Goal: Task Accomplishment & Management: Manage account settings

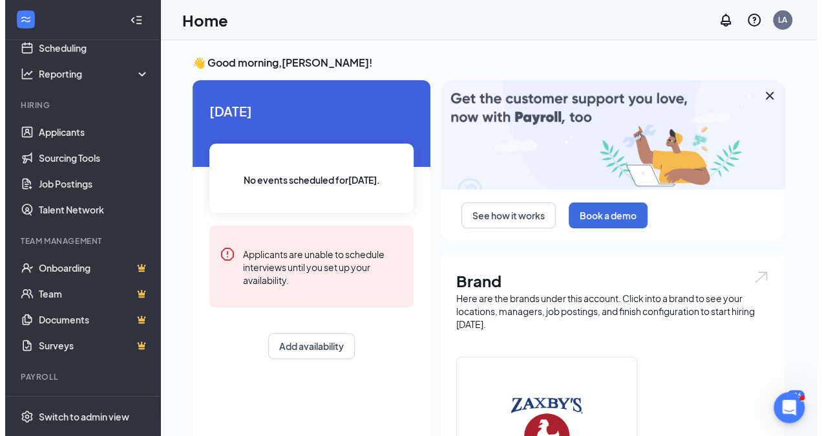
scroll to position [96, 0]
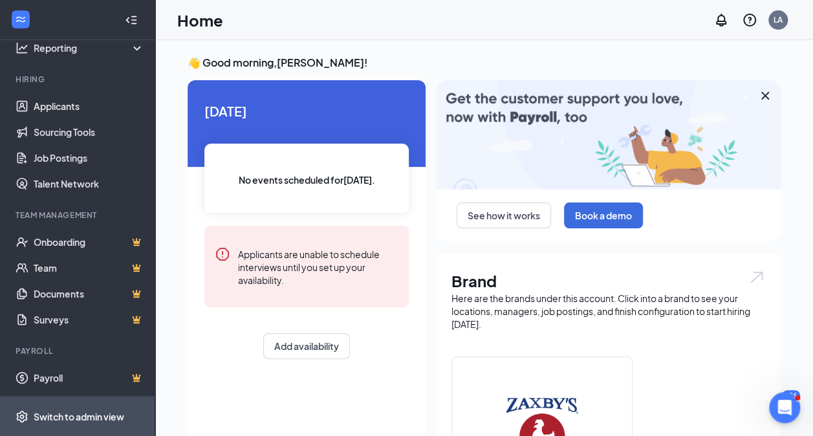
click at [77, 421] on div "Switch to admin view" at bounding box center [79, 416] width 91 height 13
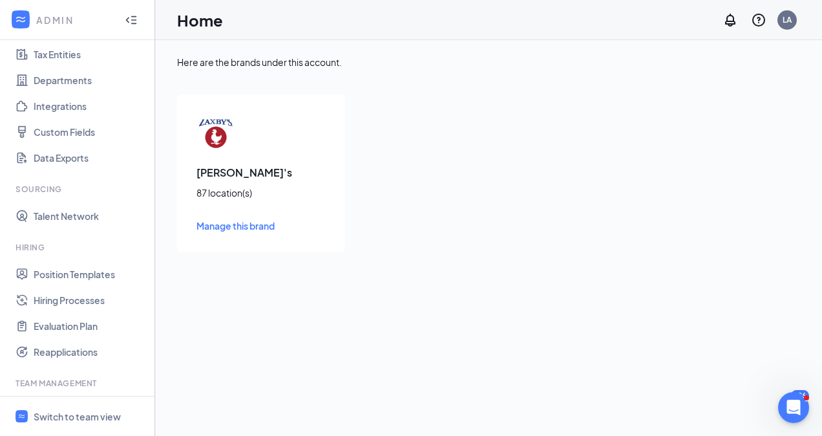
scroll to position [212, 0]
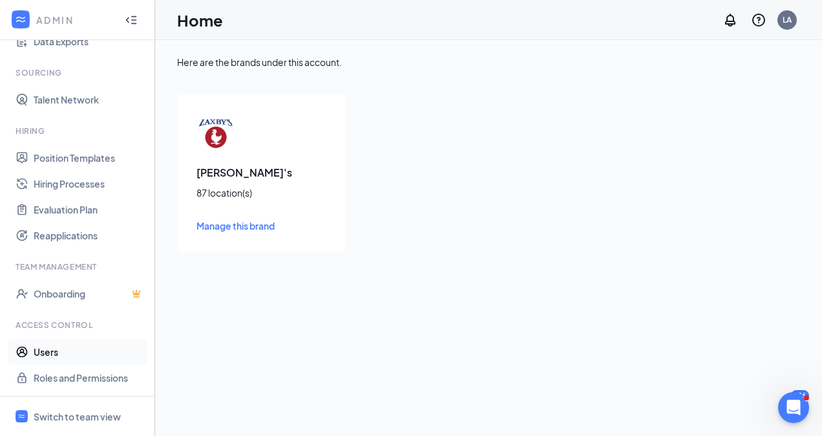
click at [74, 353] on link "Users" at bounding box center [89, 352] width 111 height 26
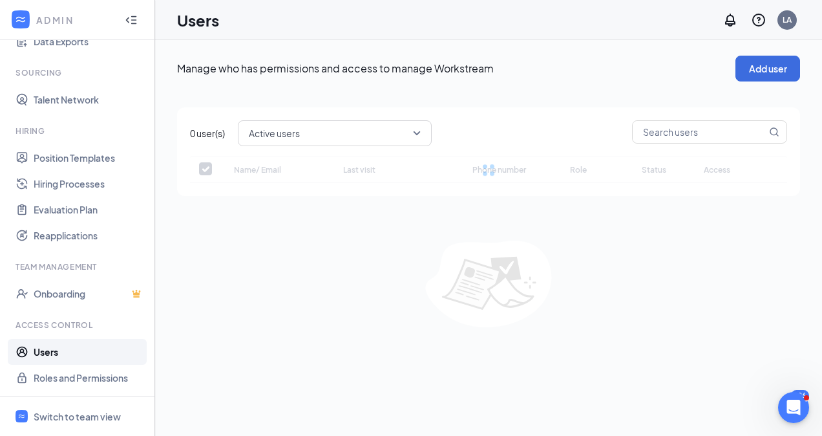
checkbox input "false"
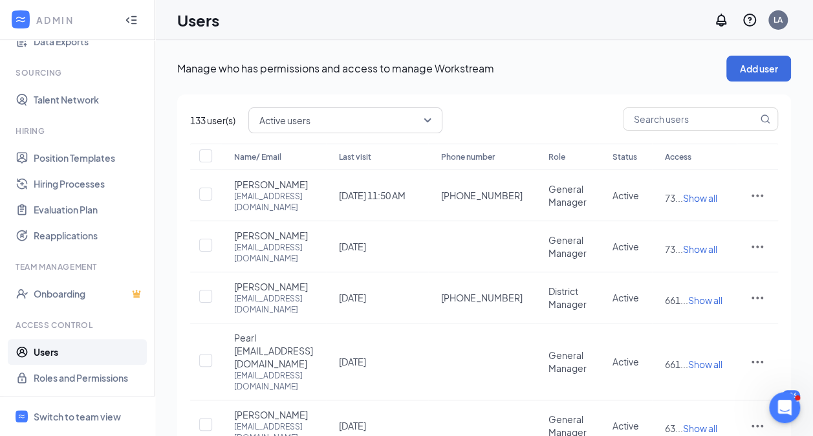
click at [74, 353] on link "Users" at bounding box center [89, 352] width 111 height 26
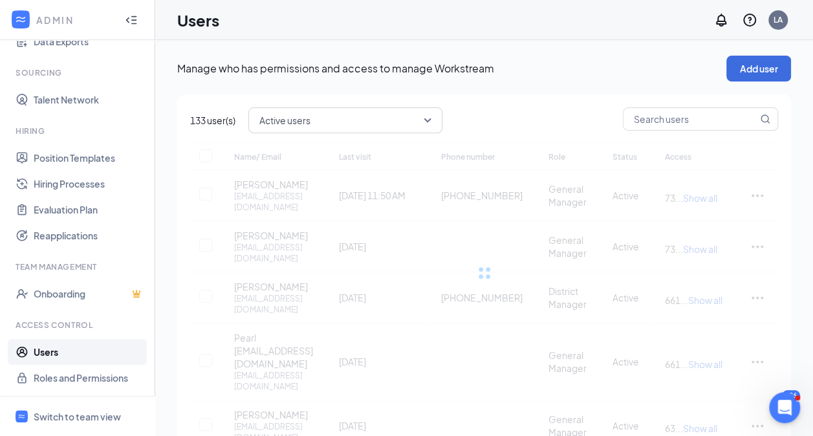
click at [70, 352] on link "Users" at bounding box center [89, 352] width 111 height 26
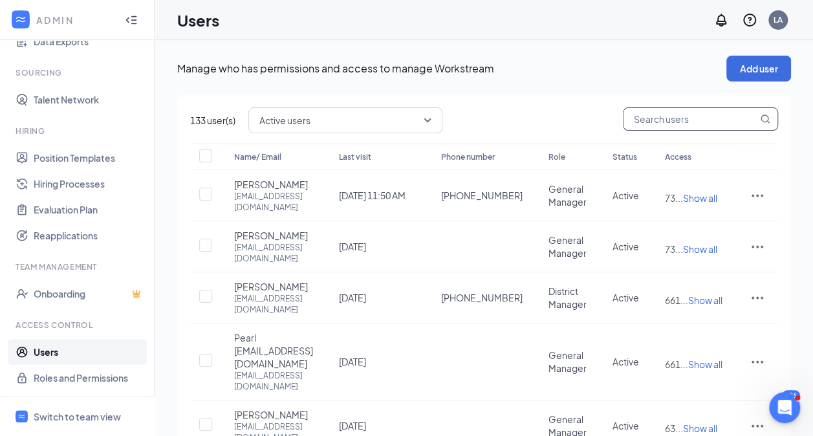
click at [668, 116] on input "text" at bounding box center [690, 119] width 134 height 22
type input "tru"
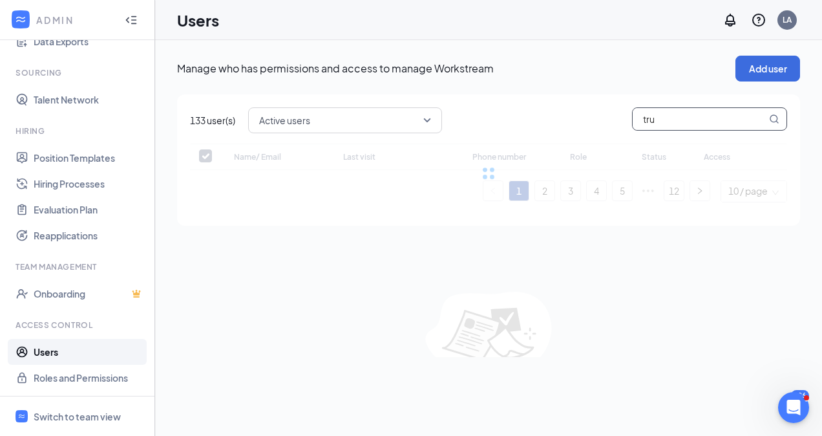
checkbox input "false"
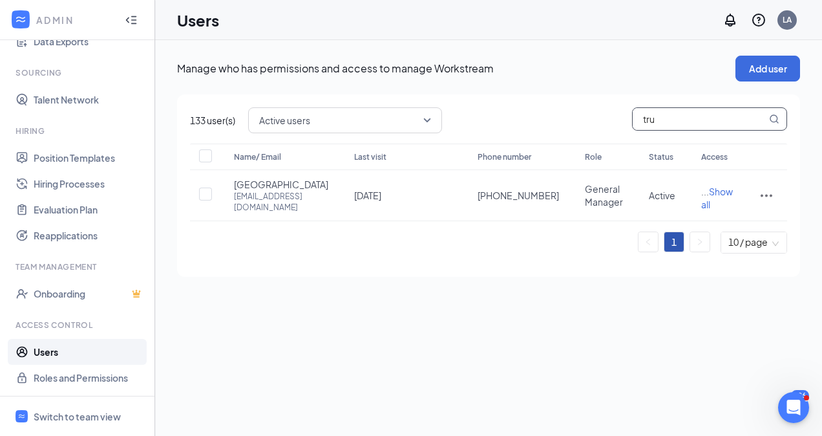
type input "tru"
click at [553, 67] on p "Manage who has permissions and access to manage Workstream" at bounding box center [456, 68] width 559 height 14
click at [767, 197] on icon "ActionsIcon" at bounding box center [767, 196] width 12 height 3
click at [727, 224] on span "Edit user" at bounding box center [723, 227] width 80 height 14
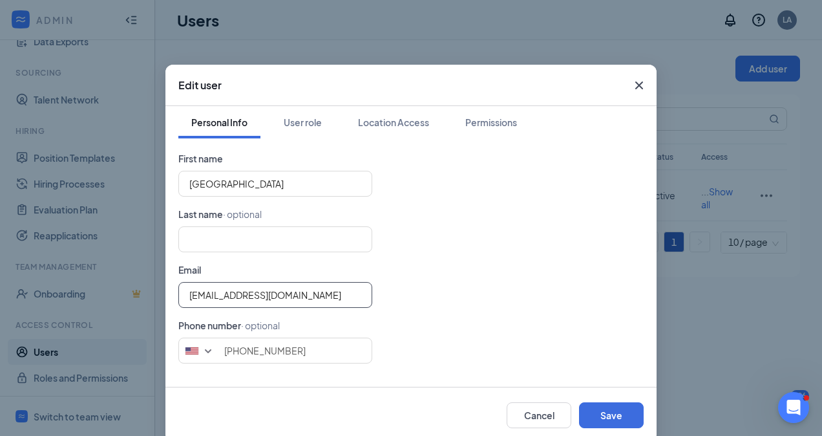
drag, startPoint x: 328, startPoint y: 295, endPoint x: 167, endPoint y: 257, distance: 165.9
click at [167, 257] on div "Personal Info User role Location Access Permissions First name Trussville Last …" at bounding box center [410, 246] width 491 height 281
type input "hr@1788chicken.com"
click at [634, 416] on button "Save" at bounding box center [611, 415] width 65 height 26
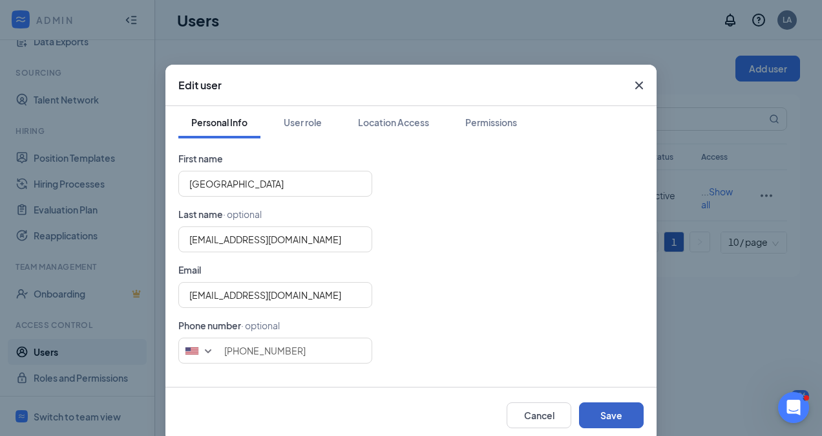
type input "3185738702"
drag, startPoint x: 310, startPoint y: 293, endPoint x: 176, endPoint y: 283, distance: 134.3
click at [178, 283] on input "hr@1788chicken.com" at bounding box center [275, 295] width 194 height 26
type input "sjaziz18@yahoo.com"
click at [620, 409] on button "Save" at bounding box center [611, 415] width 65 height 26
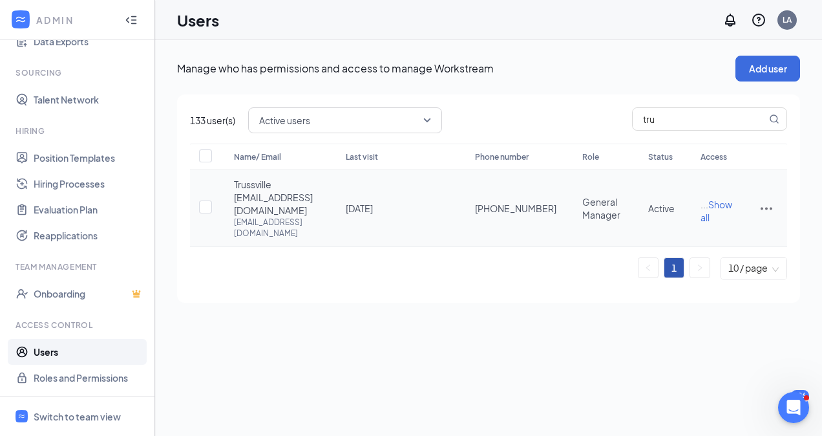
click at [760, 206] on icon "ActionsIcon" at bounding box center [767, 208] width 16 height 16
click at [734, 259] on span "Reset password" at bounding box center [717, 263] width 69 height 12
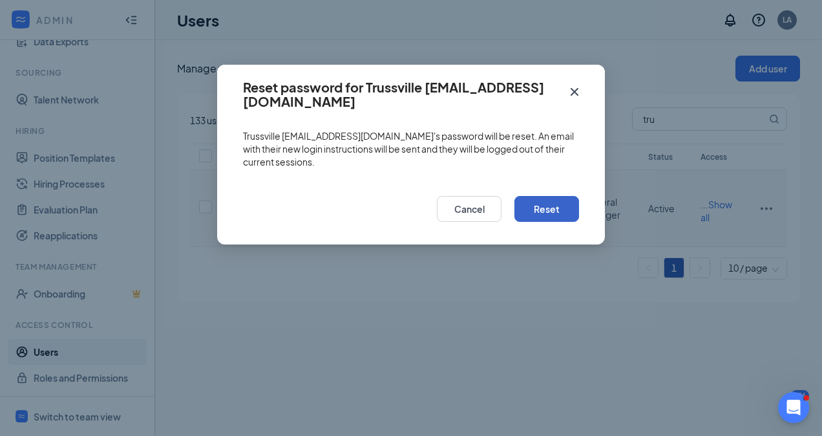
click at [557, 198] on button "Reset" at bounding box center [547, 209] width 65 height 26
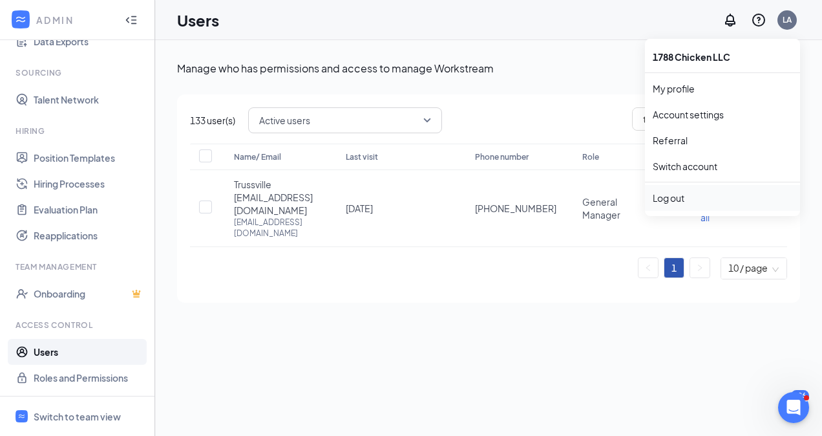
click at [699, 196] on div "Log out" at bounding box center [723, 197] width 140 height 13
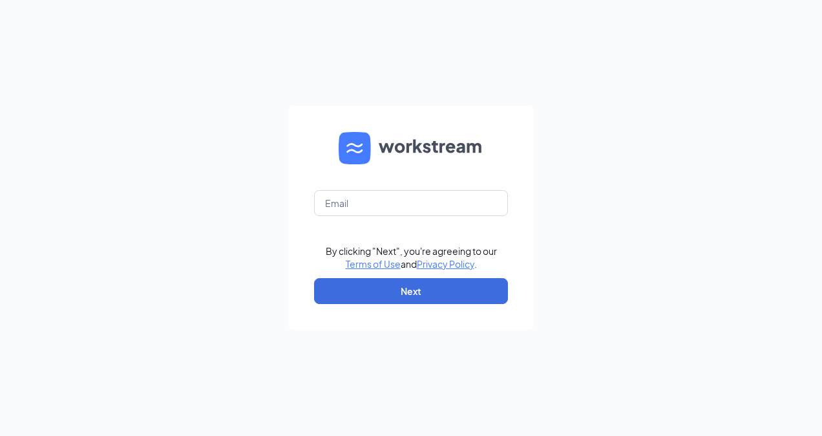
click at [434, 187] on form "By clicking "Next", you're agreeing to our Terms of Use and Privacy Policy . Ne…" at bounding box center [411, 218] width 246 height 224
click at [393, 200] on input "text" at bounding box center [411, 203] width 194 height 26
type input "[EMAIL_ADDRESS][DOMAIN_NAME]"
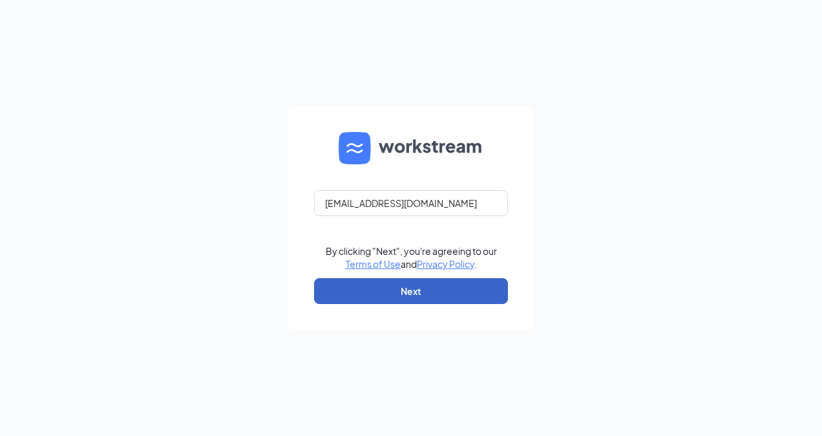
click at [418, 291] on button "Next" at bounding box center [411, 291] width 194 height 26
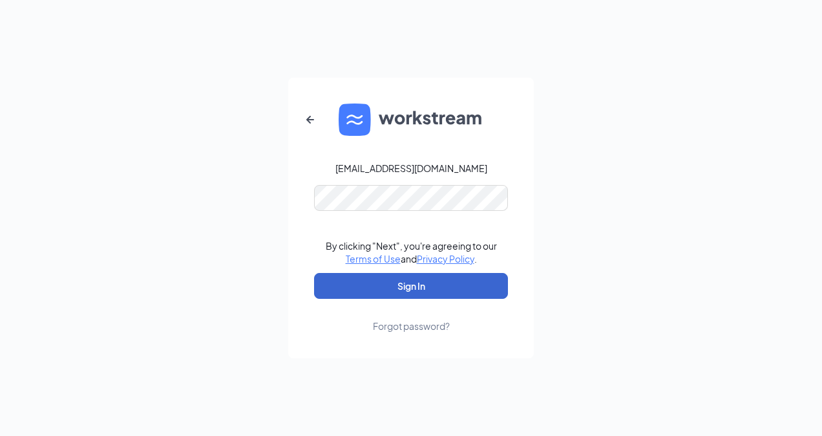
click at [413, 283] on button "Sign In" at bounding box center [411, 286] width 194 height 26
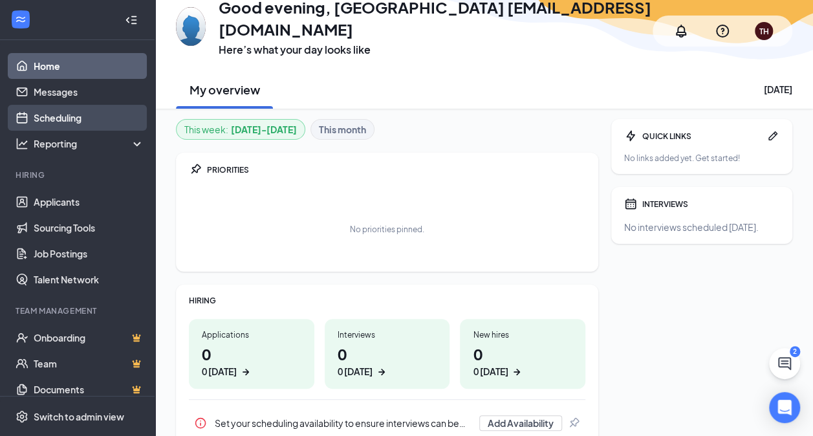
click at [83, 118] on link "Scheduling" at bounding box center [89, 118] width 111 height 26
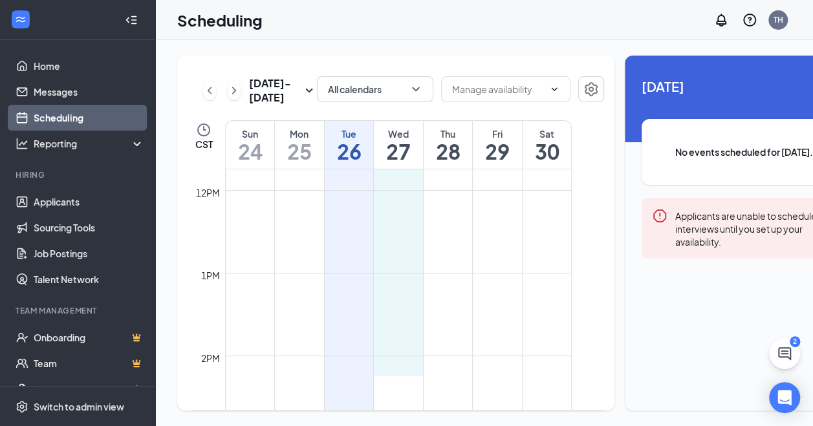
scroll to position [972, 0]
drag, startPoint x: 396, startPoint y: 397, endPoint x: 394, endPoint y: 376, distance: 20.7
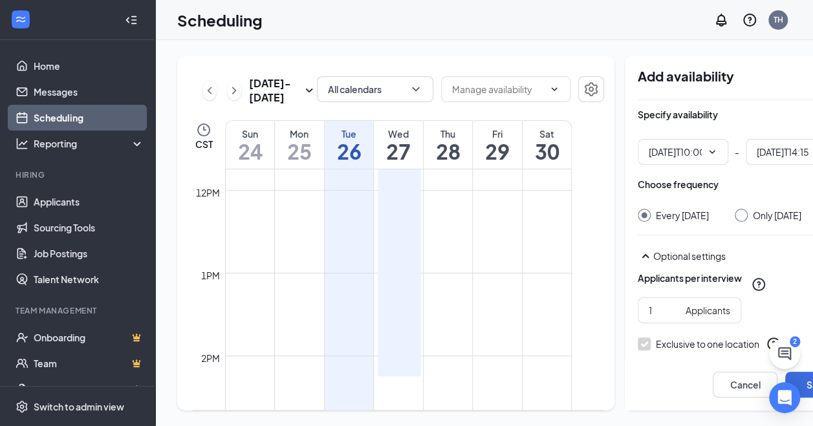
type input "10:00 AM"
type input "02:15 PM"
click at [648, 304] on input "1" at bounding box center [664, 310] width 32 height 14
type input "50"
click at [734, 209] on input "Only Wednesday, Aug 27" at bounding box center [738, 213] width 9 height 9
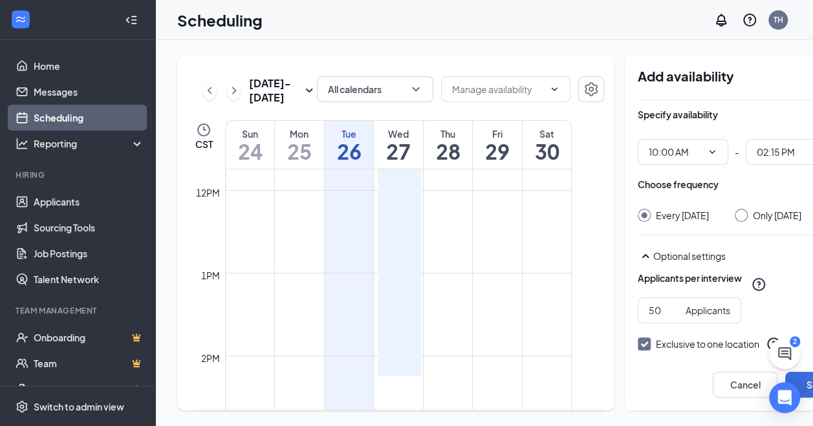
radio input "true"
radio input "false"
click at [785, 378] on button "Save" at bounding box center [817, 385] width 65 height 26
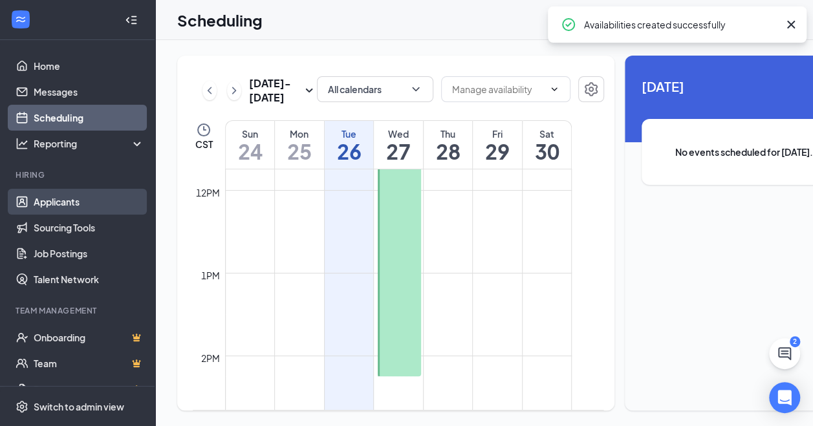
click at [39, 203] on link "Applicants" at bounding box center [89, 202] width 111 height 26
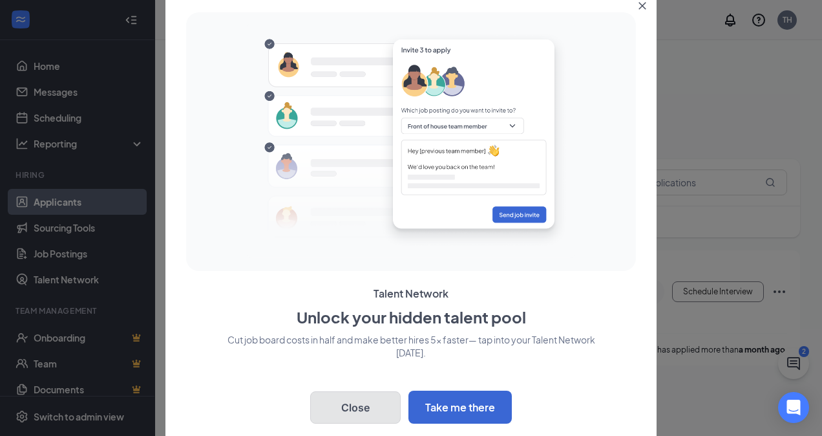
click at [359, 394] on button "Close" at bounding box center [355, 407] width 91 height 32
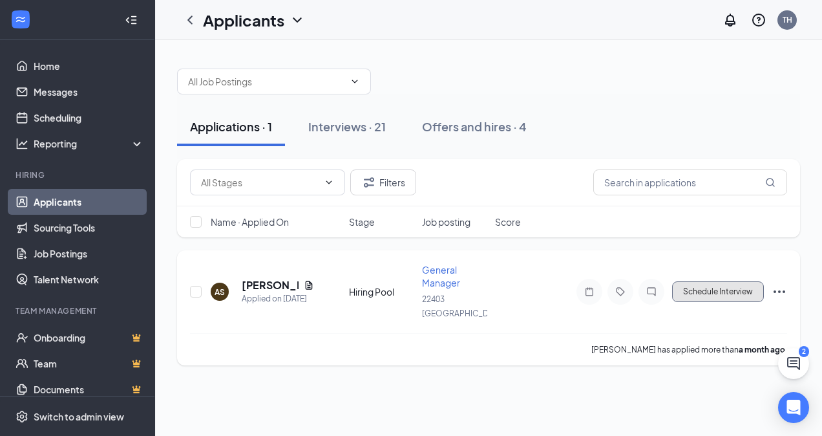
click at [723, 287] on button "Schedule Interview" at bounding box center [718, 291] width 92 height 21
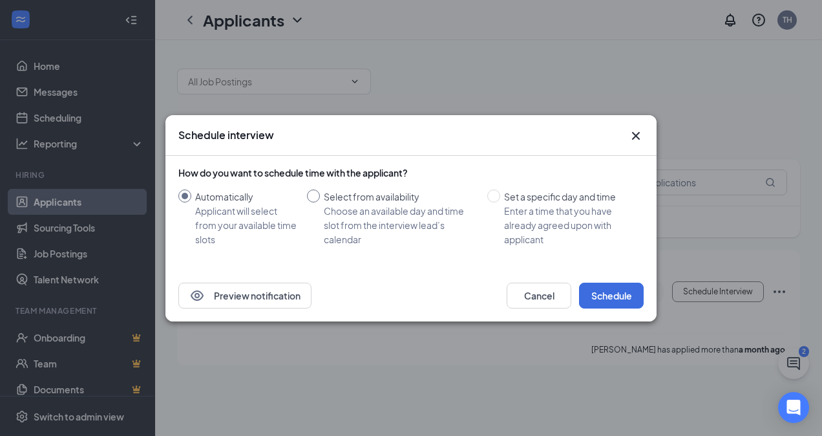
click at [425, 207] on div "Choose an available day and time slot from the interview lead’s calendar" at bounding box center [400, 225] width 153 height 43
click at [320, 202] on input "Select from availability Choose an available day and time slot from the intervi…" at bounding box center [313, 195] width 13 height 13
radio input "true"
radio input "false"
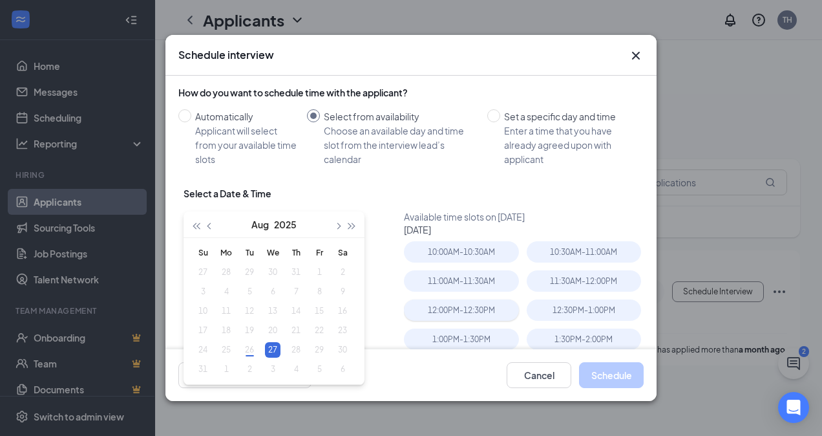
click at [465, 306] on div "12:00PM - 12:30PM" at bounding box center [461, 309] width 114 height 21
click at [628, 383] on button "Schedule" at bounding box center [611, 375] width 65 height 26
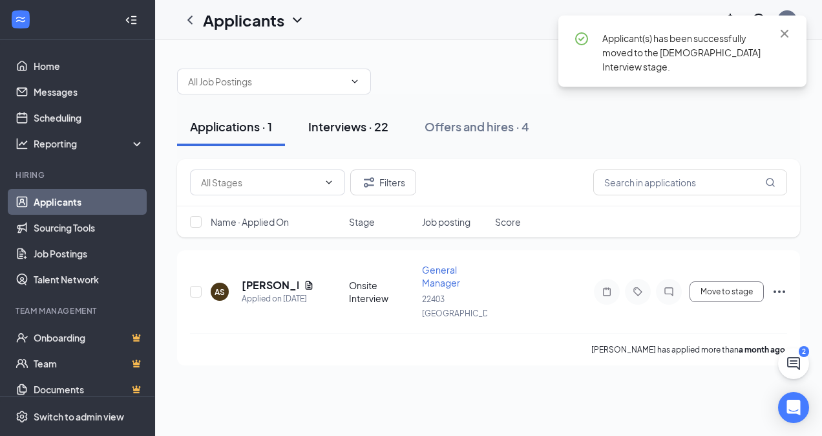
click at [344, 119] on div "Interviews · 22" at bounding box center [348, 126] width 80 height 16
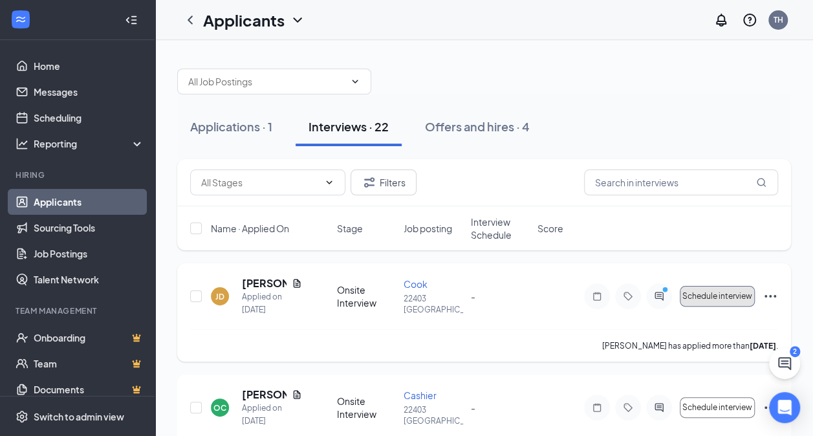
click at [723, 295] on span "Schedule interview" at bounding box center [717, 296] width 70 height 9
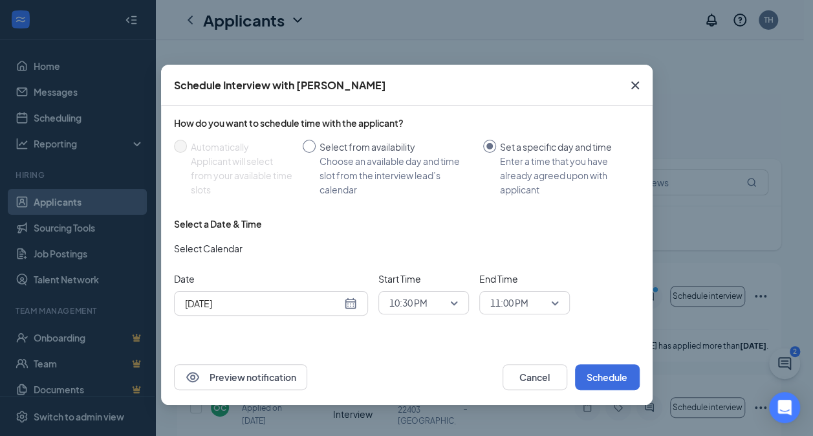
click at [389, 158] on div "Choose an available day and time slot from the interview lead’s calendar" at bounding box center [395, 175] width 153 height 43
click at [315, 153] on input "Select from availability Choose an available day and time slot from the intervi…" at bounding box center [309, 146] width 13 height 13
radio input "true"
radio input "false"
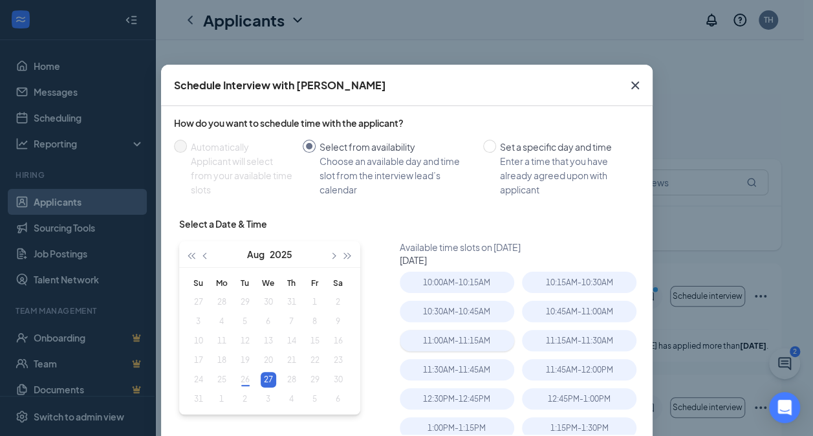
click at [480, 345] on div "11:00AM - 11:15AM" at bounding box center [457, 340] width 114 height 21
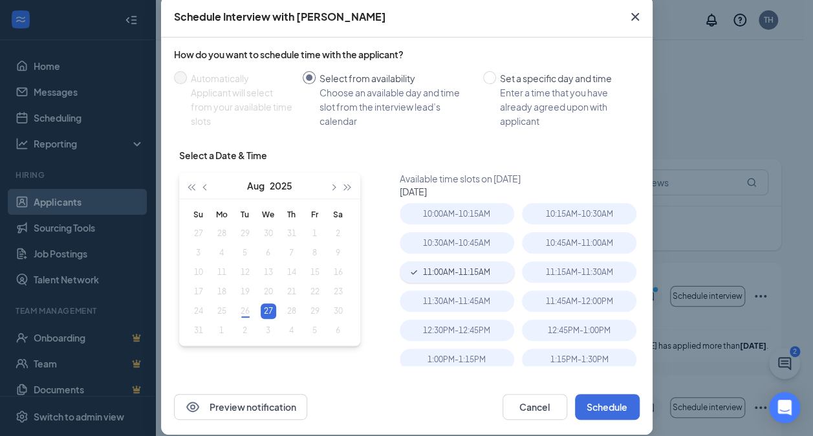
scroll to position [83, 0]
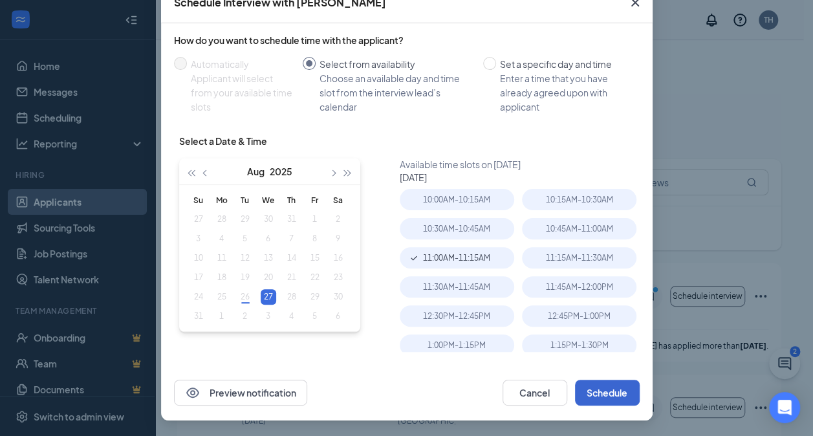
click at [609, 402] on button "Schedule" at bounding box center [607, 392] width 65 height 26
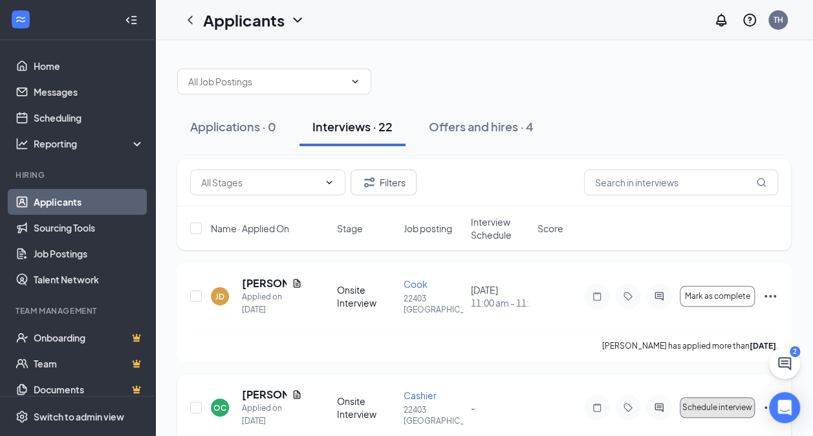
click at [693, 403] on span "Schedule interview" at bounding box center [717, 407] width 70 height 9
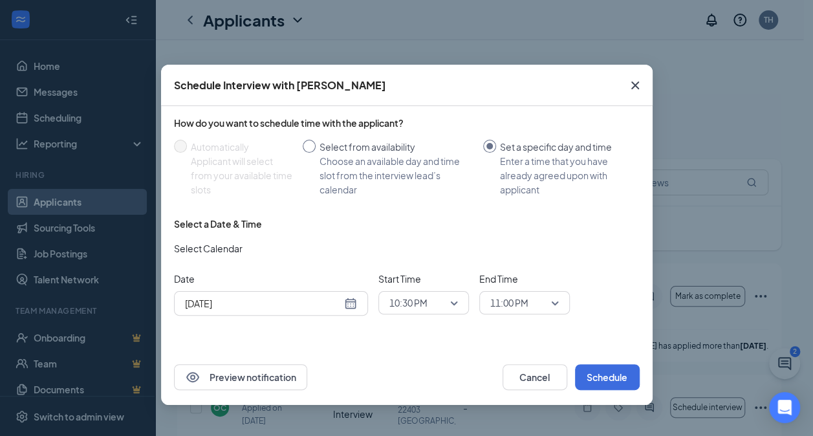
click at [406, 174] on div "Choose an available day and time slot from the interview lead’s calendar" at bounding box center [395, 175] width 153 height 43
click at [315, 153] on input "Select from availability Choose an available day and time slot from the intervi…" at bounding box center [309, 146] width 13 height 13
radio input "true"
radio input "false"
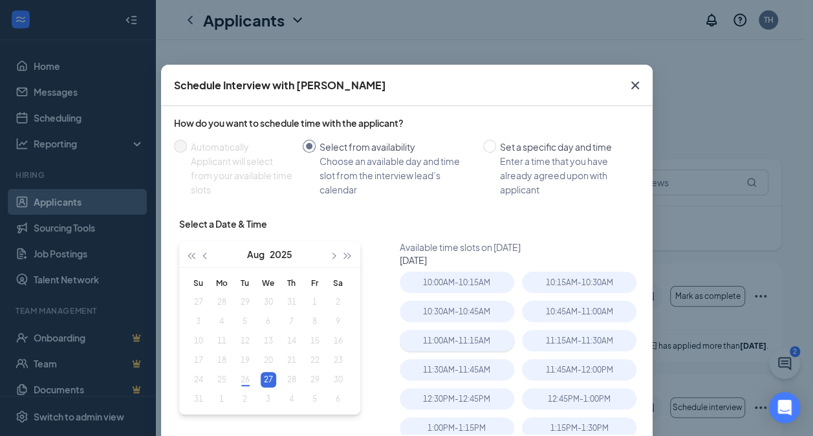
click at [446, 345] on div "11:00AM - 11:15AM" at bounding box center [457, 340] width 114 height 21
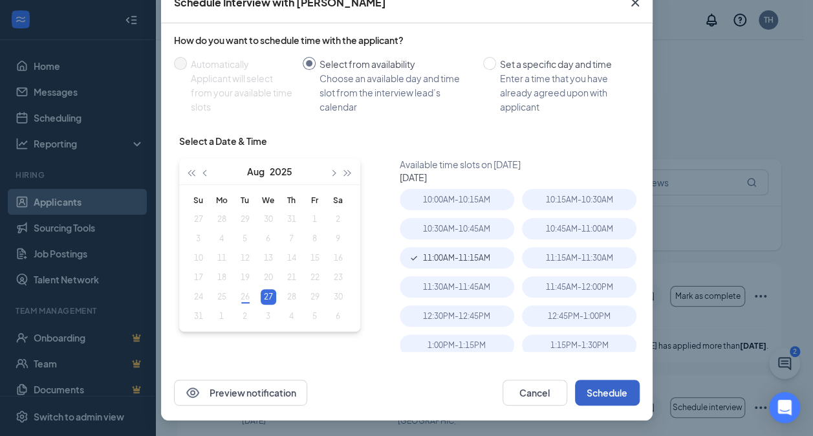
click at [590, 387] on button "Schedule" at bounding box center [607, 392] width 65 height 26
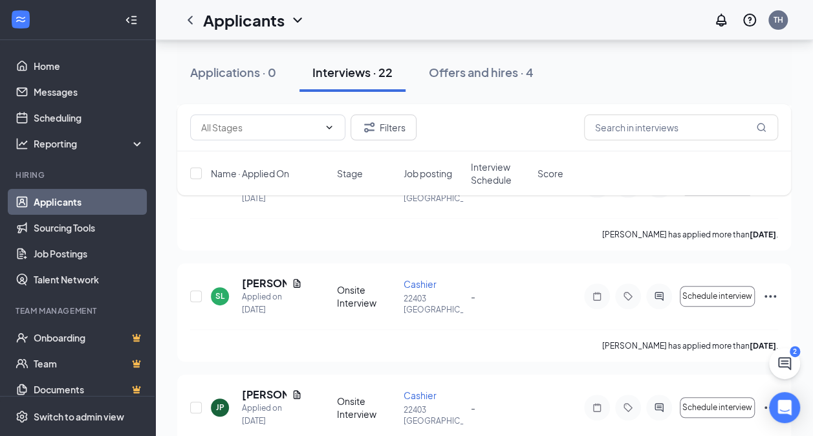
scroll to position [261, 0]
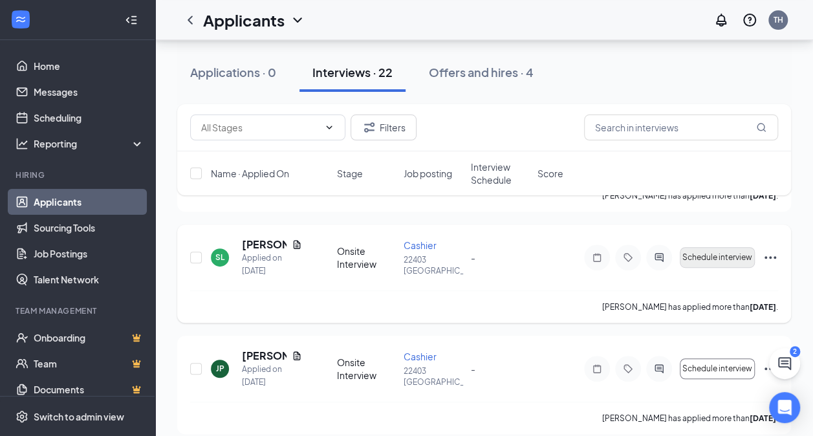
click at [718, 250] on button "Schedule interview" at bounding box center [716, 257] width 75 height 21
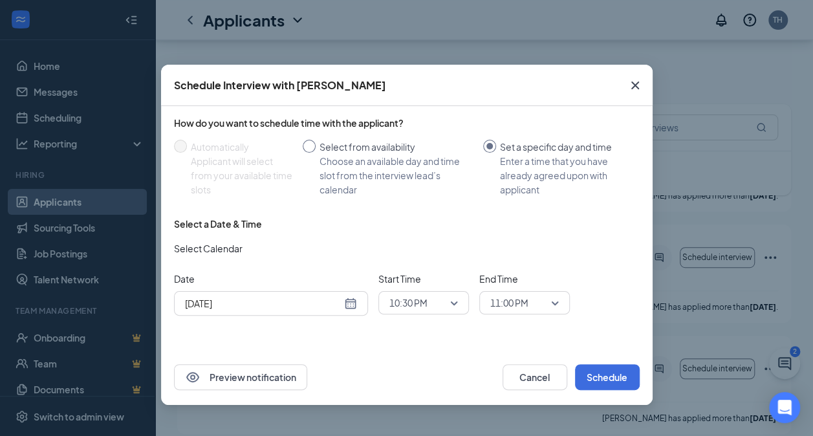
click at [412, 144] on div "Select from availability" at bounding box center [395, 147] width 153 height 14
click at [315, 144] on input "Select from availability Choose an available day and time slot from the intervi…" at bounding box center [309, 146] width 13 height 13
radio input "true"
radio input "false"
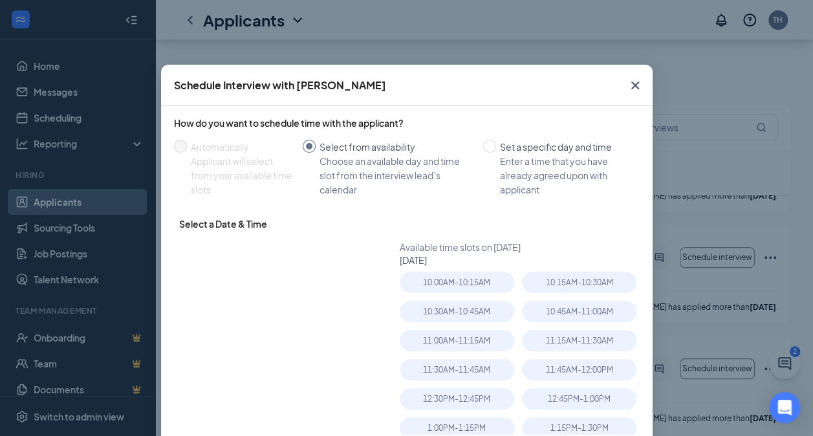
type input "Aug 27, 2025"
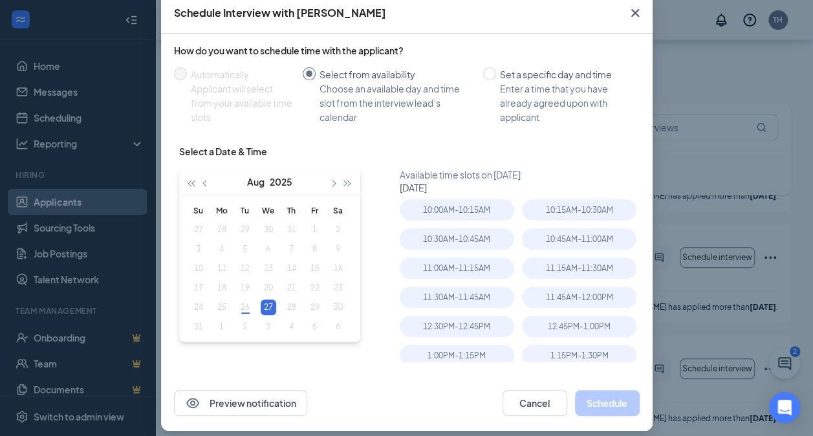
scroll to position [83, 0]
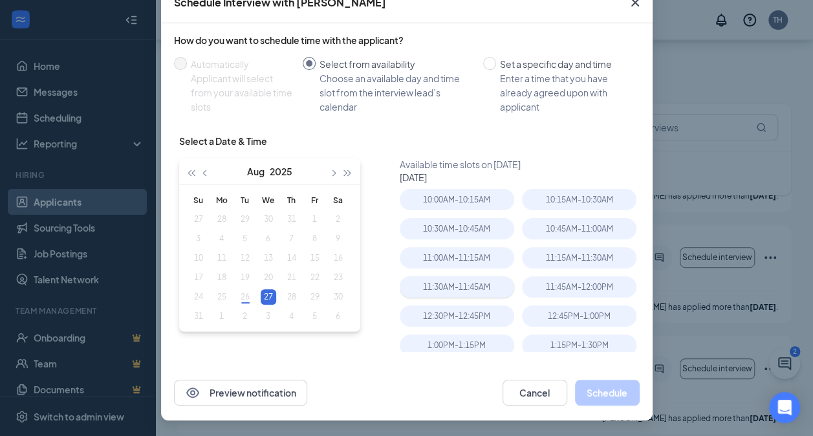
click at [481, 287] on div "11:30AM - 11:45AM" at bounding box center [457, 286] width 114 height 21
click at [623, 394] on button "Schedule" at bounding box center [607, 392] width 65 height 26
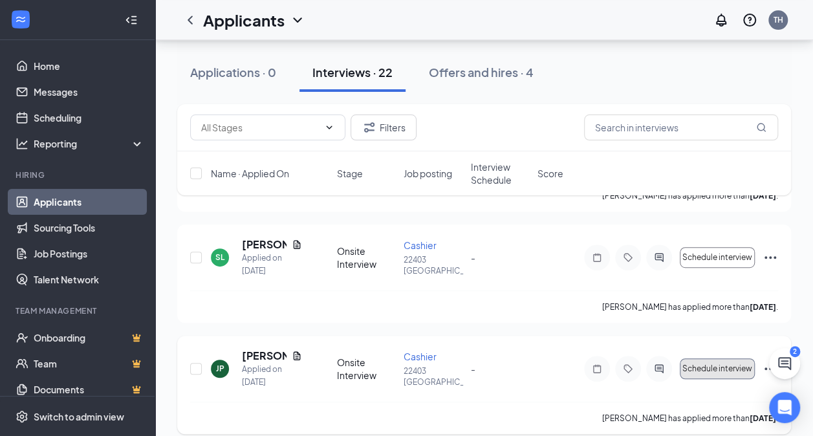
click at [717, 372] on button "Schedule interview" at bounding box center [716, 368] width 75 height 21
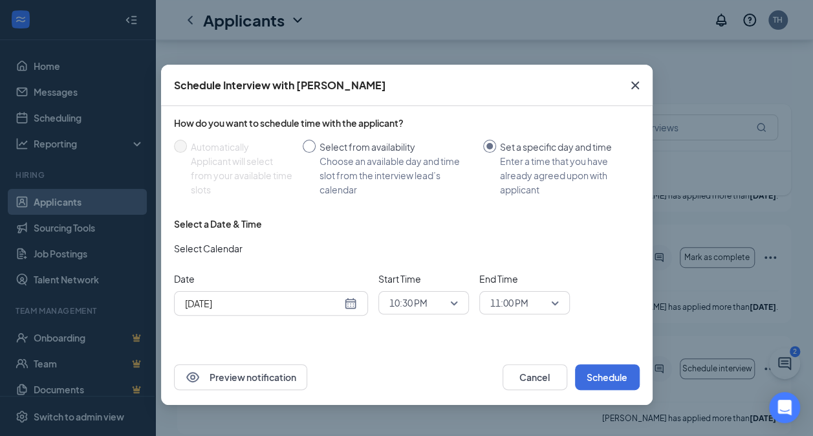
click at [382, 155] on div "Choose an available day and time slot from the interview lead’s calendar" at bounding box center [395, 175] width 153 height 43
click at [315, 153] on input "Select from availability Choose an available day and time slot from the intervi…" at bounding box center [309, 146] width 13 height 13
radio input "true"
radio input "false"
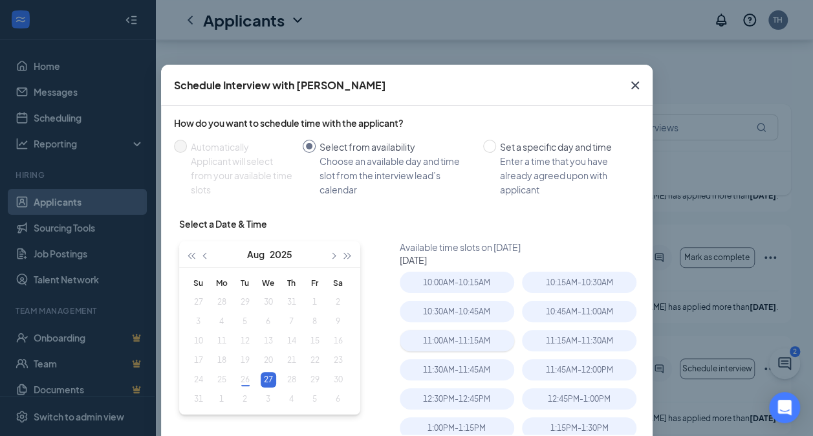
click at [471, 350] on div "11:00AM - 11:15AM" at bounding box center [457, 340] width 114 height 21
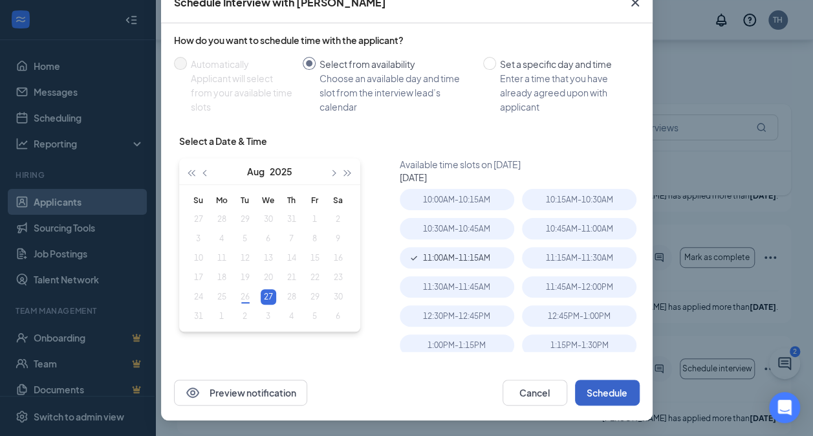
click at [614, 388] on button "Schedule" at bounding box center [607, 392] width 65 height 26
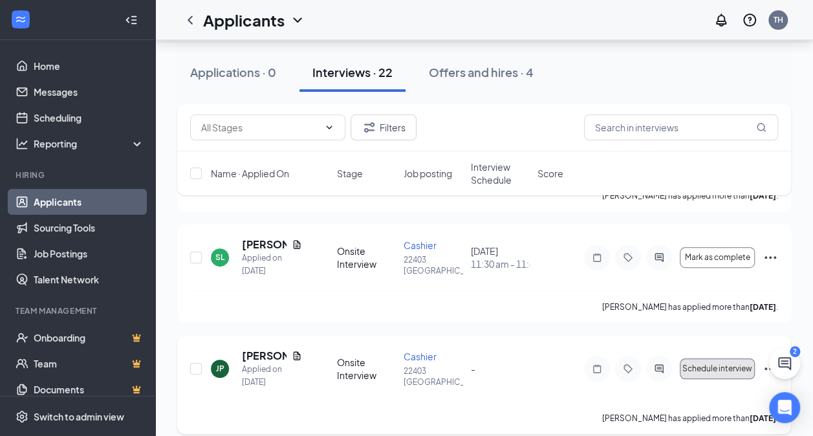
click at [720, 365] on span "Schedule interview" at bounding box center [717, 368] width 70 height 9
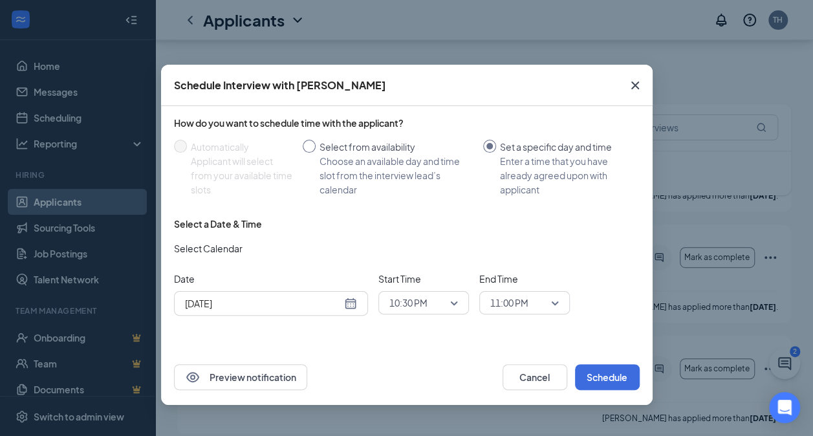
click at [403, 164] on div "Choose an available day and time slot from the interview lead’s calendar" at bounding box center [395, 175] width 153 height 43
click at [315, 153] on input "Select from availability Choose an available day and time slot from the intervi…" at bounding box center [309, 146] width 13 height 13
radio input "true"
radio input "false"
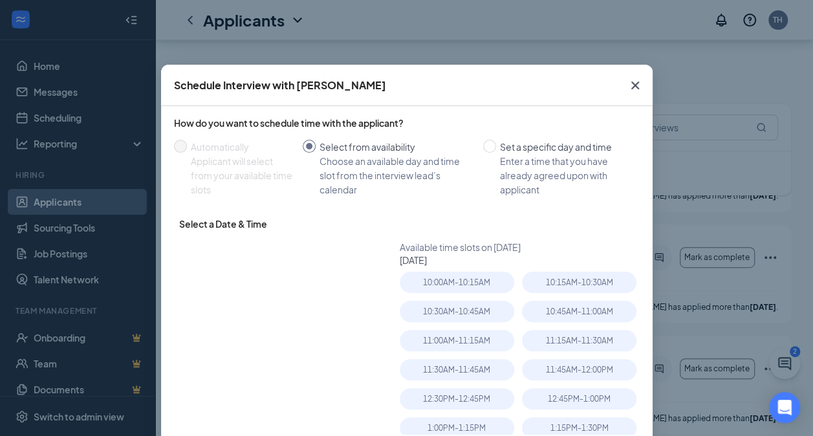
type input "Aug 27, 2025"
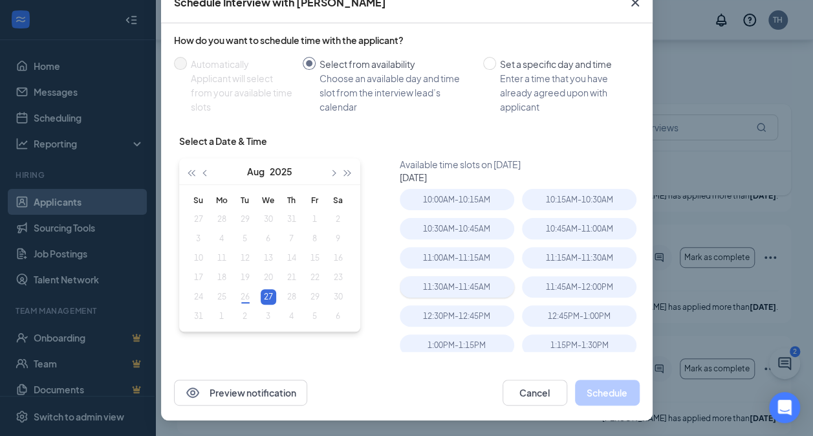
click at [442, 289] on div "11:30AM - 11:45AM" at bounding box center [457, 286] width 114 height 21
click at [584, 397] on button "Schedule" at bounding box center [607, 392] width 65 height 26
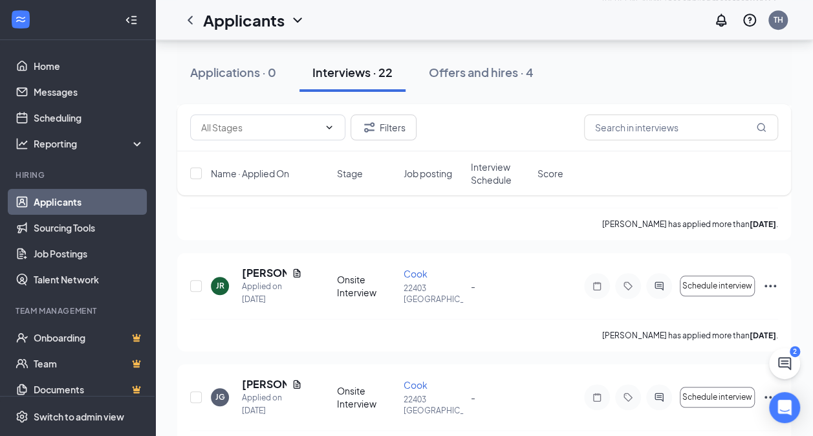
scroll to position [456, 0]
click at [393, 122] on button "Filters" at bounding box center [383, 127] width 66 height 26
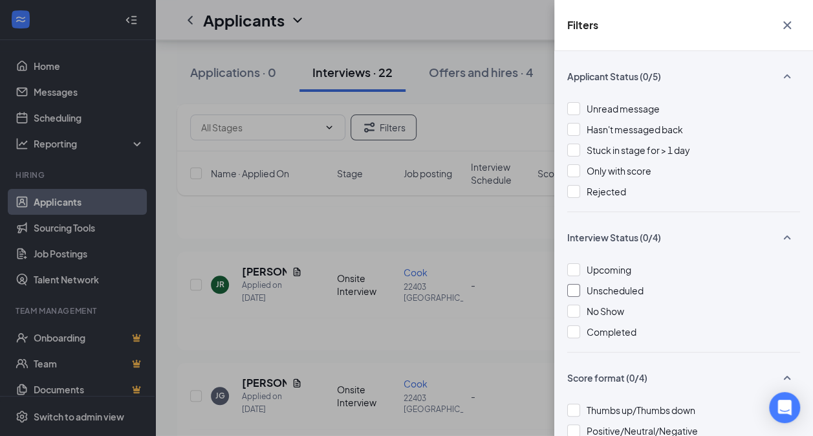
click at [655, 284] on div "Unscheduled" at bounding box center [683, 290] width 233 height 14
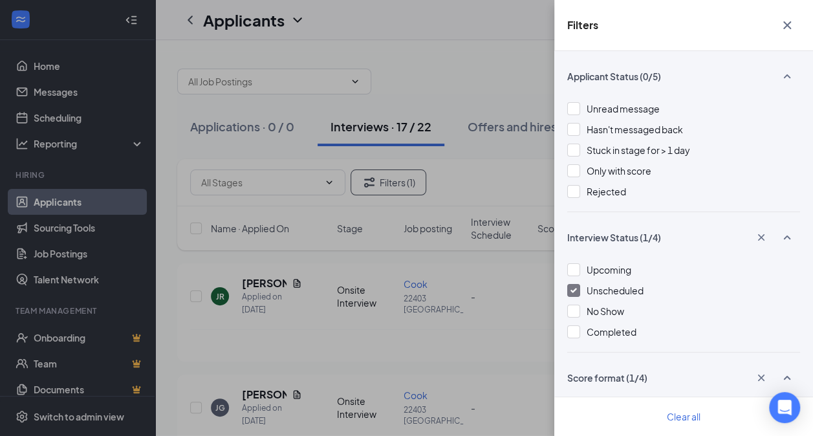
click at [507, 70] on div "Filters Applicant Status (0/5) Unread message Hasn't messaged back Stuck in sta…" at bounding box center [406, 218] width 813 height 436
click at [512, 69] on div "Filters Applicant Status (0/5) Unread message Hasn't messaged back Stuck in sta…" at bounding box center [406, 218] width 813 height 436
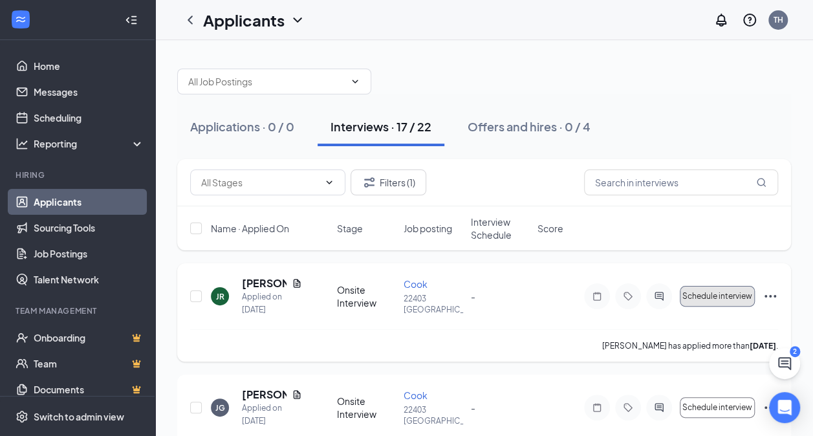
click at [731, 292] on span "Schedule interview" at bounding box center [717, 296] width 70 height 9
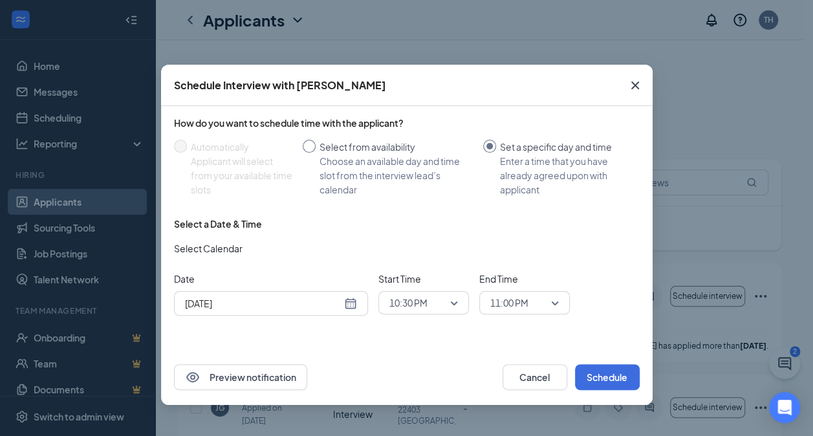
click at [403, 167] on div "Choose an available day and time slot from the interview lead’s calendar" at bounding box center [395, 175] width 153 height 43
click at [315, 153] on input "Select from availability Choose an available day and time slot from the intervi…" at bounding box center [309, 146] width 13 height 13
radio input "true"
radio input "false"
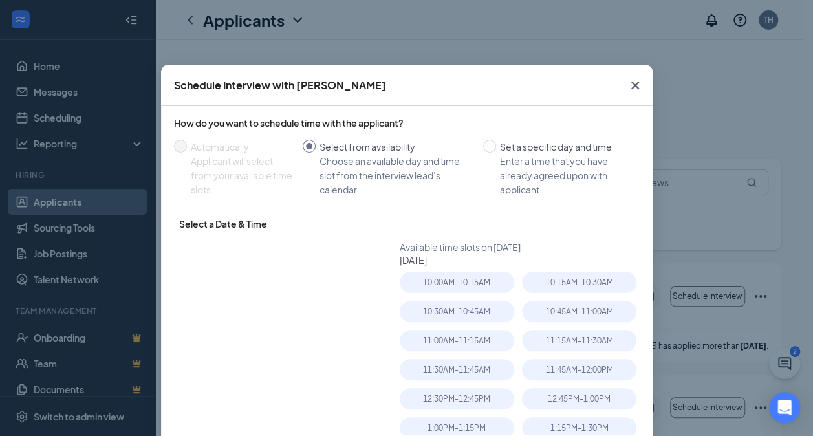
type input "Aug 27, 2025"
click at [475, 361] on div "11:30AM - 11:45AM" at bounding box center [457, 369] width 114 height 21
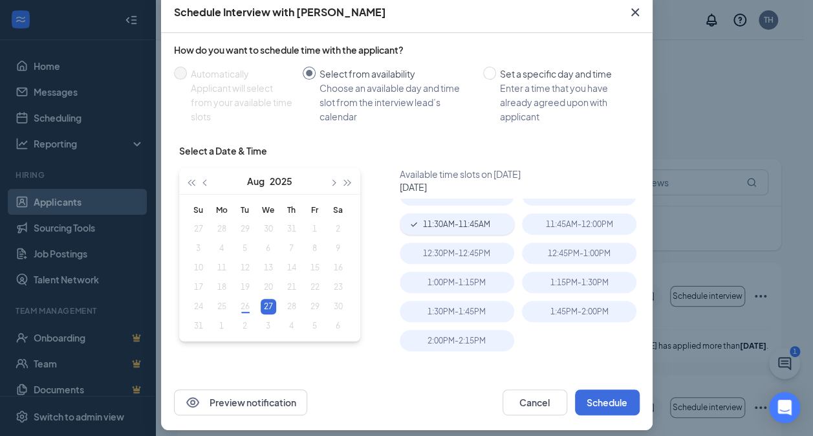
scroll to position [83, 0]
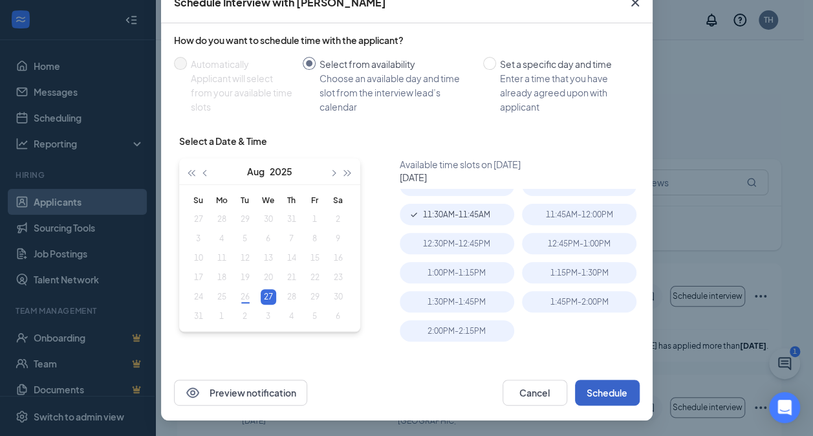
click at [619, 394] on button "Schedule" at bounding box center [607, 392] width 65 height 26
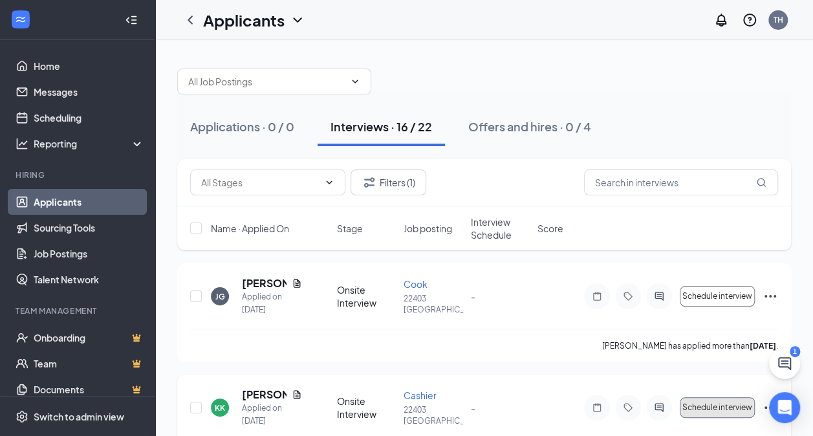
click at [706, 399] on button "Schedule interview" at bounding box center [716, 407] width 75 height 21
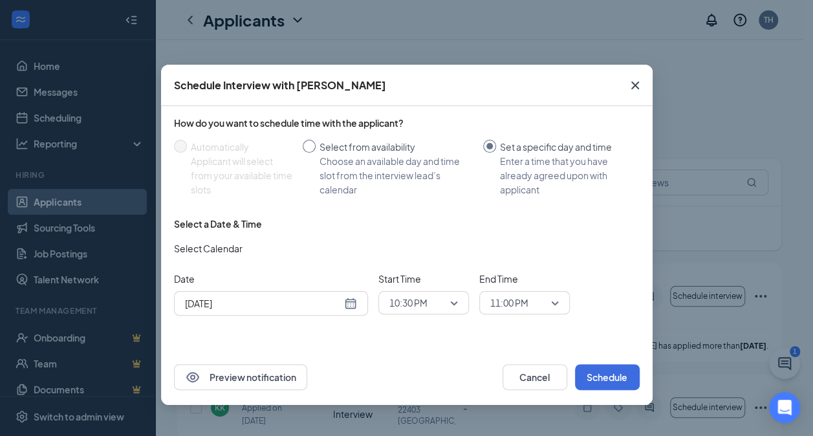
click at [407, 156] on div "Choose an available day and time slot from the interview lead’s calendar" at bounding box center [395, 175] width 153 height 43
click at [315, 153] on input "Select from availability Choose an available day and time slot from the intervi…" at bounding box center [309, 146] width 13 height 13
radio input "true"
radio input "false"
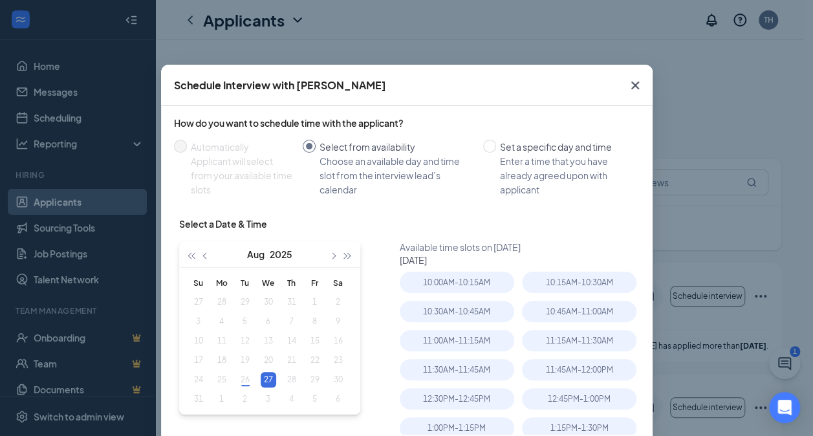
scroll to position [72, 0]
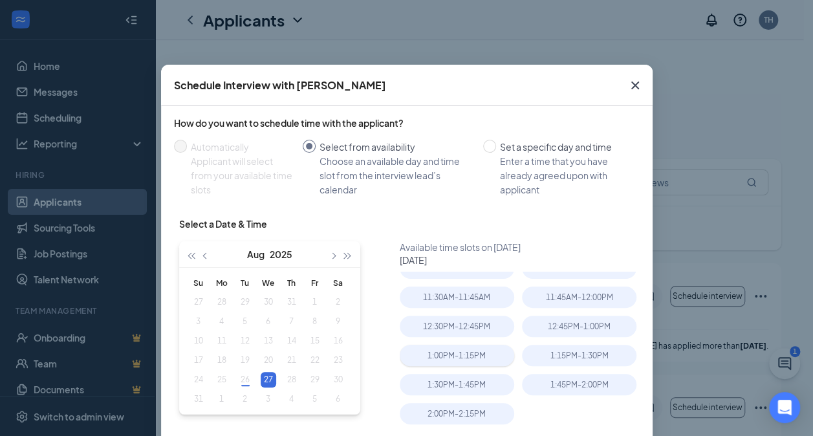
click at [467, 361] on div "1:00PM - 1:15PM" at bounding box center [457, 355] width 114 height 21
click at [573, 334] on div "12:45PM - 1:00PM" at bounding box center [579, 325] width 114 height 21
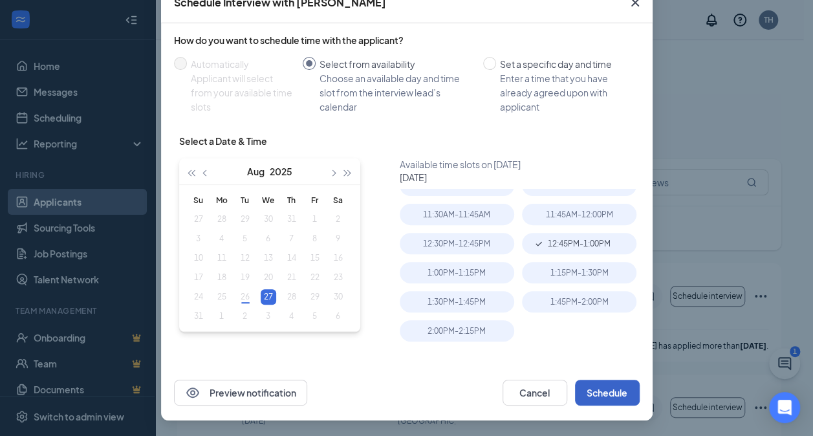
click at [601, 392] on button "Schedule" at bounding box center [607, 392] width 65 height 26
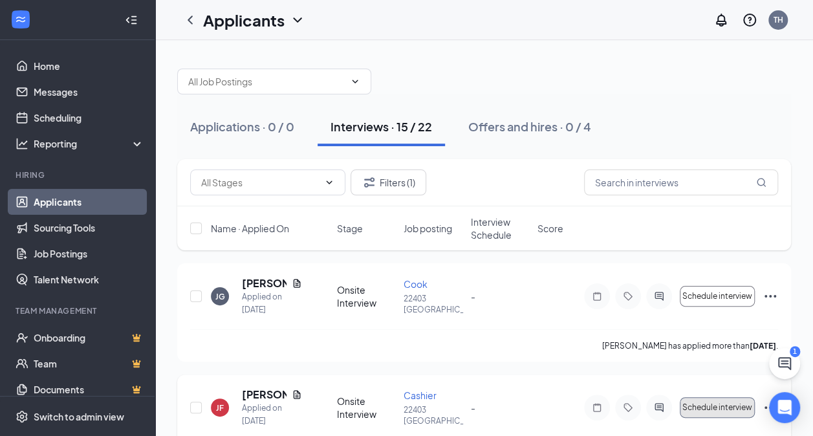
click at [732, 415] on button "Schedule interview" at bounding box center [716, 407] width 75 height 21
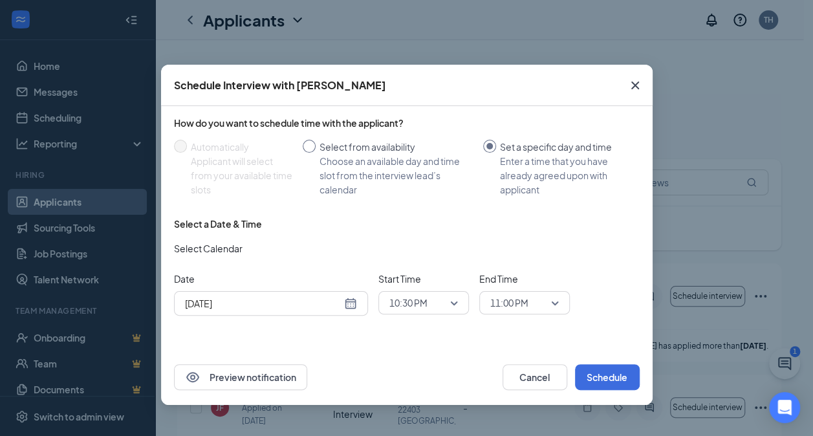
click at [398, 153] on div "Select from availability" at bounding box center [395, 147] width 153 height 14
click at [315, 153] on input "Select from availability Choose an available day and time slot from the intervi…" at bounding box center [309, 146] width 13 height 13
radio input "true"
radio input "false"
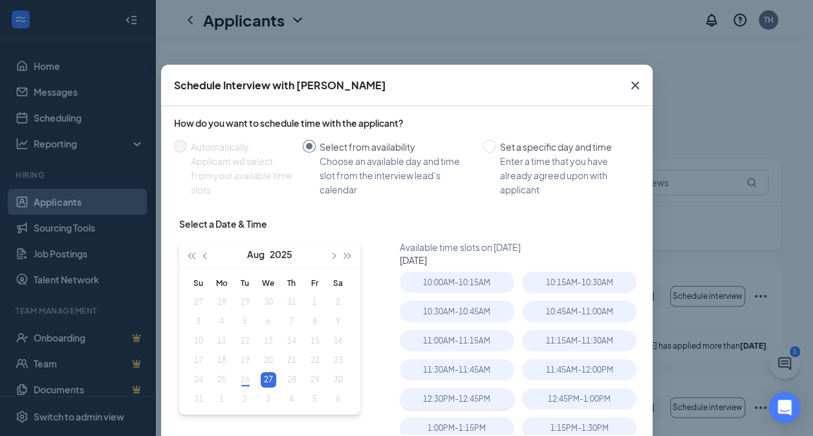
click at [481, 396] on div "12:30PM - 12:45PM" at bounding box center [457, 398] width 114 height 21
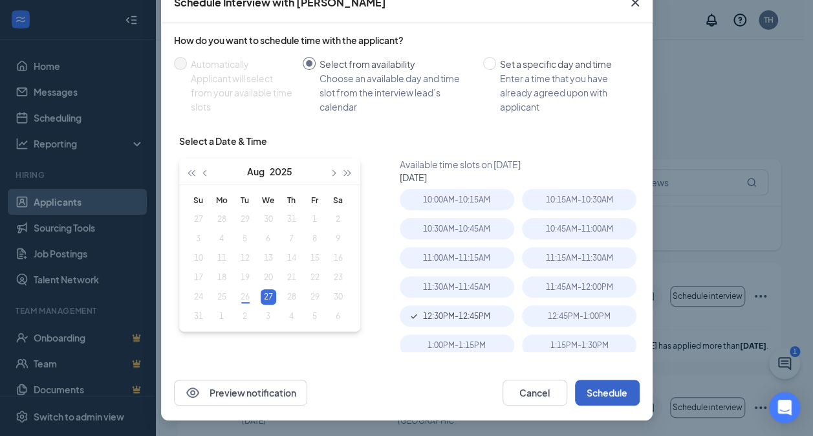
click at [617, 389] on button "Schedule" at bounding box center [607, 392] width 65 height 26
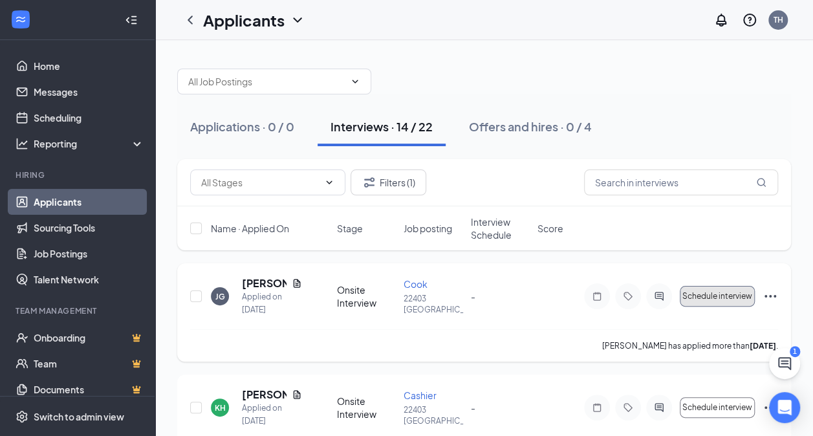
click at [725, 295] on span "Schedule interview" at bounding box center [717, 296] width 70 height 9
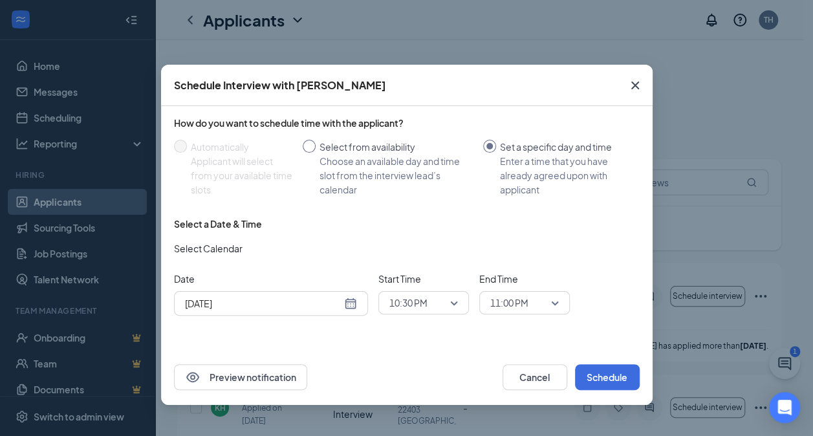
click at [398, 166] on div "Choose an available day and time slot from the interview lead’s calendar" at bounding box center [395, 175] width 153 height 43
click at [315, 153] on input "Select from availability Choose an available day and time slot from the intervi…" at bounding box center [309, 146] width 13 height 13
radio input "true"
radio input "false"
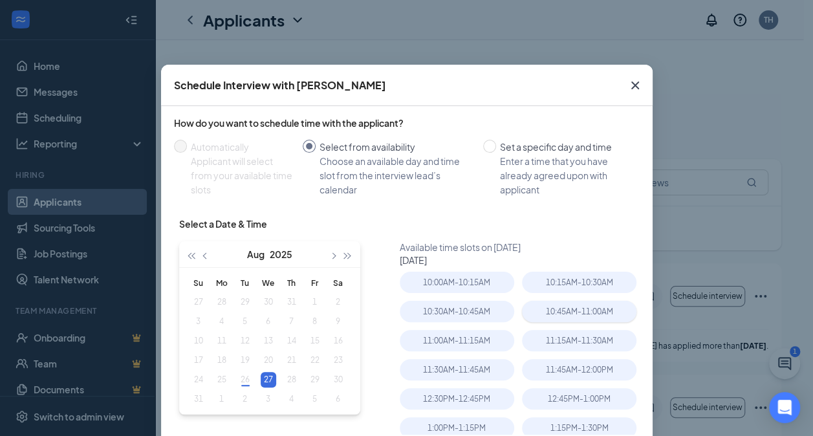
click at [583, 318] on div "10:45AM - 11:00AM" at bounding box center [579, 311] width 114 height 21
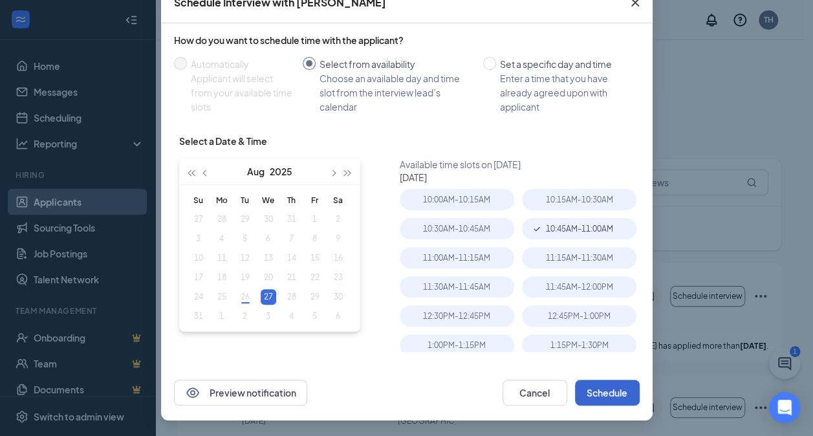
click at [603, 397] on button "Schedule" at bounding box center [607, 392] width 65 height 26
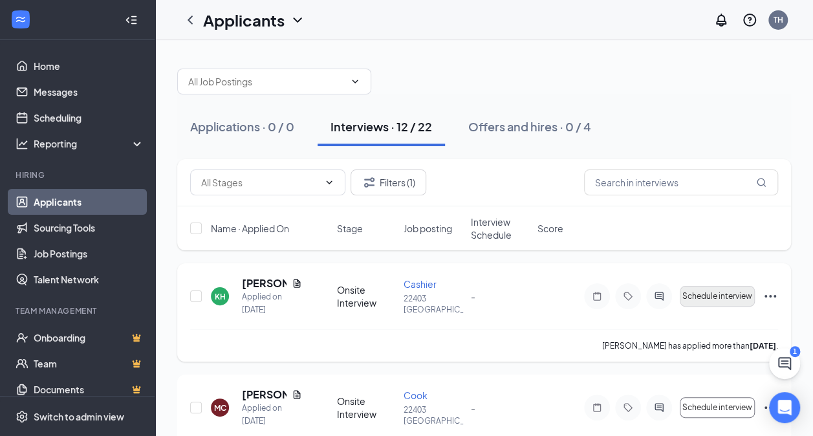
click at [702, 297] on span "Schedule interview" at bounding box center [717, 296] width 70 height 9
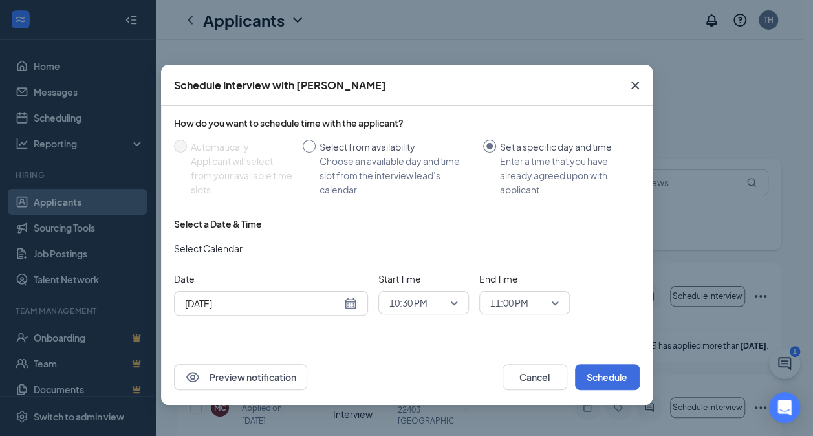
click at [405, 169] on div "Choose an available day and time slot from the interview lead’s calendar" at bounding box center [395, 175] width 153 height 43
click at [315, 153] on input "Select from availability Choose an available day and time slot from the intervi…" at bounding box center [309, 146] width 13 height 13
radio input "true"
radio input "false"
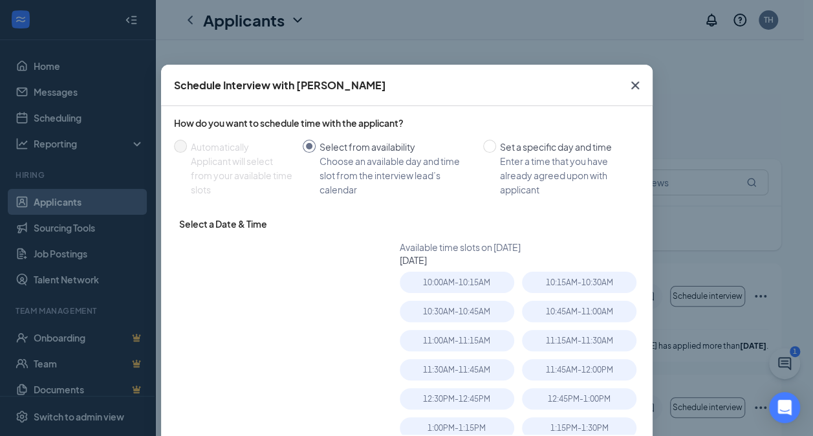
type input "Aug 27, 2025"
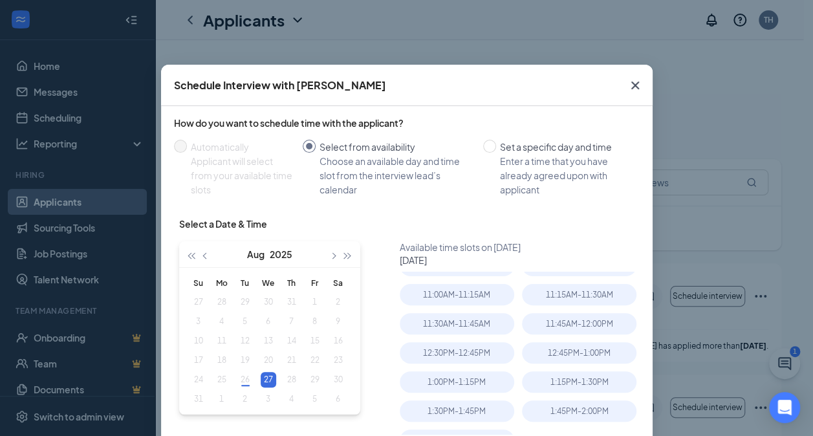
scroll to position [72, 0]
click at [466, 375] on div "1:30PM - 1:45PM" at bounding box center [457, 384] width 114 height 21
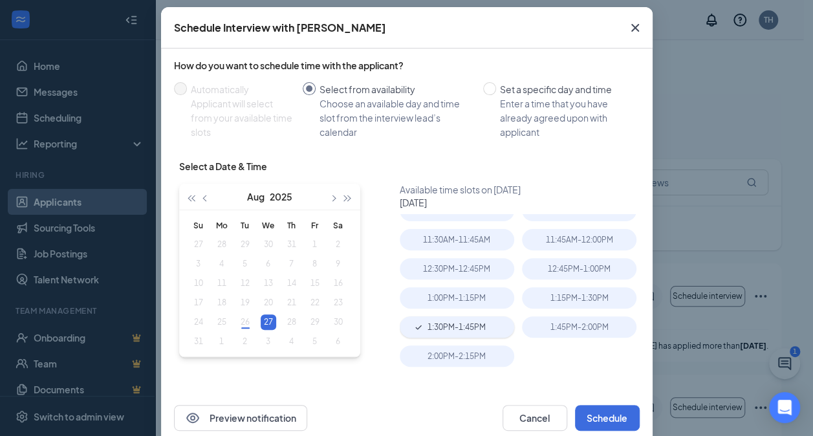
scroll to position [83, 0]
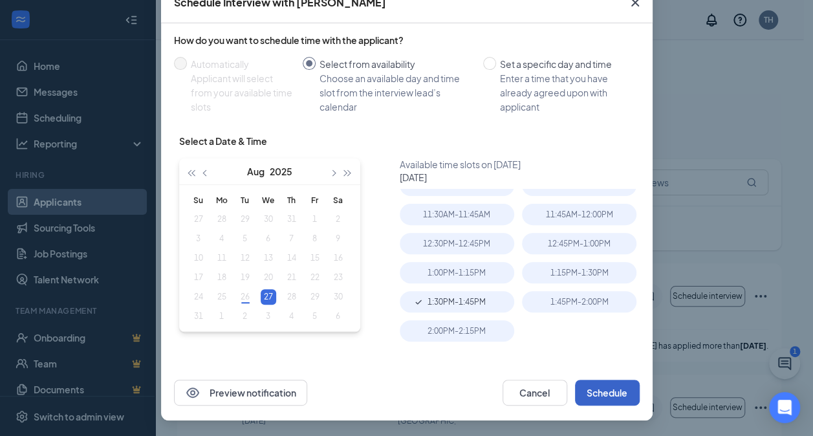
click at [613, 400] on button "Schedule" at bounding box center [607, 392] width 65 height 26
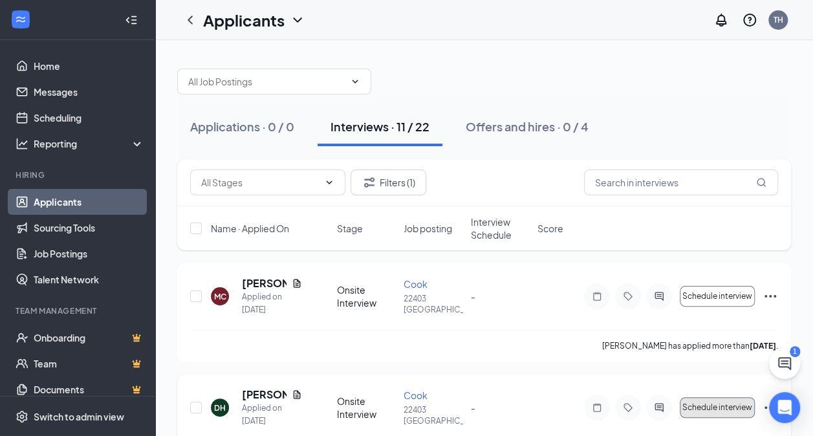
click at [733, 407] on span "Schedule interview" at bounding box center [717, 407] width 70 height 9
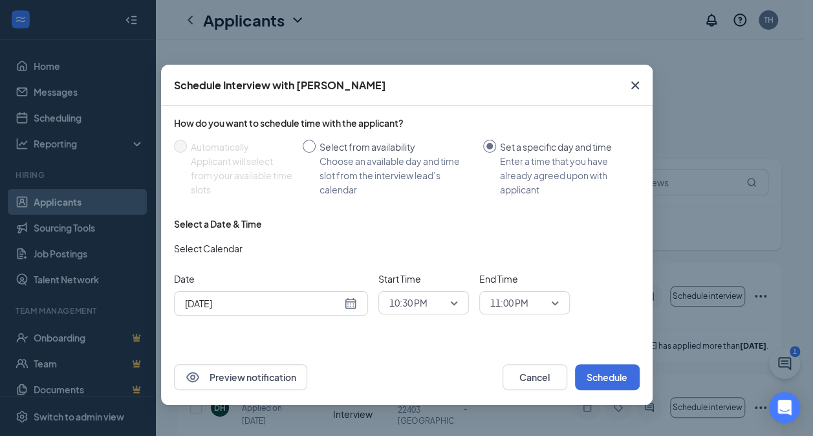
click at [397, 162] on div "Choose an available day and time slot from the interview lead’s calendar" at bounding box center [395, 175] width 153 height 43
click at [315, 153] on input "Select from availability Choose an available day and time slot from the intervi…" at bounding box center [309, 146] width 13 height 13
radio input "true"
radio input "false"
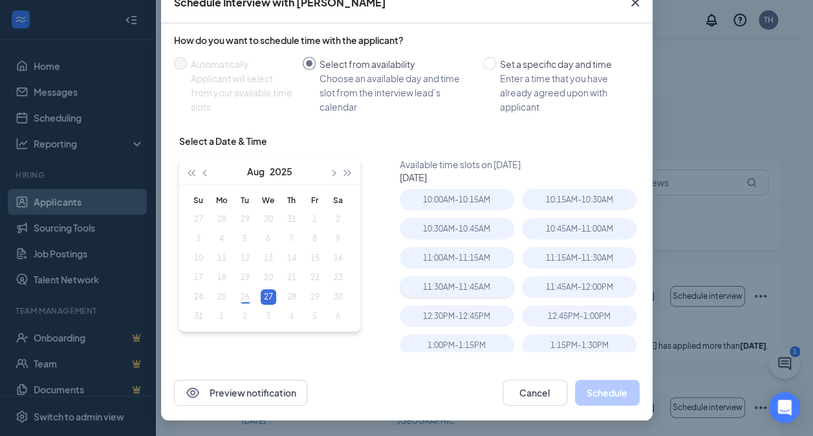
click at [464, 276] on div "11:30AM - 11:45AM" at bounding box center [457, 286] width 114 height 21
click at [624, 387] on button "Schedule" at bounding box center [607, 392] width 65 height 26
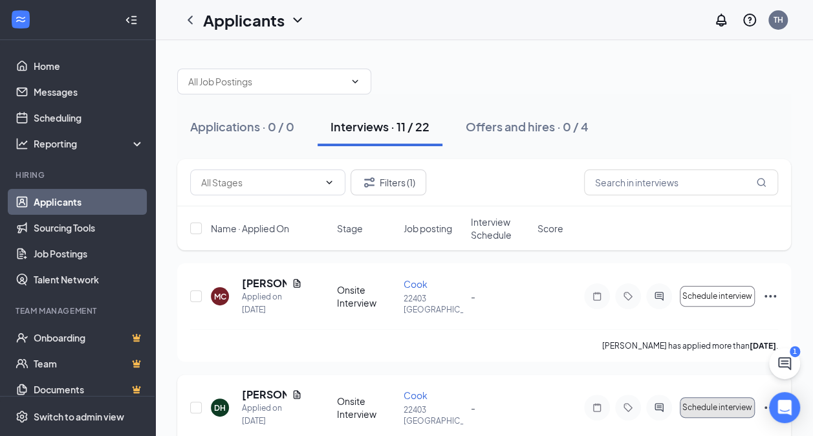
click at [712, 397] on button "Schedule interview" at bounding box center [716, 407] width 75 height 21
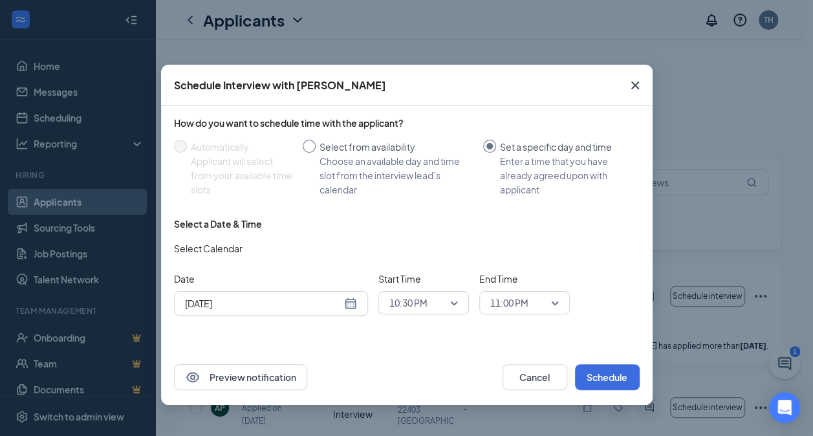
click at [383, 158] on div "Choose an available day and time slot from the interview lead’s calendar" at bounding box center [395, 175] width 153 height 43
click at [315, 153] on input "Select from availability Choose an available day and time slot from the intervi…" at bounding box center [309, 146] width 13 height 13
radio input "true"
radio input "false"
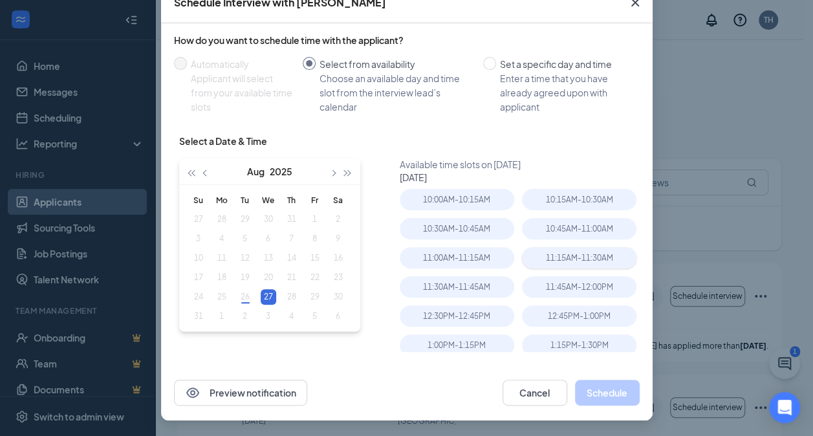
click at [588, 255] on div "11:15AM - 11:30AM" at bounding box center [579, 257] width 114 height 21
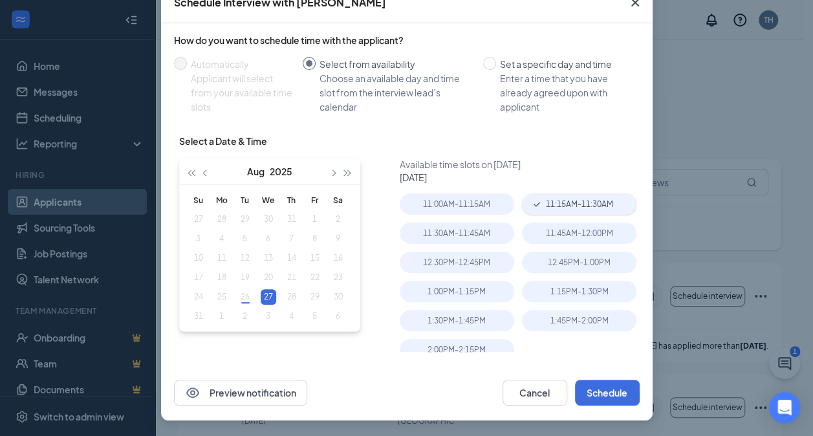
scroll to position [72, 0]
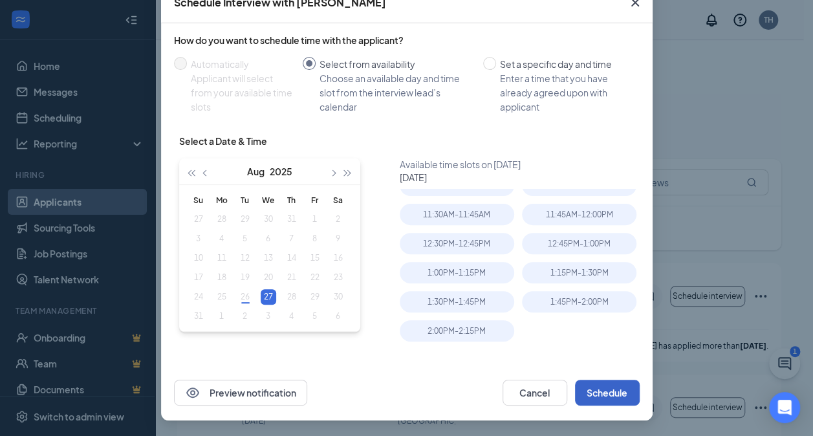
click at [613, 395] on button "Schedule" at bounding box center [607, 392] width 65 height 26
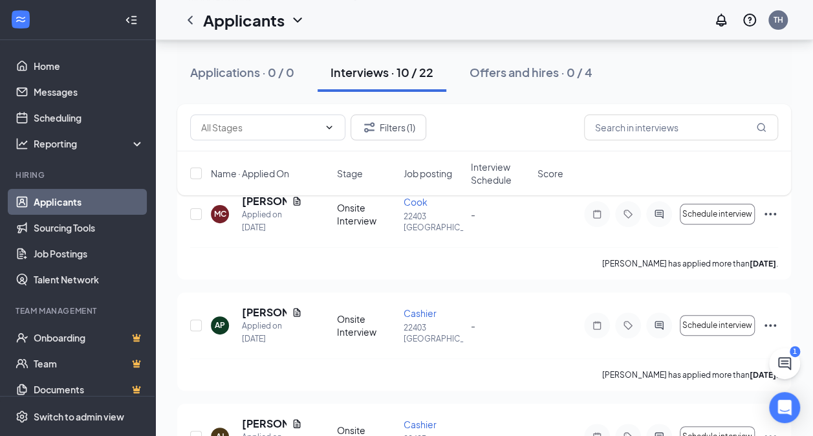
scroll to position [81, 0]
click at [725, 211] on span "Schedule interview" at bounding box center [717, 215] width 70 height 9
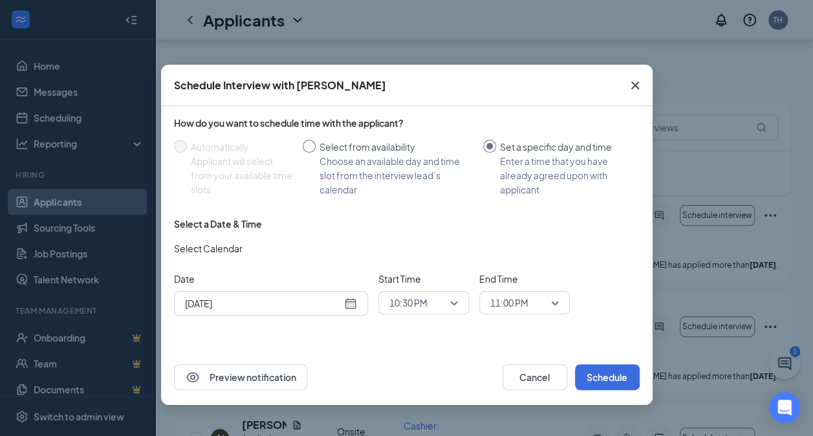
click at [388, 176] on div "Choose an available day and time slot from the interview lead’s calendar" at bounding box center [395, 175] width 153 height 43
click at [315, 153] on input "Select from availability Choose an available day and time slot from the intervi…" at bounding box center [309, 146] width 13 height 13
radio input "true"
radio input "false"
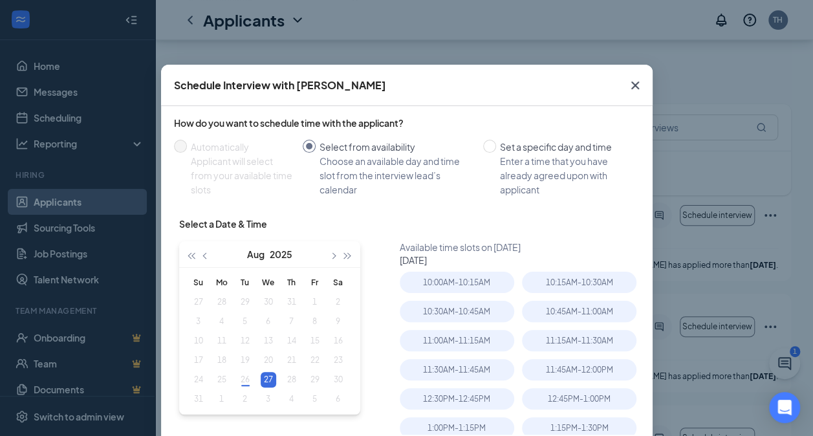
scroll to position [83, 0]
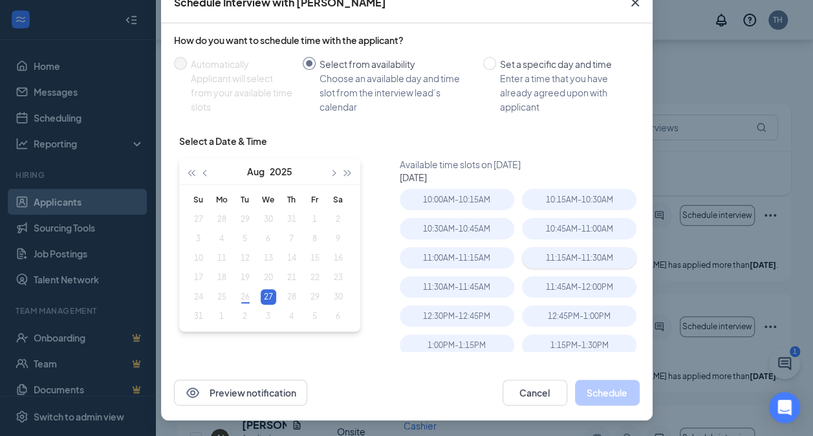
click at [598, 254] on div "11:15AM - 11:30AM" at bounding box center [579, 257] width 114 height 21
click at [615, 402] on button "Schedule" at bounding box center [607, 392] width 65 height 26
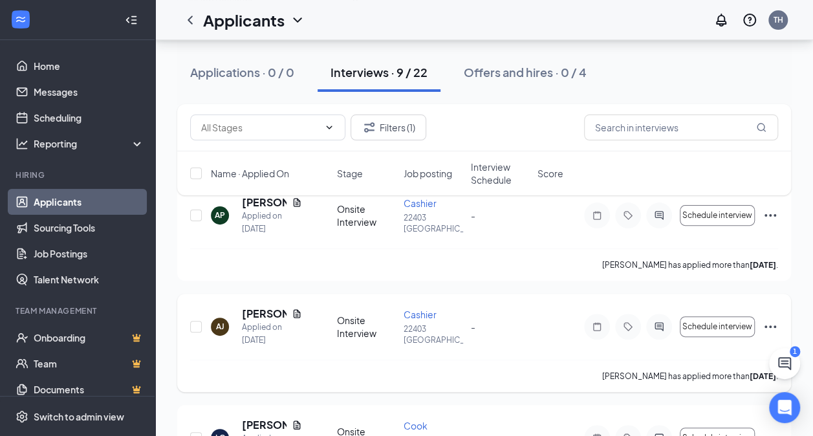
click at [710, 307] on div "AJ Alonzo Jr Applied on Aug 8 Onsite Interview Cashier 22403 Birmingham - Sched…" at bounding box center [484, 332] width 588 height 53
click at [729, 319] on button "Schedule interview" at bounding box center [716, 326] width 75 height 21
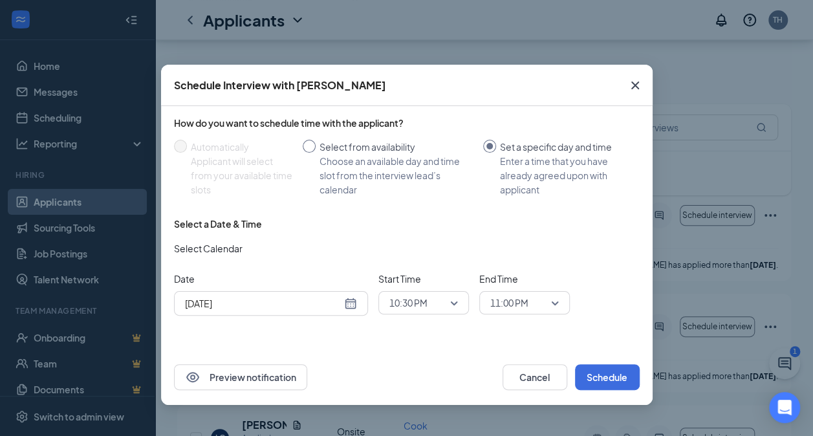
click at [376, 152] on div "Select from availability" at bounding box center [395, 147] width 153 height 14
click at [315, 152] on input "Select from availability Choose an available day and time slot from the intervi…" at bounding box center [309, 146] width 13 height 13
radio input "true"
radio input "false"
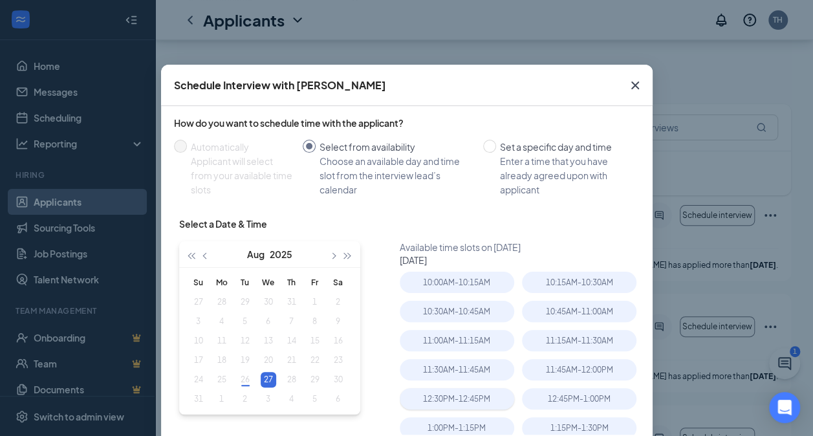
click at [448, 389] on div "12:30PM - 12:45PM" at bounding box center [457, 398] width 114 height 21
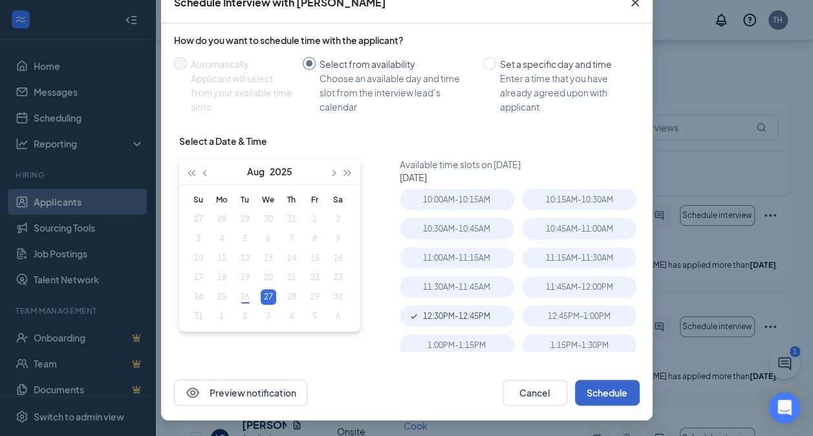
click at [617, 402] on button "Schedule" at bounding box center [607, 392] width 65 height 26
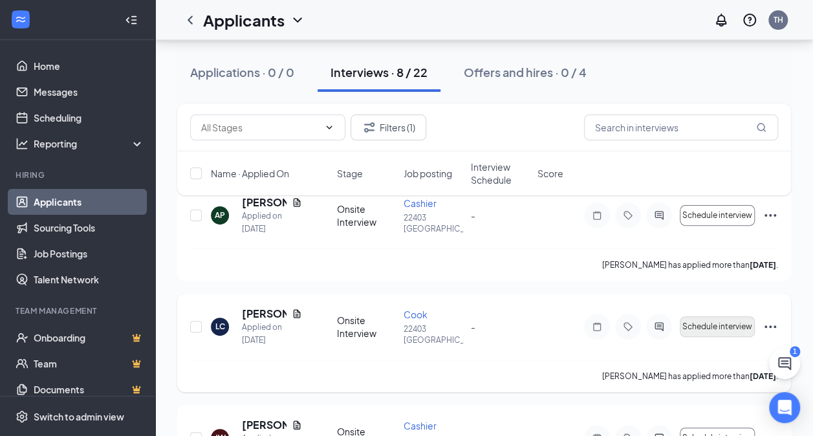
click at [736, 322] on span "Schedule interview" at bounding box center [717, 326] width 70 height 9
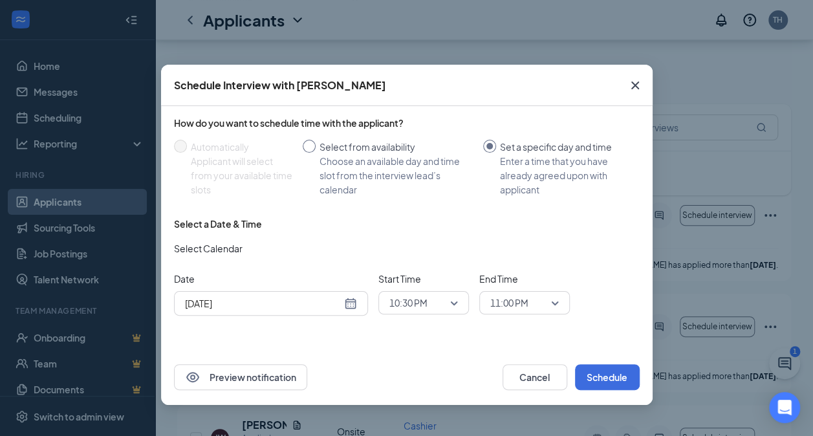
click at [391, 156] on div "Choose an available day and time slot from the interview lead’s calendar" at bounding box center [395, 175] width 153 height 43
click at [315, 153] on input "Select from availability Choose an available day and time slot from the intervi…" at bounding box center [309, 146] width 13 height 13
radio input "true"
radio input "false"
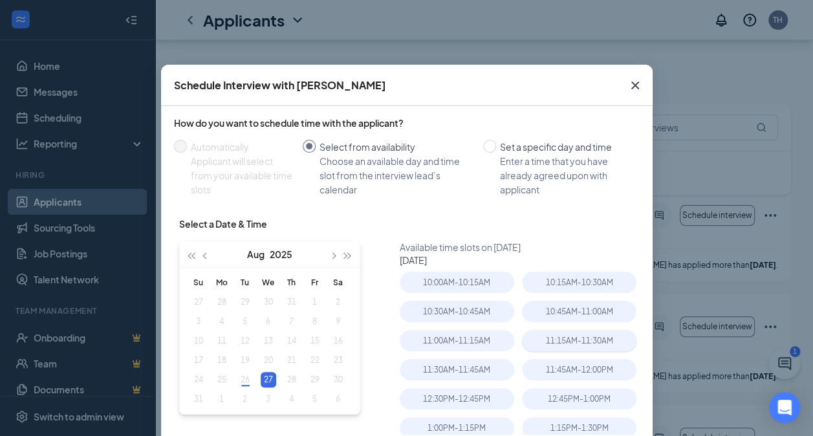
click at [603, 347] on div "11:15AM - 11:30AM" at bounding box center [579, 340] width 114 height 21
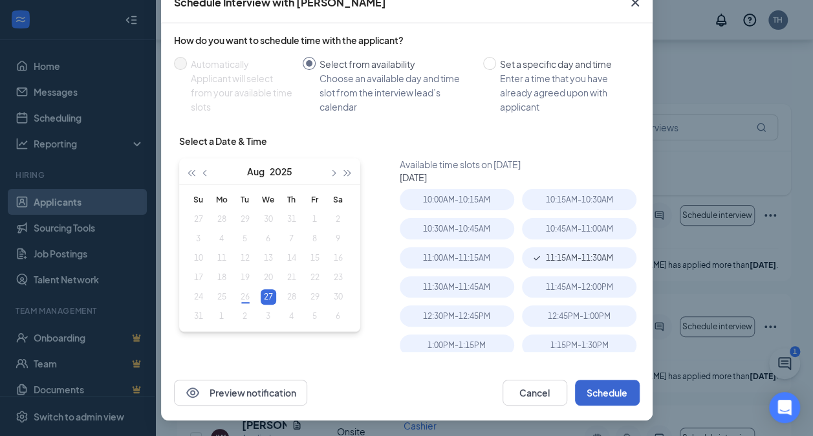
click at [599, 402] on button "Schedule" at bounding box center [607, 392] width 65 height 26
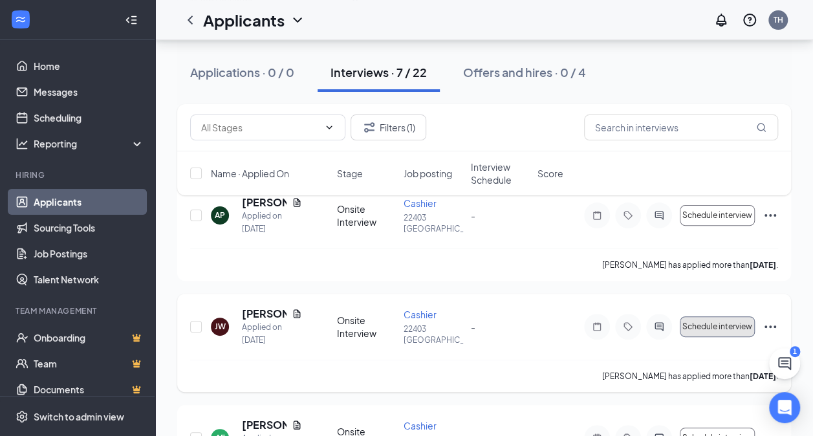
click at [715, 322] on span "Schedule interview" at bounding box center [717, 326] width 70 height 9
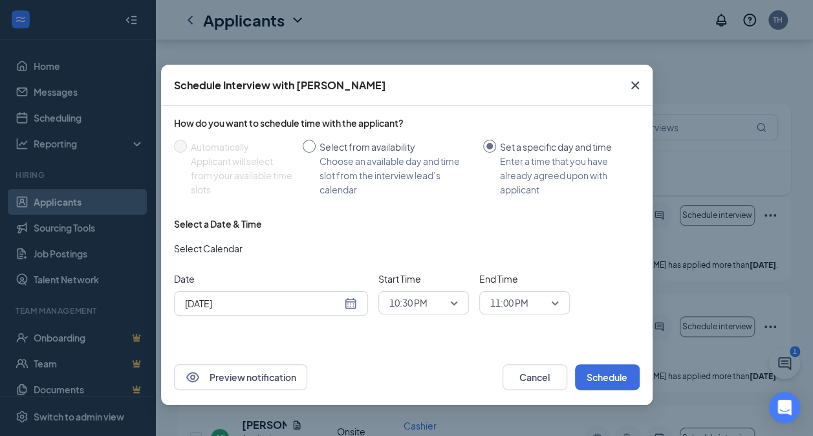
click at [376, 162] on div "Choose an available day and time slot from the interview lead’s calendar" at bounding box center [395, 175] width 153 height 43
click at [315, 153] on input "Select from availability Choose an available day and time slot from the intervi…" at bounding box center [309, 146] width 13 height 13
radio input "true"
radio input "false"
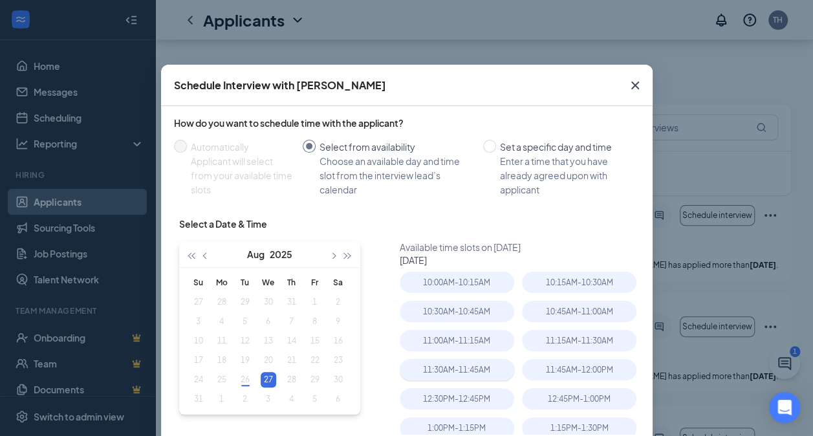
click at [467, 374] on div "11:30AM - 11:45AM" at bounding box center [457, 369] width 114 height 21
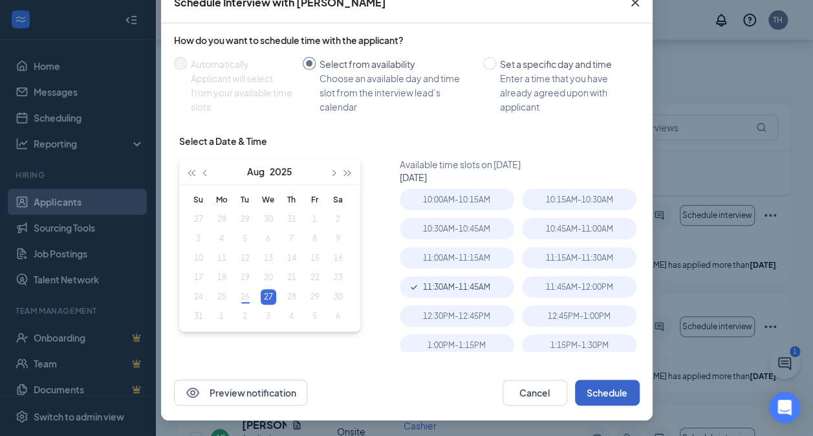
click at [623, 379] on button "Schedule" at bounding box center [607, 392] width 65 height 26
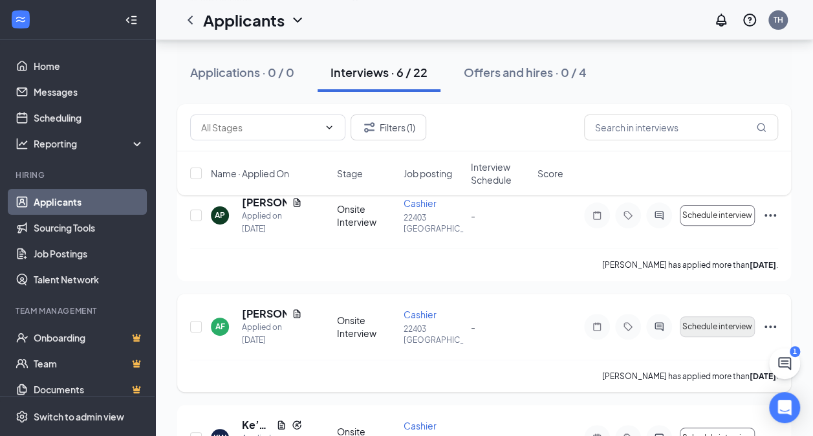
click at [694, 316] on button "Schedule interview" at bounding box center [716, 326] width 75 height 21
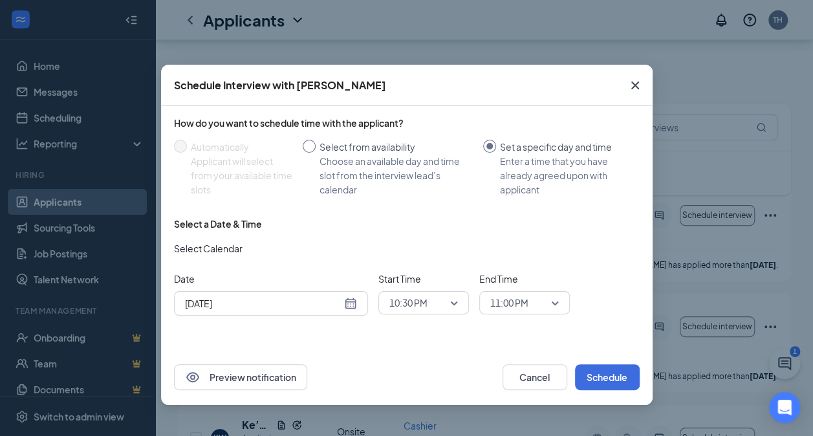
click at [357, 158] on div "Choose an available day and time slot from the interview lead’s calendar" at bounding box center [395, 175] width 153 height 43
click at [315, 153] on input "Select from availability Choose an available day and time slot from the intervi…" at bounding box center [309, 146] width 13 height 13
radio input "true"
radio input "false"
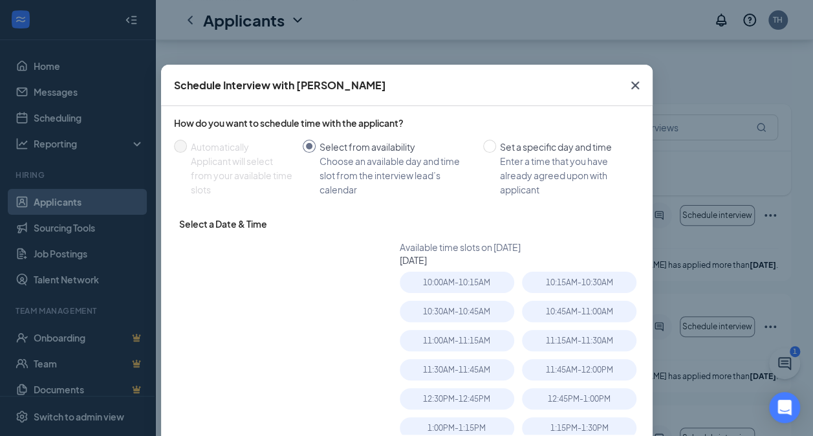
type input "Aug 27, 2025"
click at [590, 317] on div "10:45AM - 11:00AM" at bounding box center [579, 311] width 114 height 21
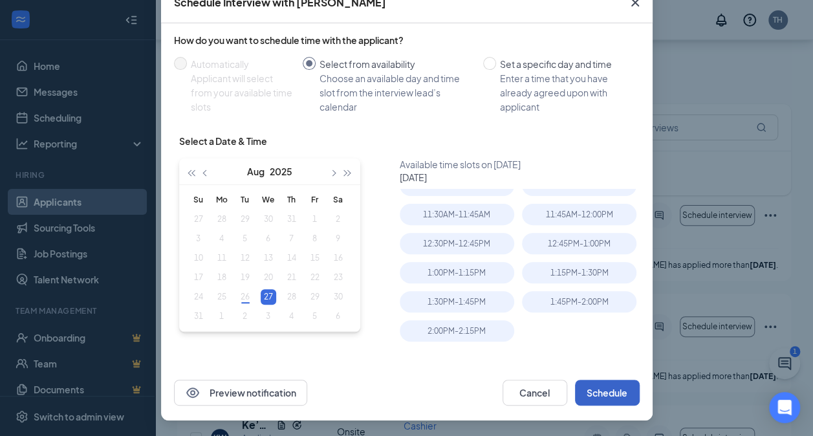
click at [620, 389] on button "Schedule" at bounding box center [607, 392] width 65 height 26
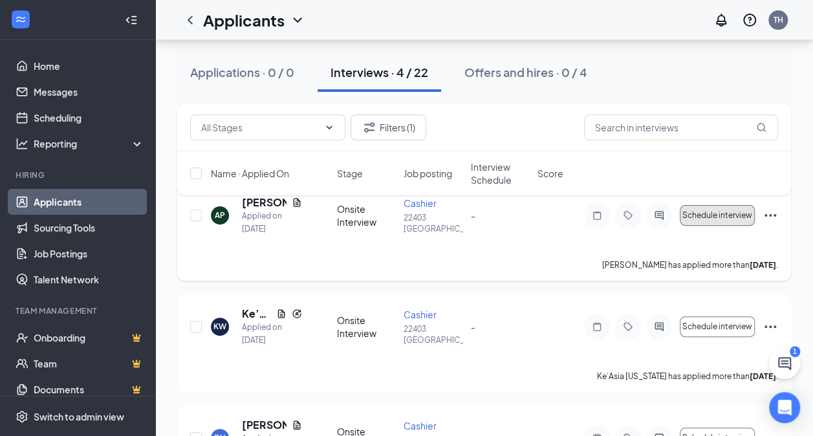
click at [723, 215] on span "Schedule interview" at bounding box center [717, 215] width 70 height 9
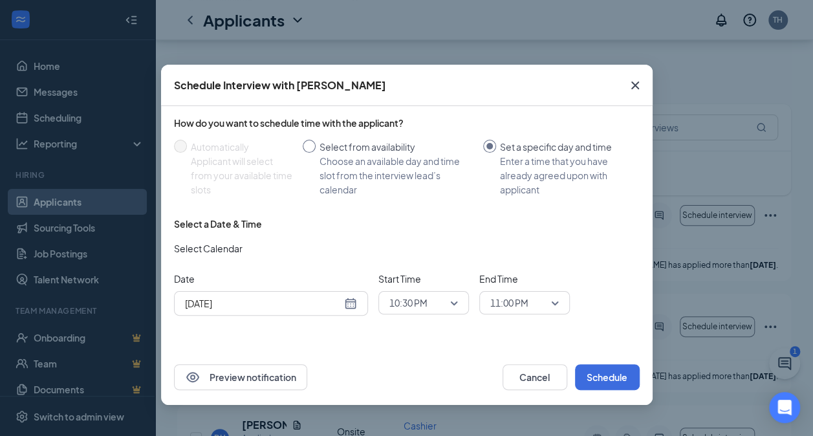
click at [412, 178] on div "Choose an available day and time slot from the interview lead’s calendar" at bounding box center [395, 175] width 153 height 43
click at [315, 153] on input "Select from availability Choose an available day and time slot from the intervi…" at bounding box center [309, 146] width 13 height 13
radio input "true"
radio input "false"
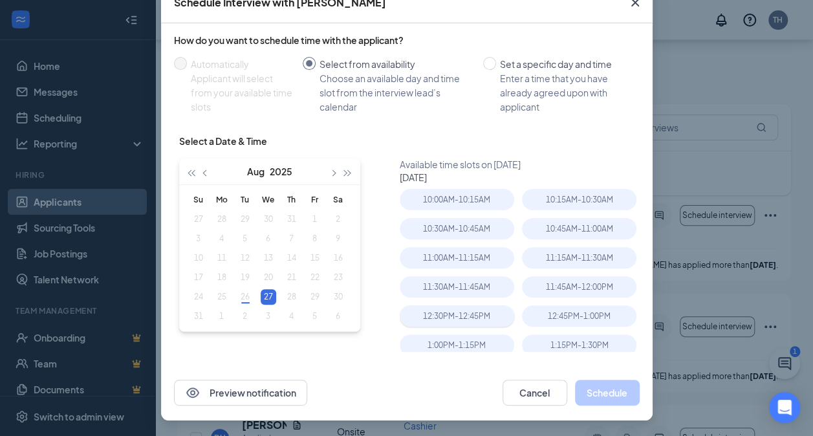
click at [451, 318] on div "12:30PM - 12:45PM" at bounding box center [457, 315] width 114 height 21
click at [603, 381] on button "Schedule" at bounding box center [607, 392] width 65 height 26
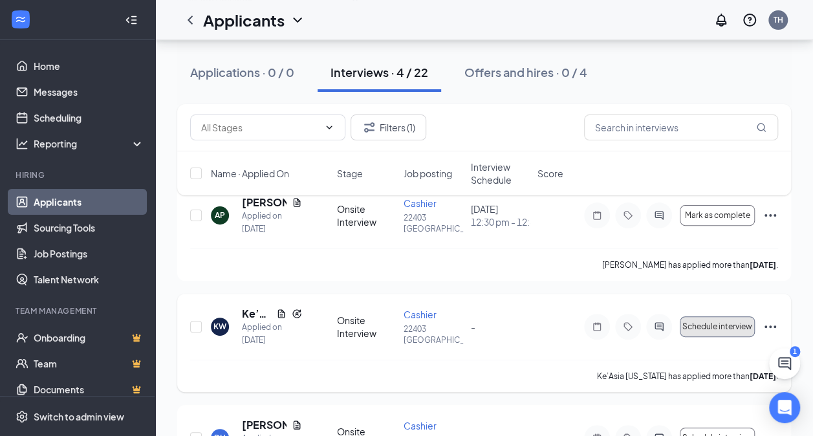
click at [722, 323] on span "Schedule interview" at bounding box center [717, 326] width 70 height 9
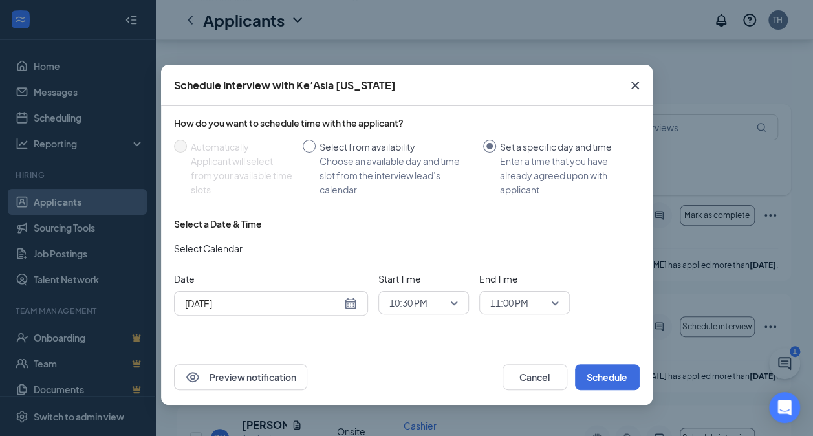
click at [353, 167] on div "Choose an available day and time slot from the interview lead’s calendar" at bounding box center [395, 175] width 153 height 43
click at [315, 153] on input "Select from availability Choose an available day and time slot from the intervi…" at bounding box center [309, 146] width 13 height 13
radio input "true"
radio input "false"
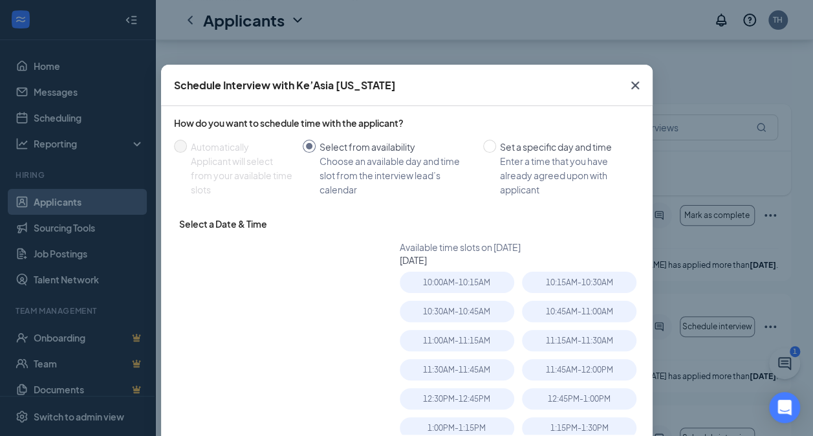
type input "Aug 27, 2025"
click at [487, 349] on div "11:00AM - 11:15AM" at bounding box center [457, 340] width 114 height 21
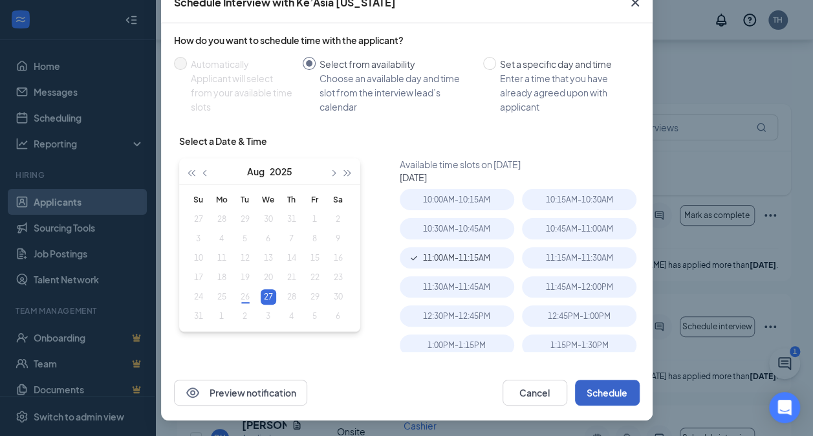
click at [622, 398] on button "Schedule" at bounding box center [607, 392] width 65 height 26
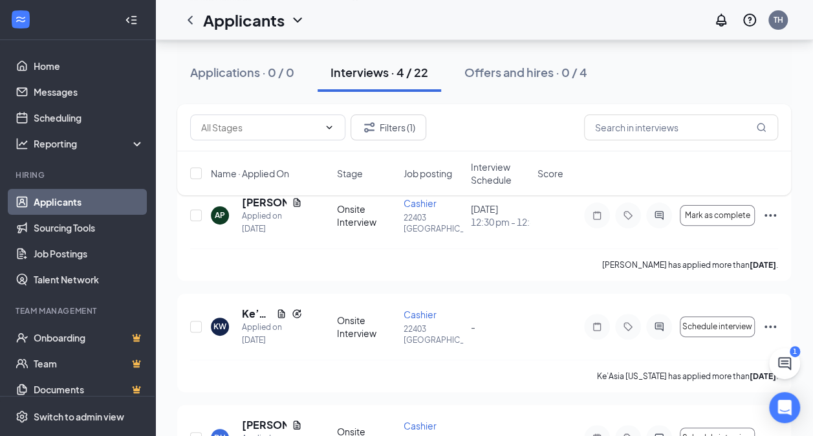
scroll to position [51, 0]
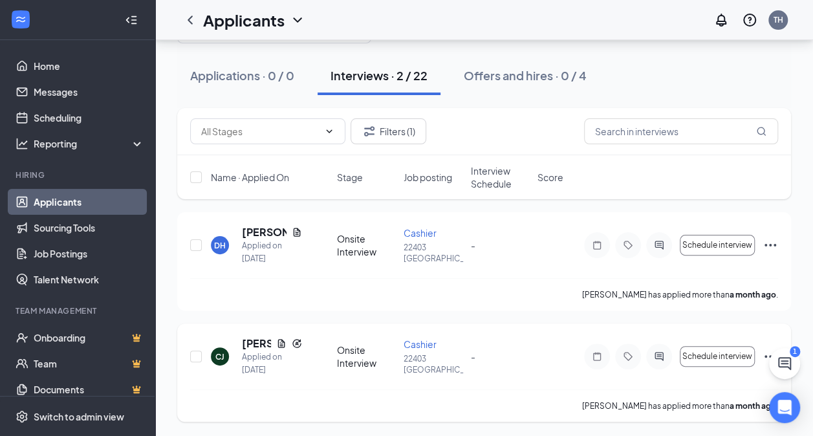
click at [747, 372] on div "CJ Cia Jackson Applied on Jul 29 Onsite Interview Cashier 22403 Birmingham - Sc…" at bounding box center [484, 362] width 588 height 53
click at [723, 354] on span "Schedule interview" at bounding box center [717, 356] width 70 height 9
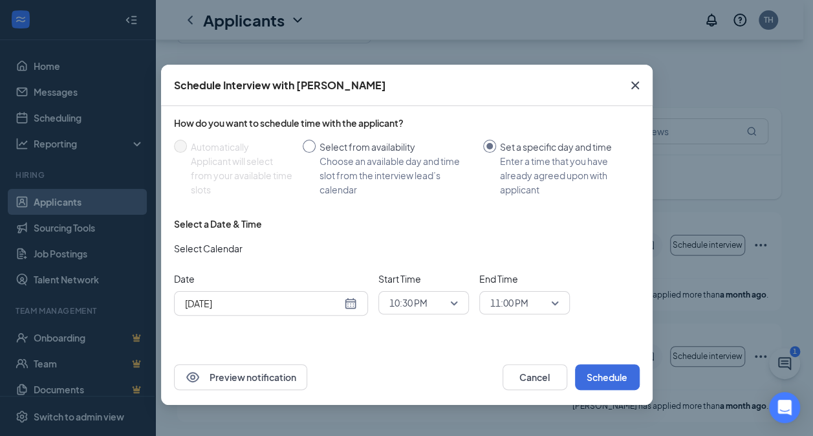
click at [352, 146] on div "Select from availability" at bounding box center [395, 147] width 153 height 14
click at [315, 146] on input "Select from availability Choose an available day and time slot from the intervi…" at bounding box center [309, 146] width 13 height 13
radio input "true"
radio input "false"
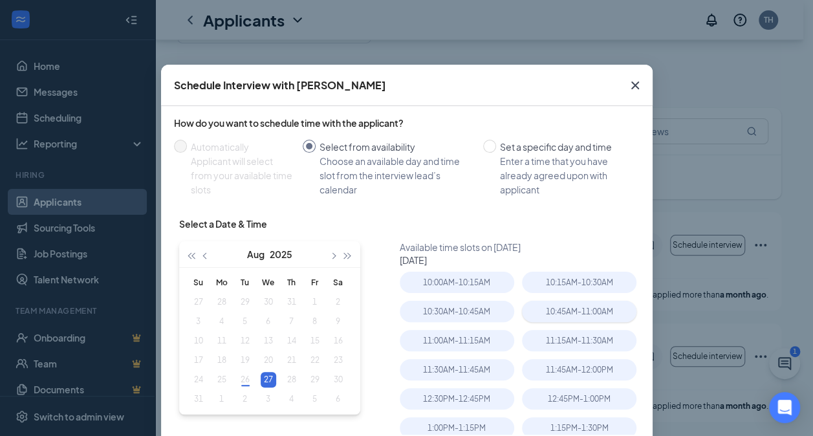
click at [583, 318] on div "10:45AM - 11:00AM" at bounding box center [579, 311] width 114 height 21
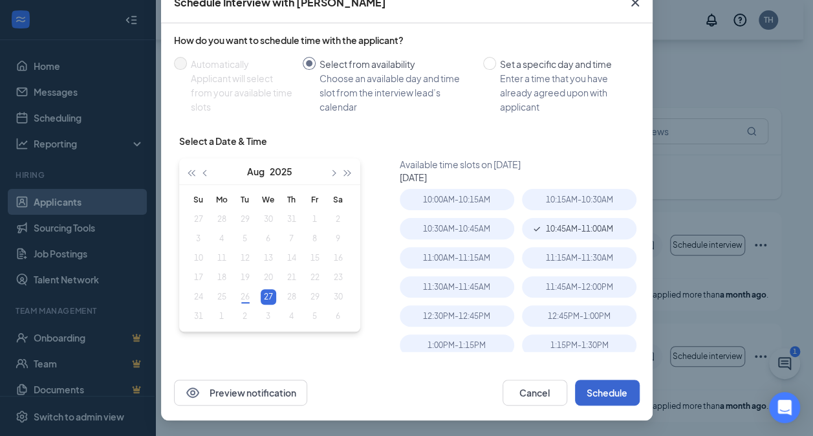
click at [615, 403] on button "Schedule" at bounding box center [607, 392] width 65 height 26
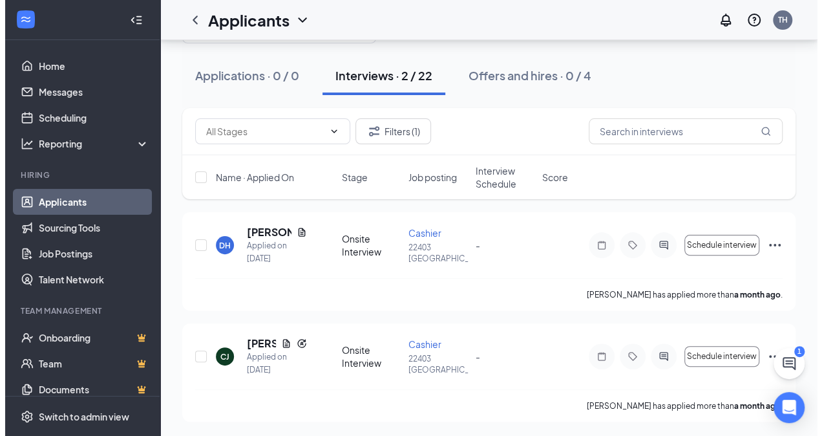
scroll to position [0, 0]
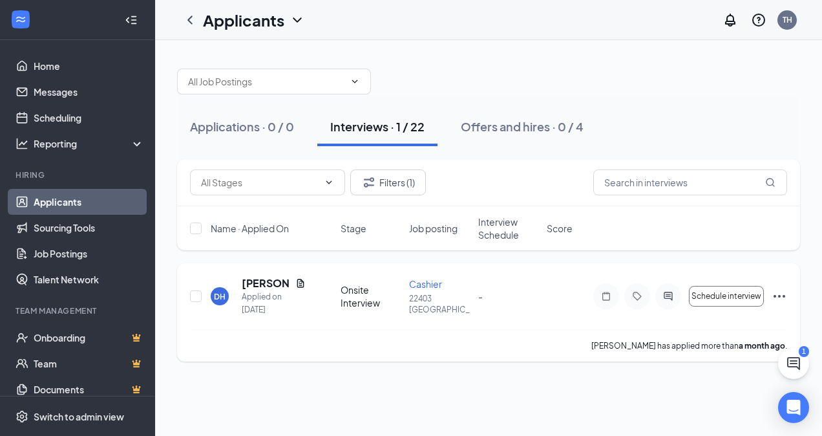
click at [730, 355] on div "Damayia Haney has applied more than a month ago ." at bounding box center [488, 345] width 597 height 32
click at [743, 301] on button "Schedule interview" at bounding box center [726, 296] width 75 height 21
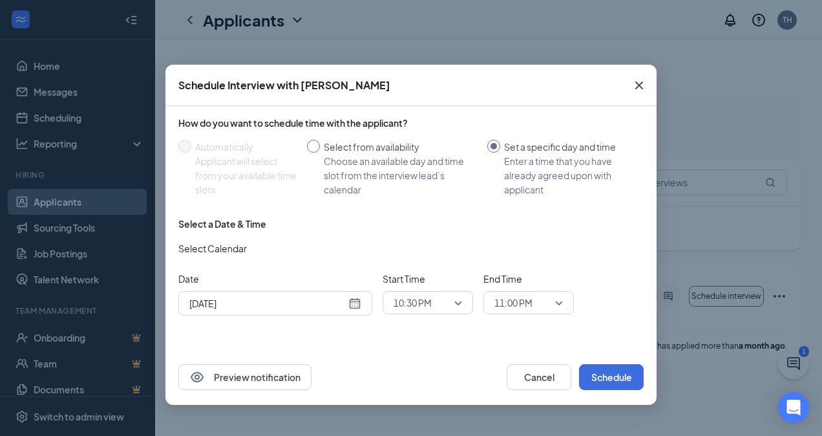
click at [418, 167] on div "Choose an available day and time slot from the interview lead’s calendar" at bounding box center [400, 175] width 153 height 43
click at [320, 153] on input "Select from availability Choose an available day and time slot from the intervi…" at bounding box center [313, 146] width 13 height 13
radio input "true"
radio input "false"
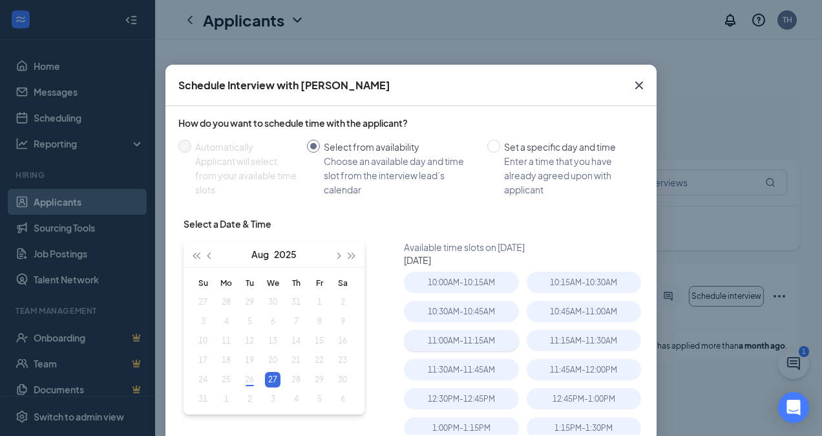
click at [482, 347] on div "11:00AM - 11:15AM" at bounding box center [461, 340] width 114 height 21
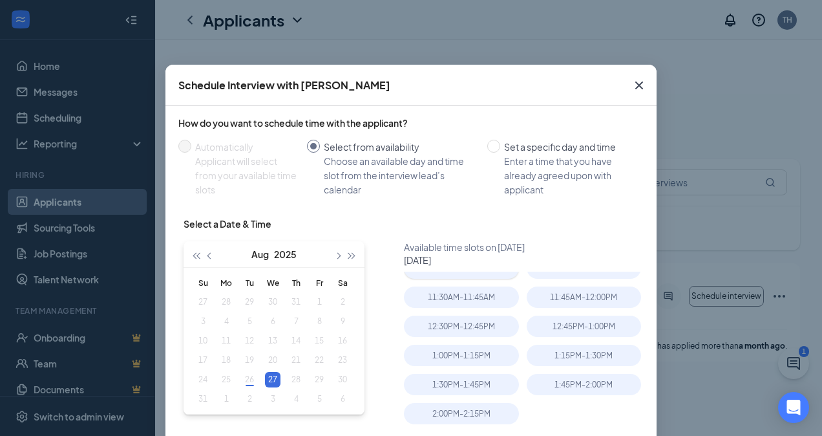
scroll to position [83, 0]
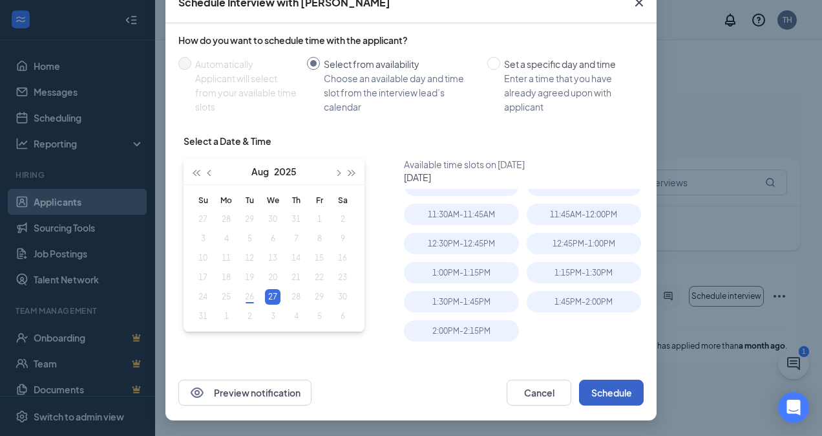
click at [612, 388] on button "Schedule" at bounding box center [611, 392] width 65 height 26
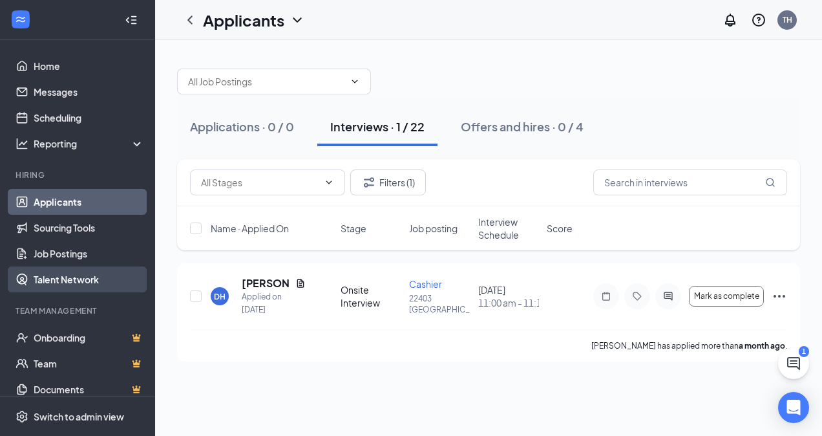
click at [98, 286] on link "Talent Network" at bounding box center [89, 279] width 111 height 26
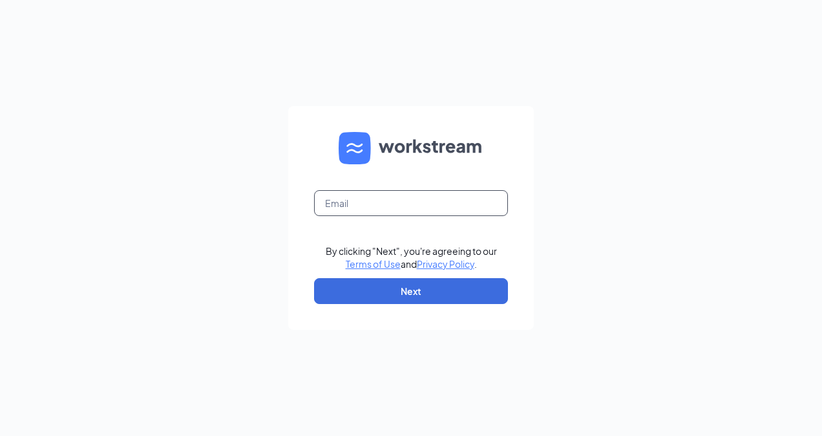
click at [408, 204] on input "text" at bounding box center [411, 203] width 194 height 26
type input "leigh@1788chicken.com"
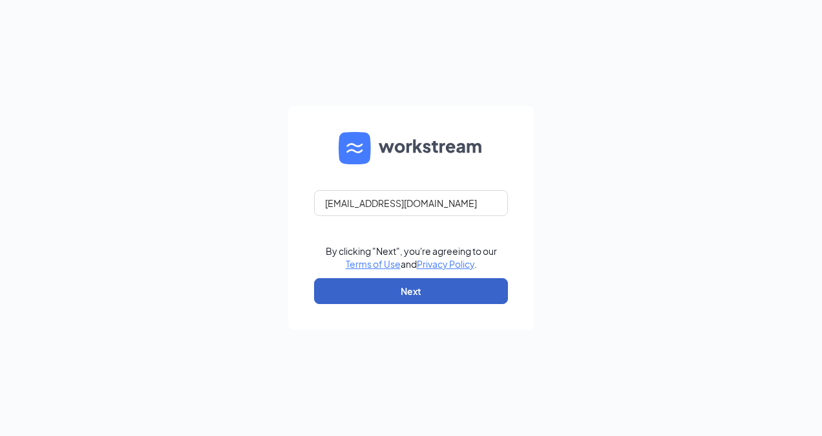
click at [431, 283] on button "Next" at bounding box center [411, 291] width 194 height 26
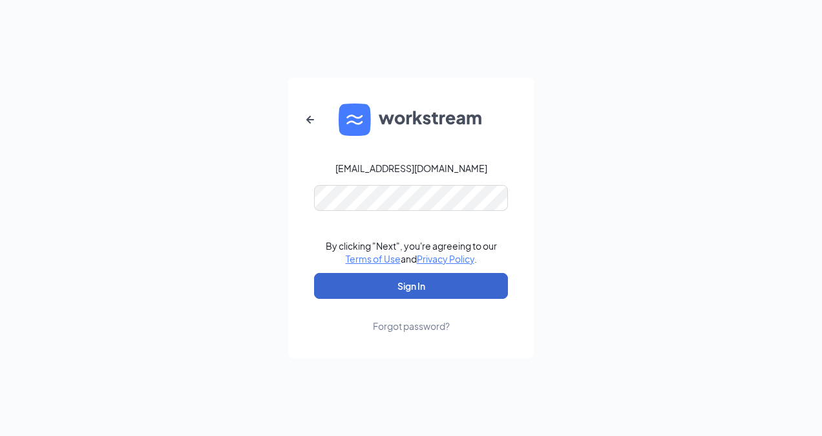
click at [421, 283] on button "Sign In" at bounding box center [411, 286] width 194 height 26
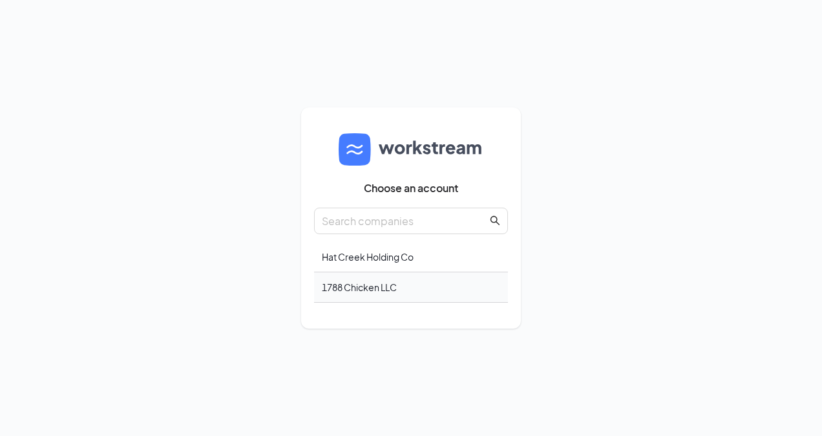
click at [376, 280] on div "1788 Chicken LLC" at bounding box center [411, 287] width 194 height 30
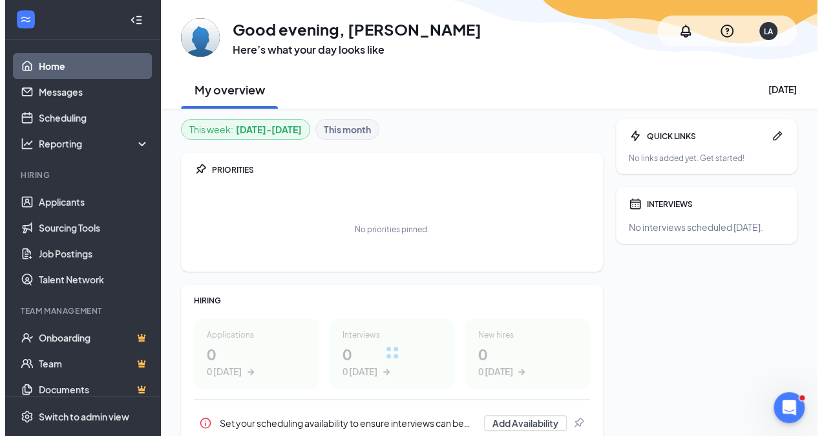
scroll to position [96, 0]
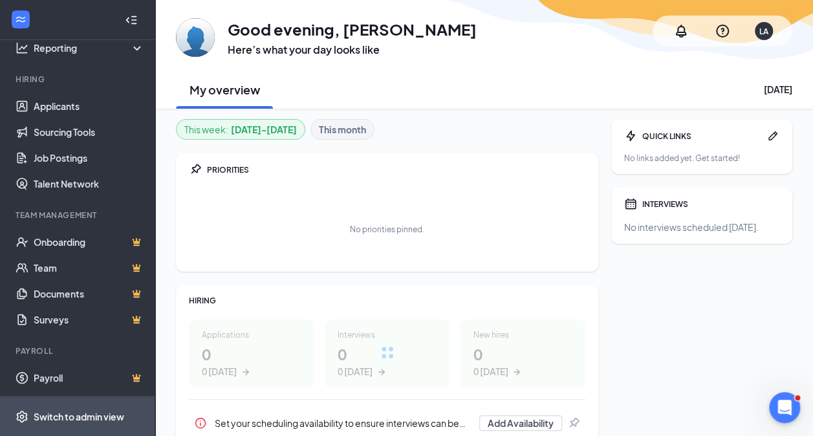
click at [100, 420] on div "Switch to admin view" at bounding box center [79, 416] width 91 height 13
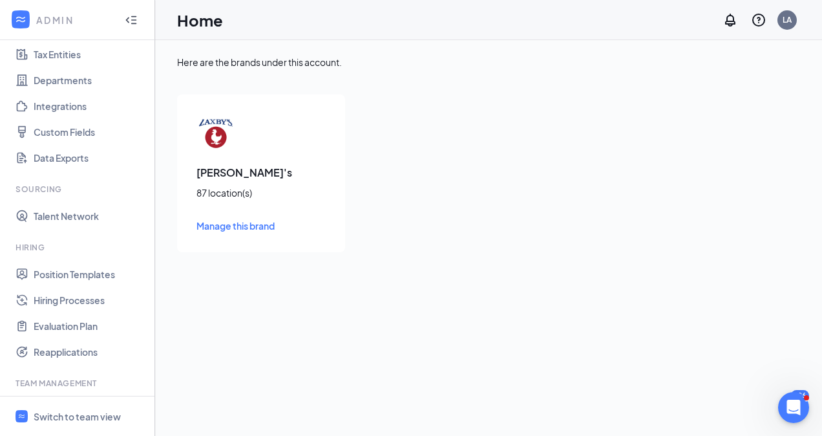
click at [156, 380] on div "Here are the brands under this account. Zaxby's 87 location(s) Manage this brand" at bounding box center [488, 238] width 667 height 396
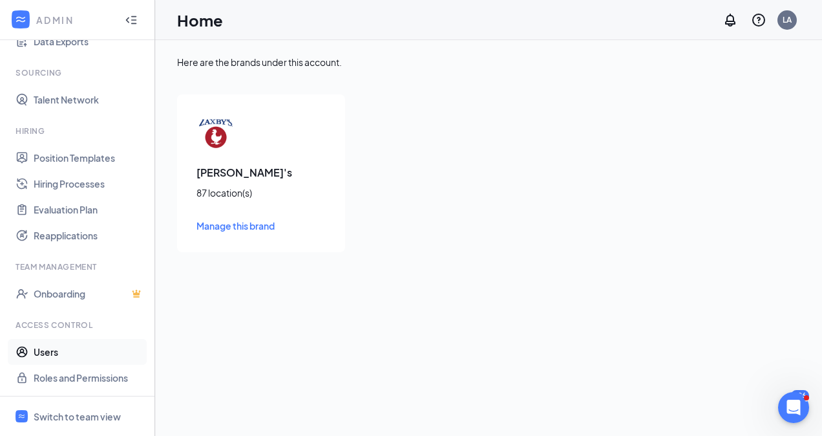
click at [74, 356] on link "Users" at bounding box center [89, 352] width 111 height 26
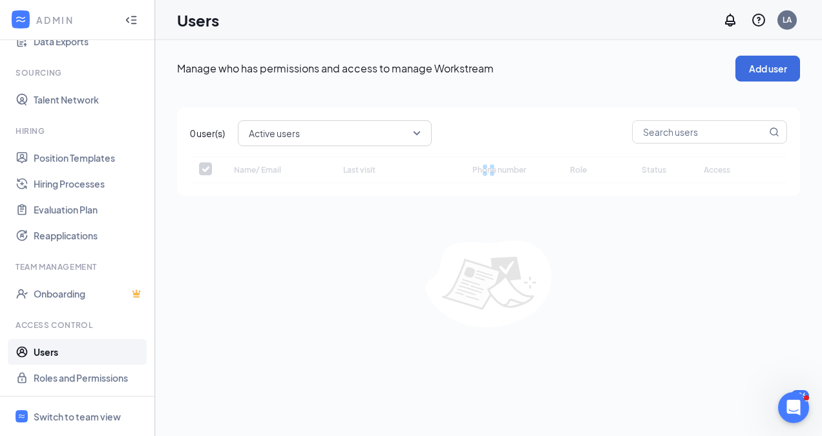
checkbox input "false"
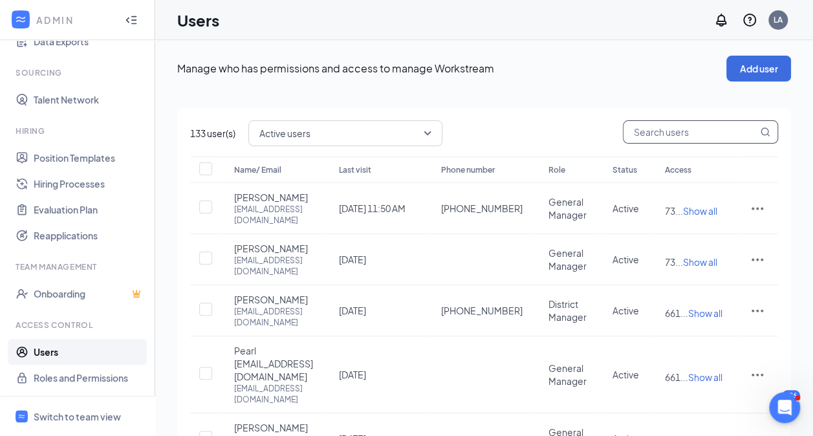
click at [671, 132] on input "text" at bounding box center [690, 132] width 134 height 22
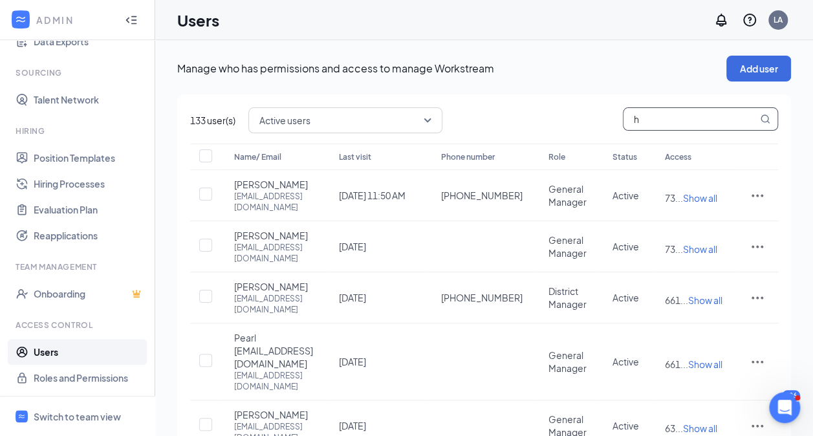
type input "hr"
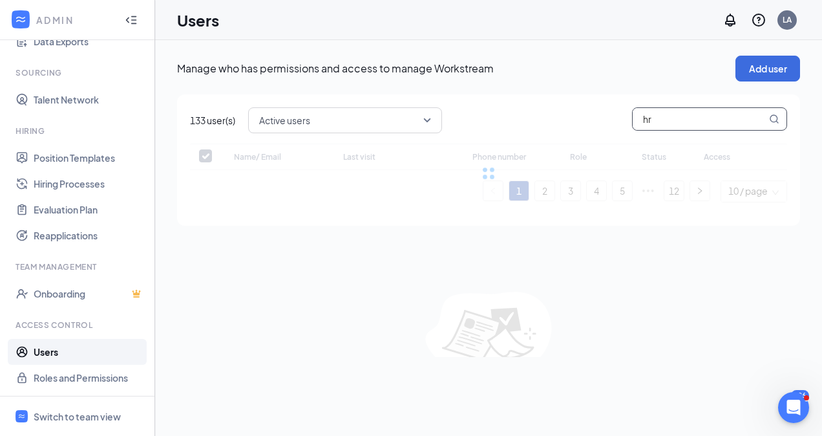
checkbox input "false"
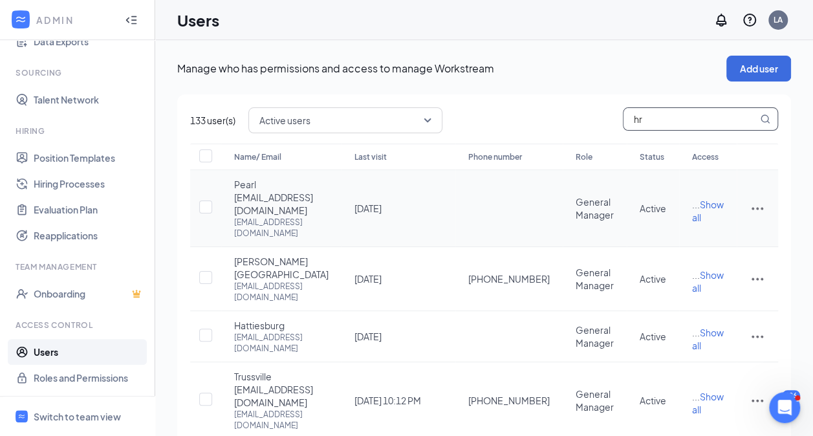
type input "hr"
click at [767, 229] on td at bounding box center [756, 208] width 41 height 77
click at [759, 206] on icon "ActionsIcon" at bounding box center [757, 208] width 16 height 16
click at [718, 233] on span "Edit user" at bounding box center [714, 233] width 80 height 14
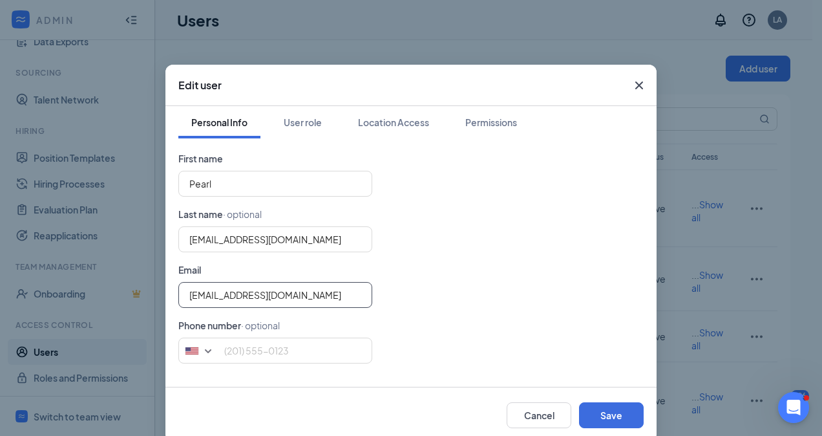
drag, startPoint x: 304, startPoint y: 290, endPoint x: 127, endPoint y: 282, distance: 177.9
click at [127, 282] on div "Edit user Personal Info User role Location Access Permissions First name Pearl …" at bounding box center [411, 218] width 822 height 436
type input "pearl@1788chicken.com"
click at [608, 411] on button "Save" at bounding box center [611, 415] width 65 height 26
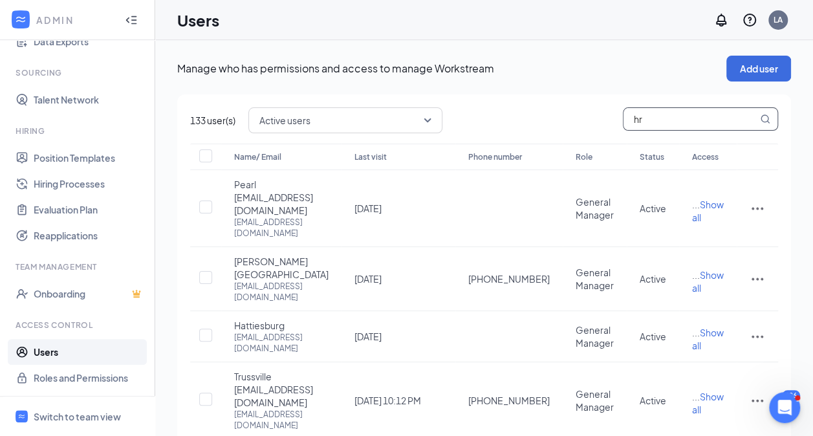
drag, startPoint x: 656, startPoint y: 116, endPoint x: 578, endPoint y: 109, distance: 78.0
click at [578, 109] on div "Active users hr" at bounding box center [512, 120] width 529 height 26
type input "hueytown"
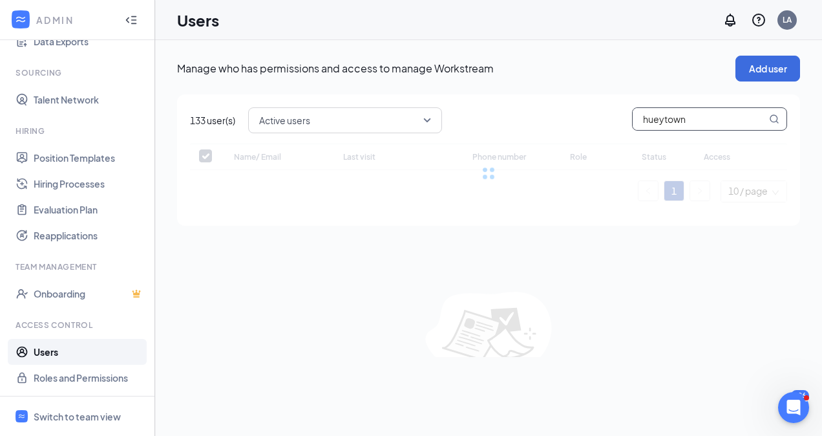
checkbox input "false"
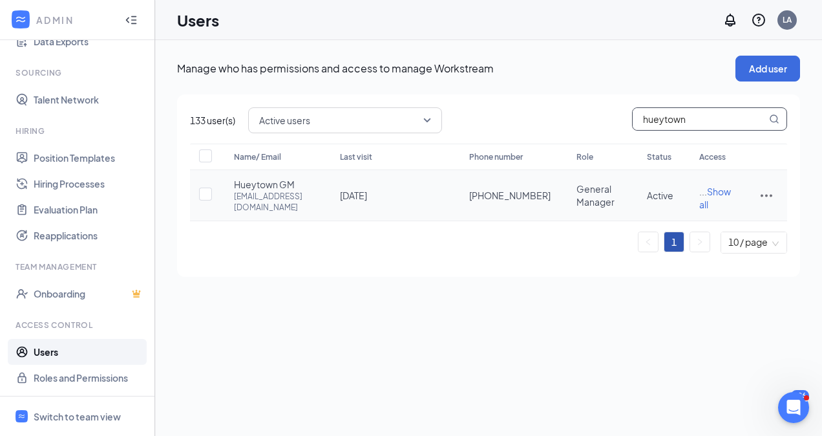
type input "hueytown"
click at [765, 203] on icon "ActionsIcon" at bounding box center [767, 195] width 16 height 16
click at [724, 233] on span "Edit user" at bounding box center [723, 233] width 80 height 14
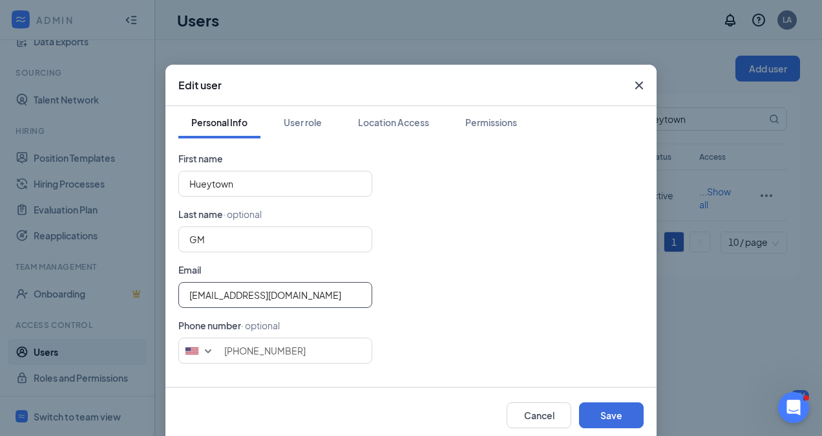
drag, startPoint x: 343, startPoint y: 293, endPoint x: 129, endPoint y: 312, distance: 214.1
click at [129, 312] on div "Edit user Personal Info User role Location Access Permissions First name Hueyto…" at bounding box center [411, 218] width 822 height 436
type input "hr@hatcreekburgers.com"
click at [621, 410] on button "Save" at bounding box center [611, 415] width 65 height 26
type input "2566135516"
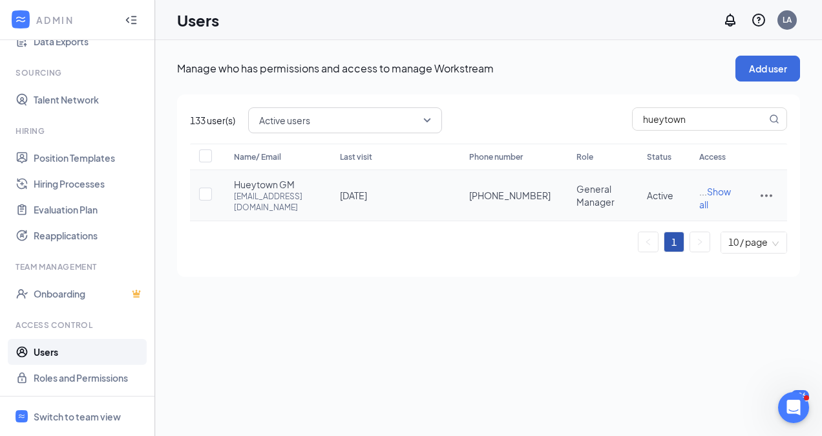
click at [769, 195] on icon "ActionsIcon" at bounding box center [767, 195] width 16 height 16
click at [749, 253] on span "Reset password" at bounding box center [717, 257] width 69 height 12
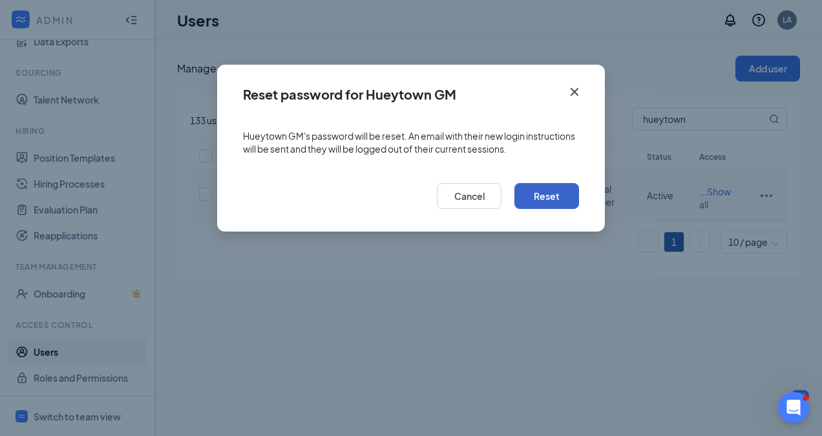
click at [558, 193] on button "Reset" at bounding box center [547, 196] width 65 height 26
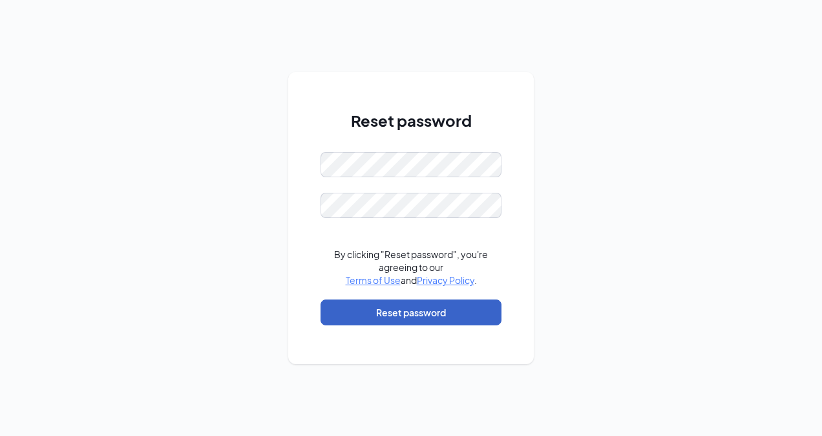
click at [406, 318] on button "Reset password" at bounding box center [411, 312] width 181 height 26
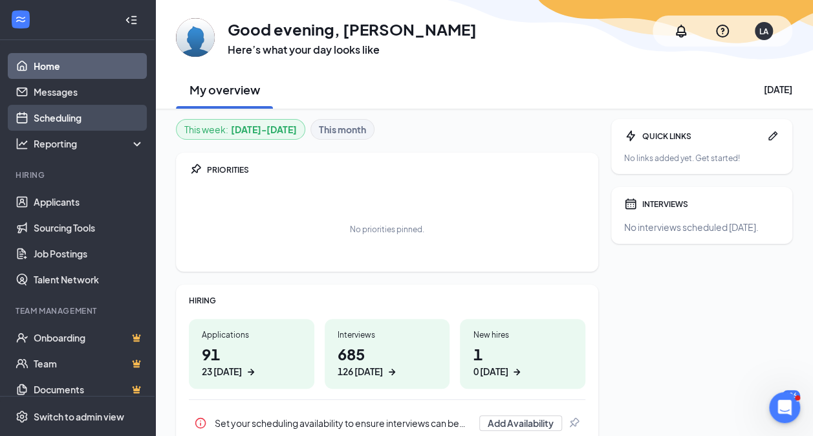
click at [71, 126] on link "Scheduling" at bounding box center [89, 118] width 111 height 26
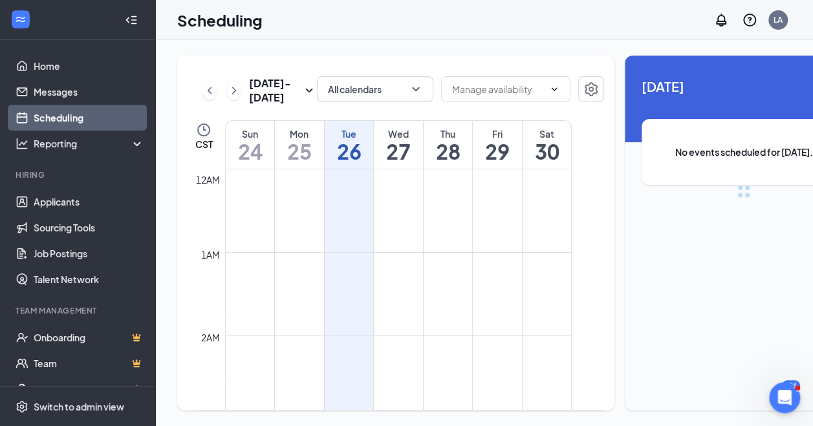
scroll to position [635, 0]
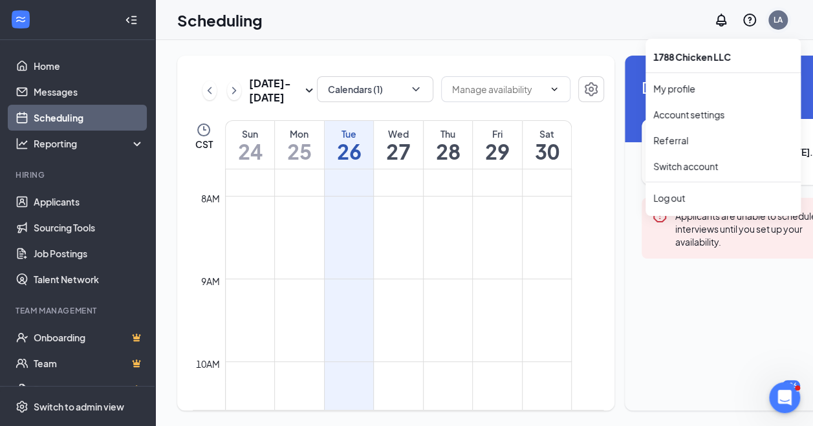
click at [787, 12] on div "LA" at bounding box center [777, 19] width 19 height 19
click at [688, 204] on li "Log out" at bounding box center [722, 198] width 155 height 26
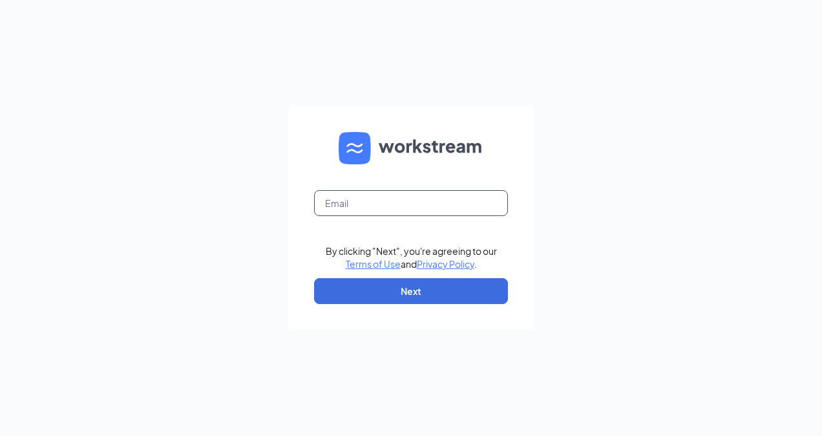
click at [367, 201] on input "text" at bounding box center [411, 203] width 194 height 26
type input "[EMAIL_ADDRESS][DOMAIN_NAME]"
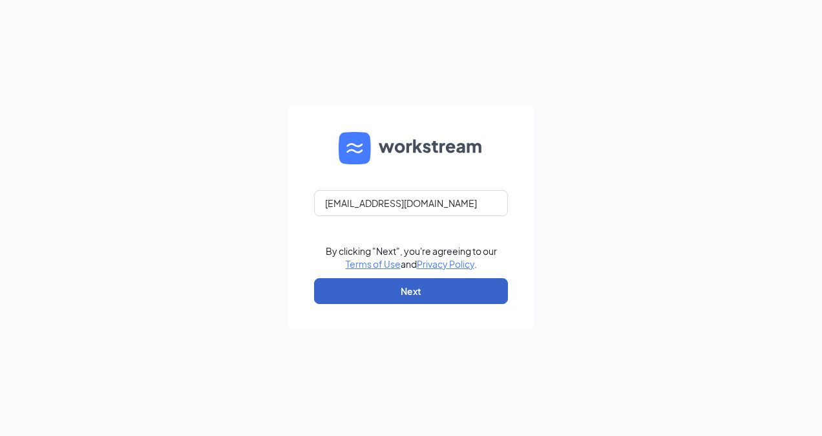
click at [407, 291] on button "Next" at bounding box center [411, 291] width 194 height 26
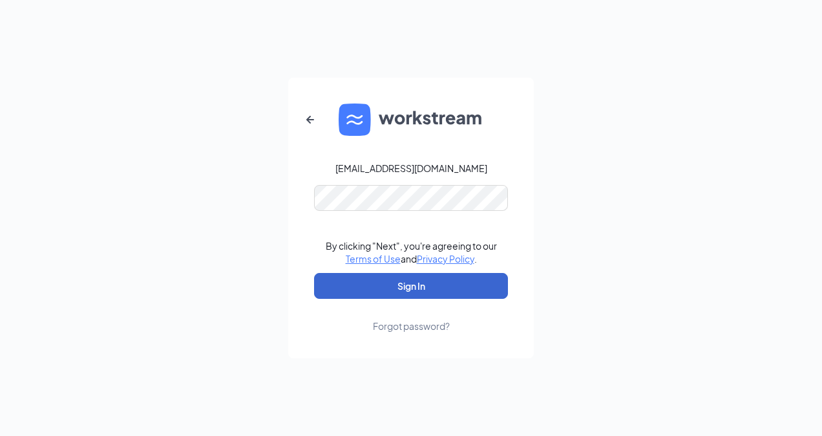
click at [432, 286] on button "Sign In" at bounding box center [411, 286] width 194 height 26
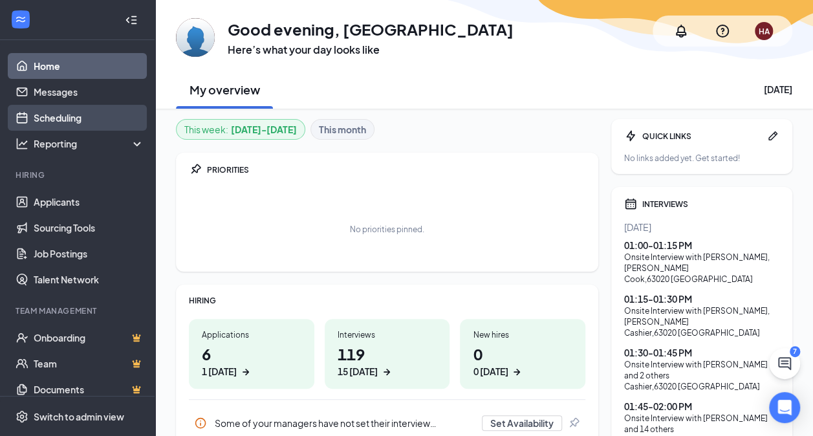
click at [58, 126] on link "Scheduling" at bounding box center [89, 118] width 111 height 26
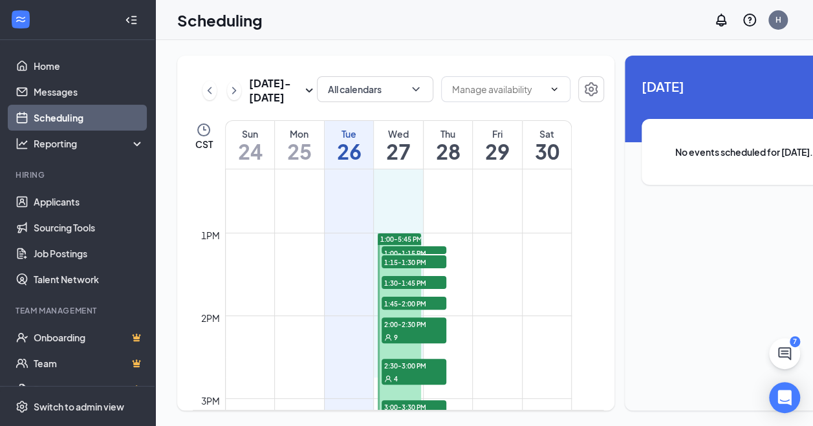
scroll to position [1015, 0]
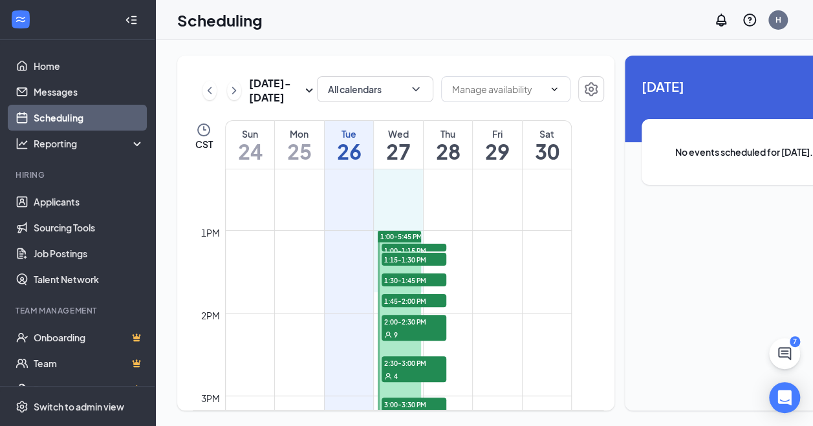
drag, startPoint x: 414, startPoint y: 229, endPoint x: 412, endPoint y: 293, distance: 64.0
click at [412, 293] on div "12am 1am 2am 3am 4am 5am 6am 7am 8am 9am 10am 11am 12pm 1pm 2pm 3pm 4pm 5pm 6pm…" at bounding box center [382, 147] width 379 height 1986
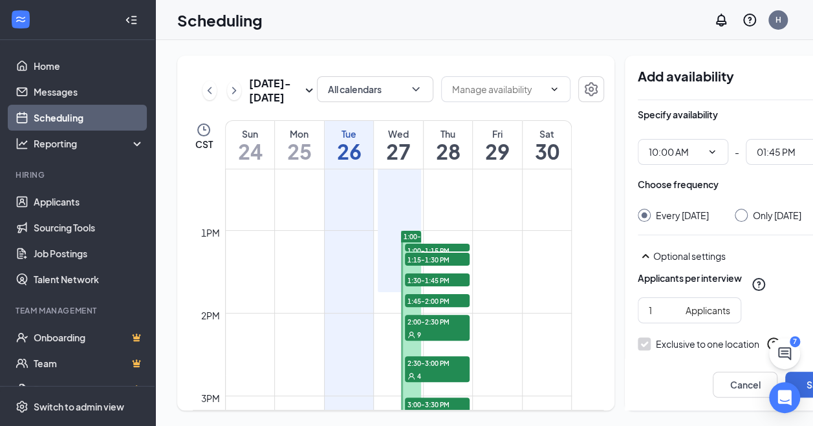
click at [412, 241] on span "1:00-5:45 PM" at bounding box center [424, 236] width 42 height 9
type input "01:00 PM"
type input "05:45 PM"
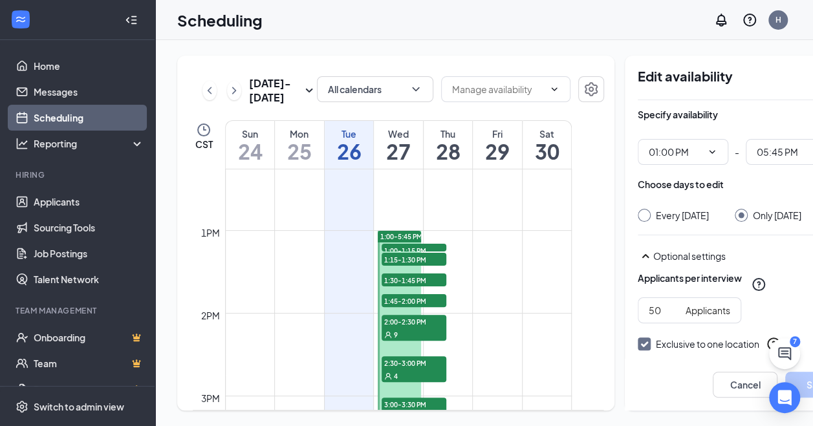
scroll to position [19, 0]
click at [406, 241] on span "1:00-5:45 PM" at bounding box center [401, 236] width 42 height 9
drag, startPoint x: 729, startPoint y: 425, endPoint x: 824, endPoint y: 446, distance: 97.4
click at [813, 426] on html "Home Messages Scheduling Reporting Hiring Applicants Sourcing Tools Job Posting…" at bounding box center [406, 213] width 813 height 426
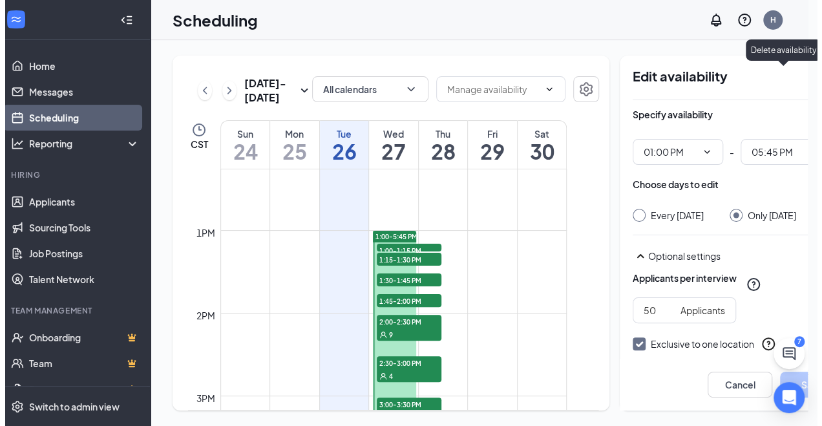
scroll to position [19, 3]
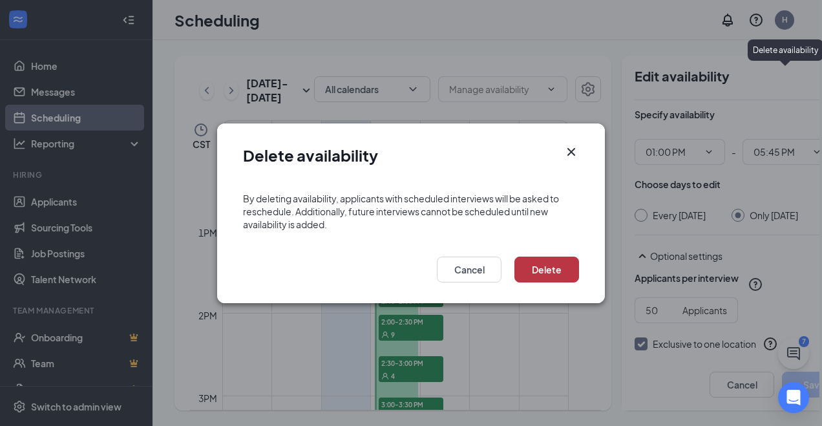
click at [537, 274] on button "Delete" at bounding box center [547, 270] width 65 height 26
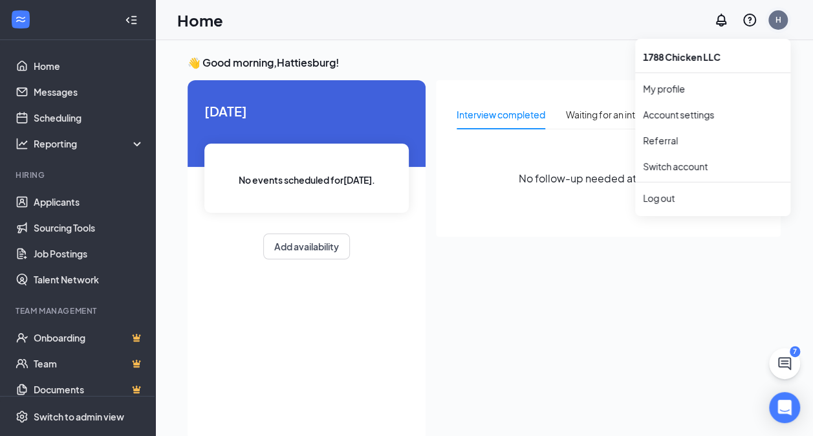
click at [784, 18] on div "H" at bounding box center [777, 19] width 19 height 19
click at [696, 197] on div "Log out" at bounding box center [713, 197] width 140 height 13
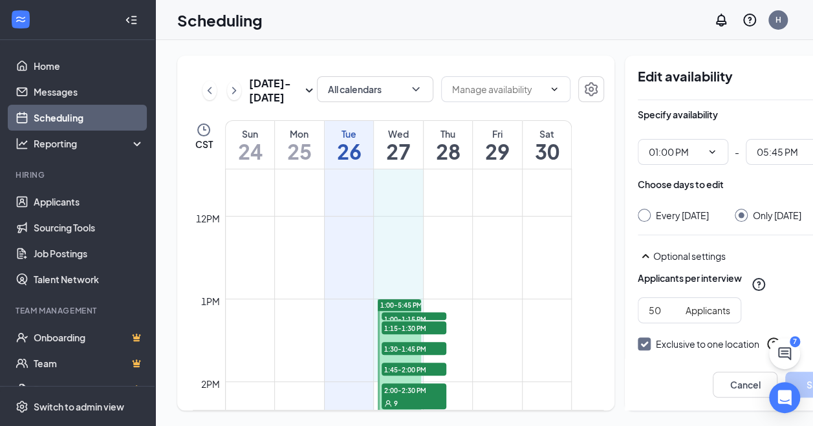
scroll to position [947, 0]
drag, startPoint x: 404, startPoint y: 268, endPoint x: 397, endPoint y: 367, distance: 99.2
click at [397, 367] on div "12am 1am 2am 3am 4am 5am 6am 7am 8am 9am 10am 11am 12pm 1pm 2pm 3pm 4pm 5pm 6pm…" at bounding box center [382, 215] width 379 height 1986
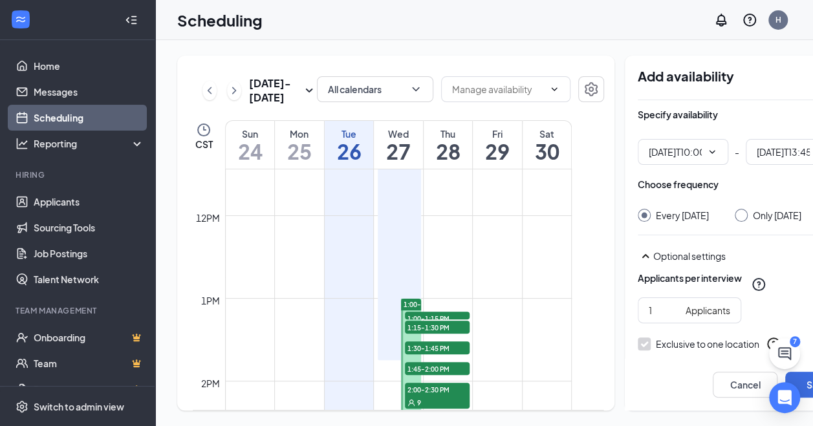
type input "10:00 AM"
type input "01:45 PM"
type input "01:00 PM"
type input "05:45 PM"
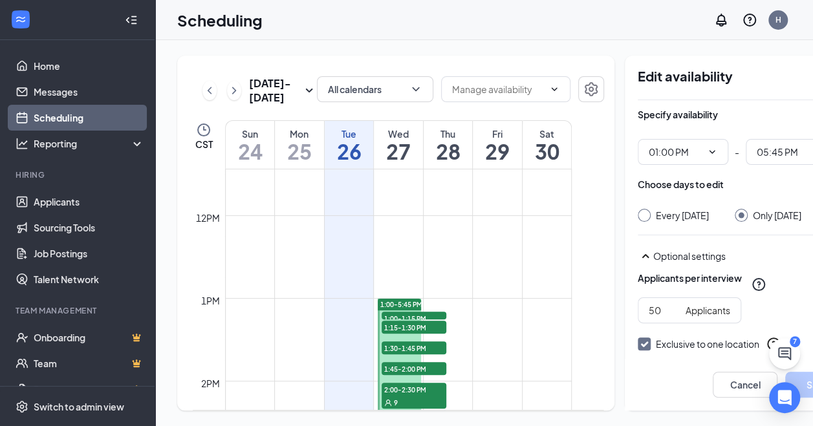
scroll to position [0, 10]
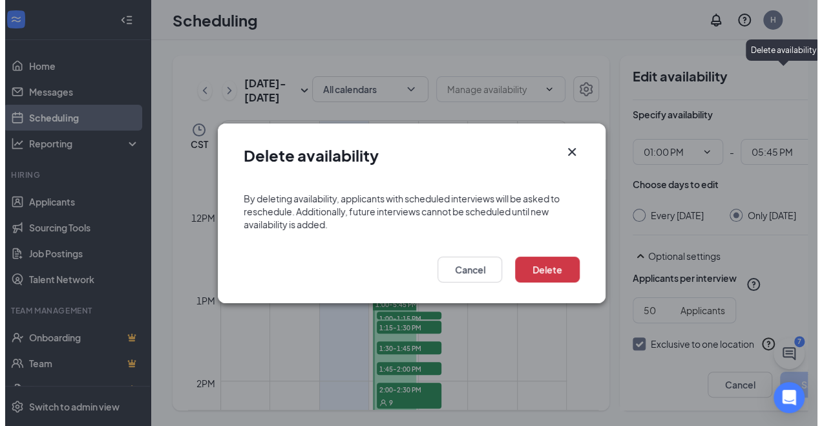
scroll to position [0, 3]
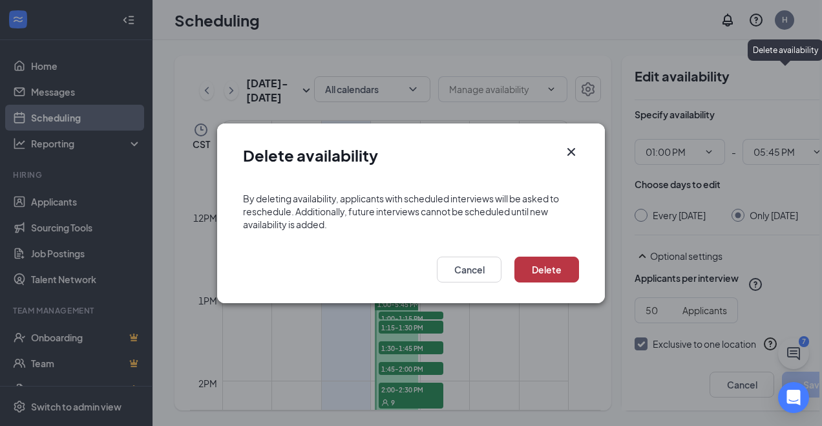
click at [522, 266] on button "Delete" at bounding box center [547, 270] width 65 height 26
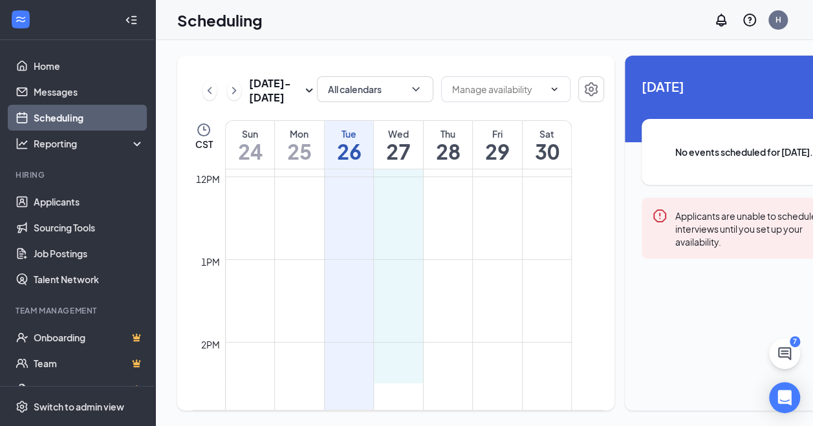
scroll to position [991, 0]
drag, startPoint x: 396, startPoint y: 247, endPoint x: 405, endPoint y: 326, distance: 79.4
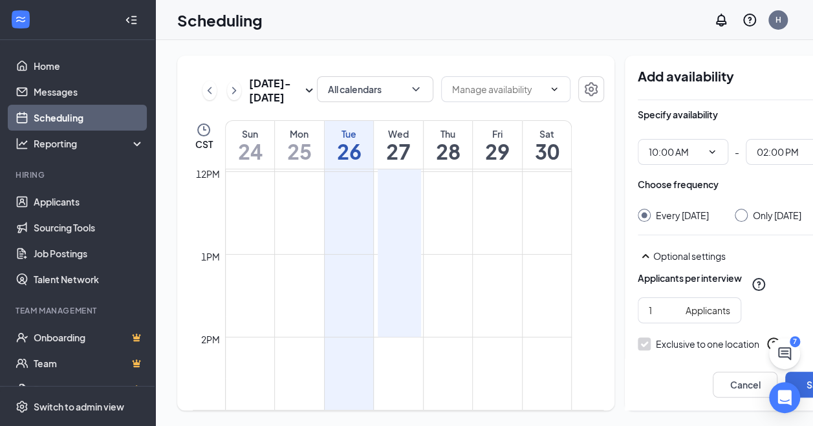
click at [734, 209] on input "Only Wednesday, Aug 27" at bounding box center [738, 213] width 9 height 9
radio input "true"
radio input "false"
click at [648, 305] on input "1" at bounding box center [664, 310] width 32 height 14
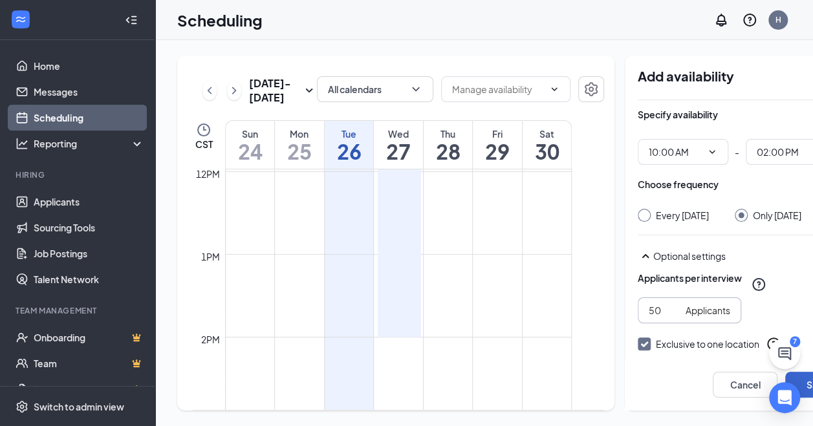
type input "50"
click at [804, 375] on button "Save" at bounding box center [817, 385] width 65 height 26
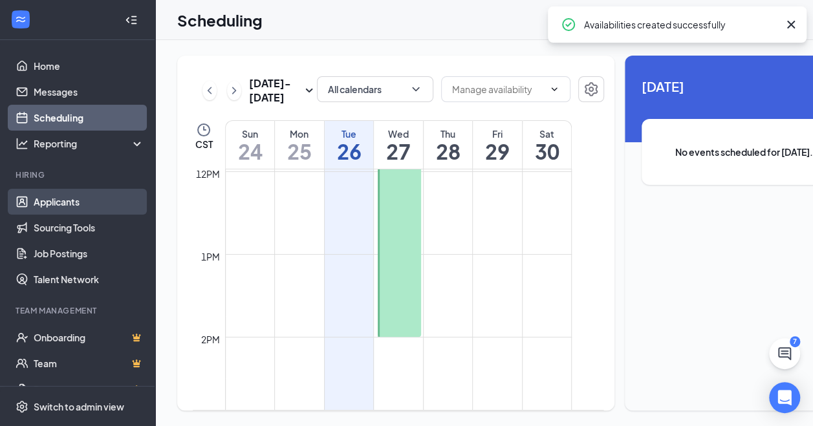
click at [52, 195] on link "Applicants" at bounding box center [89, 202] width 111 height 26
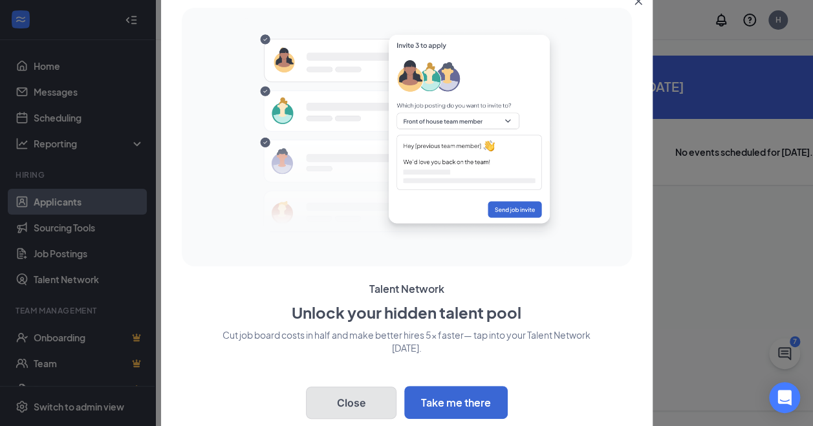
click at [367, 405] on button "Close" at bounding box center [351, 403] width 91 height 32
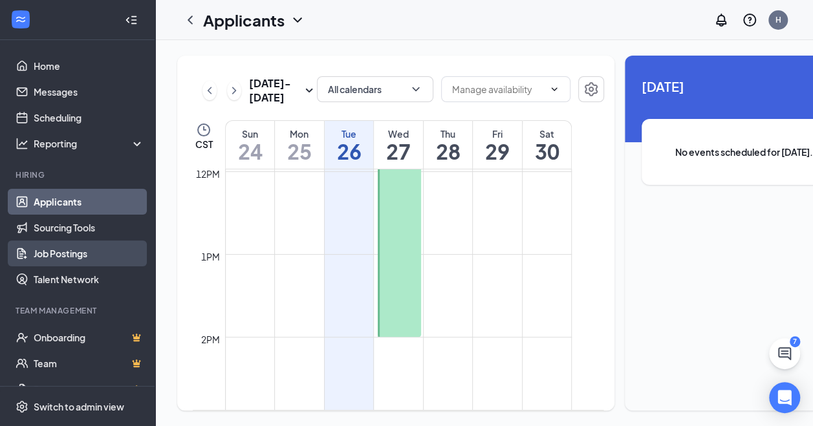
click at [80, 240] on link "Job Postings" at bounding box center [89, 253] width 111 height 26
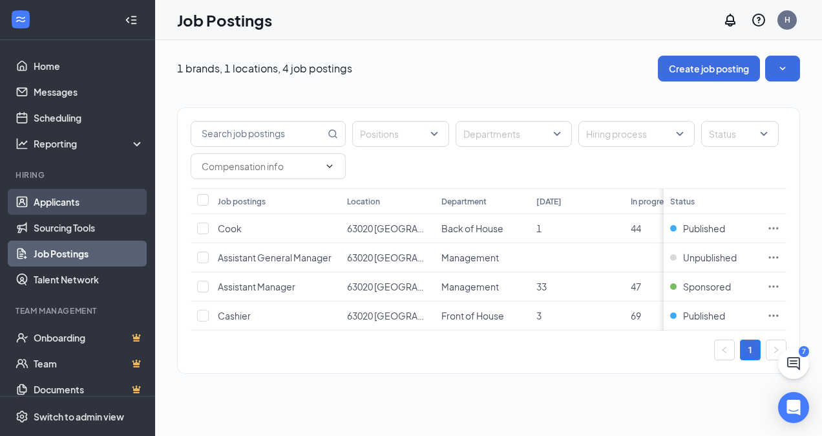
click at [70, 200] on link "Applicants" at bounding box center [89, 202] width 111 height 26
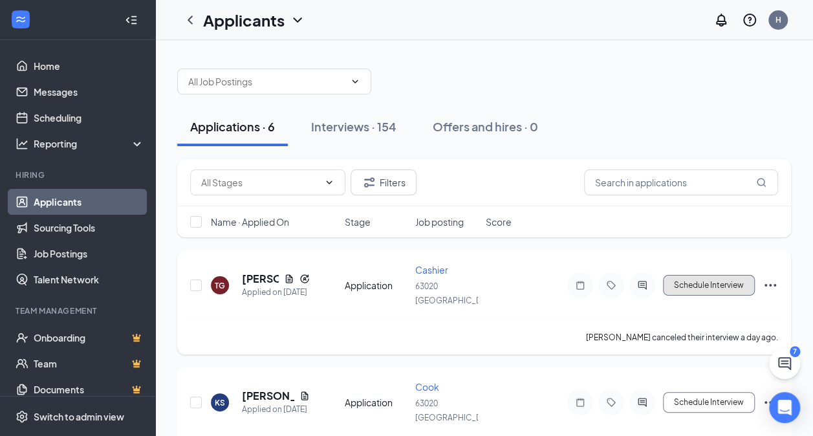
click at [724, 281] on button "Schedule Interview" at bounding box center [709, 285] width 92 height 21
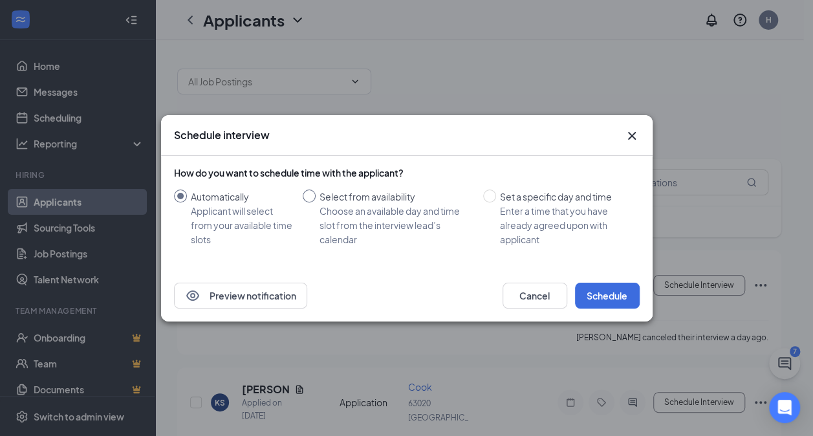
click at [437, 222] on div "Choose an available day and time slot from the interview lead’s calendar" at bounding box center [395, 225] width 153 height 43
click at [315, 202] on input "Select from availability Choose an available day and time slot from the intervi…" at bounding box center [309, 195] width 13 height 13
radio input "true"
radio input "false"
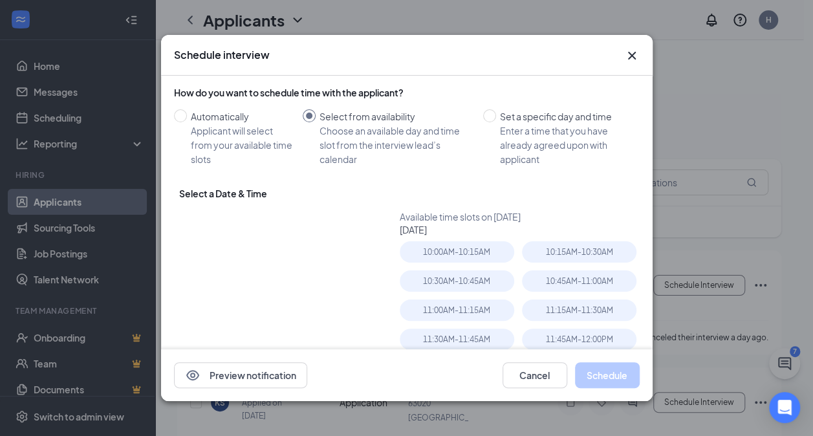
type input "[DATE]"
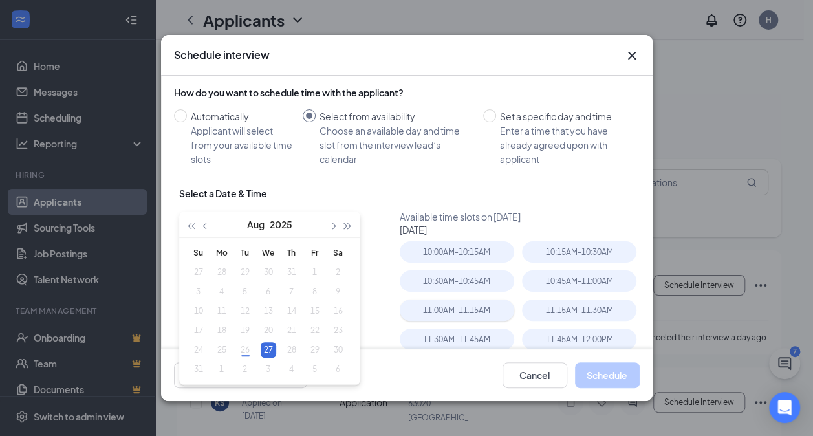
click at [471, 304] on div "11:00AM - 11:15AM" at bounding box center [457, 309] width 114 height 21
click at [603, 378] on button "Schedule" at bounding box center [607, 375] width 65 height 26
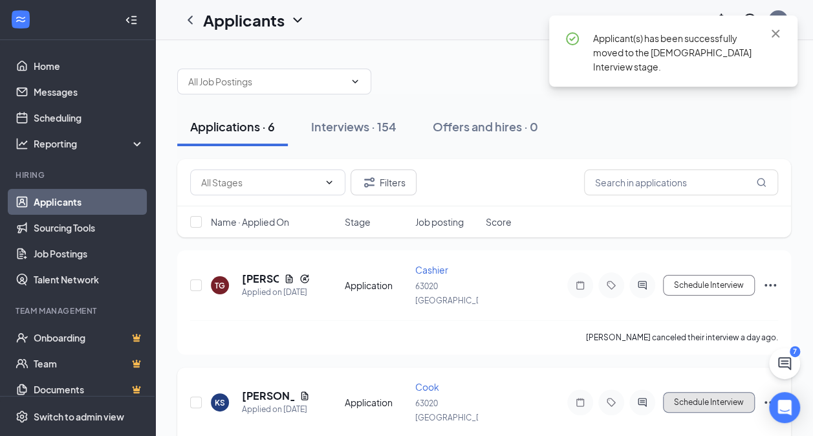
click at [723, 409] on div "Schedule Interview" at bounding box center [661, 402] width 233 height 26
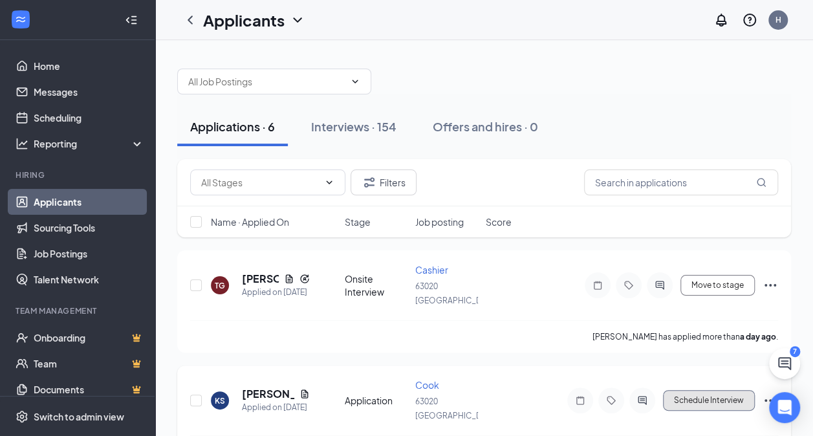
click at [712, 396] on button "Schedule Interview" at bounding box center [709, 400] width 92 height 21
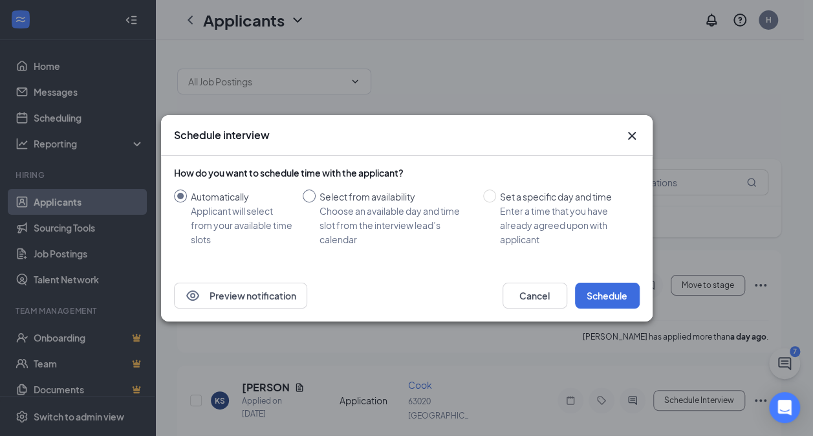
click at [343, 229] on div "Choose an available day and time slot from the interview lead’s calendar" at bounding box center [395, 225] width 153 height 43
click at [315, 202] on input "Select from availability Choose an available day and time slot from the intervi…" at bounding box center [309, 195] width 13 height 13
radio input "true"
radio input "false"
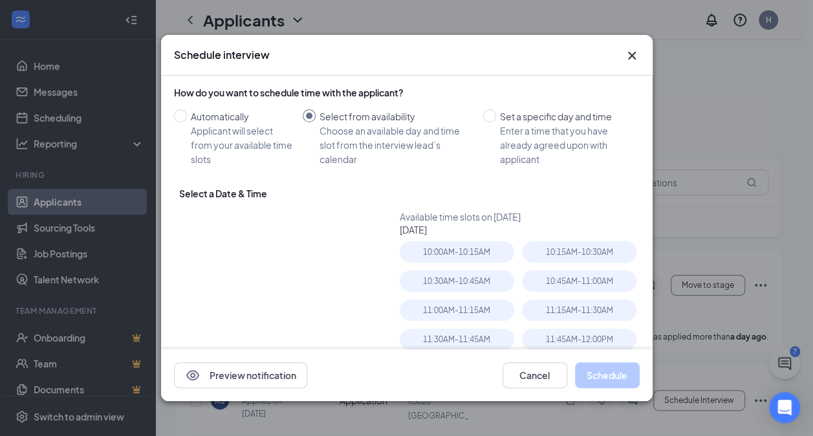
type input "Aug 27, 2025"
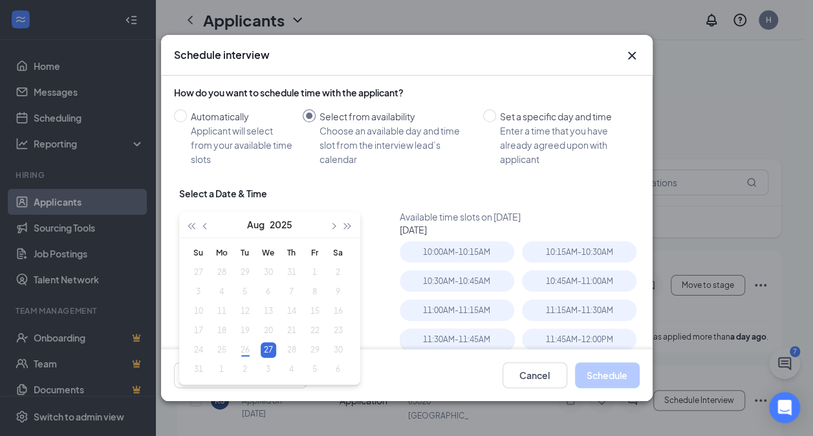
click at [444, 338] on div "11:30AM - 11:45AM" at bounding box center [457, 338] width 114 height 21
click at [619, 368] on button "Schedule" at bounding box center [607, 375] width 65 height 26
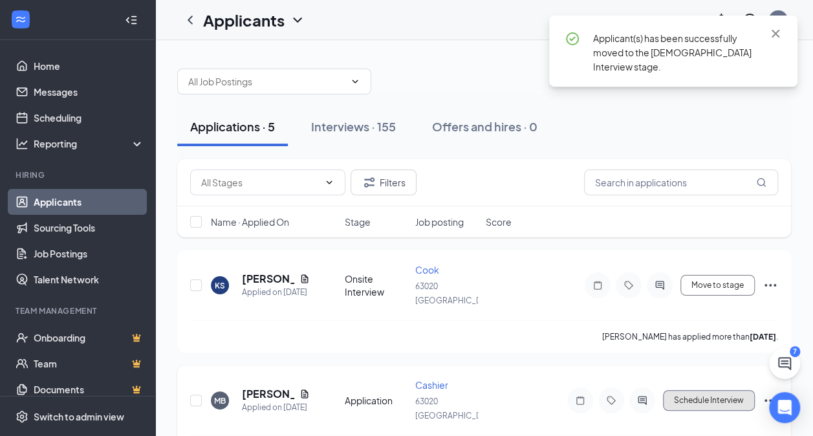
click at [694, 398] on button "Schedule Interview" at bounding box center [709, 400] width 92 height 21
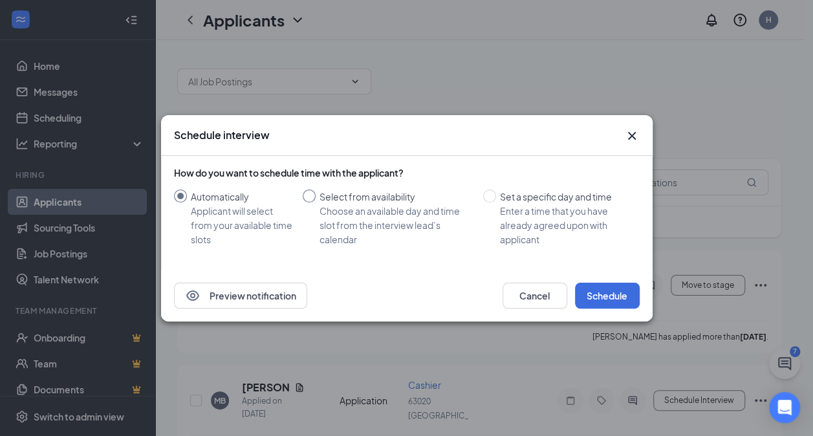
click at [360, 214] on div "Choose an available day and time slot from the interview lead’s calendar" at bounding box center [395, 225] width 153 height 43
click at [315, 202] on input "Select from availability Choose an available day and time slot from the intervi…" at bounding box center [309, 195] width 13 height 13
radio input "true"
radio input "false"
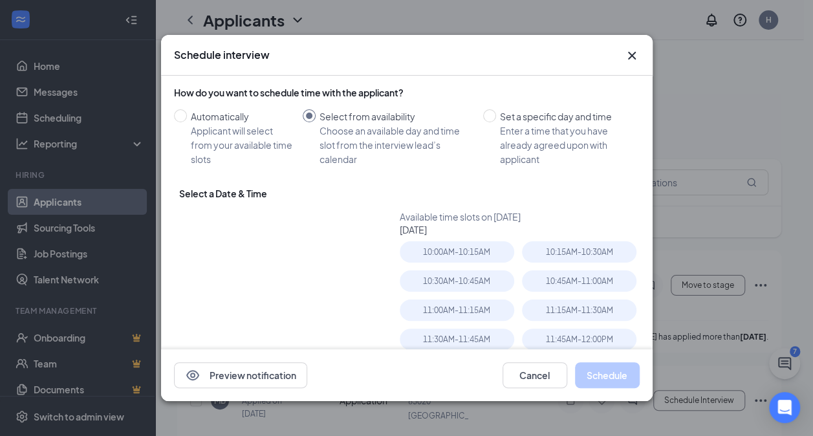
type input "Aug 27, 2025"
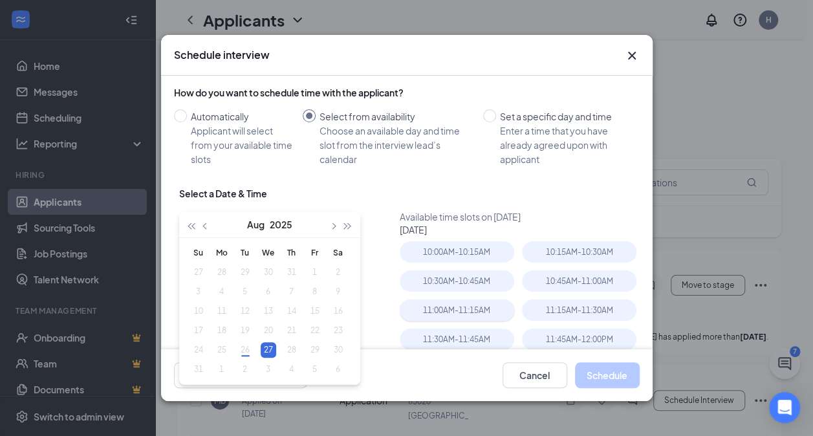
click at [447, 316] on div "11:00AM - 11:15AM" at bounding box center [457, 309] width 114 height 21
click at [617, 375] on button "Schedule" at bounding box center [607, 375] width 65 height 26
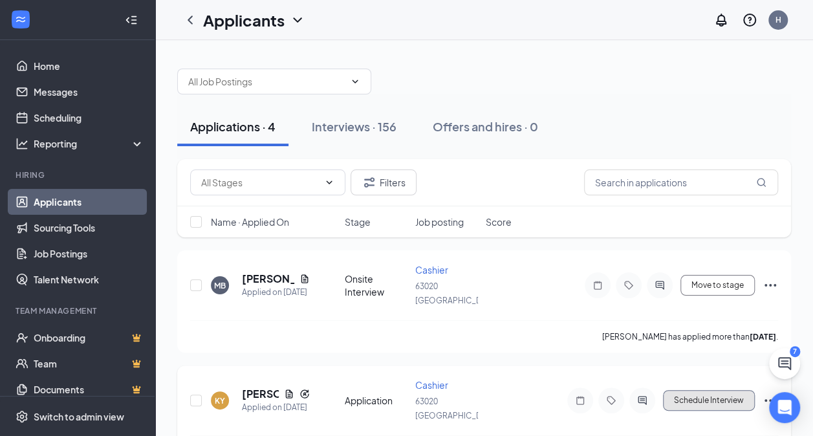
click at [726, 396] on button "Schedule Interview" at bounding box center [709, 400] width 92 height 21
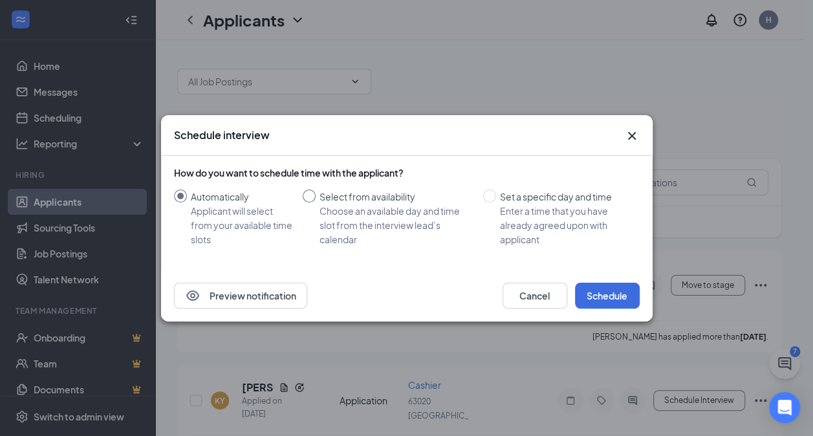
click at [383, 220] on div "Choose an available day and time slot from the interview lead’s calendar" at bounding box center [395, 225] width 153 height 43
click at [315, 202] on input "Select from availability Choose an available day and time slot from the intervi…" at bounding box center [309, 195] width 13 height 13
radio input "true"
radio input "false"
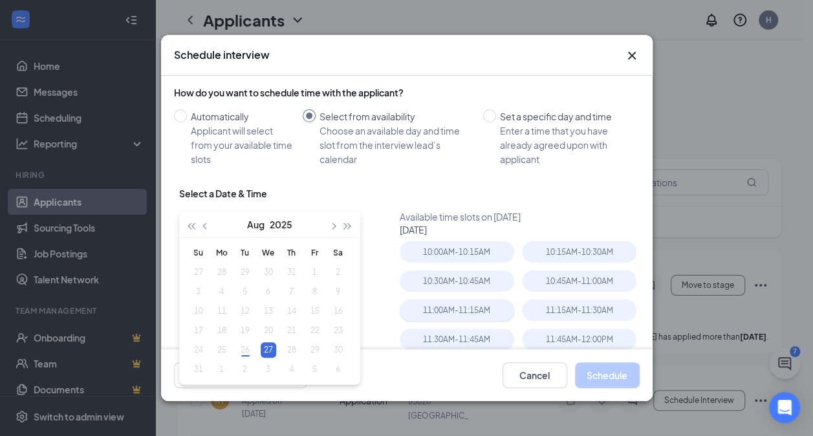
click at [461, 310] on div "11:00AM - 11:15AM" at bounding box center [457, 309] width 114 height 21
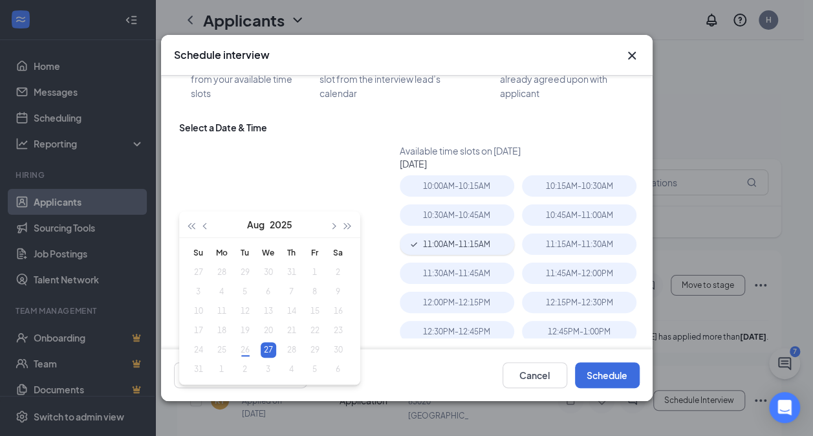
scroll to position [67, 0]
click at [618, 378] on button "Schedule" at bounding box center [607, 375] width 65 height 26
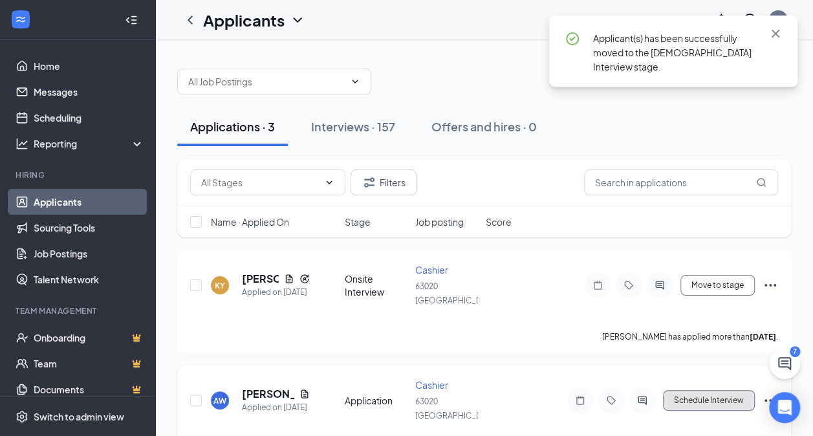
click at [703, 404] on button "Schedule Interview" at bounding box center [709, 400] width 92 height 21
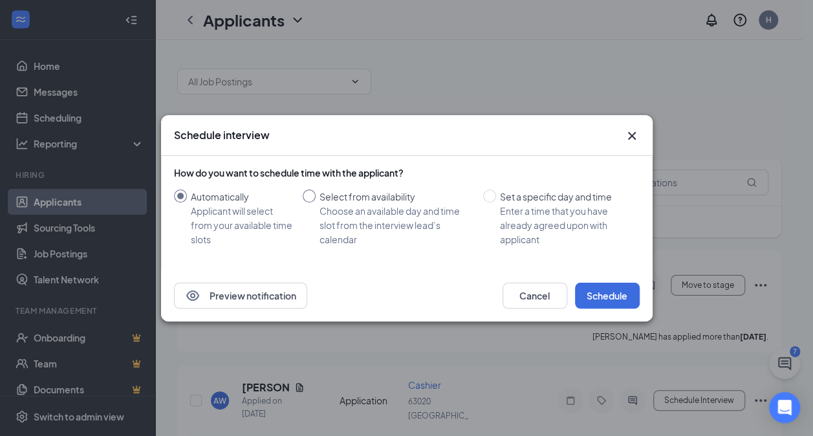
click at [398, 213] on div "Choose an available day and time slot from the interview lead’s calendar" at bounding box center [395, 225] width 153 height 43
click at [315, 202] on input "Select from availability Choose an available day and time slot from the intervi…" at bounding box center [309, 195] width 13 height 13
radio input "true"
radio input "false"
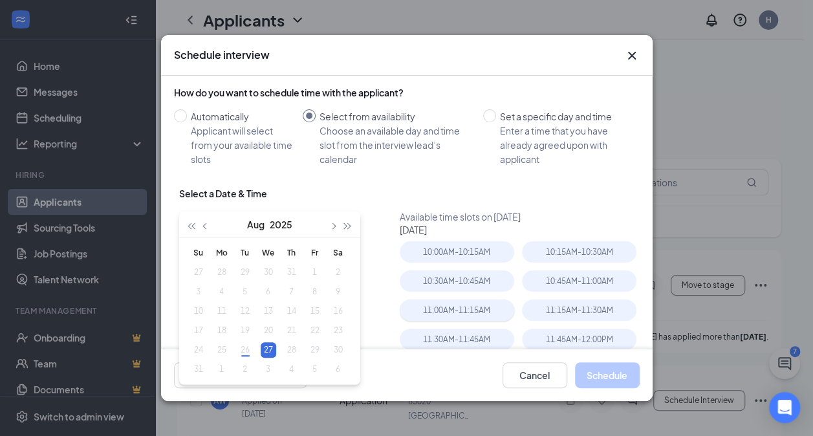
click at [455, 301] on div "11:00AM - 11:15AM" at bounding box center [457, 309] width 114 height 21
click at [604, 371] on button "Schedule" at bounding box center [607, 375] width 65 height 26
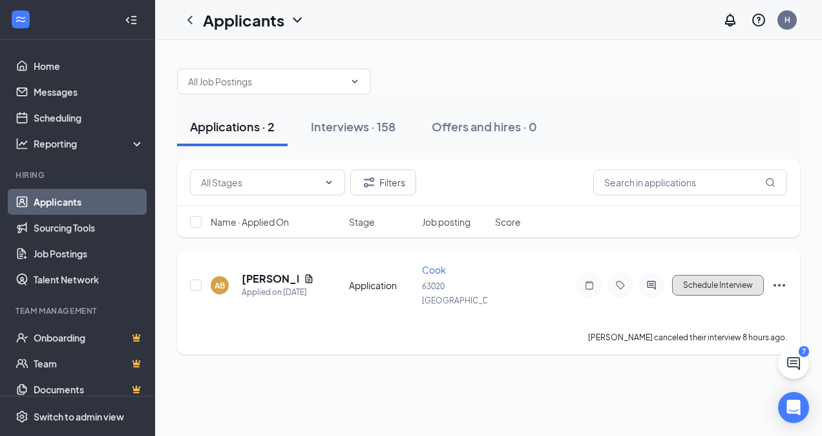
click at [710, 283] on button "Schedule Interview" at bounding box center [718, 285] width 92 height 21
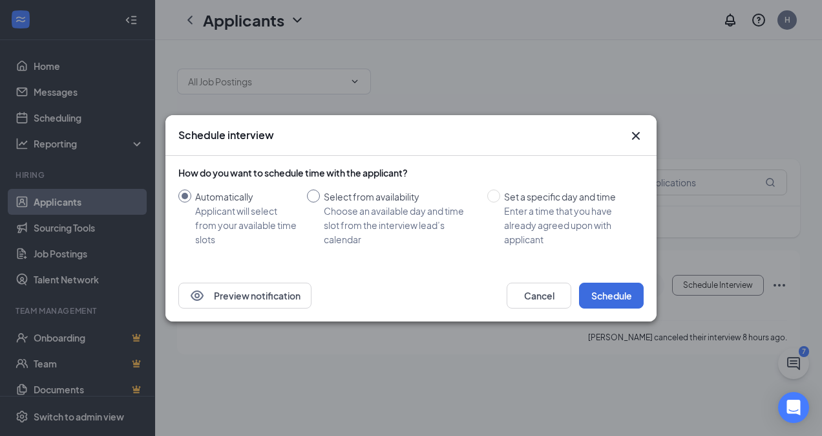
click at [405, 221] on div "Choose an available day and time slot from the interview lead’s calendar" at bounding box center [400, 225] width 153 height 43
click at [320, 202] on input "Select from availability Choose an available day and time slot from the intervi…" at bounding box center [313, 195] width 13 height 13
radio input "true"
radio input "false"
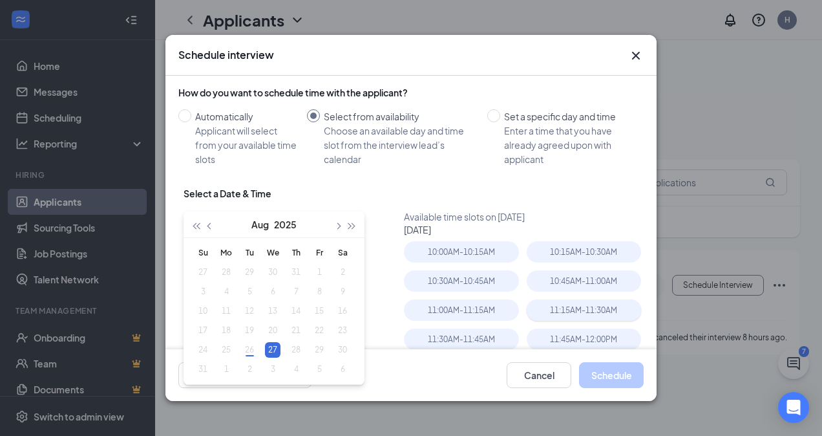
click at [548, 315] on div "11:15AM - 11:30AM" at bounding box center [584, 309] width 114 height 21
click at [595, 367] on button "Schedule" at bounding box center [611, 375] width 65 height 26
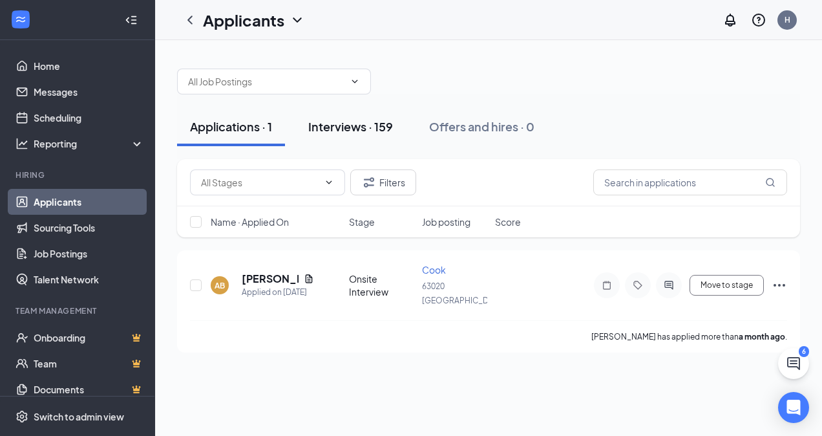
click at [352, 122] on div "Interviews · 159" at bounding box center [350, 126] width 85 height 16
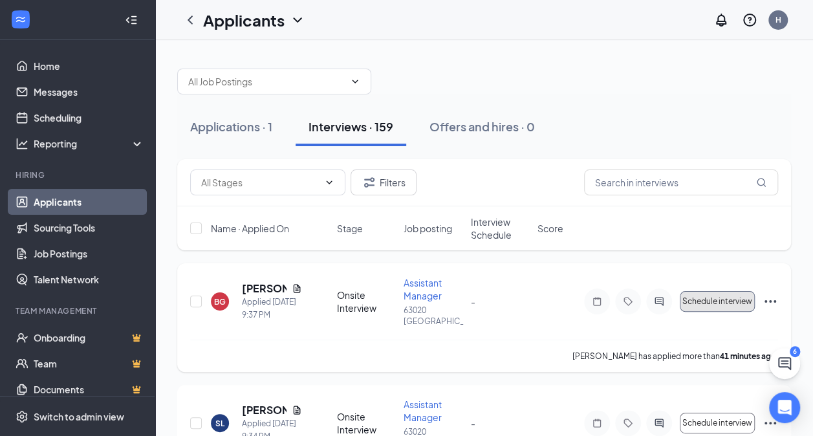
click at [713, 310] on button "Schedule interview" at bounding box center [716, 301] width 75 height 21
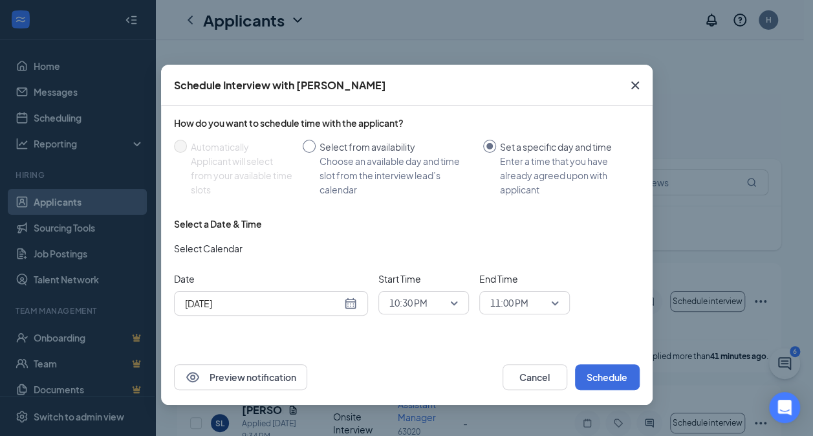
click at [403, 144] on div "Select from availability" at bounding box center [395, 147] width 153 height 14
click at [315, 144] on input "Select from availability Choose an available day and time slot from the intervi…" at bounding box center [309, 146] width 13 height 13
radio input "true"
radio input "false"
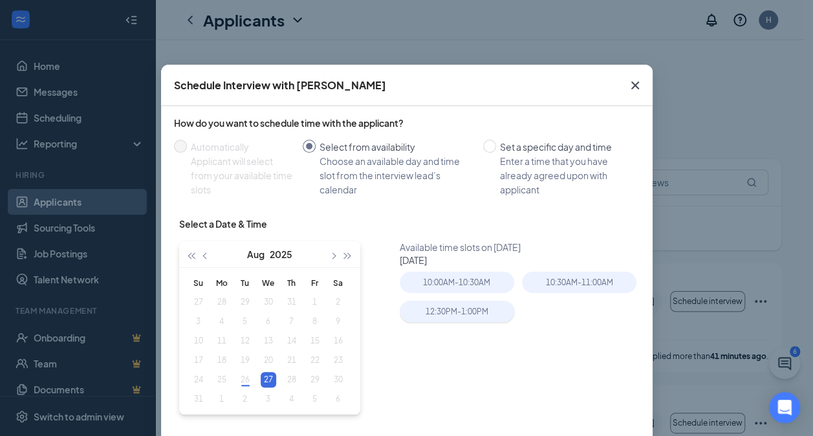
click at [470, 309] on div "12:30PM - 1:00PM" at bounding box center [457, 311] width 114 height 21
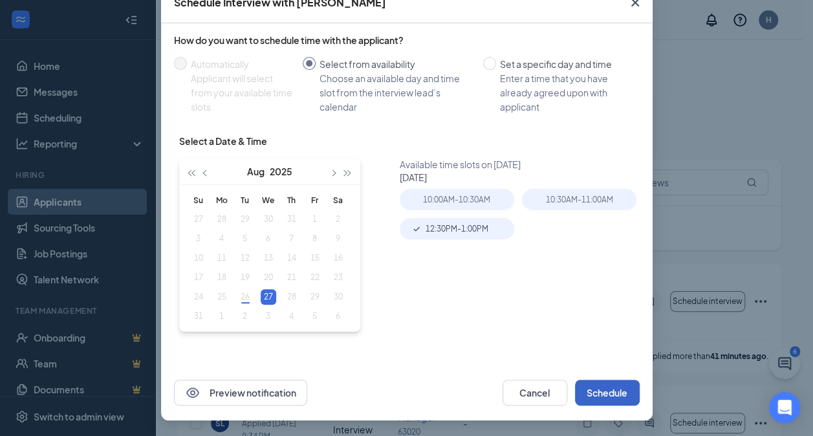
click at [614, 398] on button "Schedule" at bounding box center [607, 392] width 65 height 26
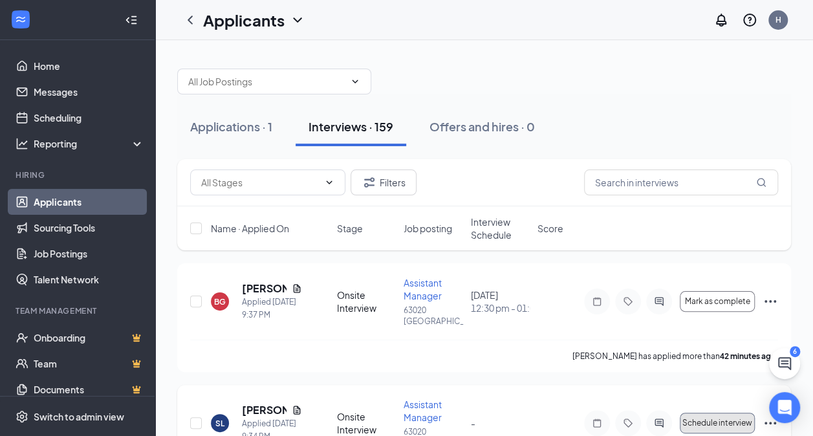
click at [710, 426] on span "Schedule interview" at bounding box center [717, 422] width 70 height 9
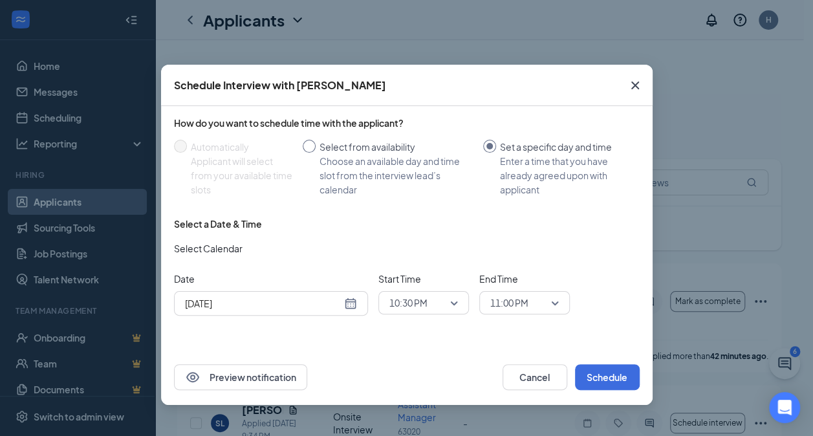
click at [379, 159] on div "Choose an available day and time slot from the interview lead’s calendar" at bounding box center [395, 175] width 153 height 43
click at [315, 153] on input "Select from availability Choose an available day and time slot from the intervi…" at bounding box center [309, 146] width 13 height 13
radio input "true"
radio input "false"
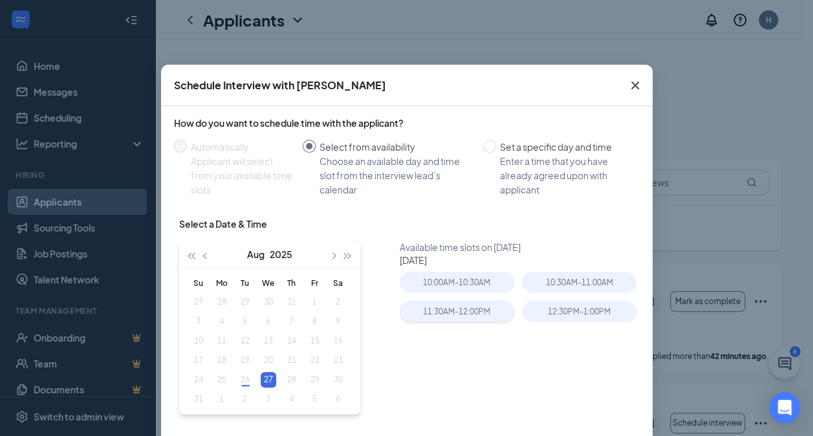
click at [437, 312] on div "11:30AM - 12:00PM" at bounding box center [457, 311] width 114 height 21
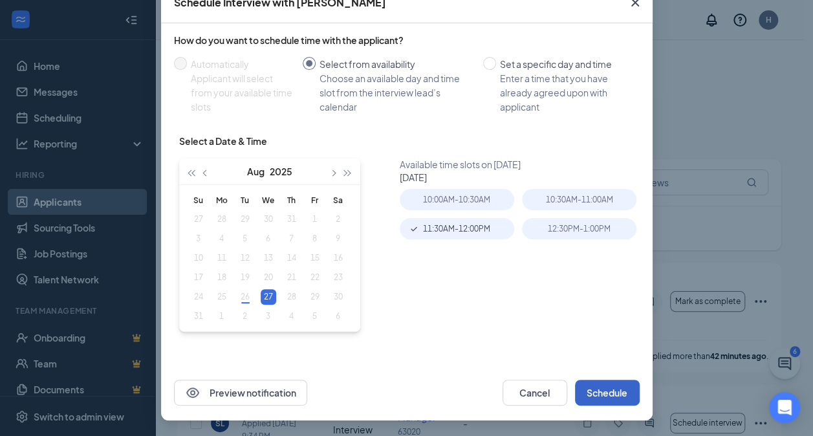
click at [584, 398] on button "Schedule" at bounding box center [607, 392] width 65 height 26
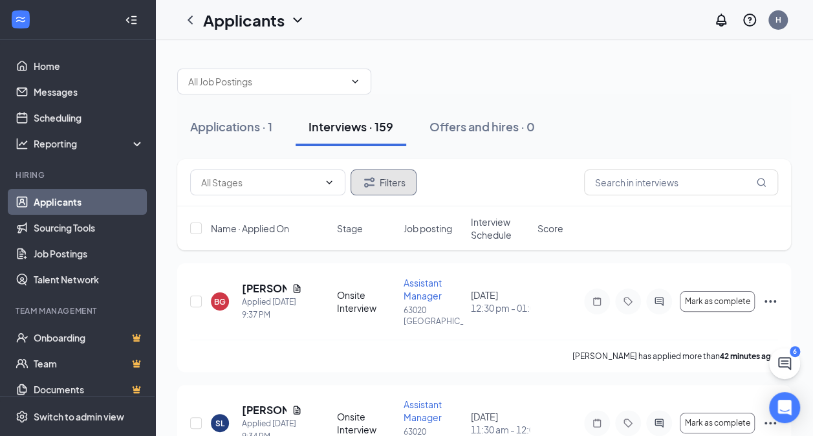
click at [381, 177] on button "Filters" at bounding box center [383, 182] width 66 height 26
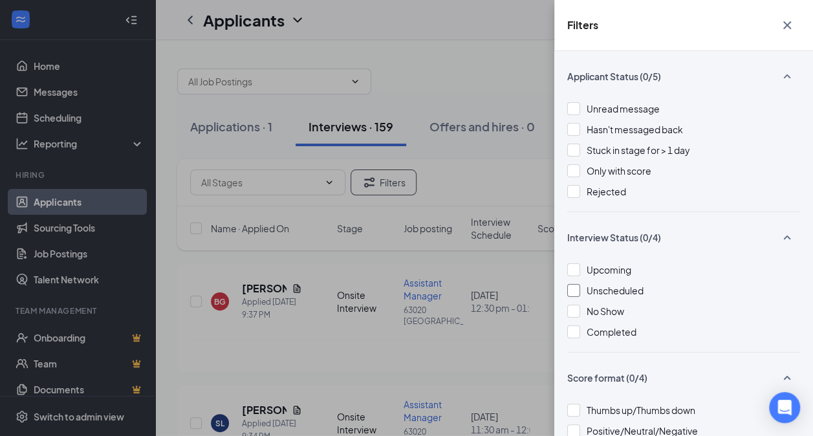
click at [624, 286] on span "Unscheduled" at bounding box center [614, 290] width 57 height 12
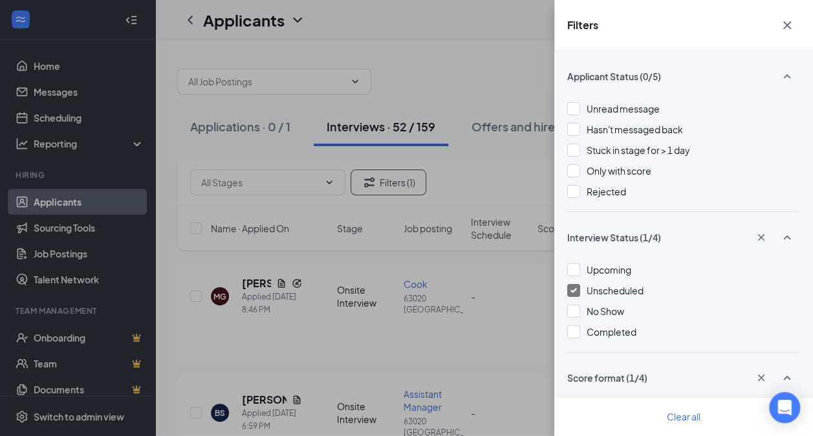
click at [482, 81] on div "Filters Applicant Status (0/5) Unread message Hasn't messaged back Stuck in sta…" at bounding box center [406, 218] width 813 height 436
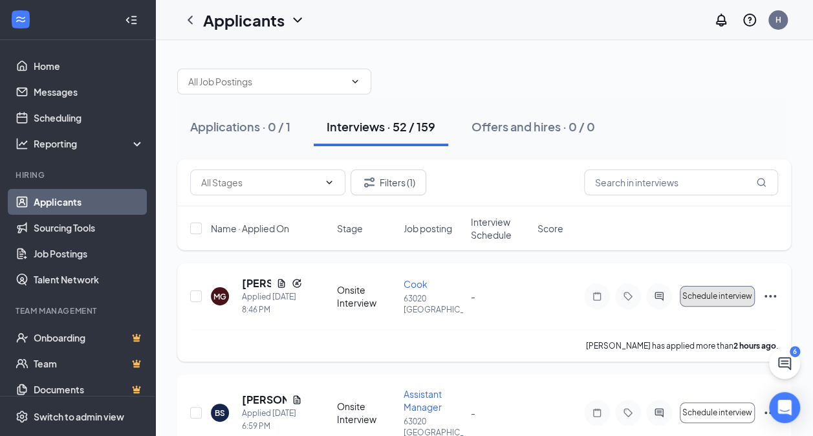
click at [720, 297] on span "Schedule interview" at bounding box center [717, 296] width 70 height 9
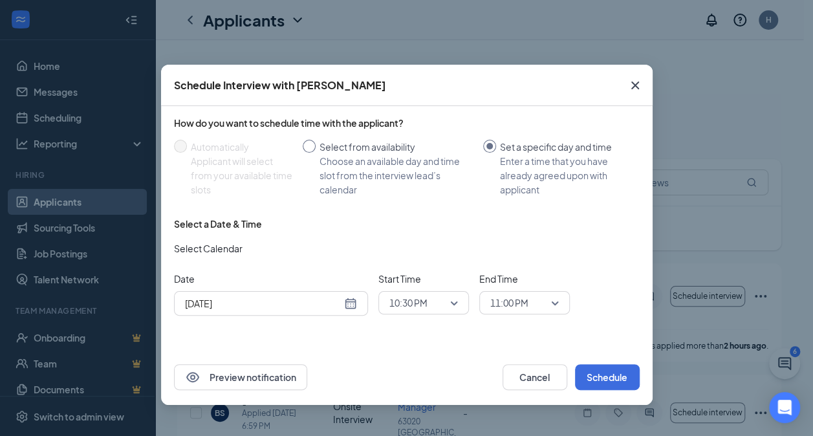
click at [343, 146] on div "Select from availability" at bounding box center [395, 147] width 153 height 14
click at [315, 146] on input "Select from availability Choose an available day and time slot from the intervi…" at bounding box center [309, 146] width 13 height 13
radio input "true"
radio input "false"
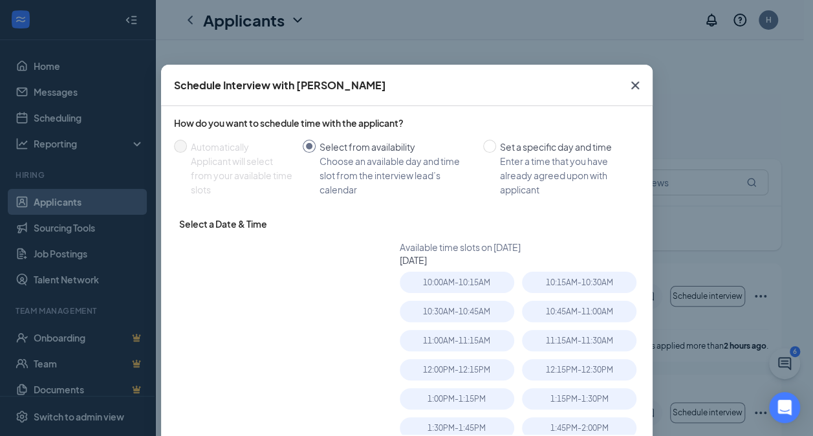
type input "Aug 27, 2025"
click at [479, 349] on div "11:00AM - 11:15AM" at bounding box center [457, 340] width 114 height 21
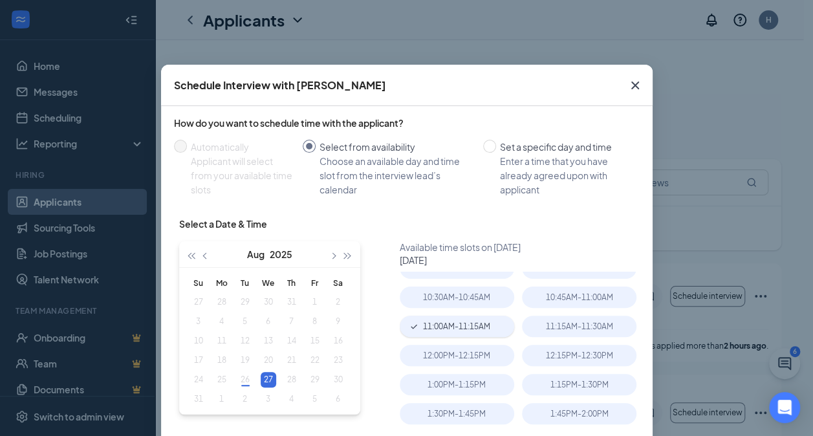
scroll to position [83, 0]
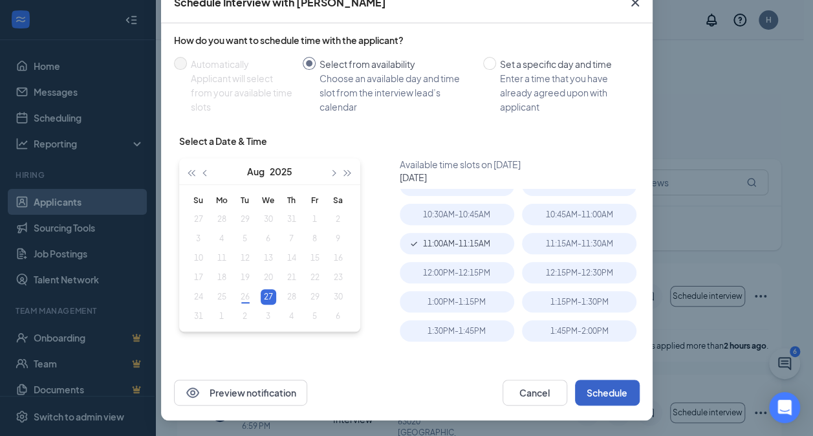
click at [623, 390] on button "Schedule" at bounding box center [607, 392] width 65 height 26
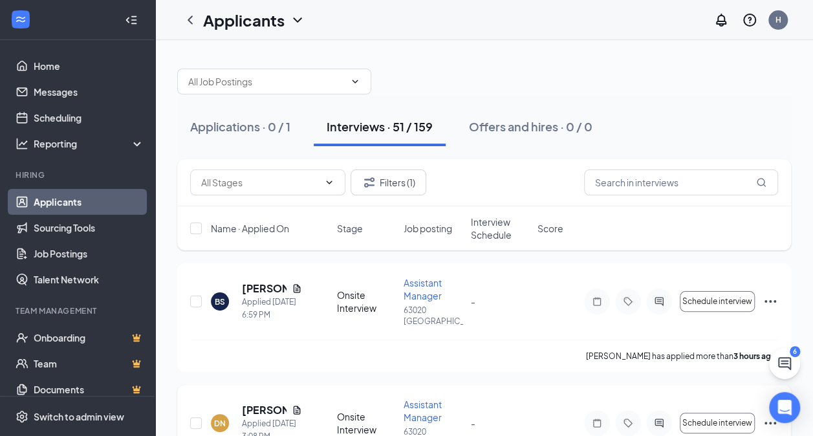
click at [711, 405] on div "DN Donovan Nobles Applied Today 3:08 PM Onsite Interview Assistant Manager 6302…" at bounding box center [484, 429] width 588 height 63
click at [741, 430] on button "Schedule interview" at bounding box center [716, 422] width 75 height 21
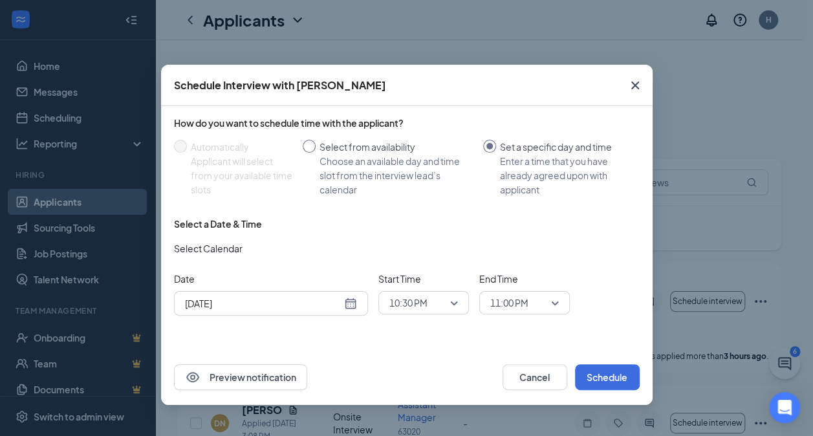
click at [410, 155] on div "Choose an available day and time slot from the interview lead’s calendar" at bounding box center [395, 175] width 153 height 43
click at [315, 153] on input "Select from availability Choose an available day and time slot from the intervi…" at bounding box center [309, 146] width 13 height 13
radio input "true"
radio input "false"
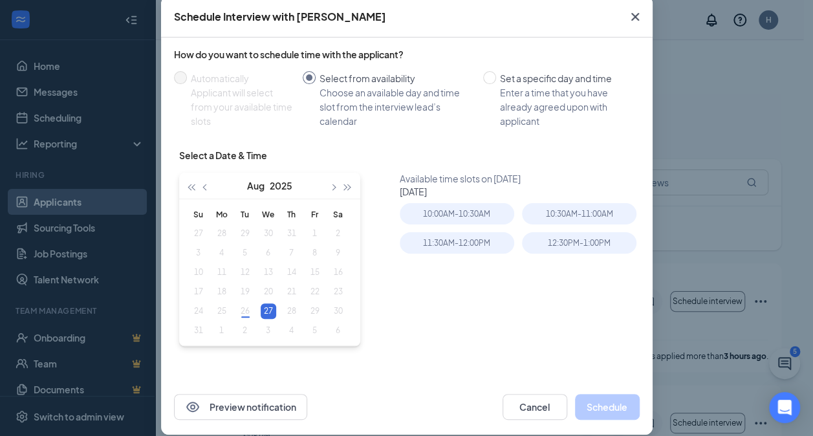
scroll to position [69, 0]
click at [574, 242] on div "12:30PM - 1:00PM" at bounding box center [579, 242] width 114 height 21
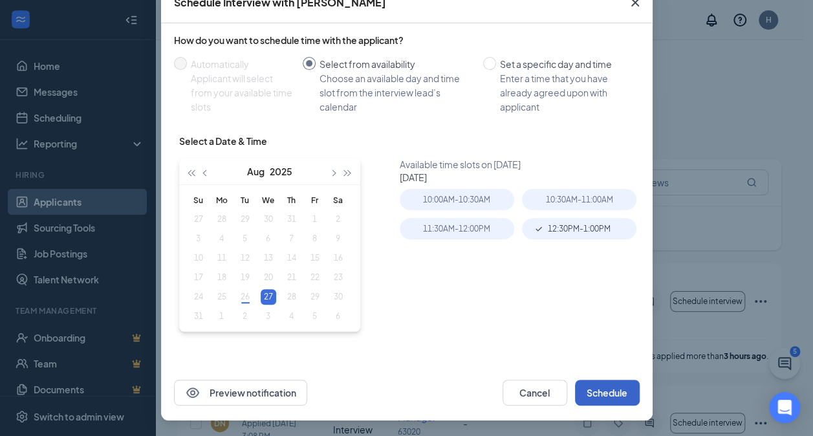
click at [619, 398] on button "Schedule" at bounding box center [607, 392] width 65 height 26
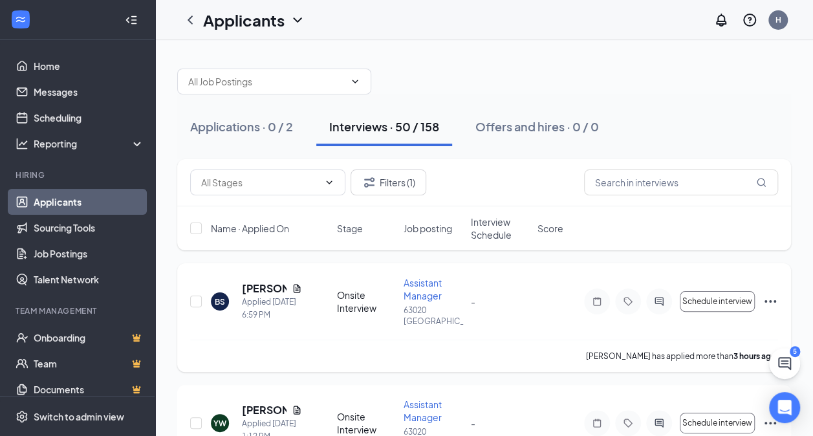
click at [713, 318] on div "BS Brittany Spraglin Applied Today 6:59 PM Onsite Interview Assistant Manager 6…" at bounding box center [484, 307] width 588 height 63
click at [713, 304] on span "Schedule interview" at bounding box center [717, 301] width 70 height 9
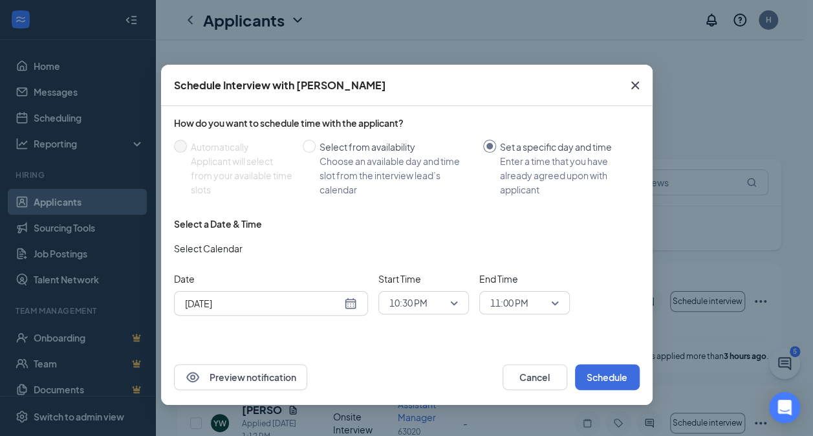
click at [375, 134] on div "How do you want to schedule time with the applicant? Automatically Applicant wi…" at bounding box center [406, 156] width 465 height 80
click at [370, 153] on div "Select from availability" at bounding box center [395, 147] width 153 height 14
click at [315, 153] on input "Select from availability Choose an available day and time slot from the intervi…" at bounding box center [309, 146] width 13 height 13
radio input "true"
radio input "false"
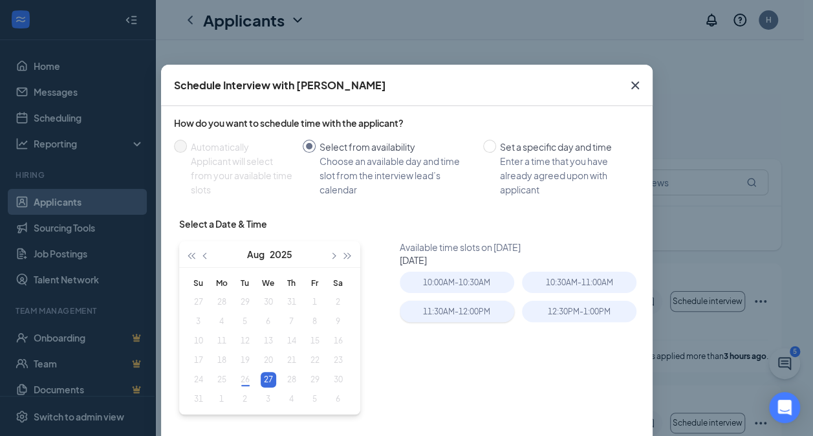
click at [453, 319] on div "11:30AM - 12:00PM" at bounding box center [457, 311] width 114 height 21
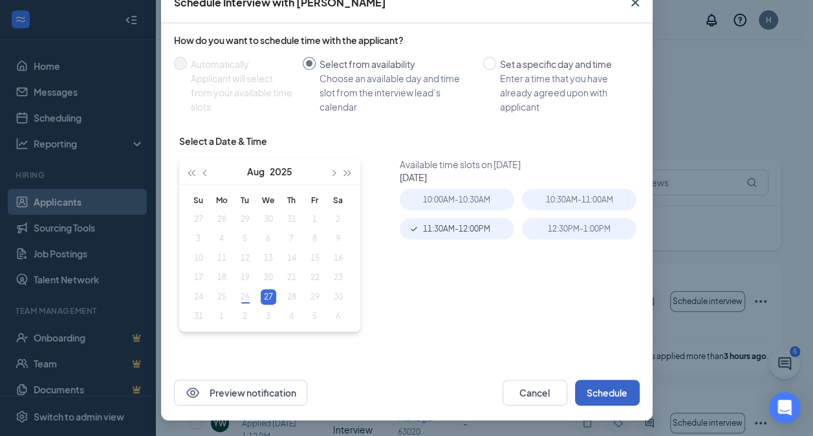
click at [614, 398] on button "Schedule" at bounding box center [607, 392] width 65 height 26
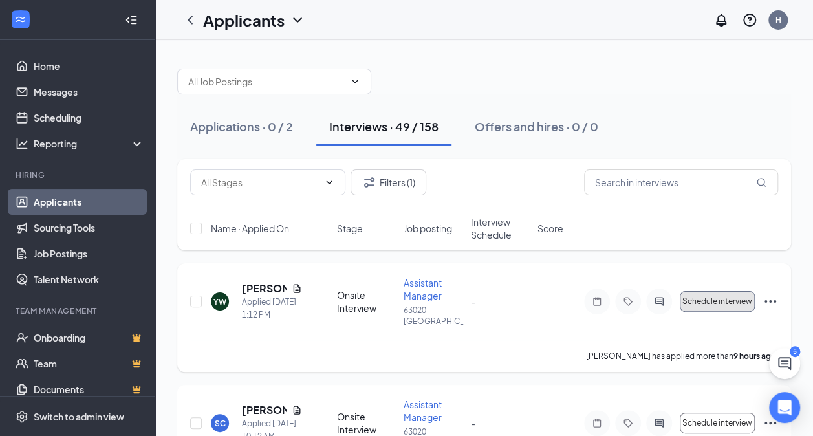
click at [738, 293] on button "Schedule interview" at bounding box center [716, 301] width 75 height 21
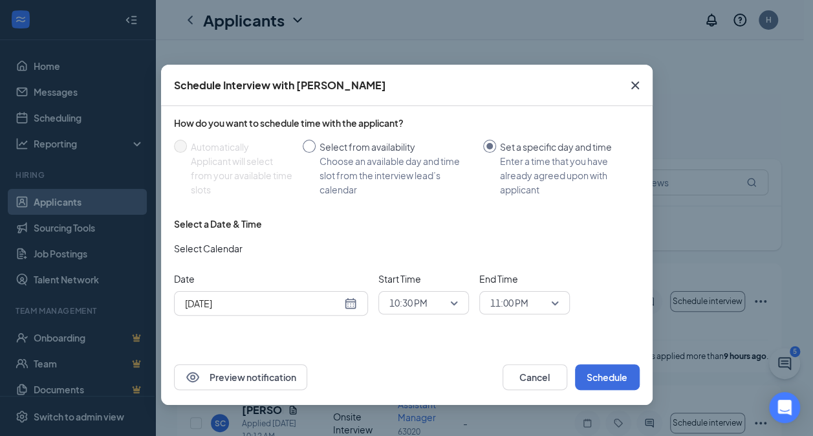
click at [366, 155] on div "Choose an available day and time slot from the interview lead’s calendar" at bounding box center [395, 175] width 153 height 43
click at [315, 153] on input "Select from availability Choose an available day and time slot from the intervi…" at bounding box center [309, 146] width 13 height 13
radio input "true"
radio input "false"
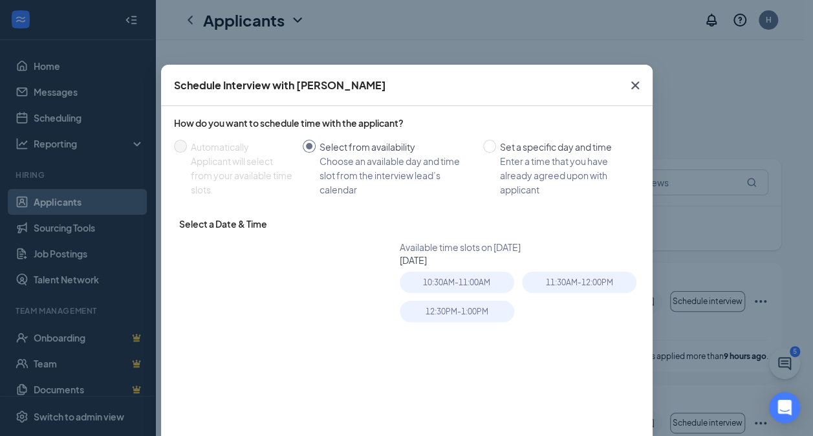
type input "Aug 27, 2025"
click at [436, 318] on div "12:30PM - 1:00PM" at bounding box center [457, 311] width 114 height 21
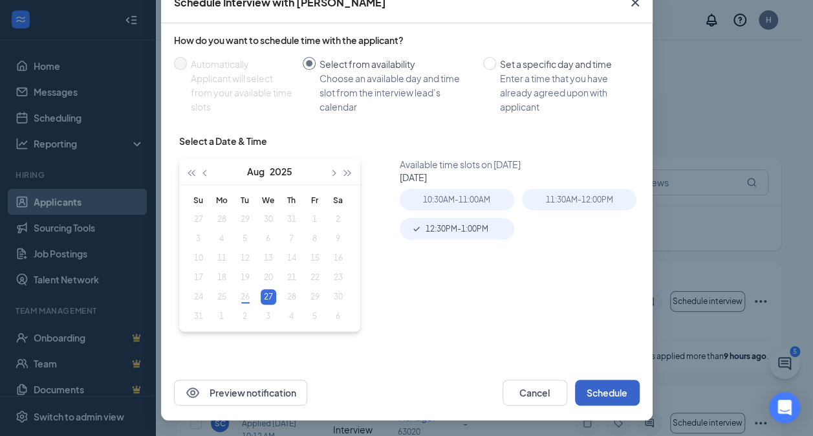
click at [591, 398] on button "Schedule" at bounding box center [607, 392] width 65 height 26
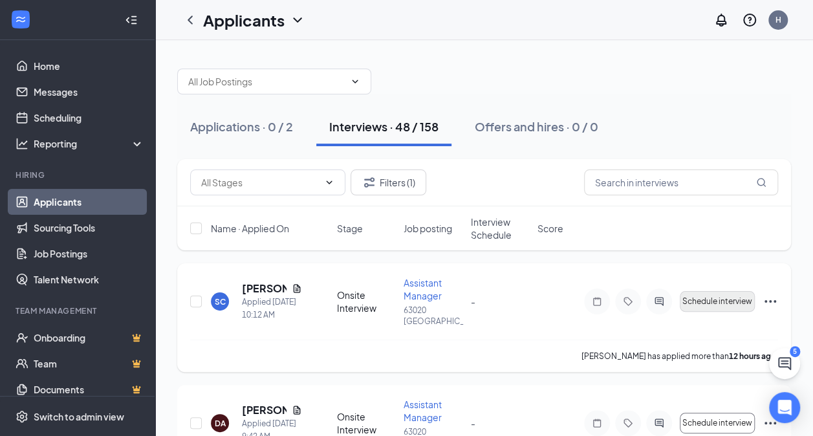
click at [721, 301] on span "Schedule interview" at bounding box center [717, 301] width 70 height 9
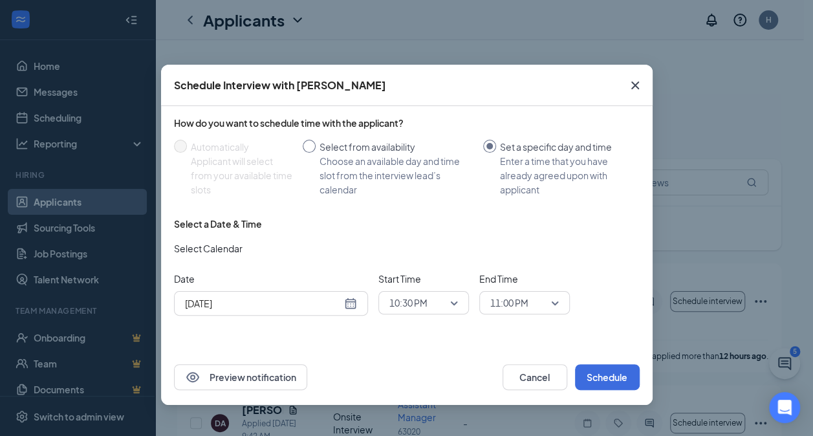
click at [399, 157] on div "Choose an available day and time slot from the interview lead’s calendar" at bounding box center [395, 175] width 153 height 43
click at [315, 153] on input "Select from availability Choose an available day and time slot from the intervi…" at bounding box center [309, 146] width 13 height 13
radio input "true"
radio input "false"
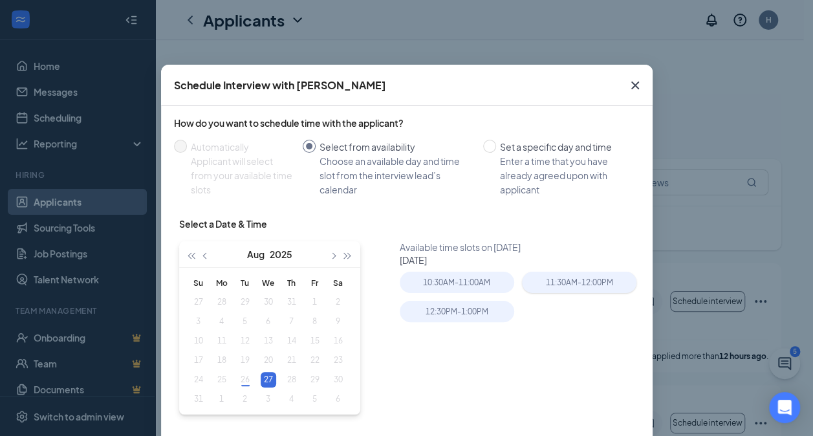
click at [587, 272] on div "11:30AM - 12:00PM" at bounding box center [579, 282] width 114 height 21
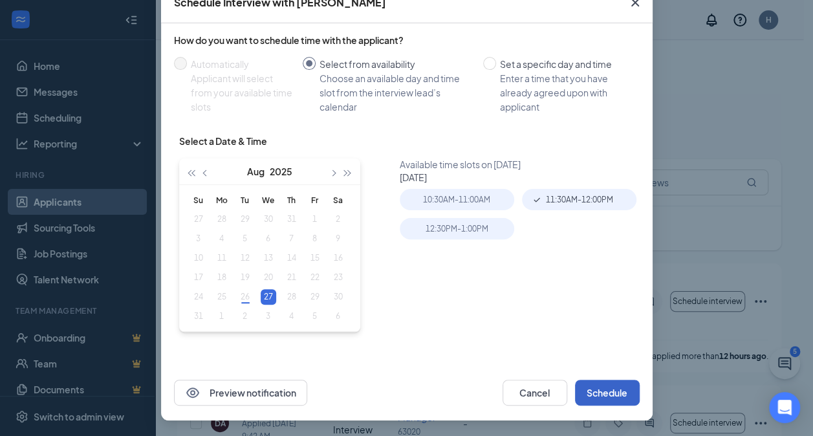
click at [618, 399] on button "Schedule" at bounding box center [607, 392] width 65 height 26
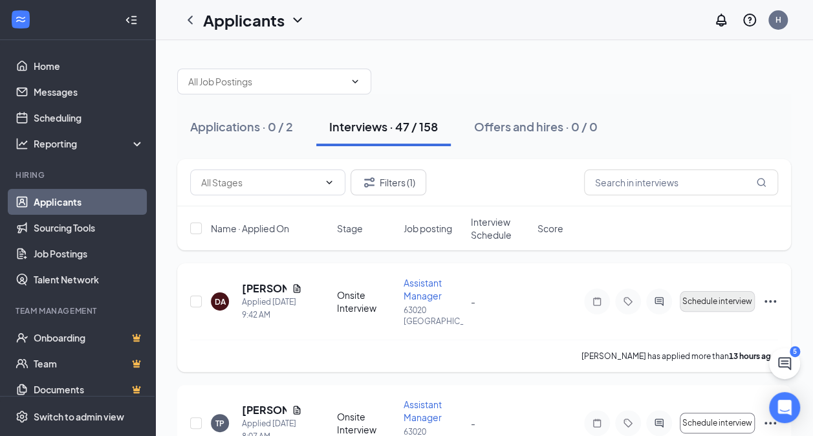
click at [723, 301] on span "Schedule interview" at bounding box center [717, 301] width 70 height 9
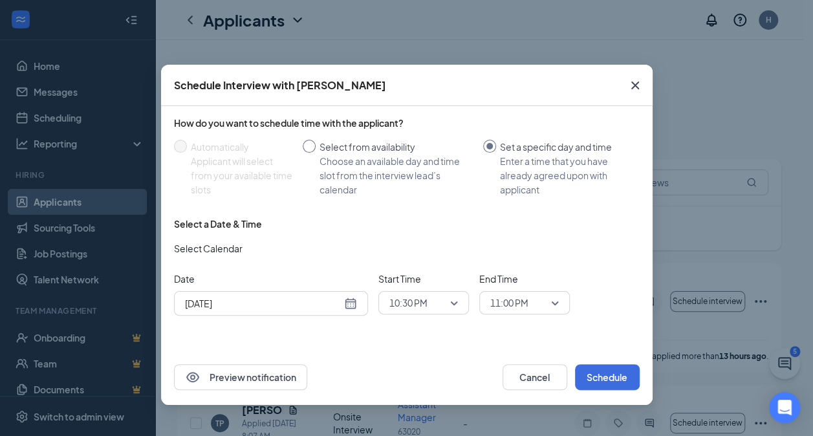
click at [385, 174] on div "Choose an available day and time slot from the interview lead’s calendar" at bounding box center [395, 175] width 153 height 43
click at [315, 153] on input "Select from availability Choose an available day and time slot from the intervi…" at bounding box center [309, 146] width 13 height 13
radio input "true"
radio input "false"
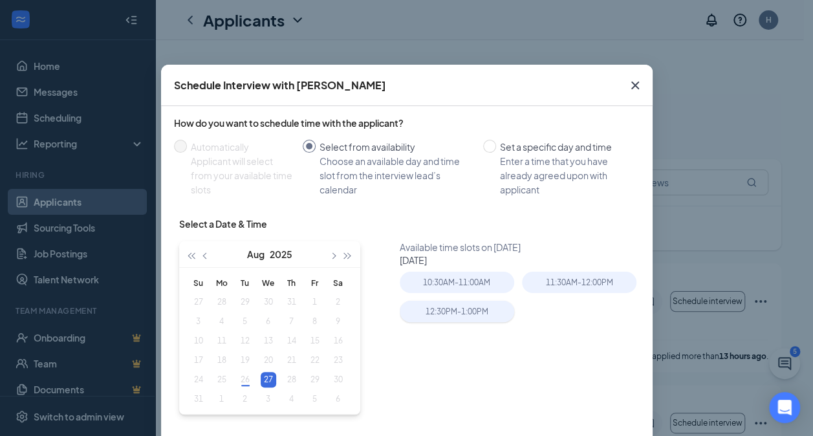
click at [472, 306] on div "12:30PM - 1:00PM" at bounding box center [457, 311] width 114 height 21
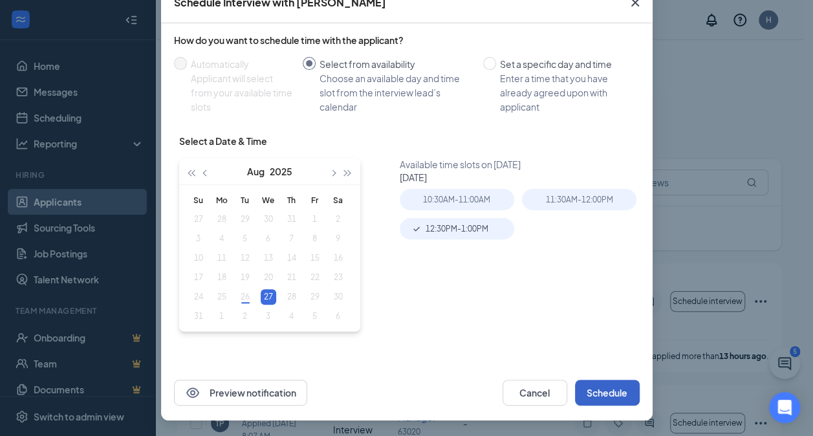
click at [610, 390] on button "Schedule" at bounding box center [607, 392] width 65 height 26
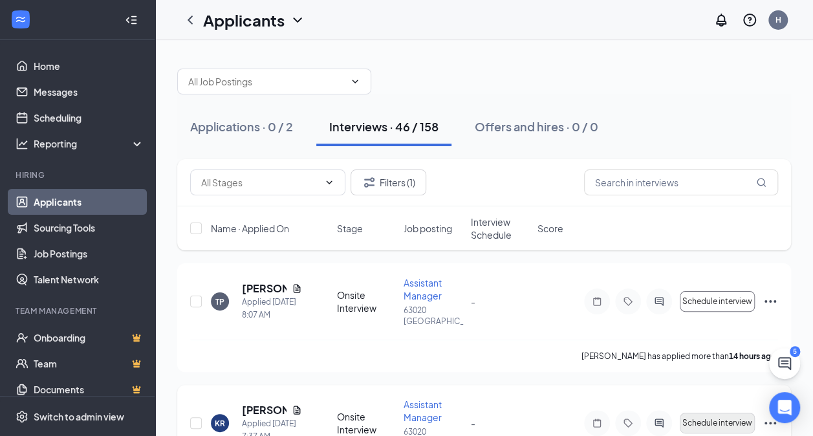
click at [727, 427] on span "Schedule interview" at bounding box center [717, 422] width 70 height 9
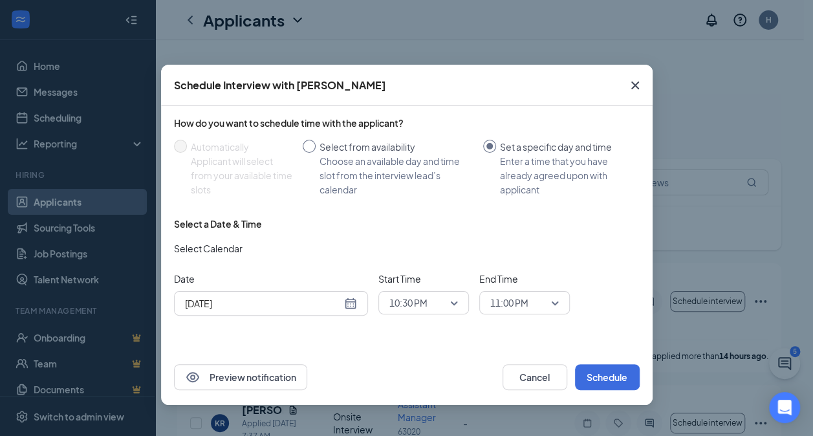
click at [449, 172] on div "Choose an available day and time slot from the interview lead’s calendar" at bounding box center [395, 175] width 153 height 43
click at [315, 153] on input "Select from availability Choose an available day and time slot from the intervi…" at bounding box center [309, 146] width 13 height 13
radio input "true"
radio input "false"
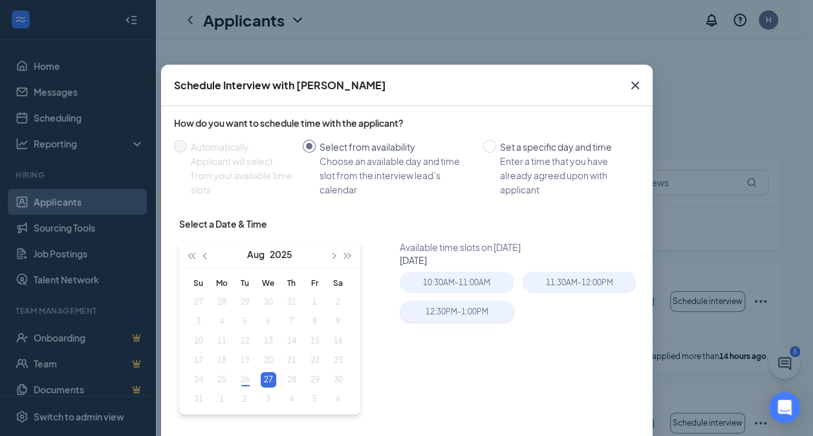
click at [480, 308] on div "12:30PM - 1:00PM" at bounding box center [457, 311] width 114 height 21
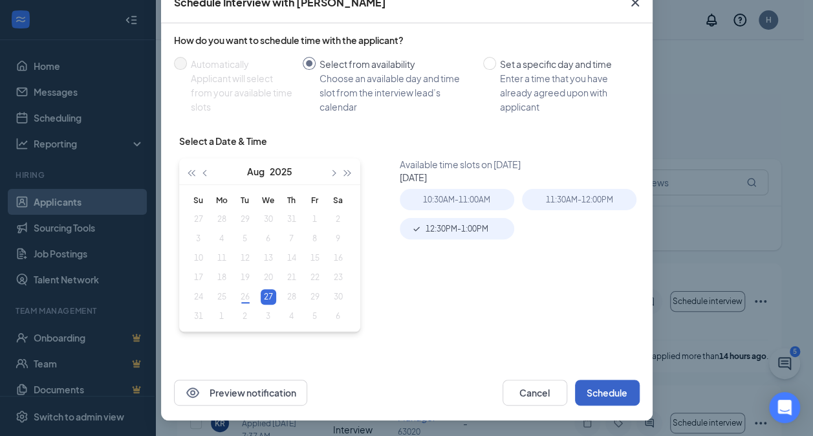
click at [601, 380] on button "Schedule" at bounding box center [607, 392] width 65 height 26
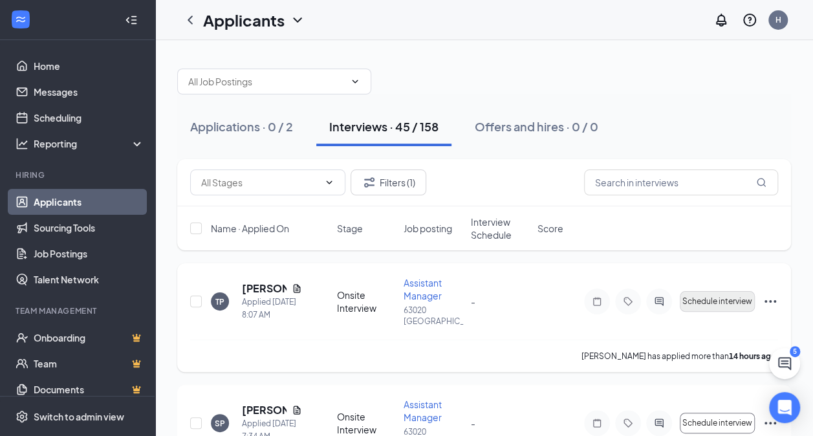
click at [723, 291] on button "Schedule interview" at bounding box center [716, 301] width 75 height 21
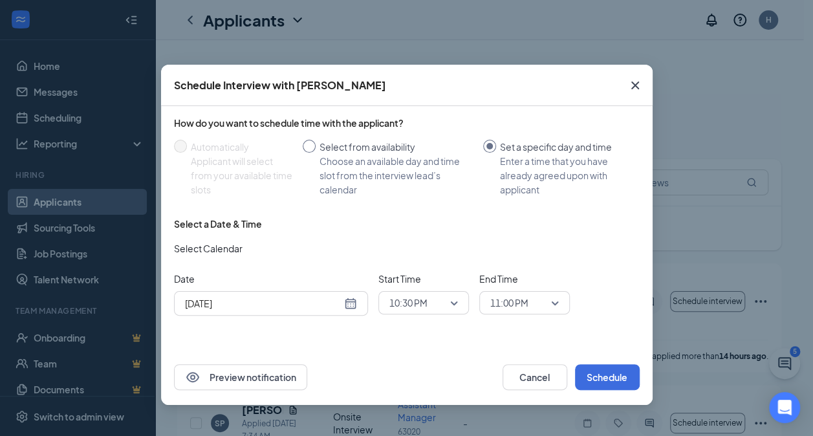
click at [427, 145] on div "Select from availability" at bounding box center [395, 147] width 153 height 14
click at [315, 145] on input "Select from availability Choose an available day and time slot from the intervi…" at bounding box center [309, 146] width 13 height 13
radio input "true"
radio input "false"
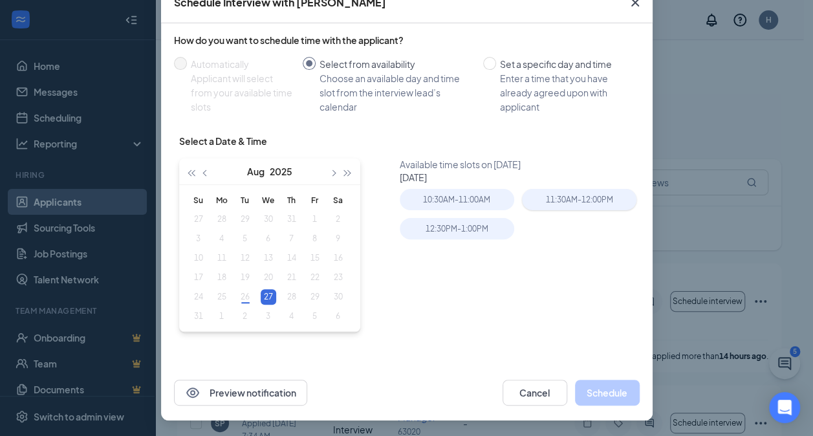
click at [593, 199] on div "11:30AM - 12:00PM" at bounding box center [579, 199] width 114 height 21
click at [615, 388] on button "Schedule" at bounding box center [607, 392] width 65 height 26
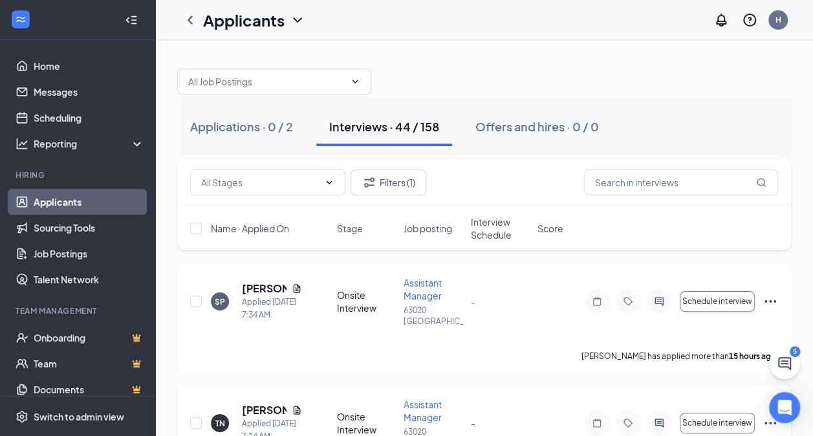
click at [729, 403] on div "TN TY’Ayshia Noble Applied Today 7:24 AM Onsite Interview Assistant Manager 630…" at bounding box center [484, 429] width 588 height 63
click at [720, 301] on span "Schedule interview" at bounding box center [717, 301] width 70 height 9
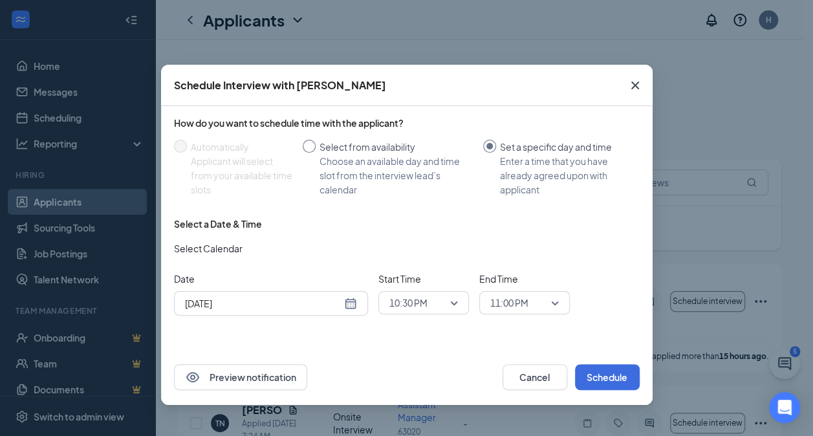
click at [403, 151] on div "Select from availability" at bounding box center [395, 147] width 153 height 14
click at [315, 151] on input "Select from availability Choose an available day and time slot from the intervi…" at bounding box center [309, 146] width 13 height 13
radio input "true"
radio input "false"
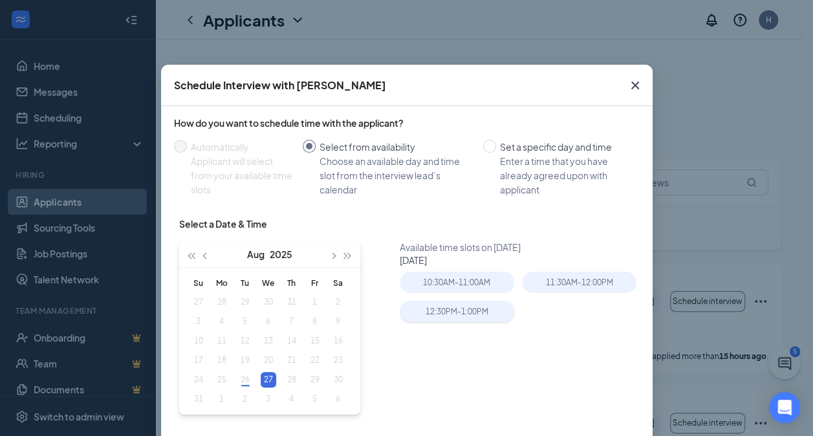
click at [488, 317] on div "12:30PM - 1:00PM" at bounding box center [457, 311] width 114 height 21
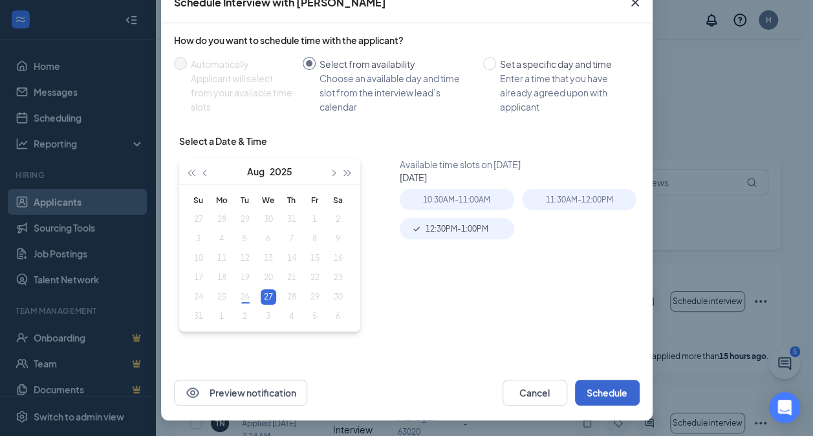
click at [617, 381] on button "Schedule" at bounding box center [607, 392] width 65 height 26
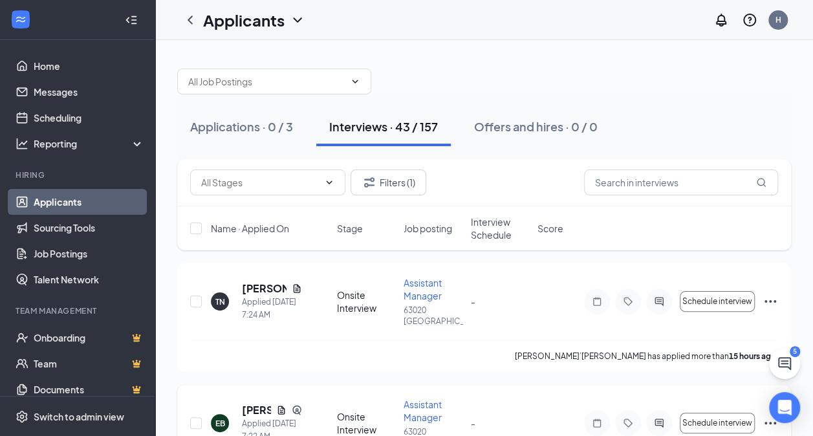
click at [736, 403] on div "EB Earnest Bland Applied Today 7:22 AM Onsite Interview Assistant Manager 63020…" at bounding box center [484, 429] width 588 height 63
click at [731, 291] on button "Schedule interview" at bounding box center [716, 301] width 75 height 21
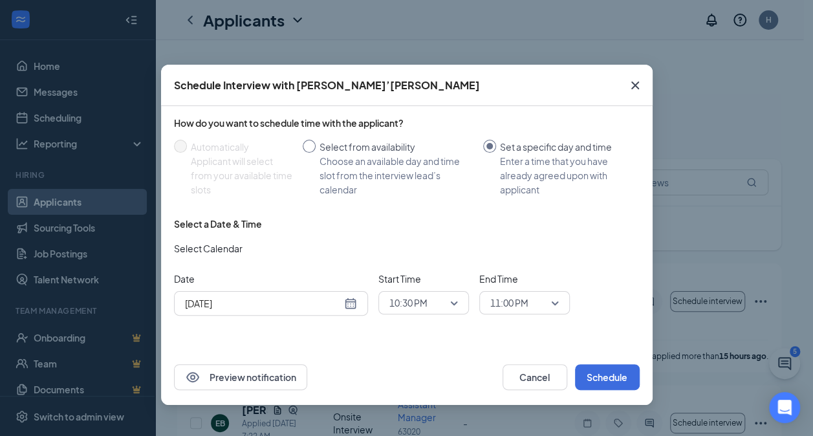
click at [394, 149] on div "Select from availability" at bounding box center [395, 147] width 153 height 14
click at [315, 149] on input "Select from availability Choose an available day and time slot from the intervi…" at bounding box center [309, 146] width 13 height 13
radio input "true"
radio input "false"
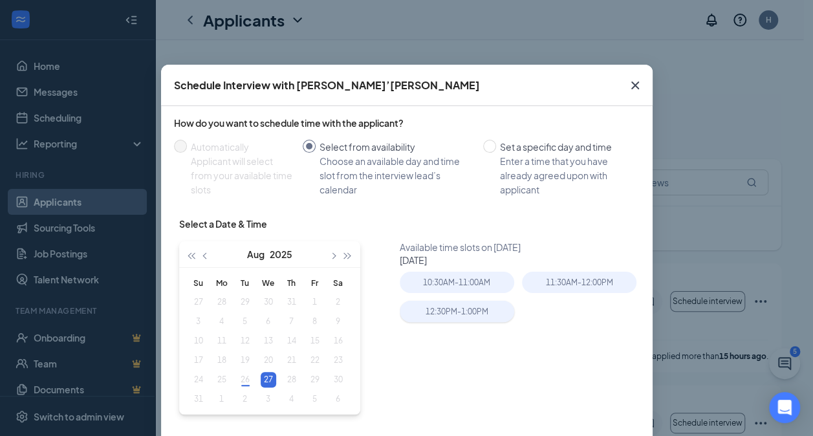
click at [478, 319] on div "12:30PM - 1:00PM" at bounding box center [457, 311] width 114 height 21
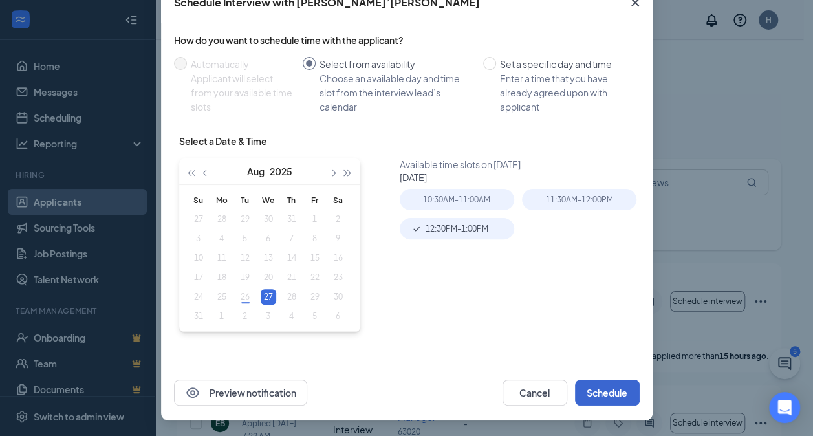
click at [610, 394] on button "Schedule" at bounding box center [607, 392] width 65 height 26
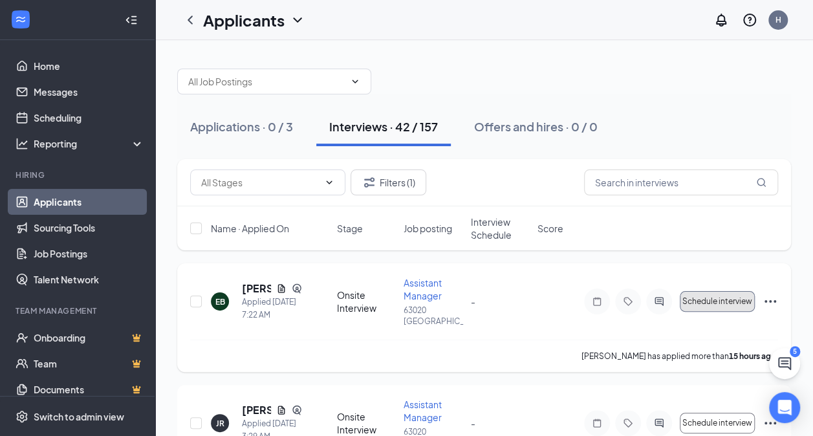
click at [719, 291] on button "Schedule interview" at bounding box center [716, 301] width 75 height 21
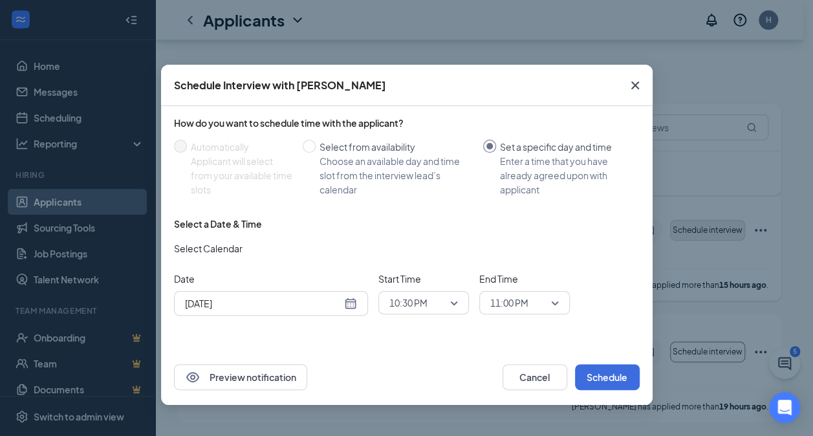
scroll to position [77, 0]
click at [401, 160] on div "Choose an available day and time slot from the interview lead’s calendar" at bounding box center [395, 175] width 153 height 43
click at [315, 153] on input "Select from availability Choose an available day and time slot from the intervi…" at bounding box center [309, 146] width 13 height 13
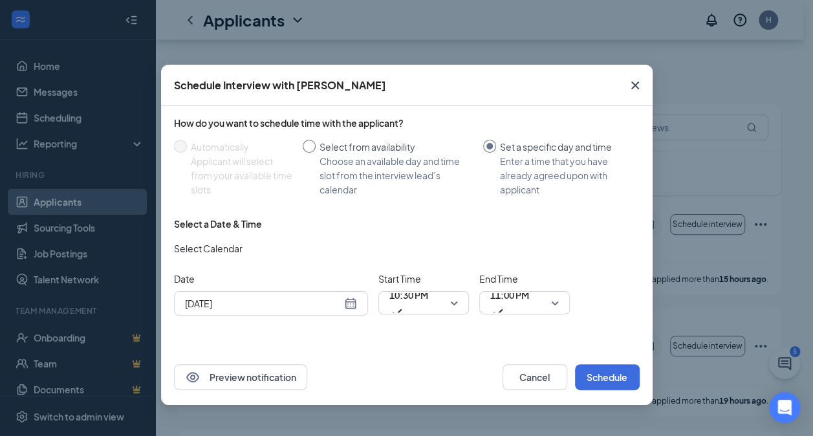
radio input "true"
radio input "false"
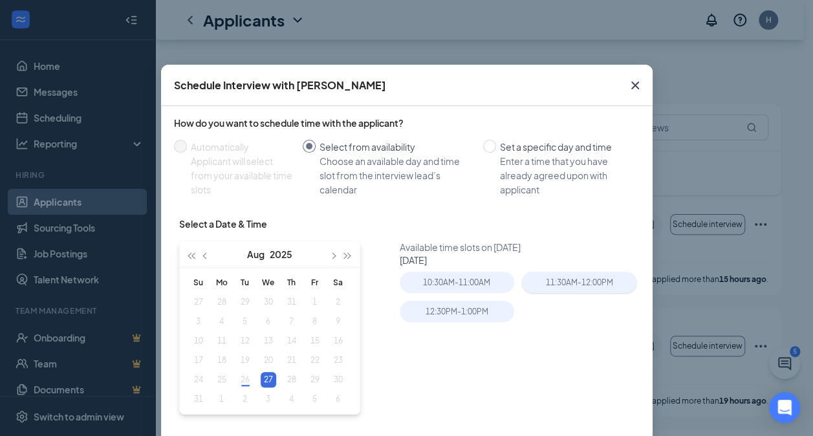
click at [593, 279] on div "11:30AM - 12:00PM" at bounding box center [579, 282] width 114 height 21
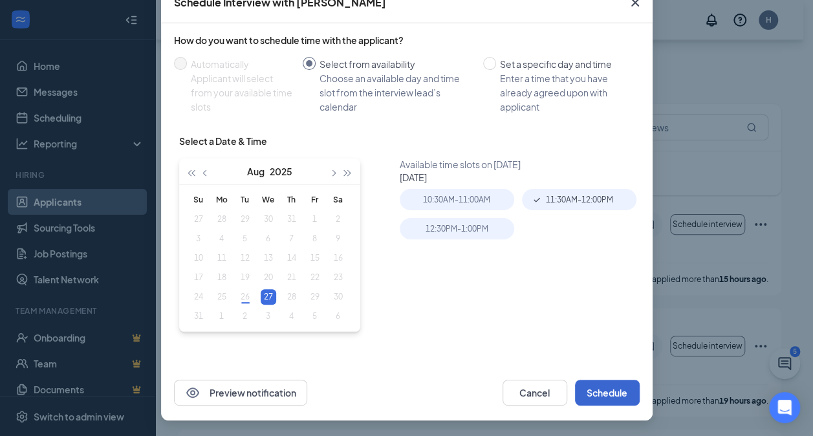
click at [612, 396] on button "Schedule" at bounding box center [607, 392] width 65 height 26
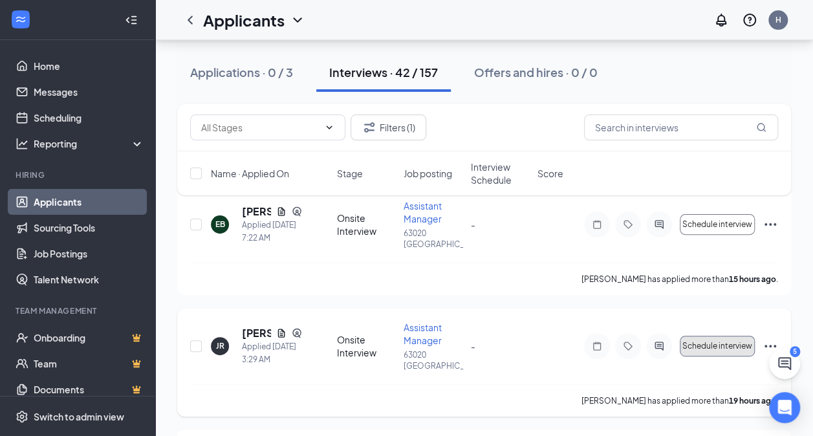
click at [718, 353] on button "Schedule interview" at bounding box center [716, 346] width 75 height 21
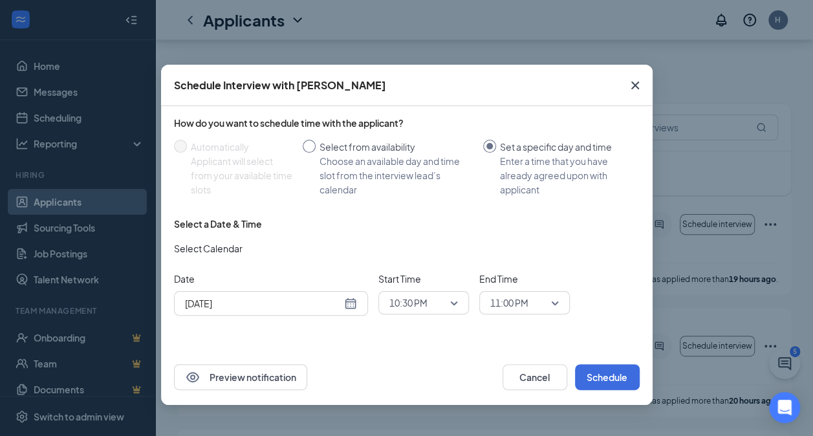
click at [368, 141] on div "Select from availability" at bounding box center [395, 147] width 153 height 14
click at [315, 141] on input "Select from availability Choose an available day and time slot from the intervi…" at bounding box center [309, 146] width 13 height 13
radio input "true"
radio input "false"
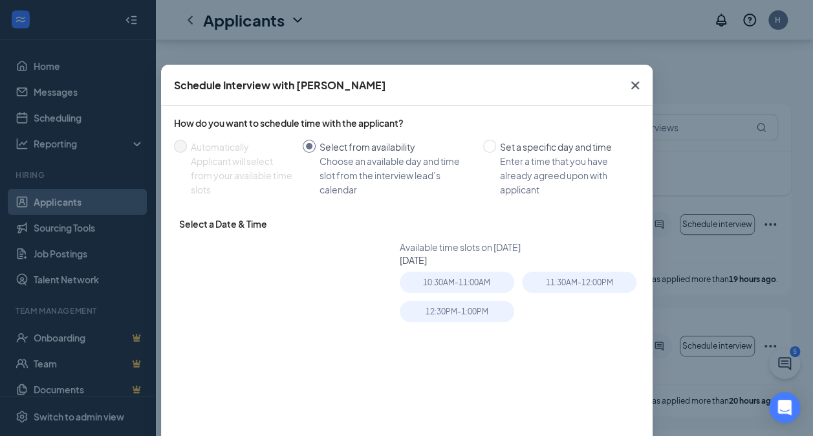
type input "Aug 27, 2025"
click at [472, 315] on div "12:30PM - 1:00PM" at bounding box center [457, 311] width 114 height 21
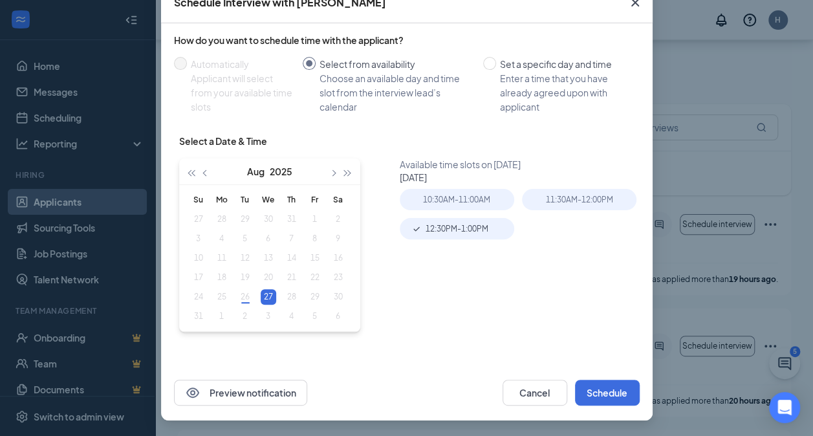
click at [613, 368] on div "Preview notification Cancel Schedule" at bounding box center [406, 393] width 491 height 56
click at [609, 392] on button "Schedule" at bounding box center [607, 392] width 65 height 26
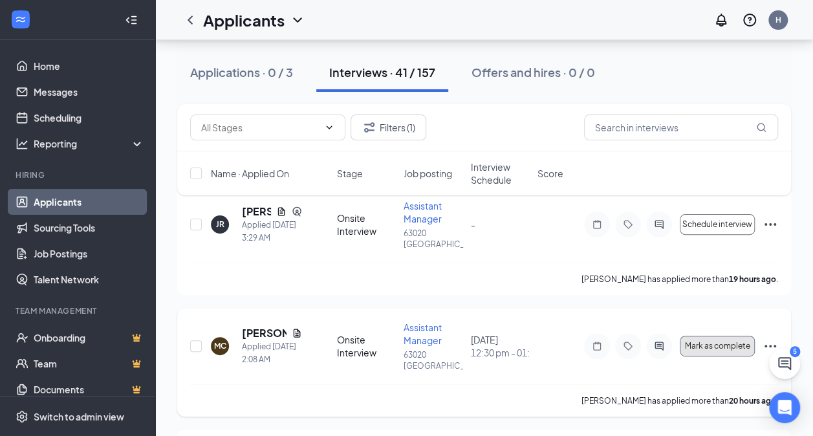
click at [719, 354] on button "Mark as complete" at bounding box center [716, 346] width 75 height 21
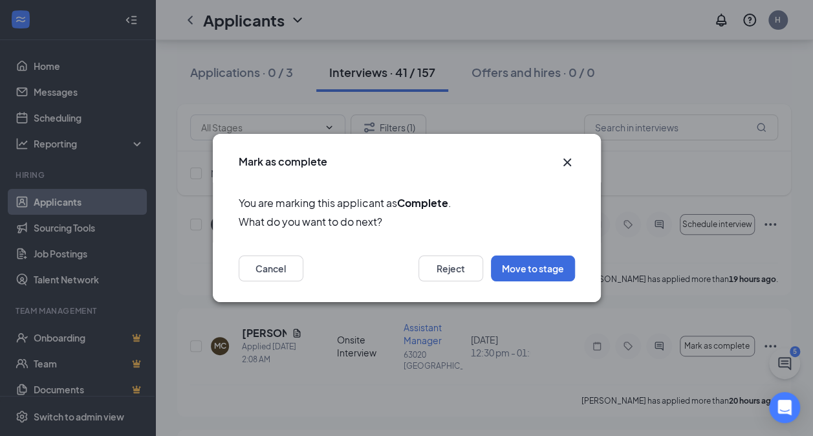
click at [569, 163] on icon "Cross" at bounding box center [567, 163] width 16 height 16
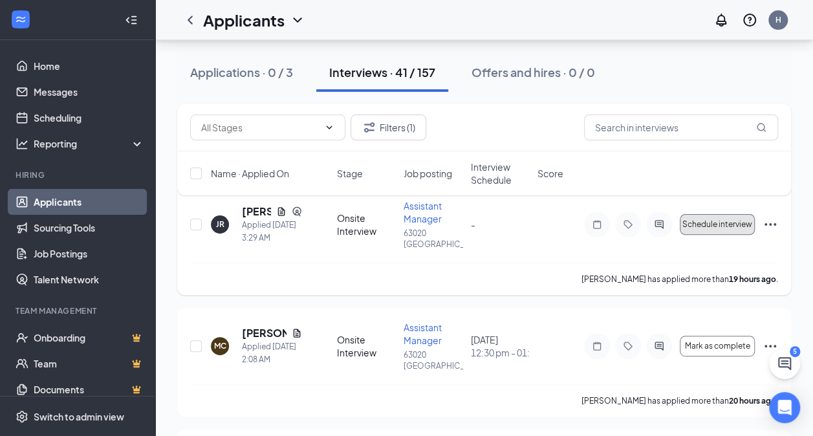
click at [727, 222] on span "Schedule interview" at bounding box center [717, 224] width 70 height 9
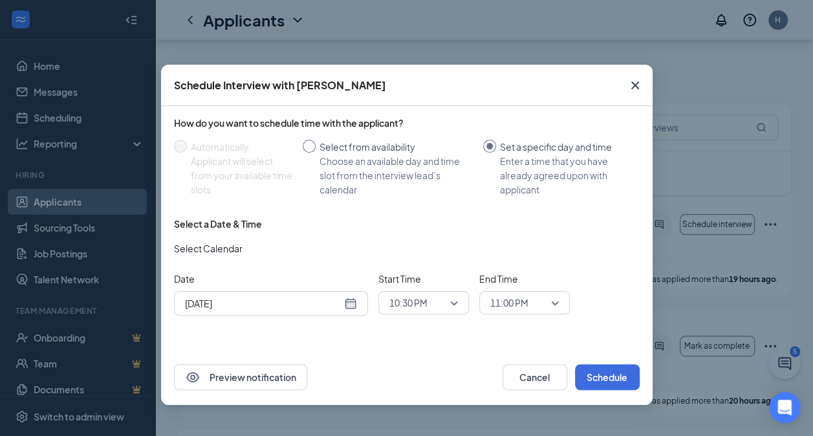
click at [379, 156] on div "Choose an available day and time slot from the interview lead’s calendar" at bounding box center [395, 175] width 153 height 43
click at [315, 153] on input "Select from availability Choose an available day and time slot from the intervi…" at bounding box center [309, 146] width 13 height 13
radio input "true"
radio input "false"
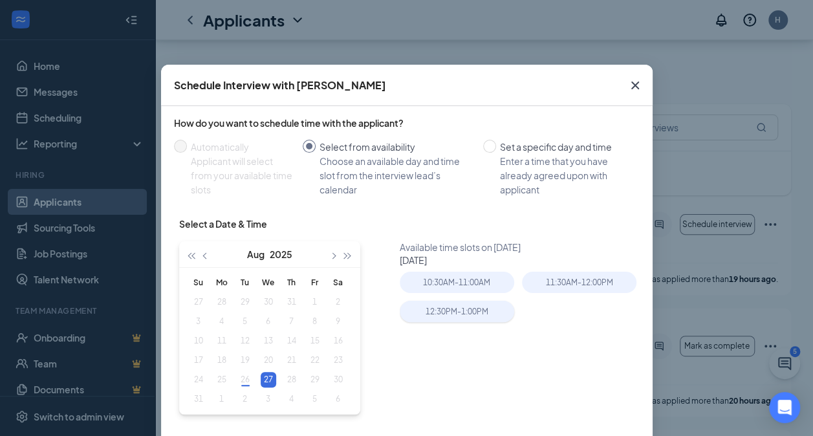
click at [439, 311] on div "12:30PM - 1:00PM" at bounding box center [457, 311] width 114 height 21
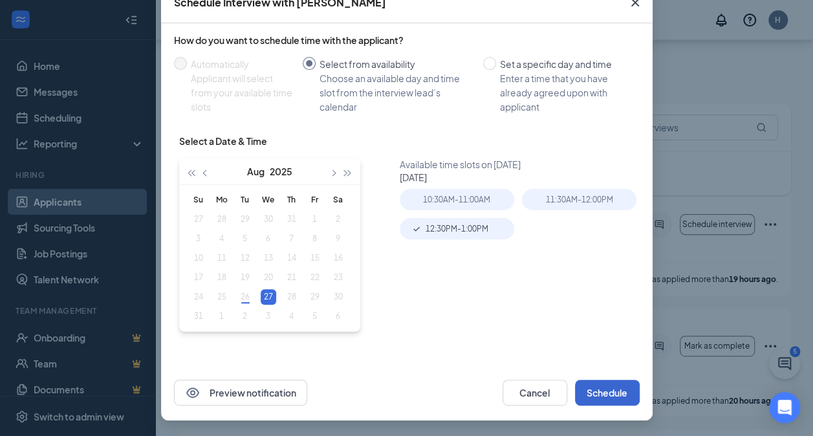
click at [610, 403] on button "Schedule" at bounding box center [607, 392] width 65 height 26
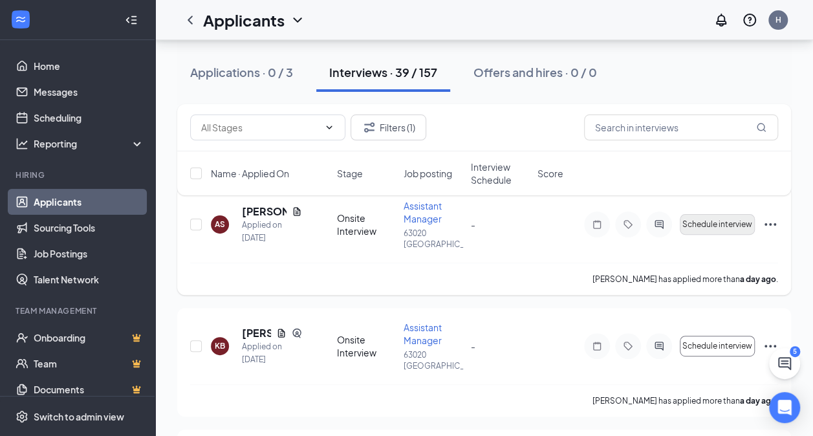
click at [736, 218] on button "Schedule interview" at bounding box center [716, 224] width 75 height 21
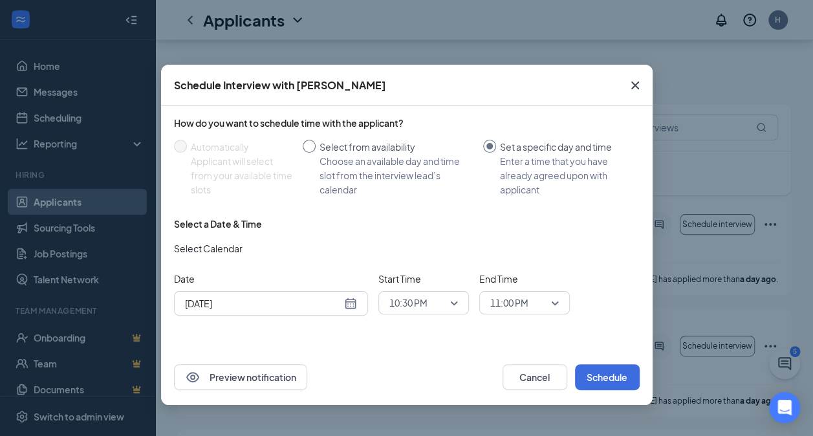
click at [392, 176] on div "Choose an available day and time slot from the interview lead’s calendar" at bounding box center [395, 175] width 153 height 43
click at [315, 153] on input "Select from availability Choose an available day and time slot from the intervi…" at bounding box center [309, 146] width 13 height 13
radio input "true"
radio input "false"
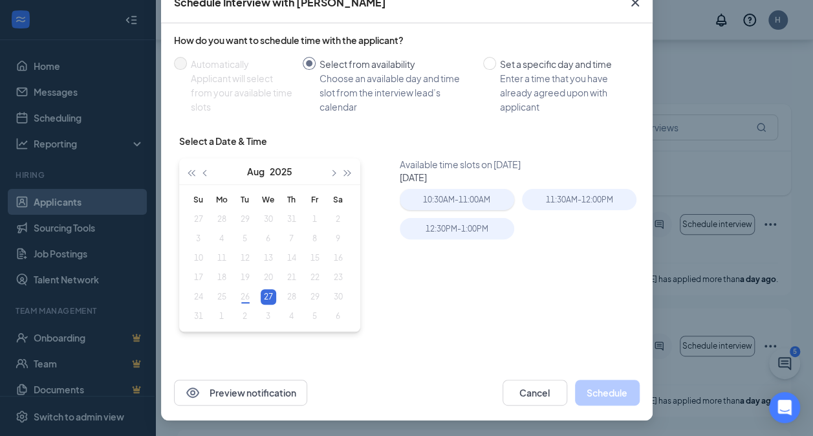
click at [476, 196] on div "10:30AM - 11:00AM" at bounding box center [457, 199] width 114 height 21
click at [606, 396] on button "Schedule" at bounding box center [607, 392] width 65 height 26
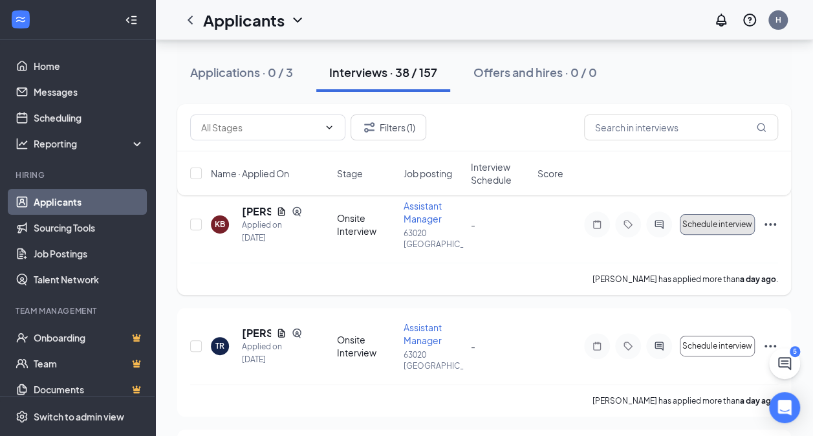
click at [729, 220] on span "Schedule interview" at bounding box center [717, 224] width 70 height 9
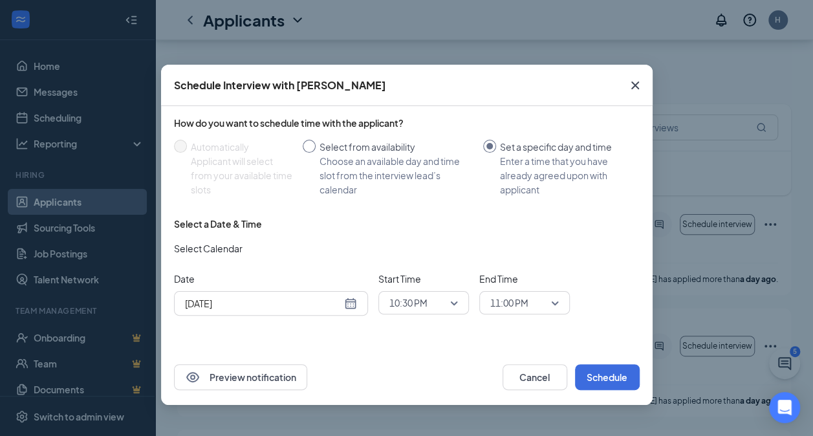
click at [337, 167] on div "Choose an available day and time slot from the interview lead’s calendar" at bounding box center [395, 175] width 153 height 43
click at [315, 153] on input "Select from availability Choose an available day and time slot from the intervi…" at bounding box center [309, 146] width 13 height 13
radio input "true"
radio input "false"
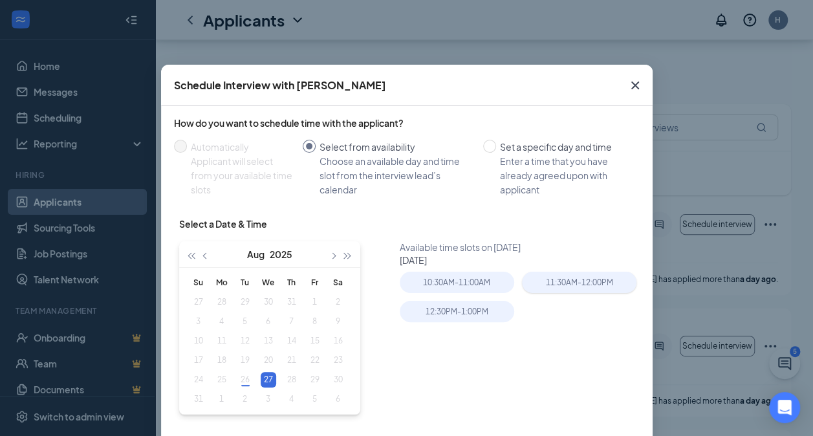
click at [564, 292] on div "11:30AM - 12:00PM" at bounding box center [579, 282] width 114 height 21
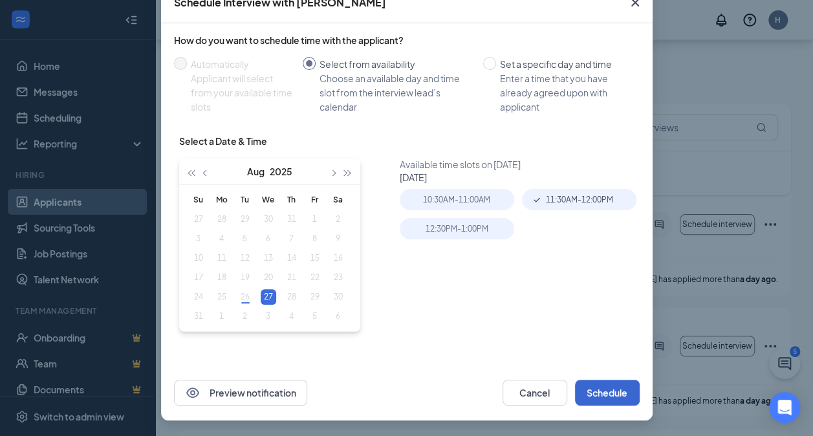
click at [612, 384] on button "Schedule" at bounding box center [607, 392] width 65 height 26
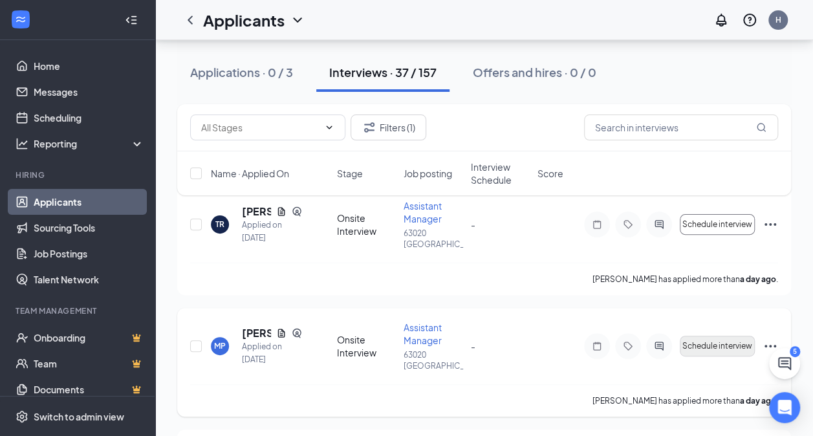
click at [729, 336] on button "Schedule interview" at bounding box center [716, 346] width 75 height 21
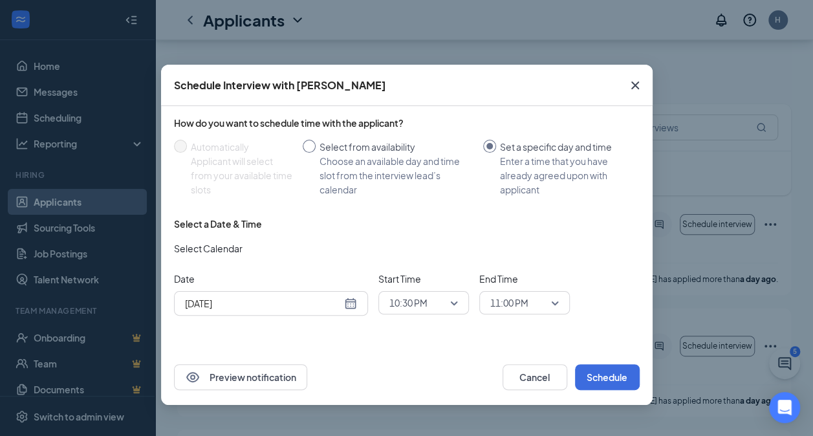
click at [399, 164] on div "Choose an available day and time slot from the interview lead’s calendar" at bounding box center [395, 175] width 153 height 43
click at [315, 153] on input "Select from availability Choose an available day and time slot from the intervi…" at bounding box center [309, 146] width 13 height 13
radio input "true"
radio input "false"
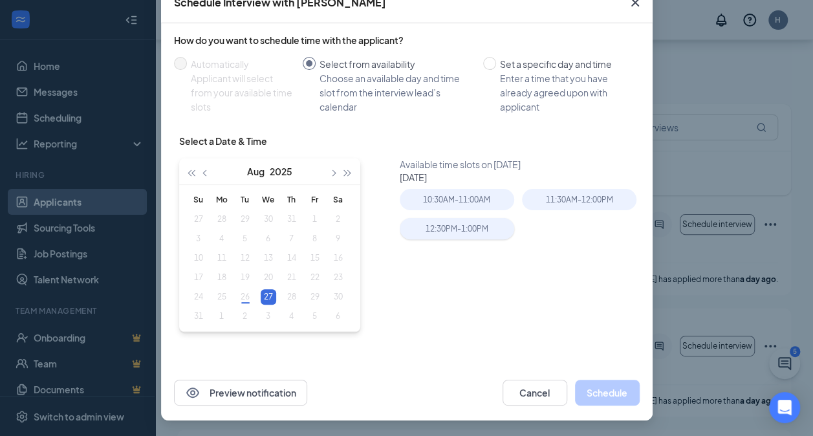
click at [463, 228] on div "12:30PM - 1:00PM" at bounding box center [457, 228] width 114 height 21
click at [608, 397] on button "Schedule" at bounding box center [607, 392] width 65 height 26
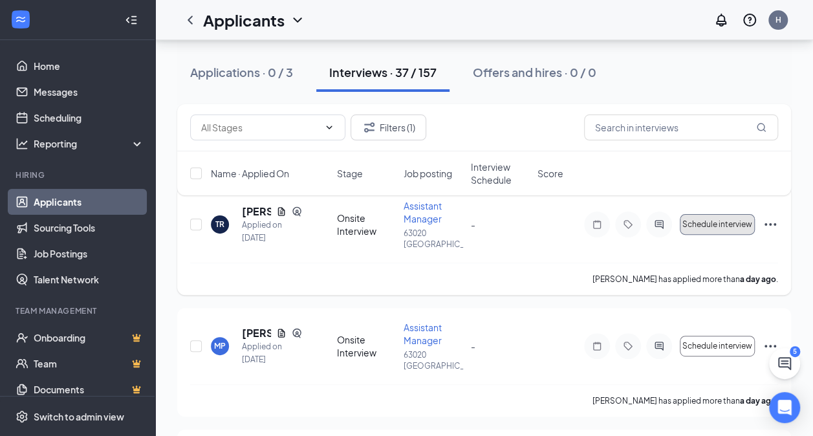
click at [723, 226] on span "Schedule interview" at bounding box center [717, 224] width 70 height 9
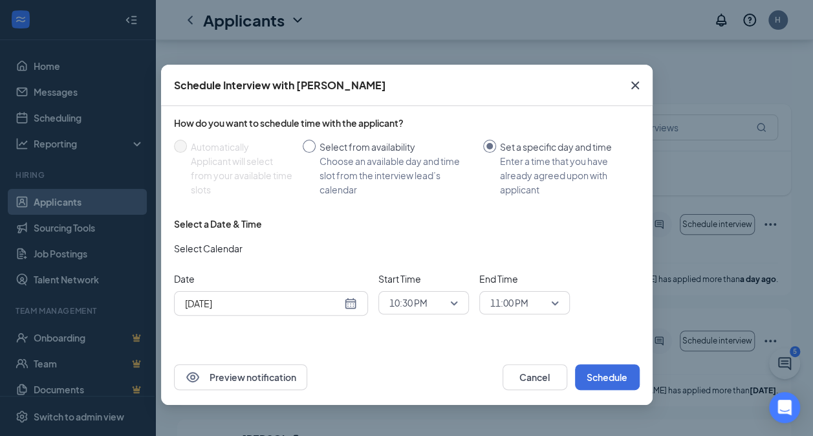
click at [378, 157] on div "Choose an available day and time slot from the interview lead’s calendar" at bounding box center [395, 175] width 153 height 43
click at [315, 153] on input "Select from availability Choose an available day and time slot from the intervi…" at bounding box center [309, 146] width 13 height 13
radio input "true"
radio input "false"
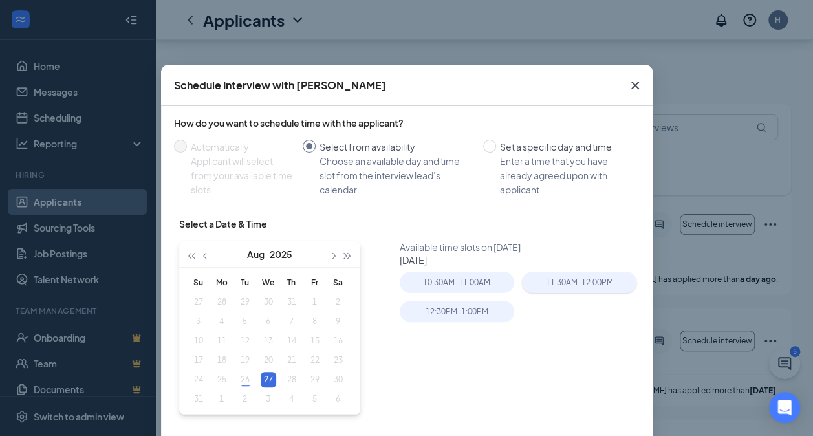
click at [571, 290] on div "11:30AM - 12:00PM" at bounding box center [579, 282] width 114 height 21
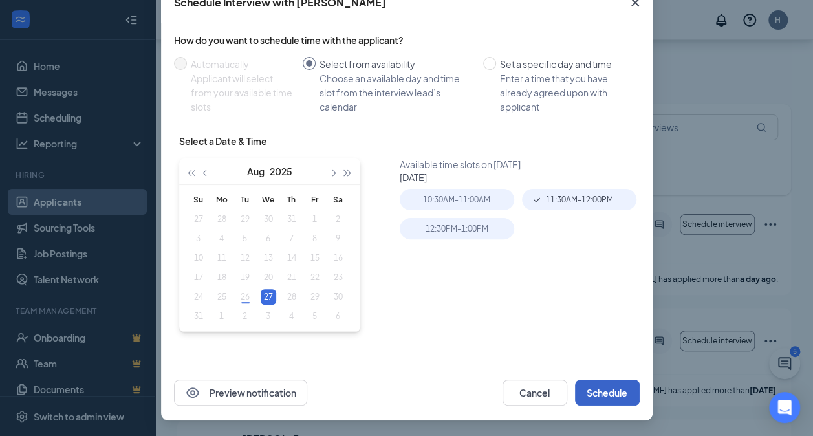
click at [601, 387] on button "Schedule" at bounding box center [607, 392] width 65 height 26
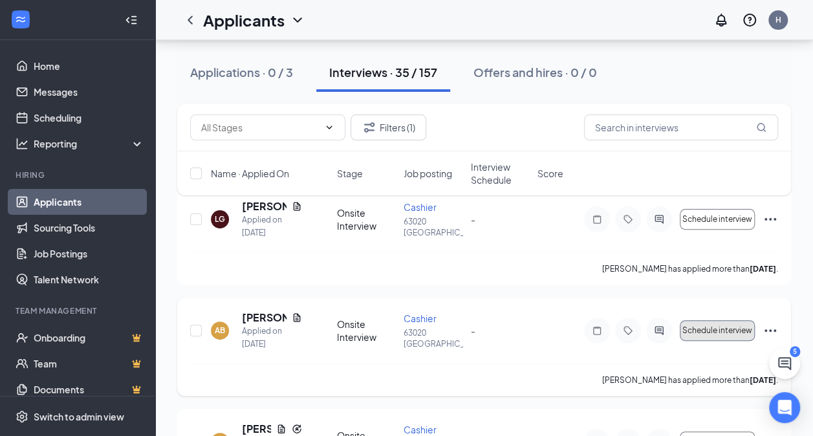
click at [723, 330] on span "Schedule interview" at bounding box center [717, 330] width 70 height 9
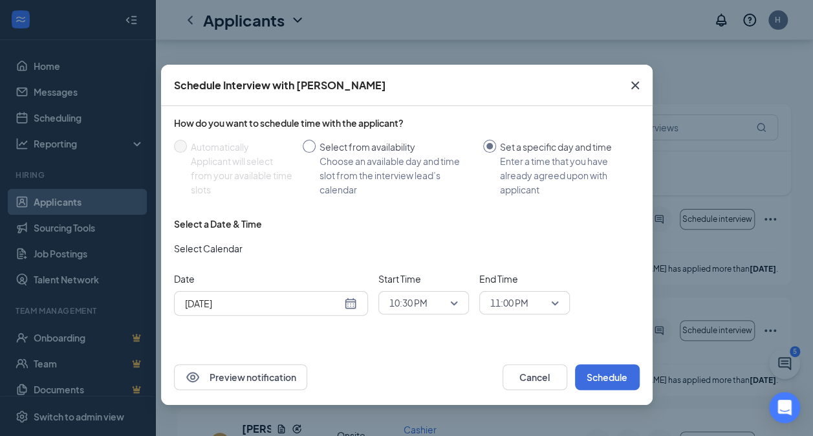
click at [391, 165] on div "Choose an available day and time slot from the interview lead’s calendar" at bounding box center [395, 175] width 153 height 43
click at [315, 153] on input "Select from availability Choose an available day and time slot from the intervi…" at bounding box center [309, 146] width 13 height 13
radio input "true"
radio input "false"
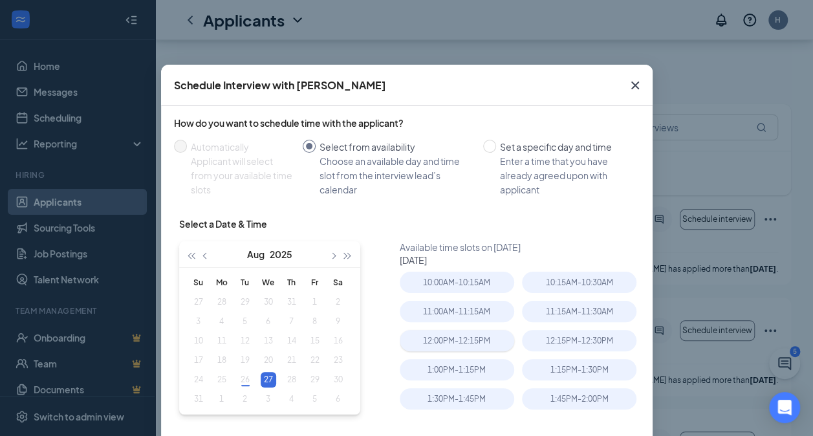
click at [458, 349] on div "12:00PM - 12:15PM" at bounding box center [457, 340] width 114 height 21
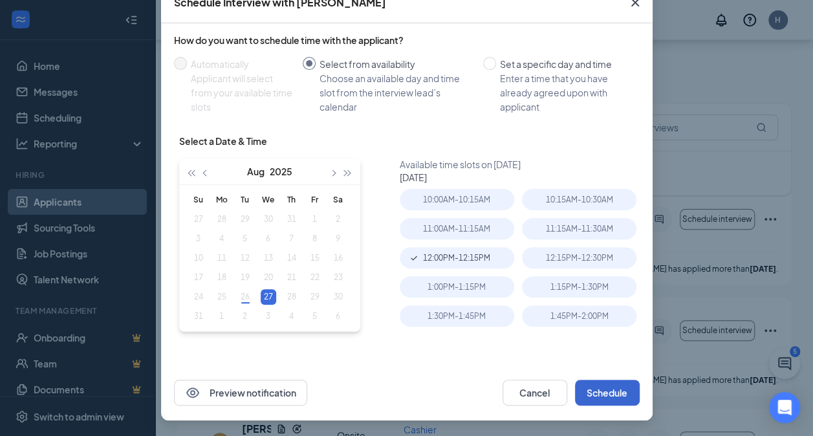
click at [606, 397] on button "Schedule" at bounding box center [607, 392] width 65 height 26
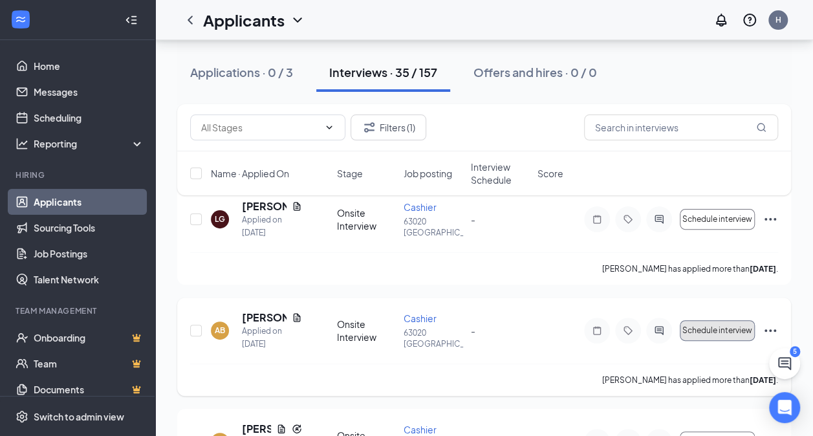
click at [727, 331] on span "Schedule interview" at bounding box center [717, 330] width 70 height 9
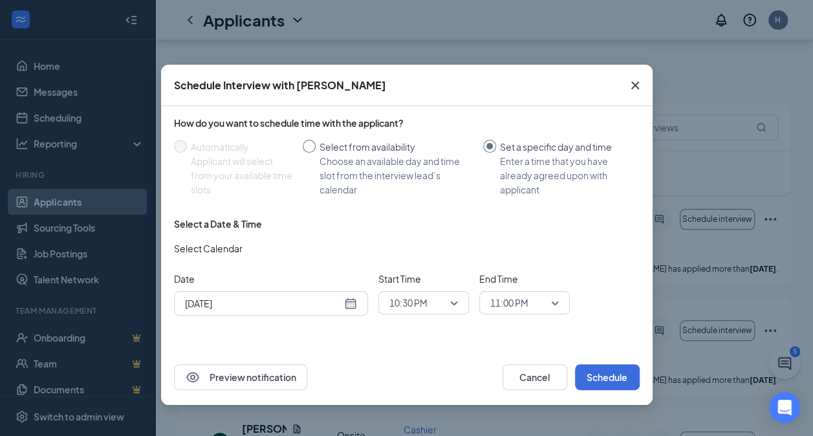
click at [384, 161] on div "Choose an available day and time slot from the interview lead’s calendar" at bounding box center [395, 175] width 153 height 43
click at [315, 153] on input "Select from availability Choose an available day and time slot from the intervi…" at bounding box center [309, 146] width 13 height 13
radio input "true"
radio input "false"
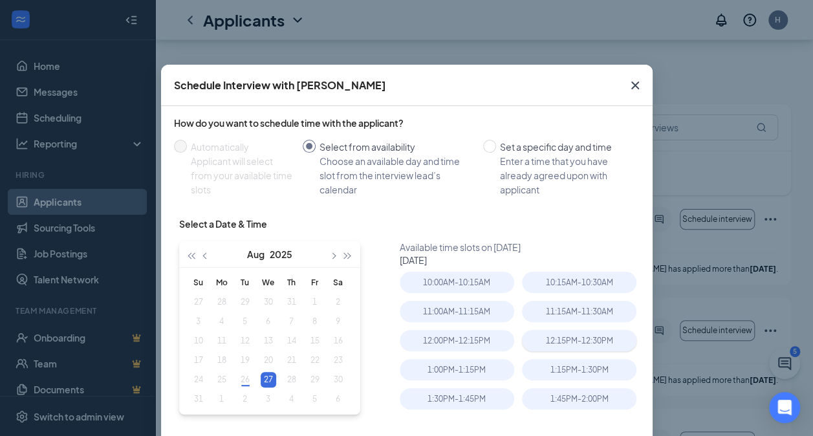
click at [596, 334] on div "12:15PM - 12:30PM" at bounding box center [579, 340] width 114 height 21
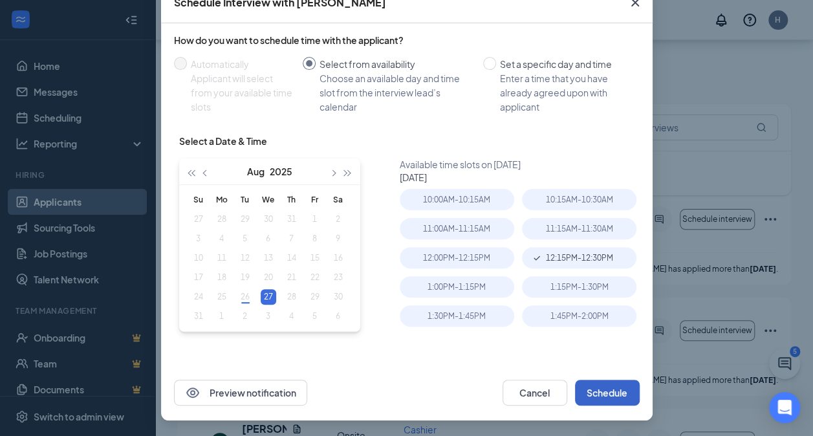
click at [607, 393] on button "Schedule" at bounding box center [607, 392] width 65 height 26
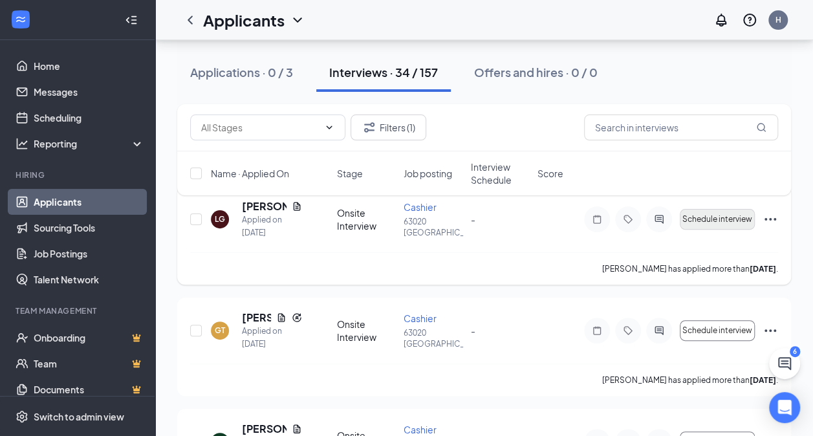
click at [722, 226] on button "Schedule interview" at bounding box center [716, 219] width 75 height 21
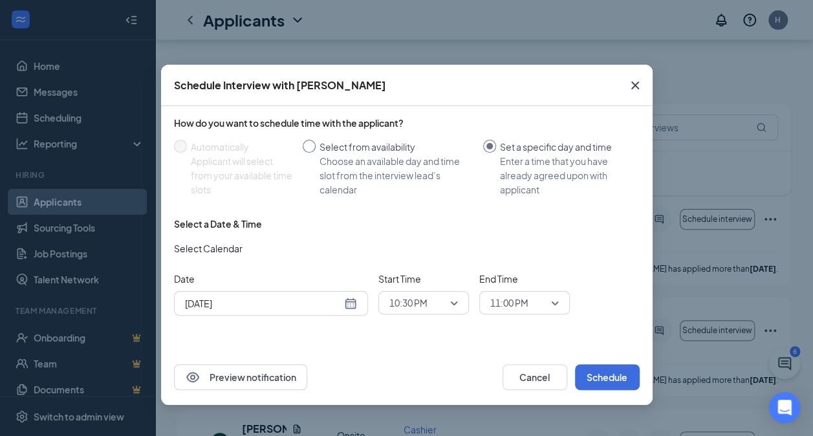
click at [379, 151] on div "Select from availability" at bounding box center [395, 147] width 153 height 14
click at [315, 151] on input "Select from availability Choose an available day and time slot from the intervi…" at bounding box center [309, 146] width 13 height 13
radio input "true"
radio input "false"
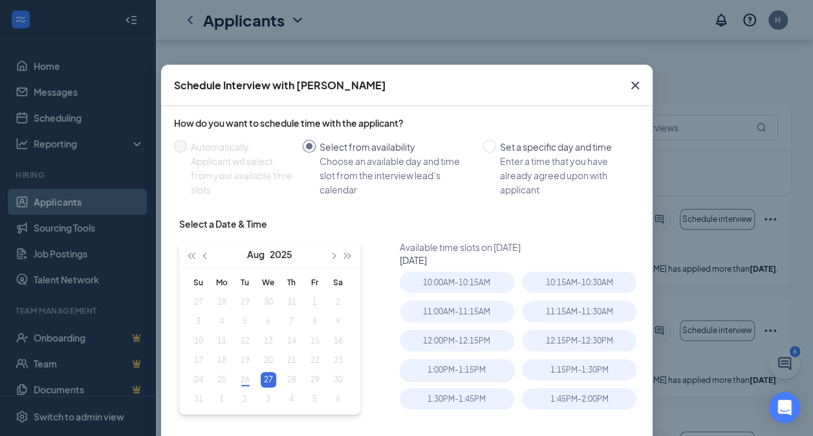
click at [464, 362] on div "1:00PM - 1:15PM" at bounding box center [457, 369] width 114 height 21
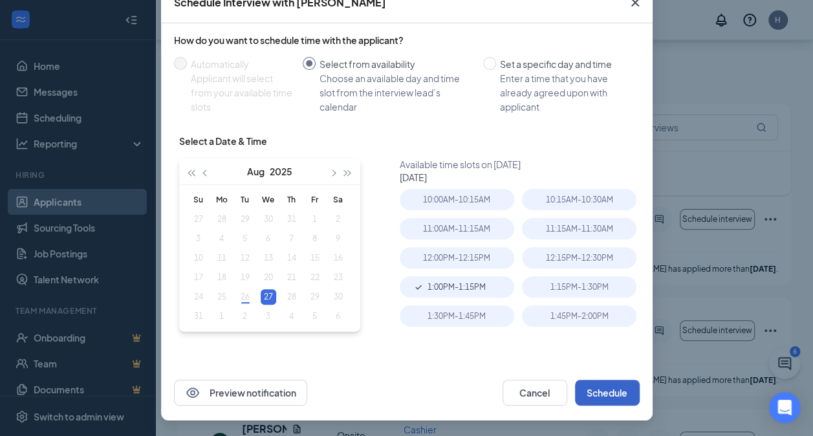
click at [612, 389] on button "Schedule" at bounding box center [607, 392] width 65 height 26
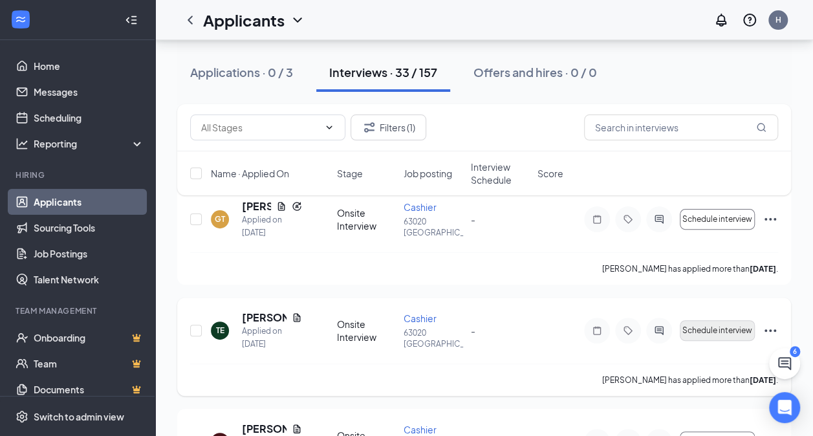
click at [707, 328] on span "Schedule interview" at bounding box center [717, 330] width 70 height 9
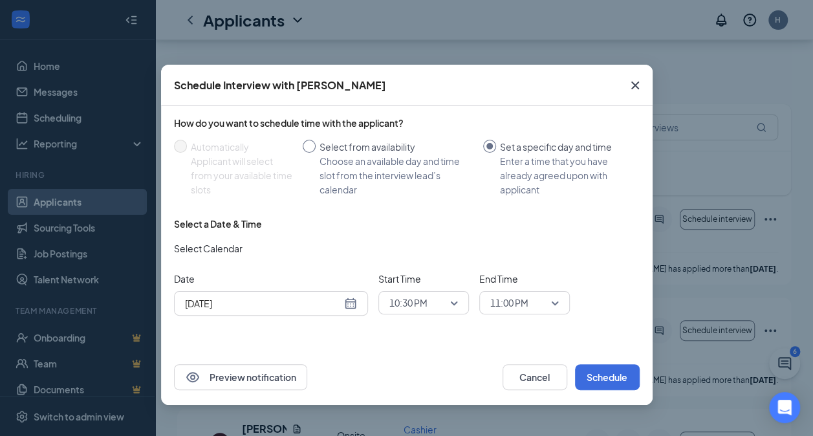
click at [409, 170] on div "Choose an available day and time slot from the interview lead’s calendar" at bounding box center [395, 175] width 153 height 43
click at [315, 153] on input "Select from availability Choose an available day and time slot from the intervi…" at bounding box center [309, 146] width 13 height 13
radio input "true"
radio input "false"
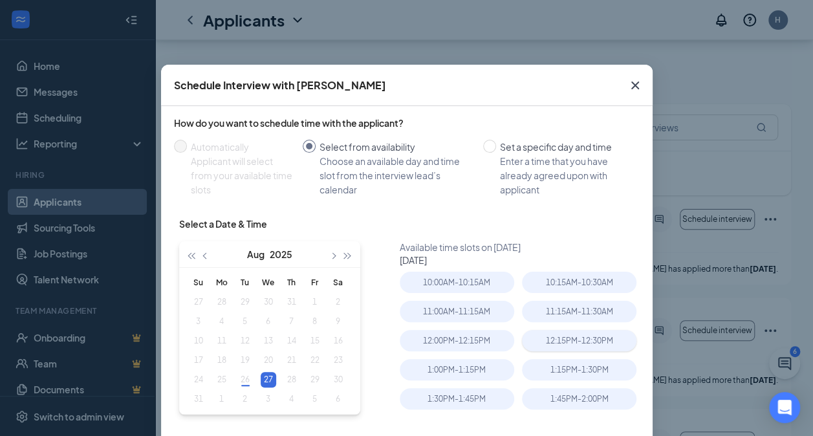
click at [605, 332] on div "12:15PM - 12:30PM" at bounding box center [579, 340] width 114 height 21
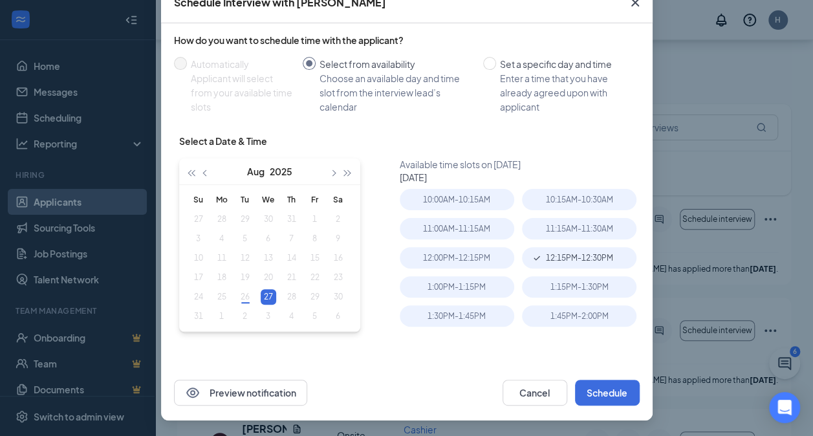
click at [606, 365] on div "Preview notification Cancel Schedule" at bounding box center [406, 393] width 491 height 56
click at [617, 402] on button "Schedule" at bounding box center [607, 392] width 65 height 26
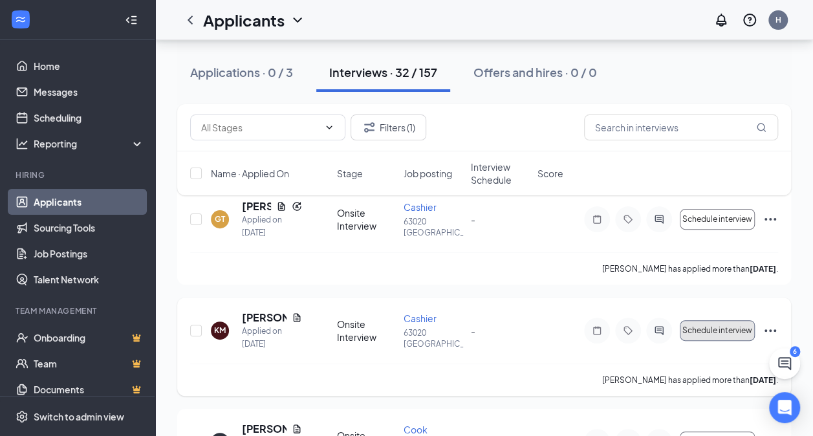
click at [729, 320] on button "Schedule interview" at bounding box center [716, 330] width 75 height 21
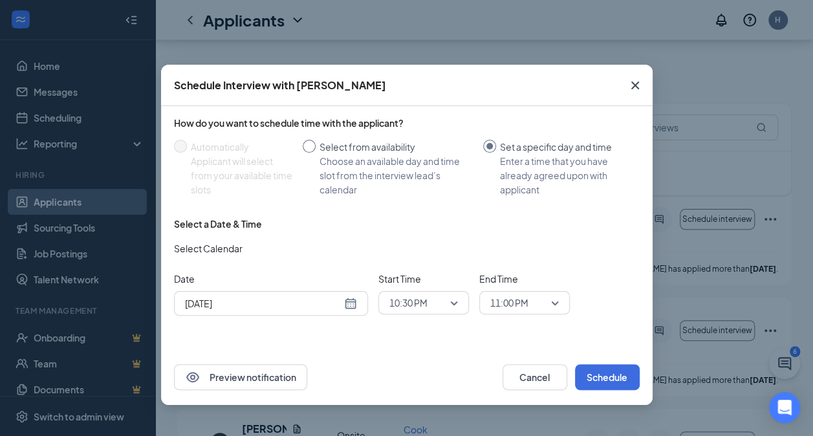
click at [397, 165] on div "Choose an available day and time slot from the interview lead’s calendar" at bounding box center [395, 175] width 153 height 43
click at [315, 153] on input "Select from availability Choose an available day and time slot from the intervi…" at bounding box center [309, 146] width 13 height 13
radio input "true"
radio input "false"
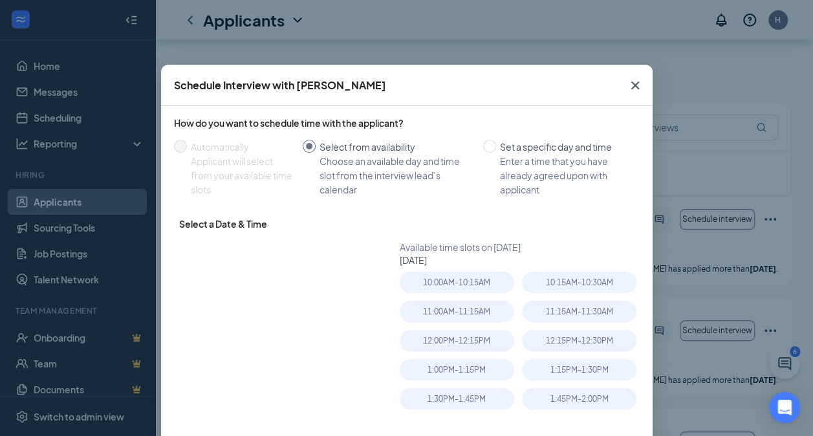
type input "Aug 27, 2025"
click at [455, 348] on div "12:00PM - 12:15PM" at bounding box center [457, 340] width 114 height 21
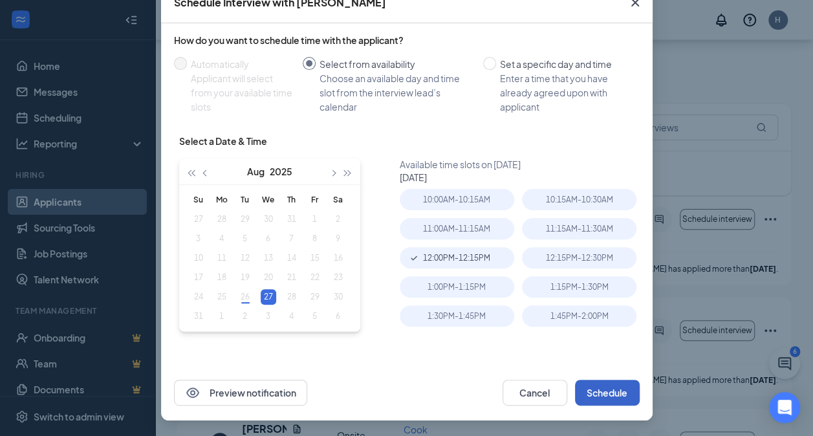
click at [601, 390] on button "Schedule" at bounding box center [607, 392] width 65 height 26
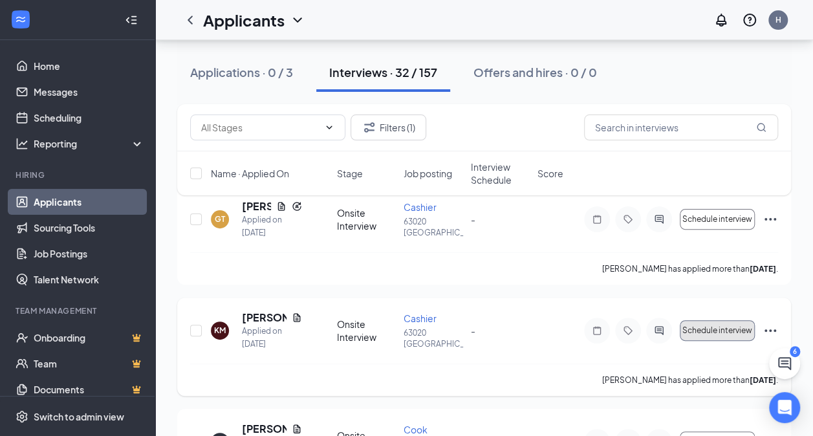
click at [721, 328] on span "Schedule interview" at bounding box center [717, 330] width 70 height 9
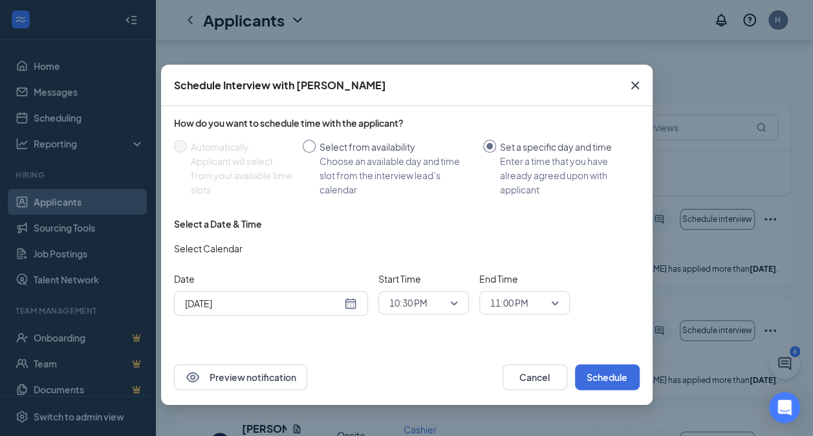
click at [380, 177] on div "Choose an available day and time slot from the interview lead’s calendar" at bounding box center [395, 175] width 153 height 43
click at [315, 153] on input "Select from availability Choose an available day and time slot from the intervi…" at bounding box center [309, 146] width 13 height 13
radio input "true"
radio input "false"
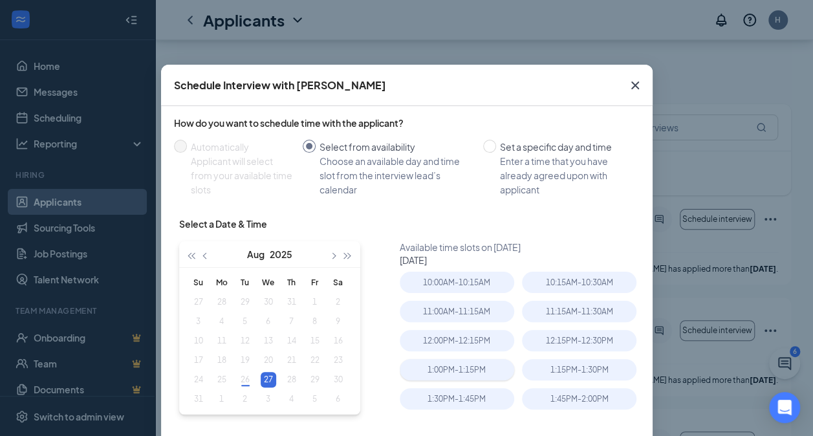
click at [450, 359] on div "1:00PM - 1:15PM" at bounding box center [457, 369] width 114 height 21
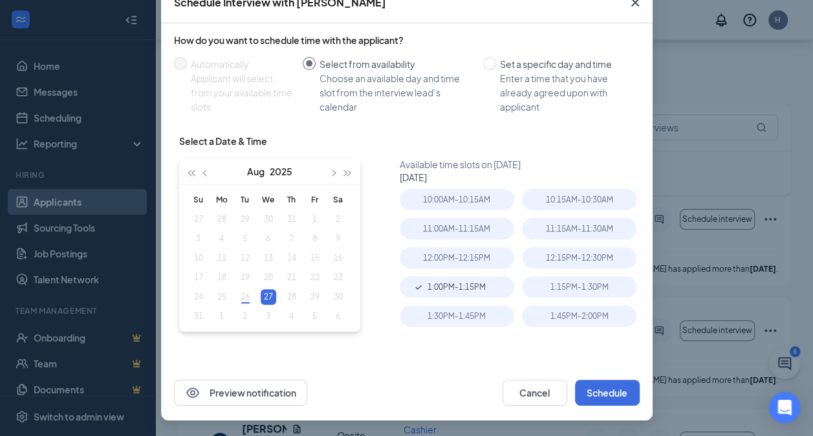
click at [615, 413] on div "Preview notification Cancel Schedule" at bounding box center [406, 393] width 491 height 56
click at [608, 388] on button "Schedule" at bounding box center [607, 392] width 65 height 26
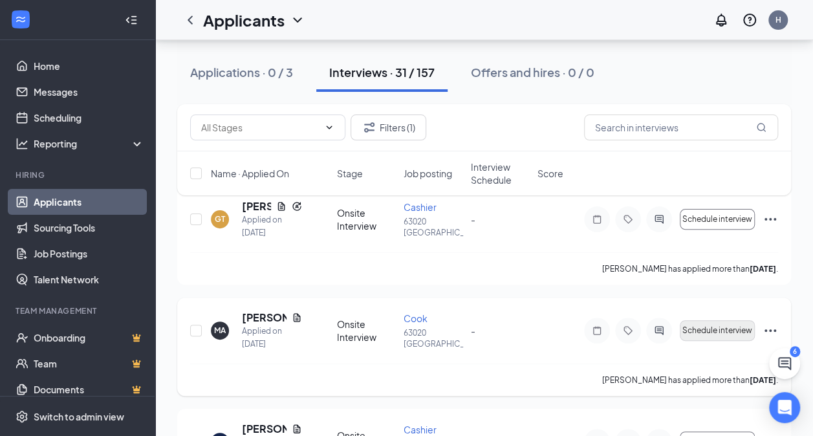
click at [712, 323] on button "Schedule interview" at bounding box center [716, 330] width 75 height 21
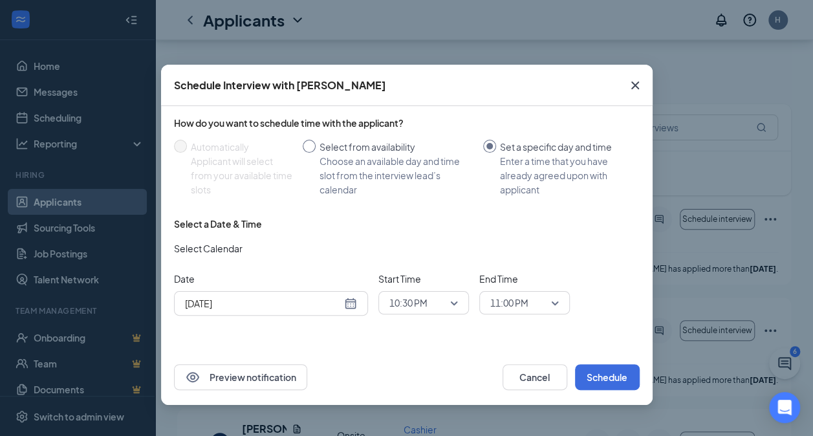
click at [394, 177] on div "Choose an available day and time slot from the interview lead’s calendar" at bounding box center [395, 175] width 153 height 43
click at [315, 153] on input "Select from availability Choose an available day and time slot from the intervi…" at bounding box center [309, 146] width 13 height 13
radio input "true"
radio input "false"
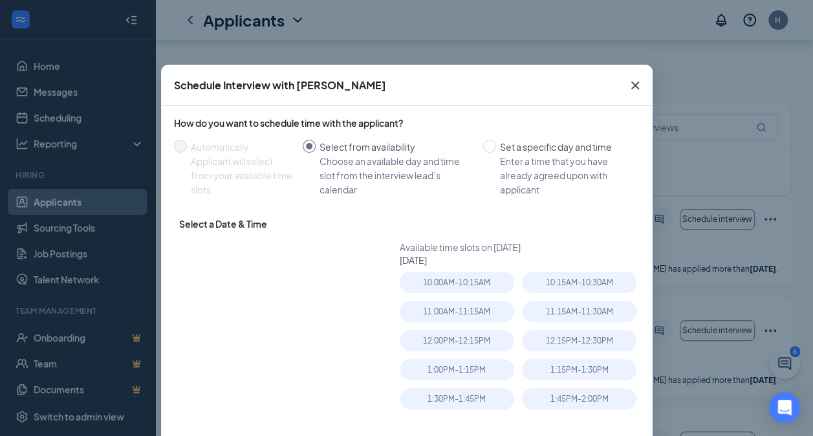
type input "Aug 27, 2025"
click at [592, 290] on div "10:15AM - 10:30AM" at bounding box center [579, 282] width 114 height 21
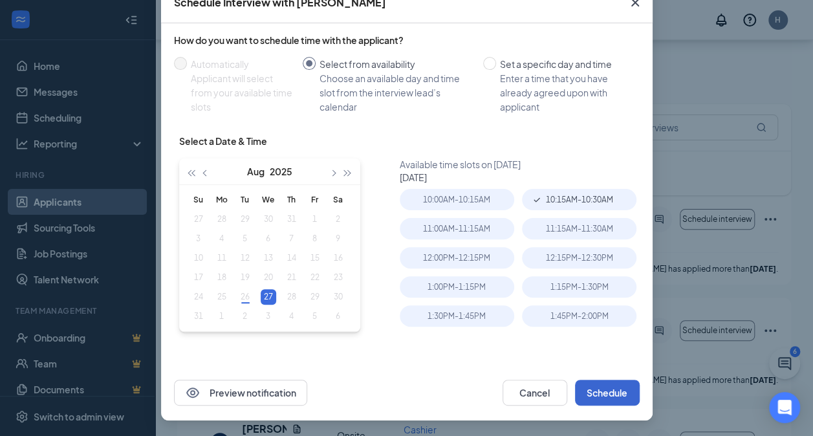
click at [619, 397] on button "Schedule" at bounding box center [607, 392] width 65 height 26
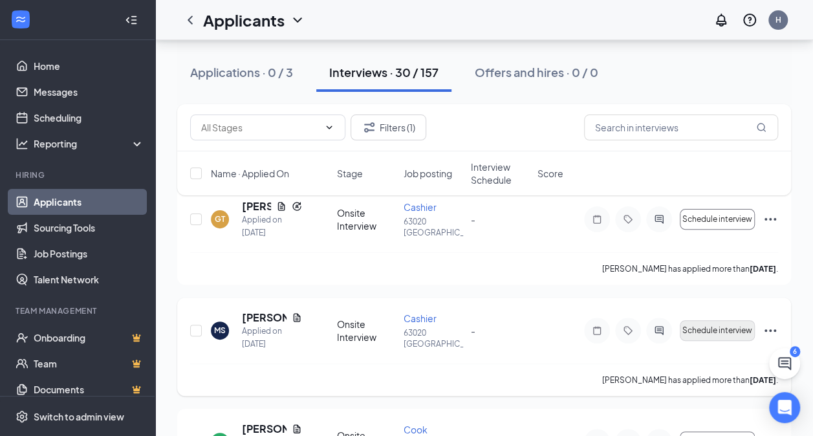
click at [710, 339] on button "Schedule interview" at bounding box center [716, 330] width 75 height 21
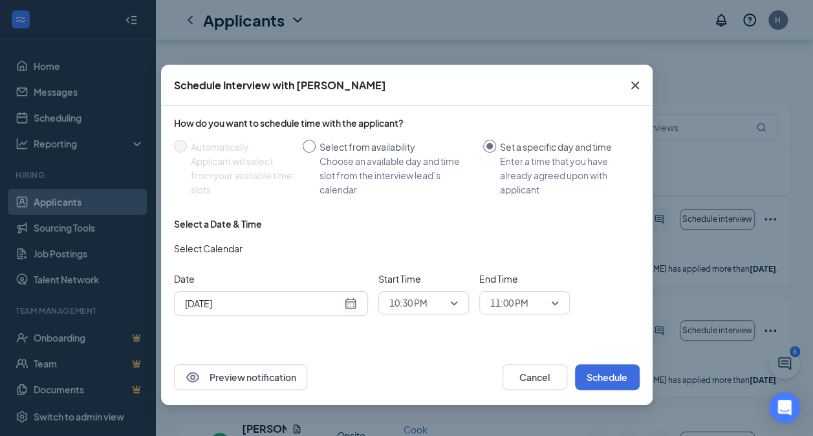
click at [395, 176] on div "Choose an available day and time slot from the interview lead’s calendar" at bounding box center [395, 175] width 153 height 43
click at [315, 153] on input "Select from availability Choose an available day and time slot from the intervi…" at bounding box center [309, 146] width 13 height 13
radio input "true"
radio input "false"
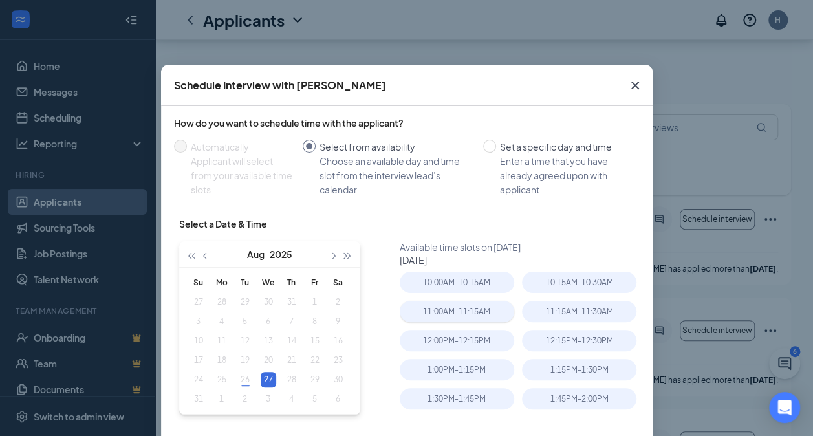
click at [456, 319] on div "11:00AM - 11:15AM" at bounding box center [457, 311] width 114 height 21
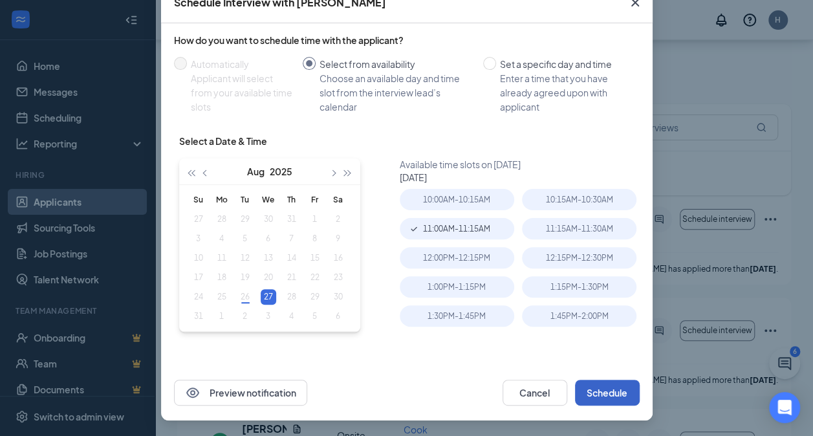
click at [601, 385] on button "Schedule" at bounding box center [607, 392] width 65 height 26
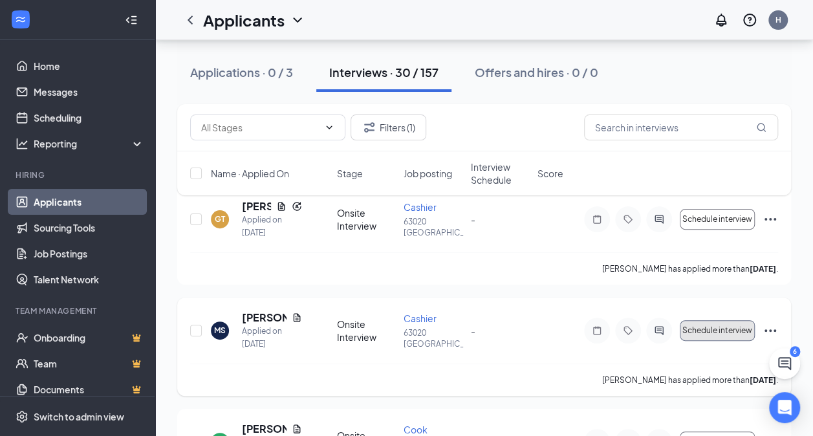
click at [726, 331] on span "Schedule interview" at bounding box center [717, 330] width 70 height 9
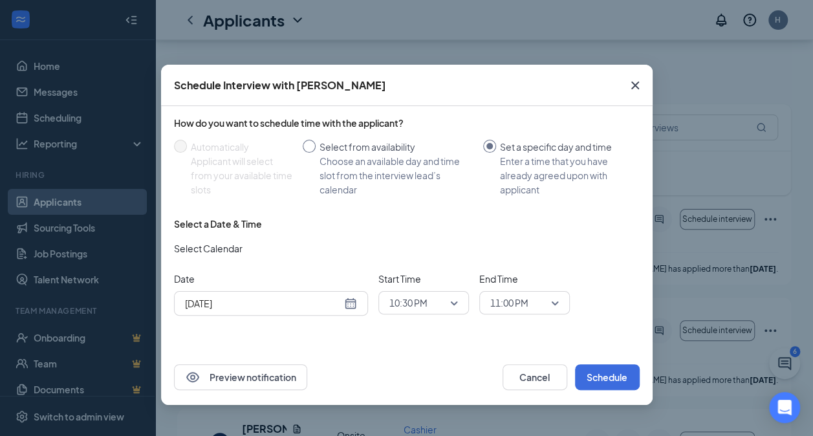
click at [394, 175] on div "Choose an available day and time slot from the interview lead’s calendar" at bounding box center [395, 175] width 153 height 43
click at [315, 153] on input "Select from availability Choose an available day and time slot from the intervi…" at bounding box center [309, 146] width 13 height 13
radio input "true"
radio input "false"
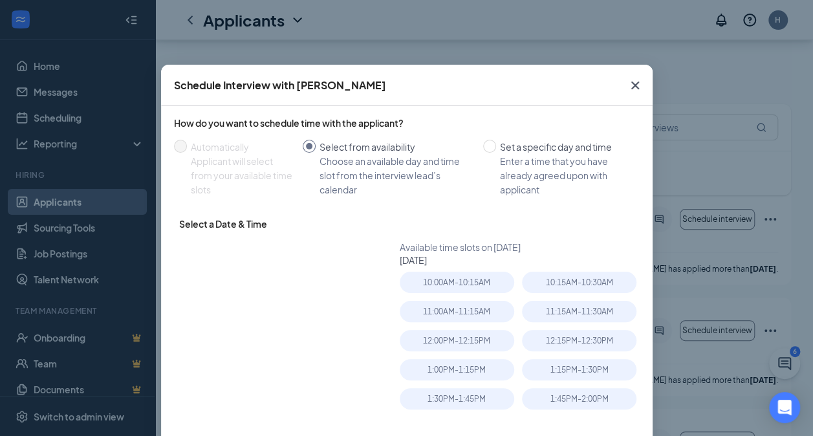
type input "Aug 27, 2025"
click at [597, 292] on div "10:15AM - 10:30AM" at bounding box center [579, 282] width 114 height 21
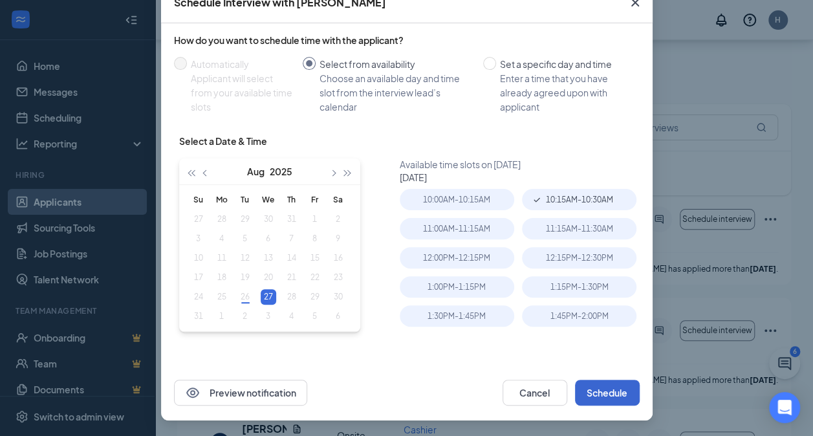
click at [595, 387] on button "Schedule" at bounding box center [607, 392] width 65 height 26
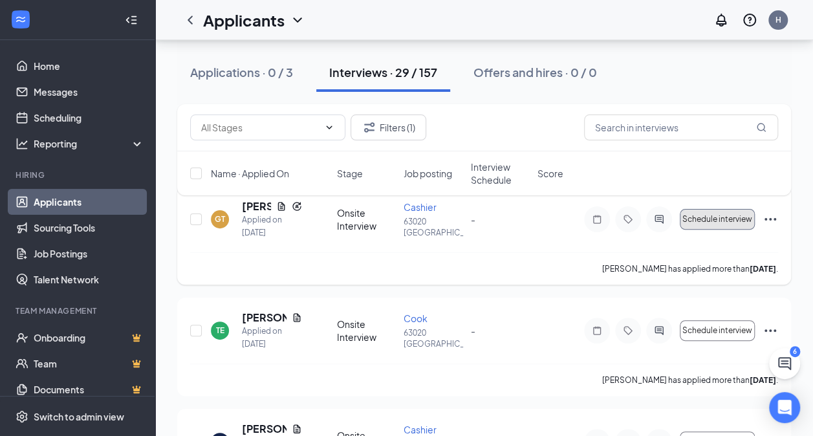
click at [732, 215] on span "Schedule interview" at bounding box center [717, 219] width 70 height 9
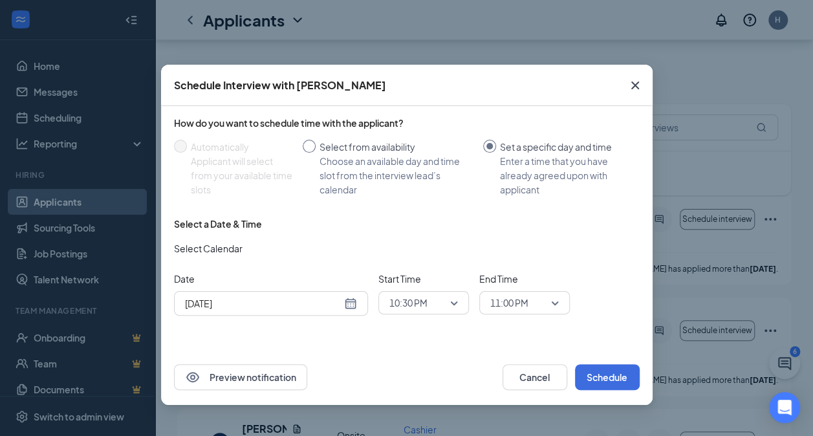
click at [376, 153] on div "Select from availability" at bounding box center [395, 147] width 153 height 14
click at [315, 153] on input "Select from availability Choose an available day and time slot from the intervi…" at bounding box center [309, 146] width 13 height 13
radio input "true"
radio input "false"
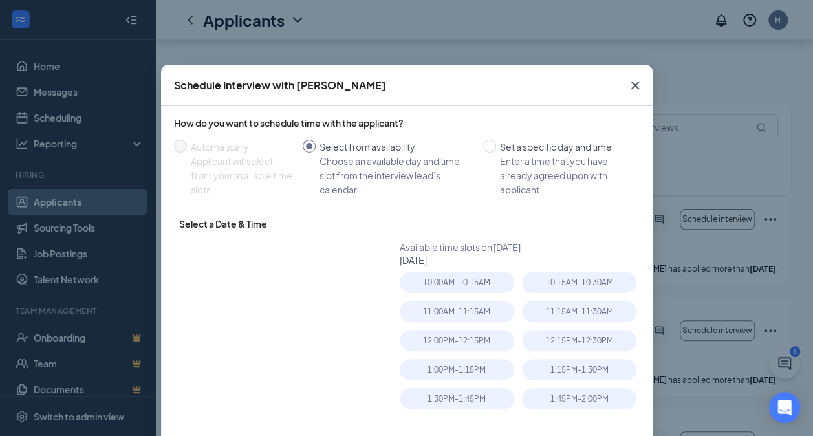
type input "Aug 27, 2025"
click at [566, 319] on div "11:15AM - 11:30AM" at bounding box center [579, 311] width 114 height 21
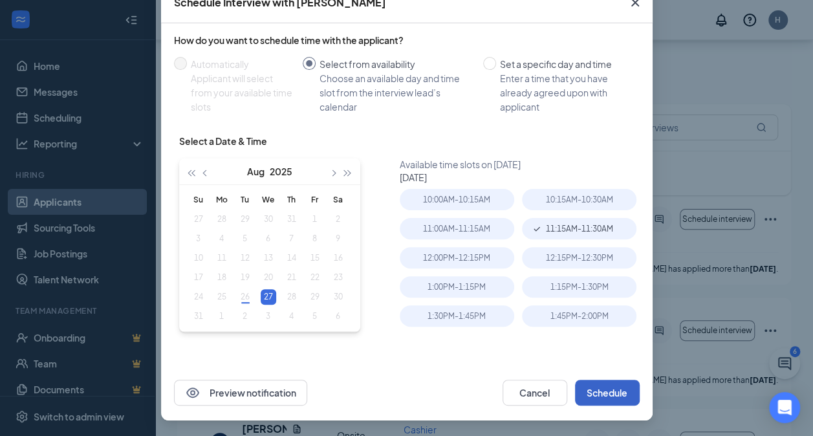
click at [618, 390] on button "Schedule" at bounding box center [607, 392] width 65 height 26
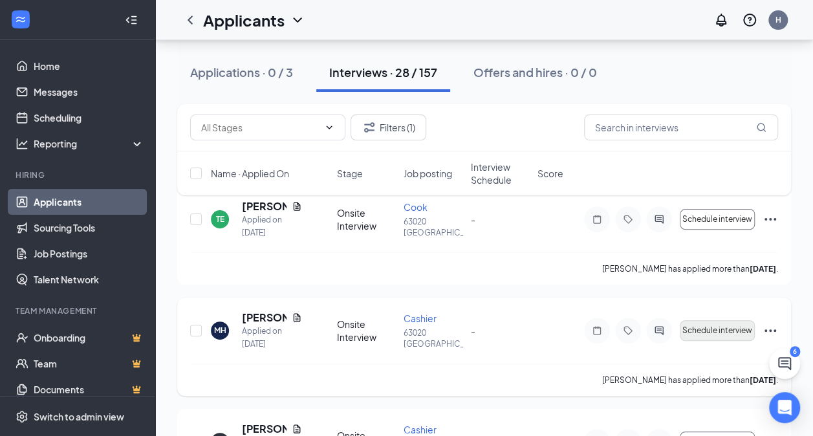
click at [716, 320] on button "Schedule interview" at bounding box center [716, 330] width 75 height 21
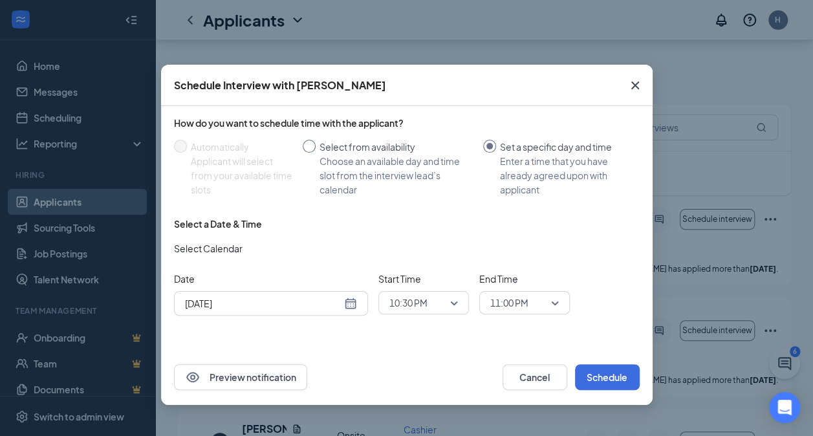
click at [381, 158] on div "Choose an available day and time slot from the interview lead’s calendar" at bounding box center [395, 175] width 153 height 43
click at [315, 153] on input "Select from availability Choose an available day and time slot from the intervi…" at bounding box center [309, 146] width 13 height 13
radio input "true"
radio input "false"
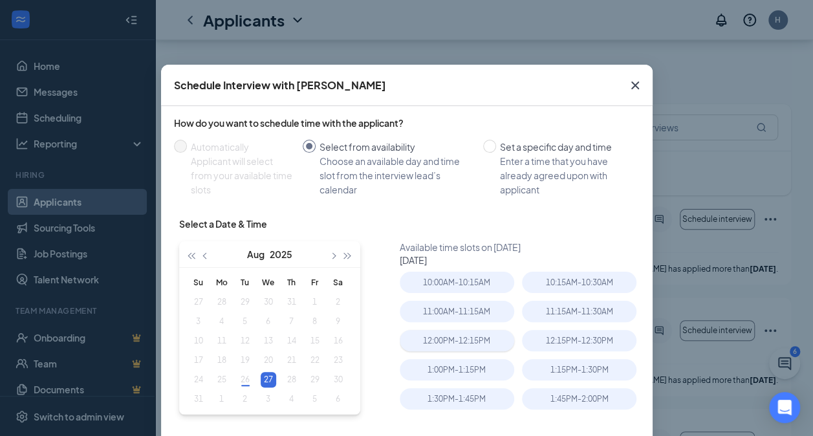
click at [432, 348] on div "12:00PM - 12:15PM" at bounding box center [457, 340] width 114 height 21
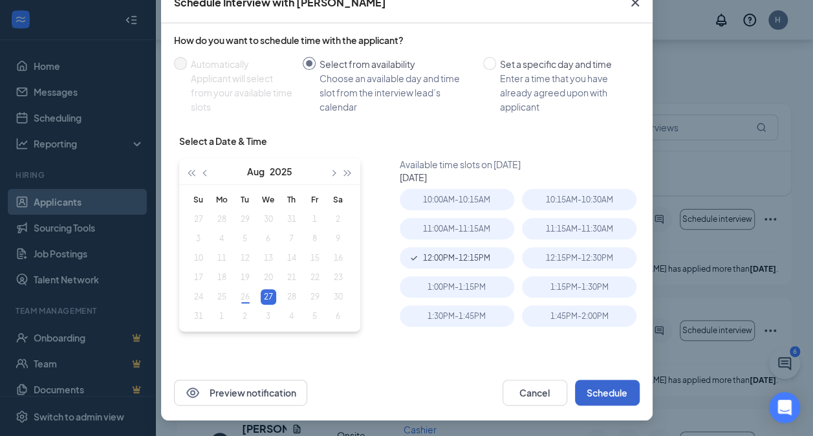
click at [610, 398] on button "Schedule" at bounding box center [607, 392] width 65 height 26
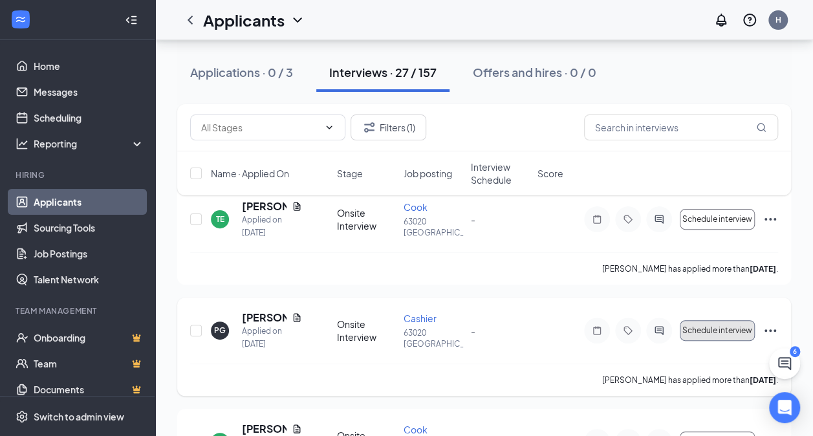
click at [727, 321] on button "Schedule interview" at bounding box center [716, 330] width 75 height 21
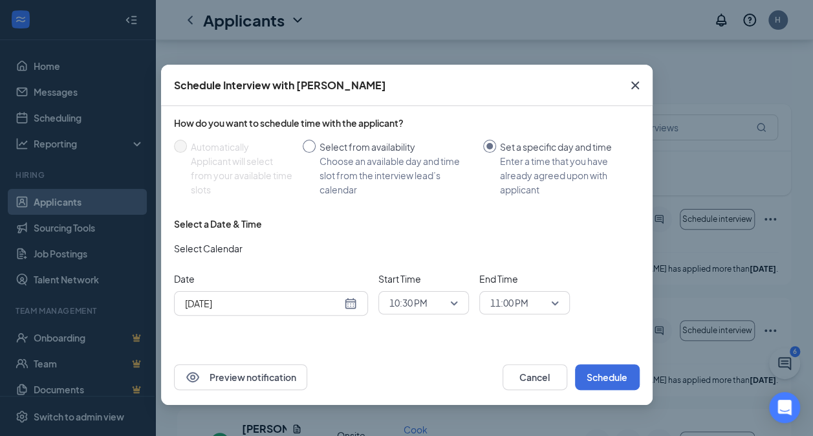
click at [381, 163] on div "Choose an available day and time slot from the interview lead’s calendar" at bounding box center [395, 175] width 153 height 43
click at [315, 153] on input "Select from availability Choose an available day and time slot from the intervi…" at bounding box center [309, 146] width 13 height 13
radio input "true"
radio input "false"
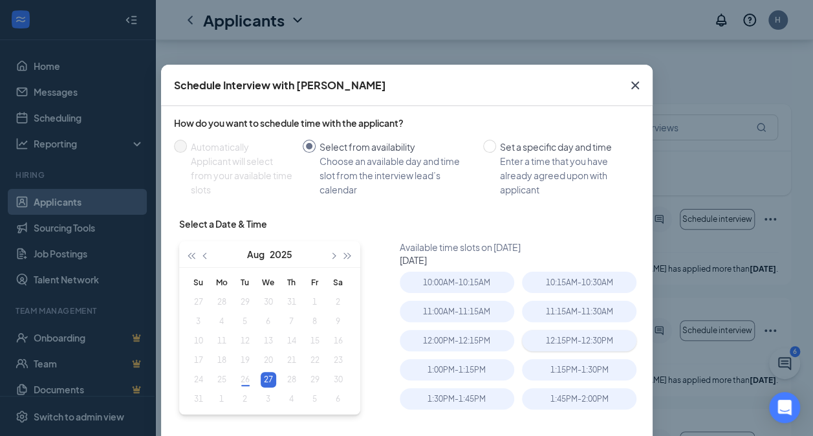
click at [592, 335] on div "12:15PM - 12:30PM" at bounding box center [579, 340] width 114 height 21
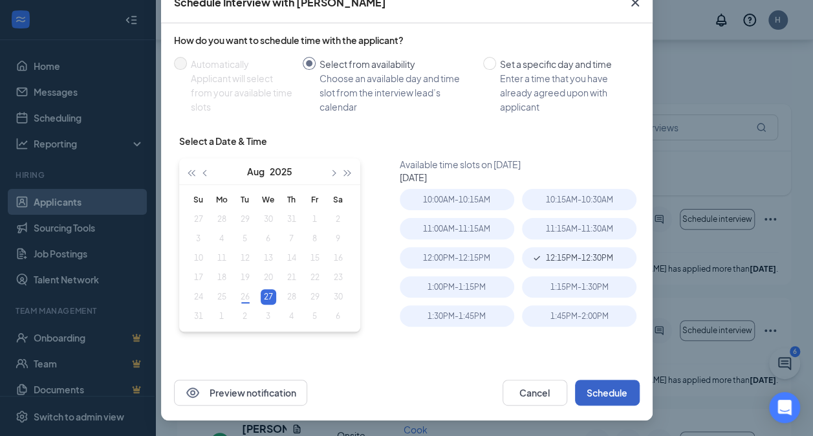
click at [612, 396] on button "Schedule" at bounding box center [607, 392] width 65 height 26
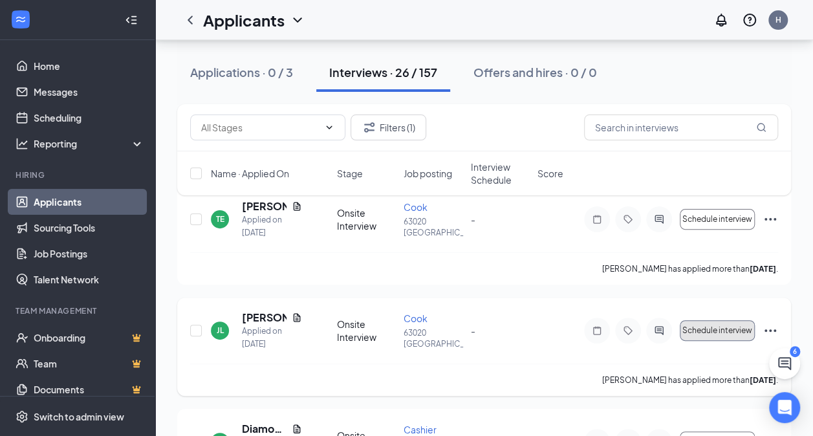
click at [716, 324] on button "Schedule interview" at bounding box center [716, 330] width 75 height 21
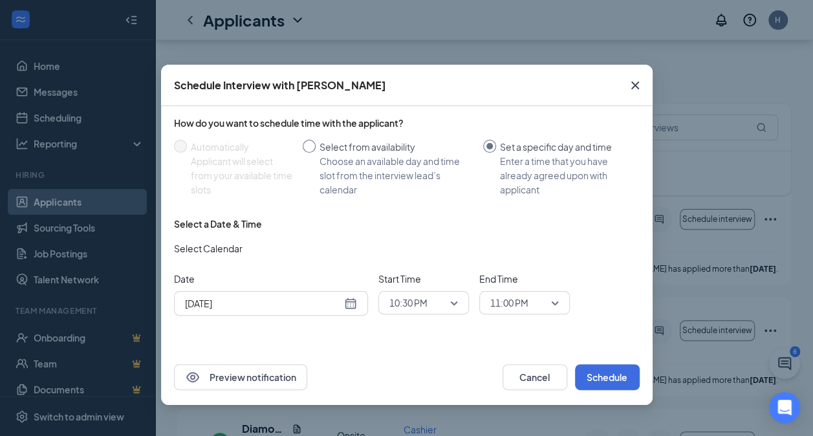
click at [381, 156] on div "Choose an available day and time slot from the interview lead’s calendar" at bounding box center [395, 175] width 153 height 43
click at [315, 153] on input "Select from availability Choose an available day and time slot from the intervi…" at bounding box center [309, 146] width 13 height 13
radio input "true"
radio input "false"
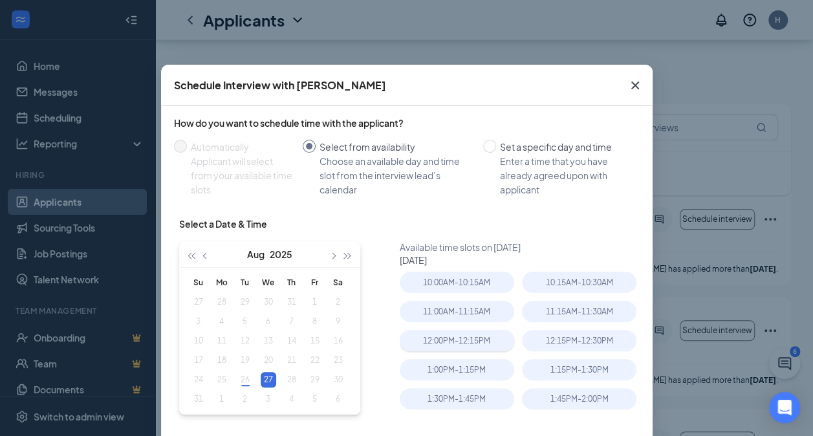
click at [476, 338] on div "12:00PM - 12:15PM" at bounding box center [457, 340] width 114 height 21
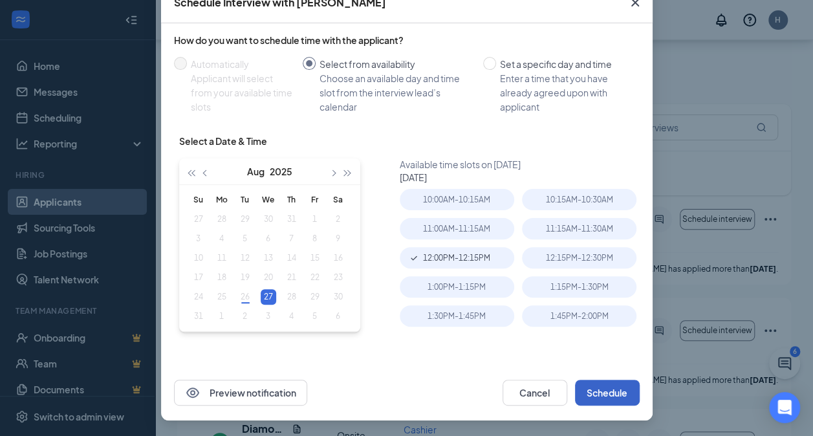
click at [612, 405] on button "Schedule" at bounding box center [607, 392] width 65 height 26
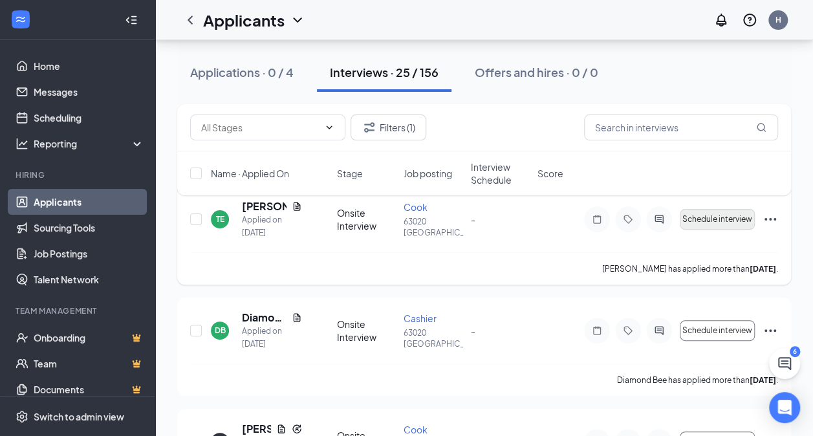
click at [719, 216] on span "Schedule interview" at bounding box center [717, 219] width 70 height 9
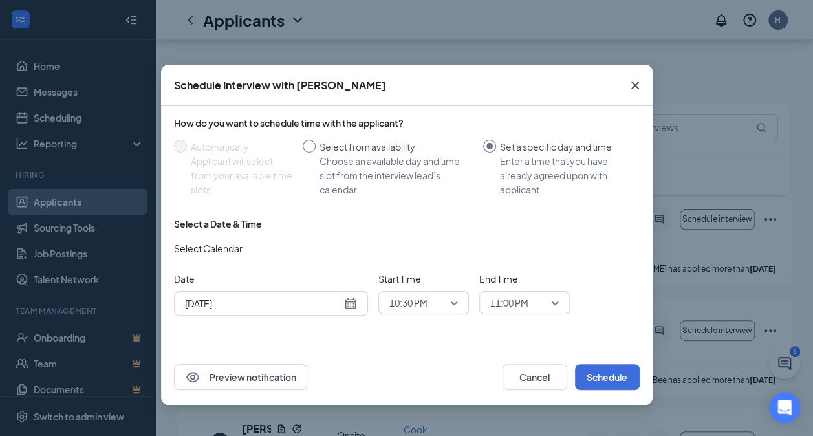
click at [386, 169] on div "Choose an available day and time slot from the interview lead’s calendar" at bounding box center [395, 175] width 153 height 43
click at [315, 153] on input "Select from availability Choose an available day and time slot from the intervi…" at bounding box center [309, 146] width 13 height 13
radio input "true"
radio input "false"
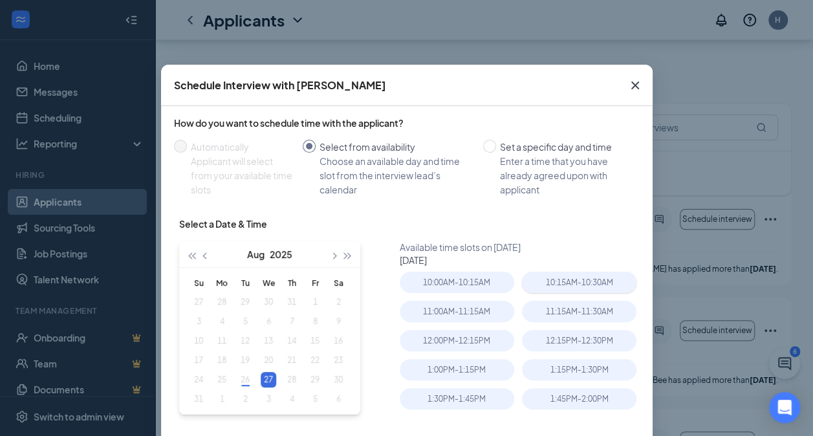
click at [587, 282] on div "10:15AM - 10:30AM" at bounding box center [579, 282] width 114 height 21
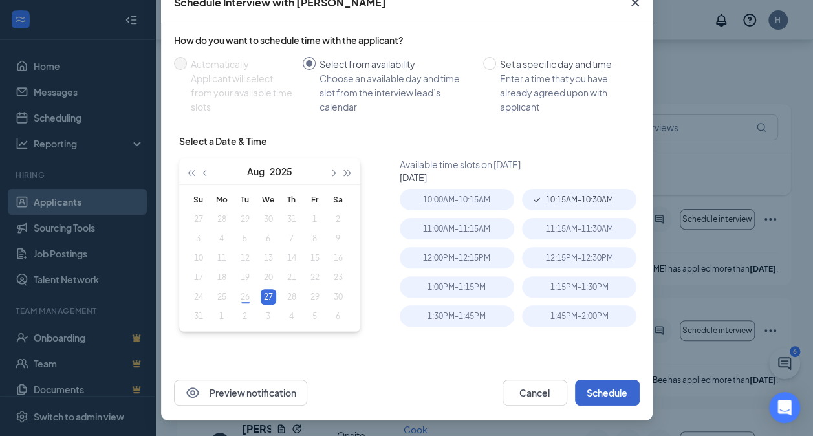
click at [614, 393] on button "Schedule" at bounding box center [607, 392] width 65 height 26
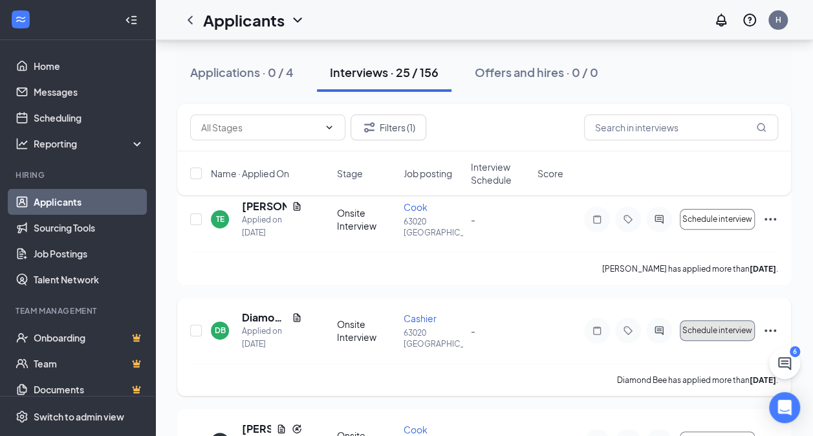
click at [724, 337] on button "Schedule interview" at bounding box center [716, 330] width 75 height 21
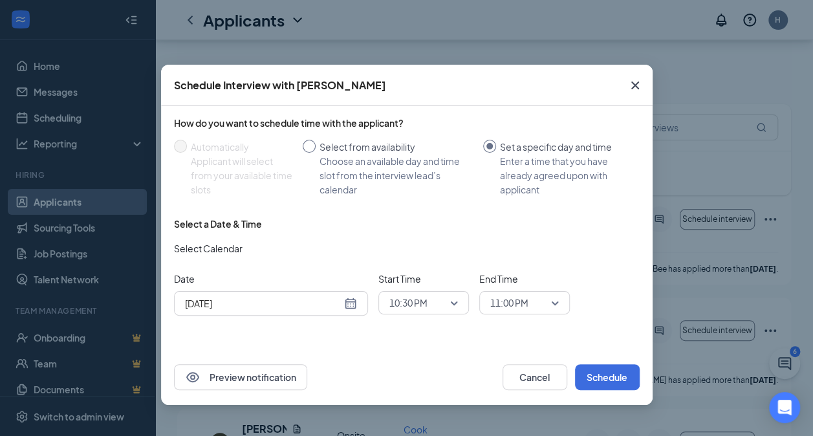
click at [388, 172] on div "Choose an available day and time slot from the interview lead’s calendar" at bounding box center [395, 175] width 153 height 43
click at [315, 153] on input "Select from availability Choose an available day and time slot from the intervi…" at bounding box center [309, 146] width 13 height 13
radio input "true"
radio input "false"
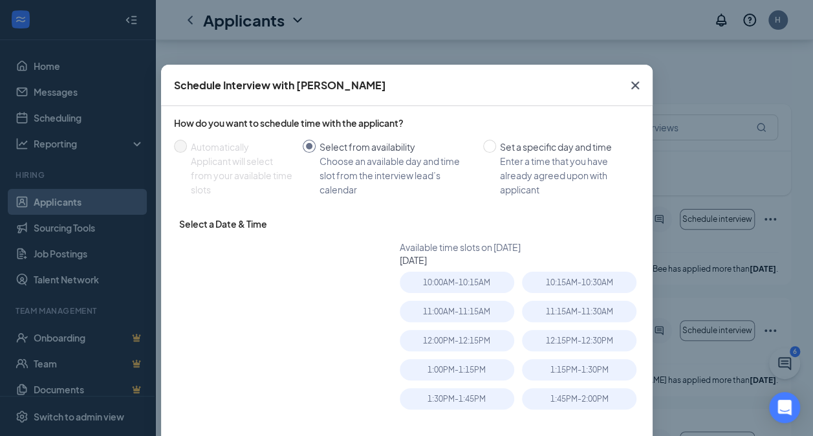
type input "Aug 27, 2025"
click at [460, 349] on div "12:00PM - 12:15PM" at bounding box center [457, 340] width 114 height 21
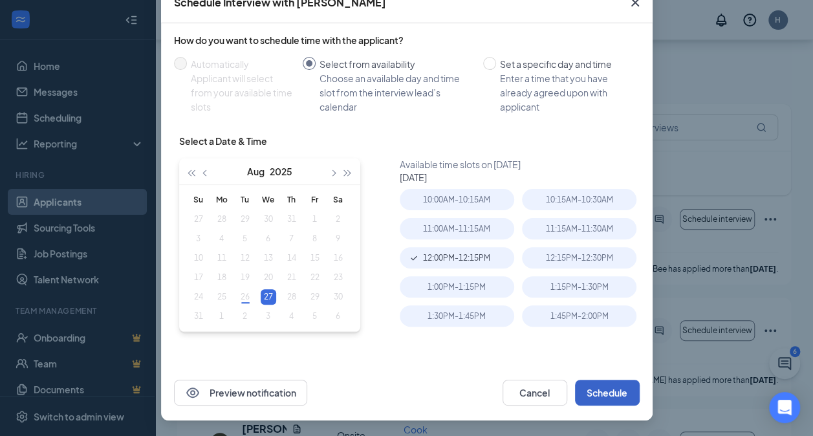
click at [601, 389] on button "Schedule" at bounding box center [607, 392] width 65 height 26
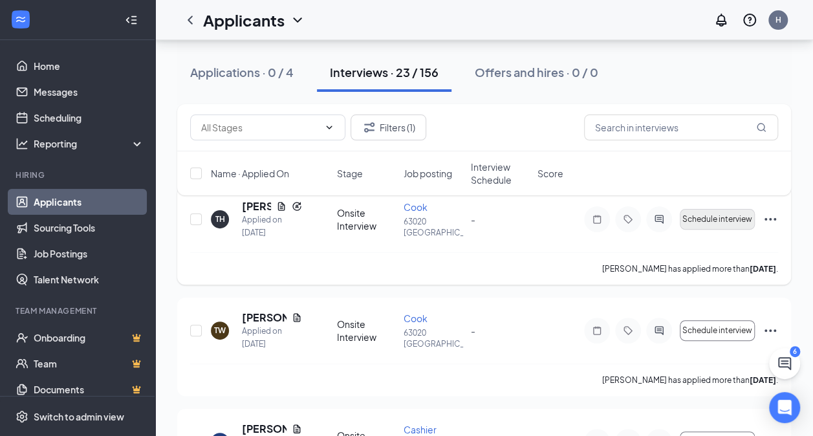
click at [727, 227] on button "Schedule interview" at bounding box center [716, 219] width 75 height 21
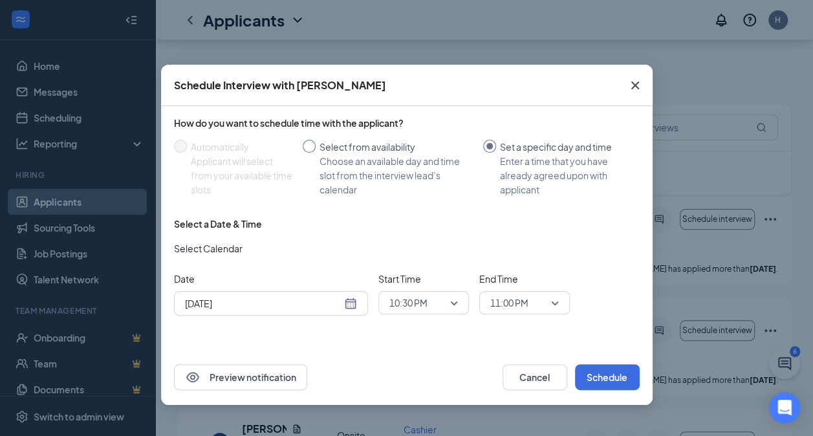
click at [378, 158] on div "Choose an available day and time slot from the interview lead’s calendar" at bounding box center [395, 175] width 153 height 43
click at [315, 153] on input "Select from availability Choose an available day and time slot from the intervi…" at bounding box center [309, 146] width 13 height 13
radio input "true"
radio input "false"
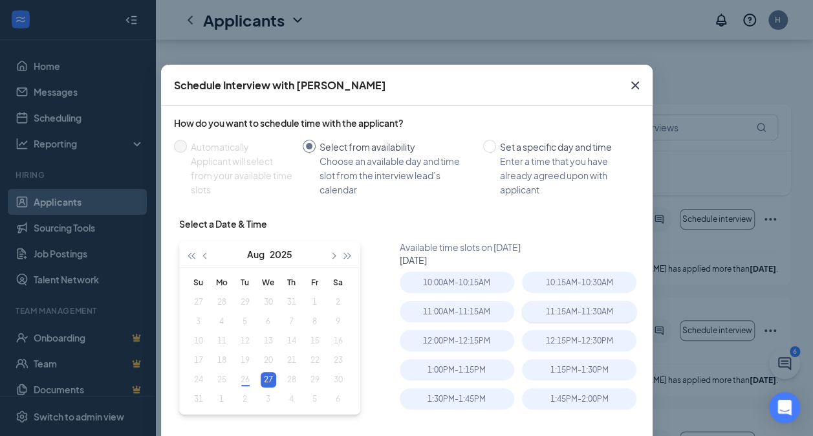
click at [584, 302] on div "11:15AM - 11:30AM" at bounding box center [579, 311] width 114 height 21
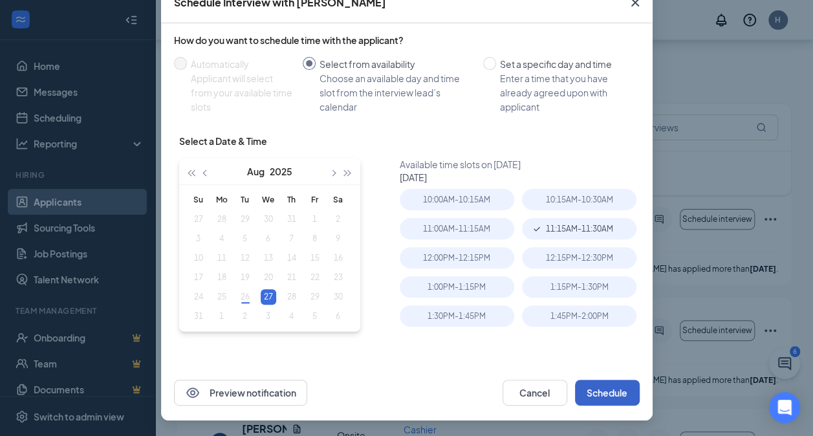
click at [622, 400] on button "Schedule" at bounding box center [607, 392] width 65 height 26
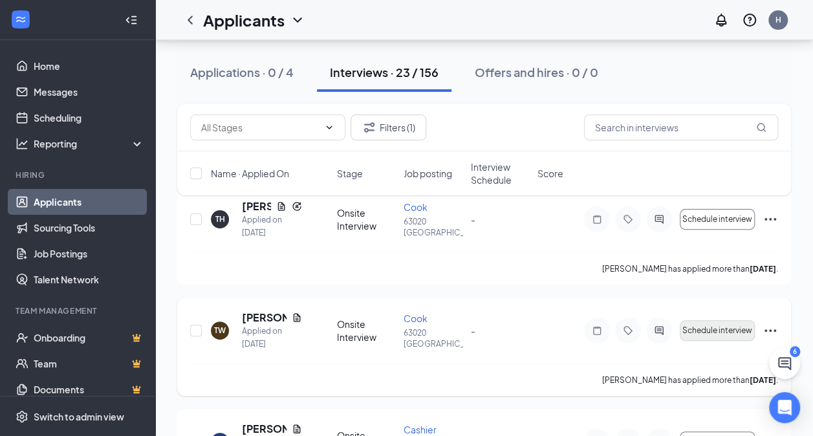
click at [720, 327] on span "Schedule interview" at bounding box center [717, 330] width 70 height 9
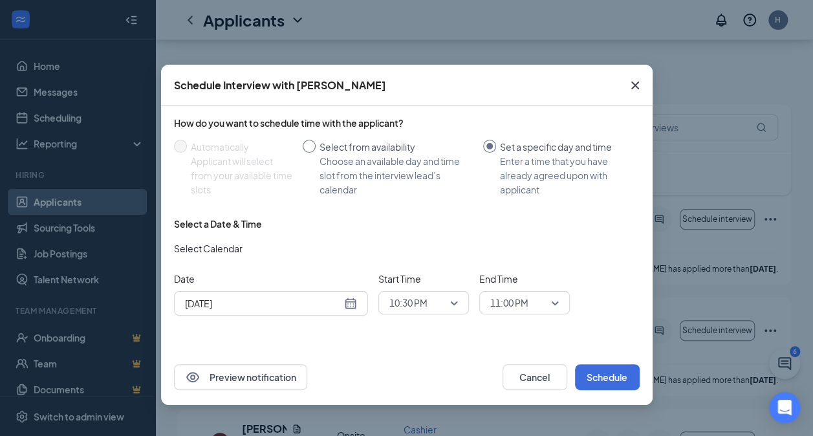
click at [393, 167] on div "Choose an available day and time slot from the interview lead’s calendar" at bounding box center [395, 175] width 153 height 43
click at [315, 153] on input "Select from availability Choose an available day and time slot from the intervi…" at bounding box center [309, 146] width 13 height 13
radio input "true"
radio input "false"
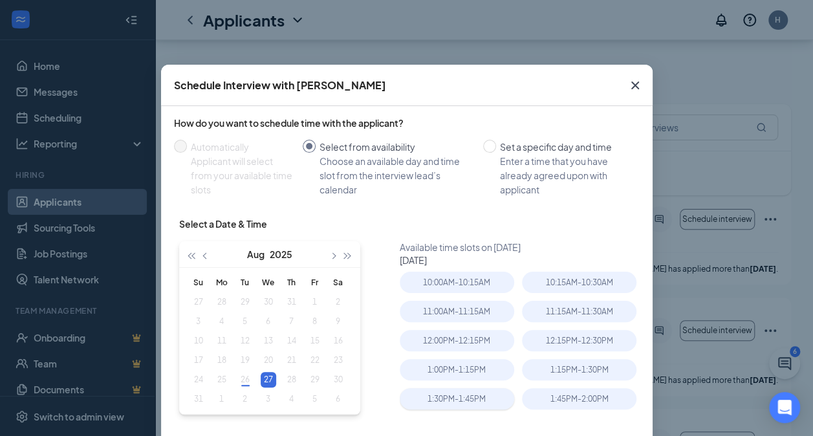
click at [476, 392] on div "1:30PM - 1:45PM" at bounding box center [457, 398] width 114 height 21
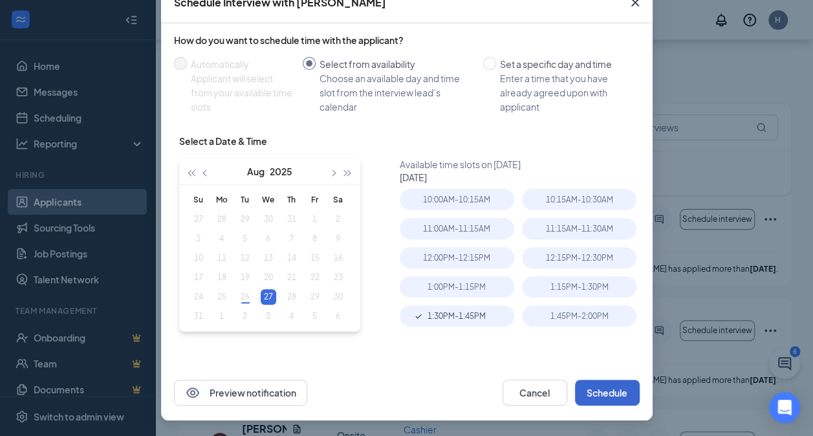
click at [619, 405] on button "Schedule" at bounding box center [607, 392] width 65 height 26
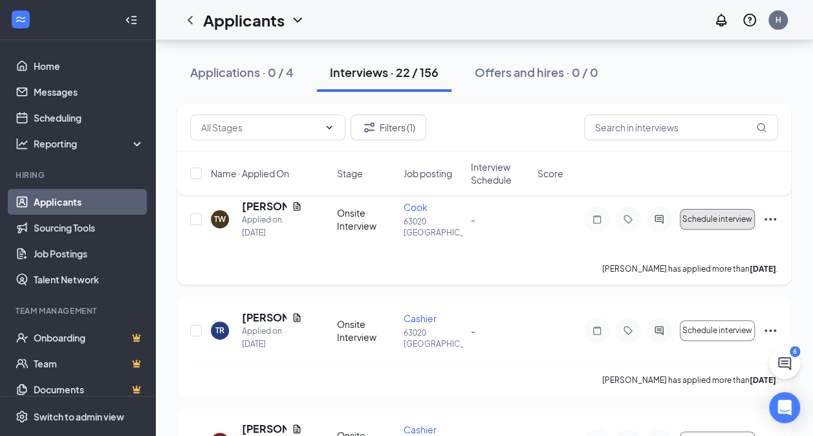
click at [718, 224] on button "Schedule interview" at bounding box center [716, 219] width 75 height 21
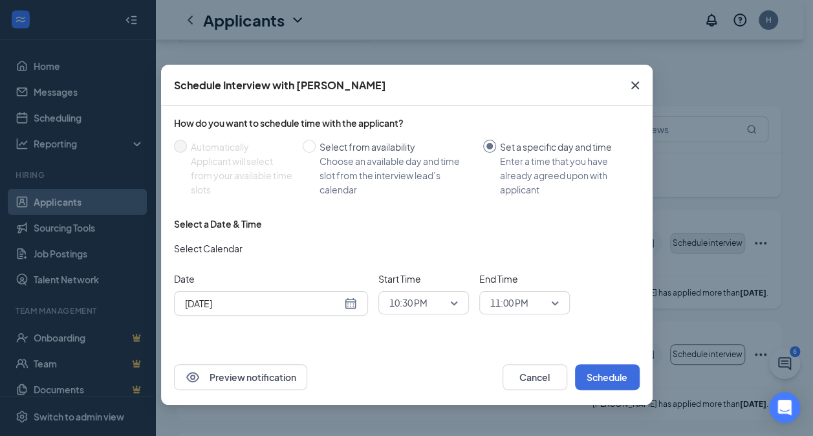
scroll to position [53, 0]
click at [384, 181] on div "Choose an available day and time slot from the interview lead’s calendar" at bounding box center [395, 175] width 153 height 43
click at [315, 153] on input "Select from availability Choose an available day and time slot from the intervi…" at bounding box center [309, 146] width 13 height 13
radio input "true"
radio input "false"
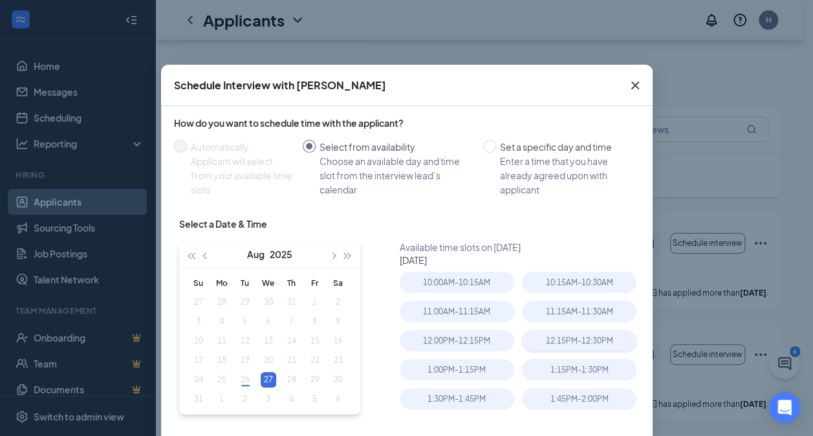
click at [606, 333] on div "12:15PM - 12:30PM" at bounding box center [579, 340] width 114 height 21
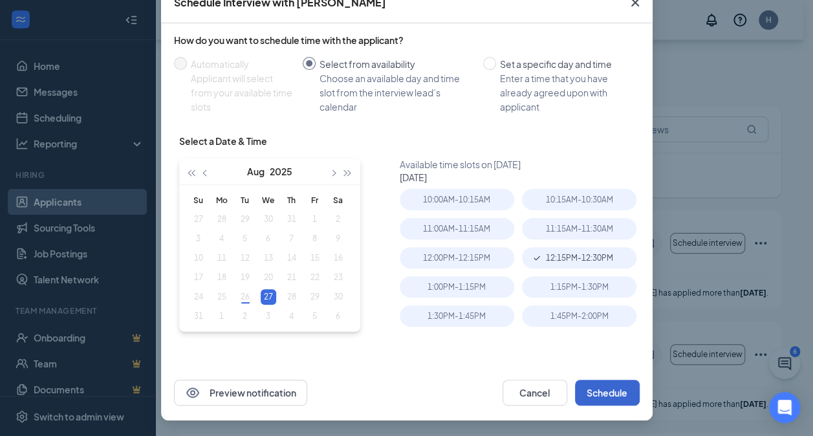
click at [613, 382] on button "Schedule" at bounding box center [607, 392] width 65 height 26
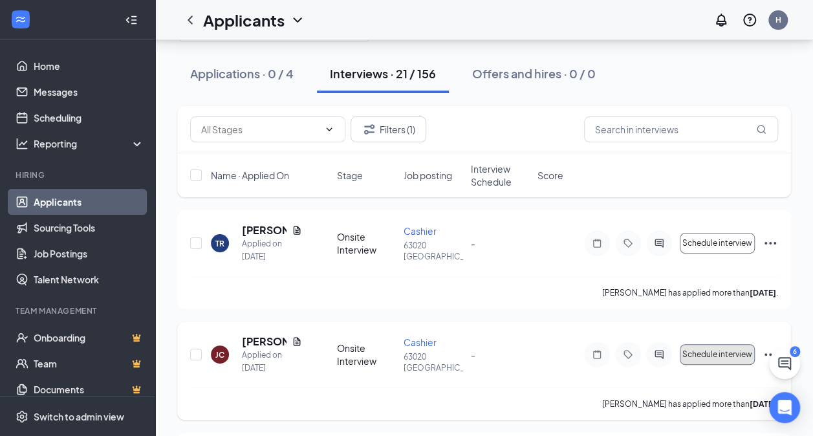
click at [719, 354] on span "Schedule interview" at bounding box center [717, 354] width 70 height 9
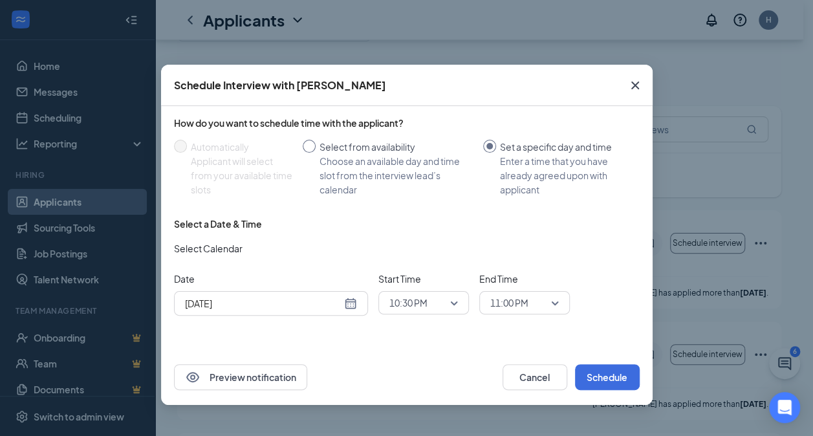
click at [392, 195] on div "Choose an available day and time slot from the interview lead’s calendar" at bounding box center [395, 175] width 153 height 43
click at [315, 153] on input "Select from availability Choose an available day and time slot from the intervi…" at bounding box center [309, 146] width 13 height 13
radio input "true"
radio input "false"
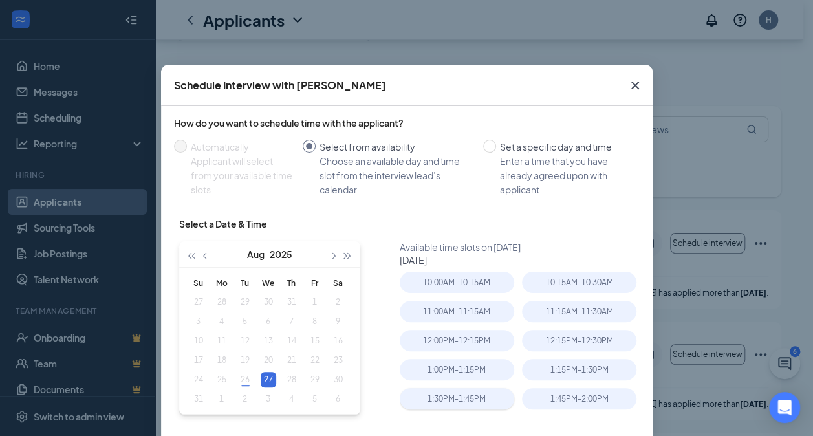
click at [477, 390] on div "1:30PM - 1:45PM" at bounding box center [457, 398] width 114 height 21
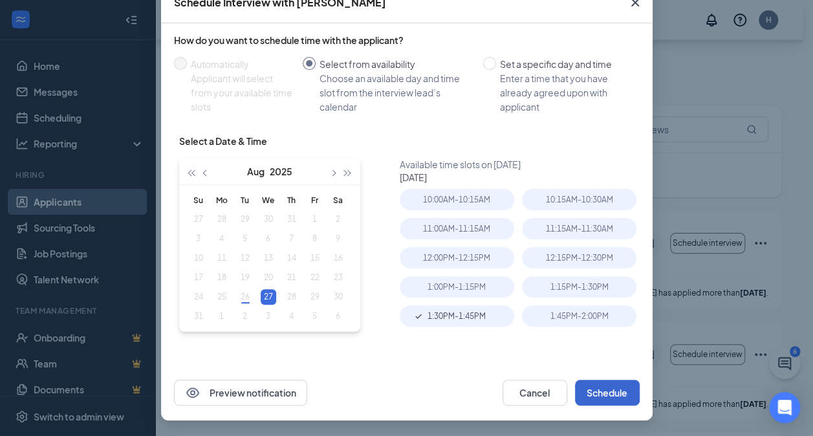
click at [610, 395] on button "Schedule" at bounding box center [607, 392] width 65 height 26
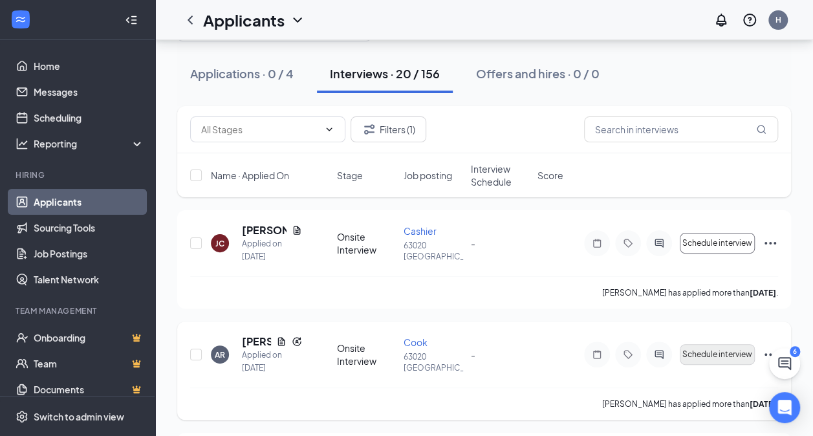
click at [711, 354] on span "Schedule interview" at bounding box center [717, 354] width 70 height 9
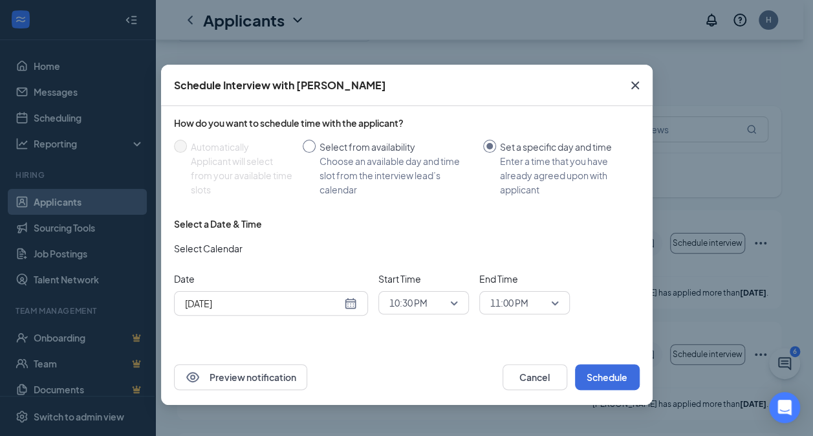
click at [403, 172] on div "Choose an available day and time slot from the interview lead’s calendar" at bounding box center [395, 175] width 153 height 43
click at [315, 153] on input "Select from availability Choose an available day and time slot from the intervi…" at bounding box center [309, 146] width 13 height 13
radio input "true"
radio input "false"
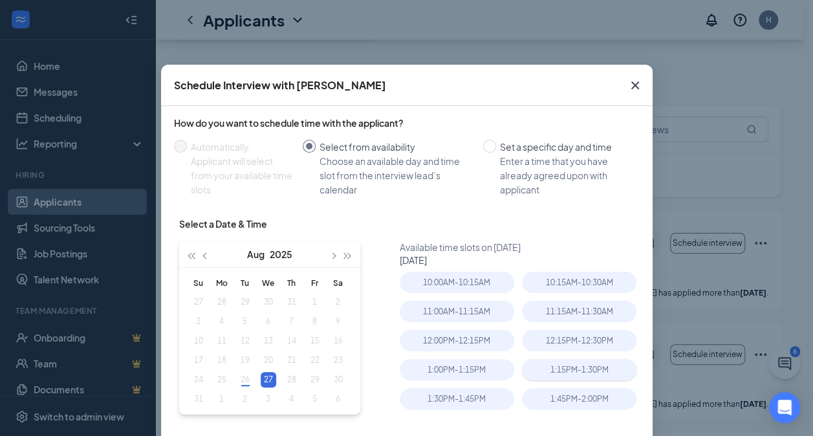
click at [582, 365] on div "1:15PM - 1:30PM" at bounding box center [579, 369] width 114 height 21
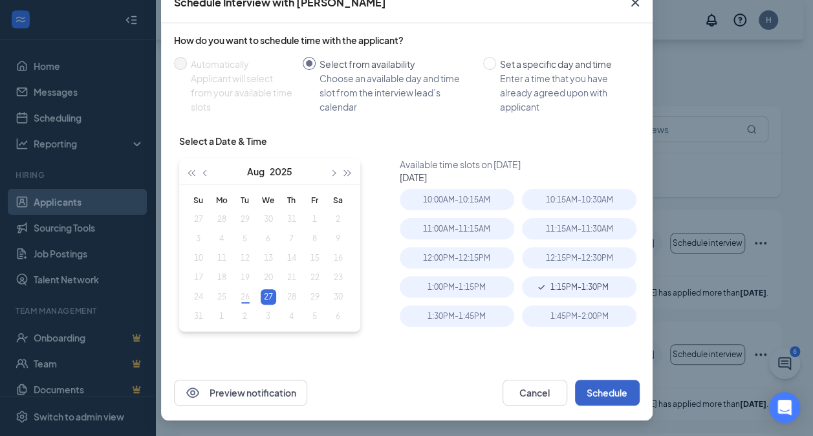
click at [605, 383] on button "Schedule" at bounding box center [607, 392] width 65 height 26
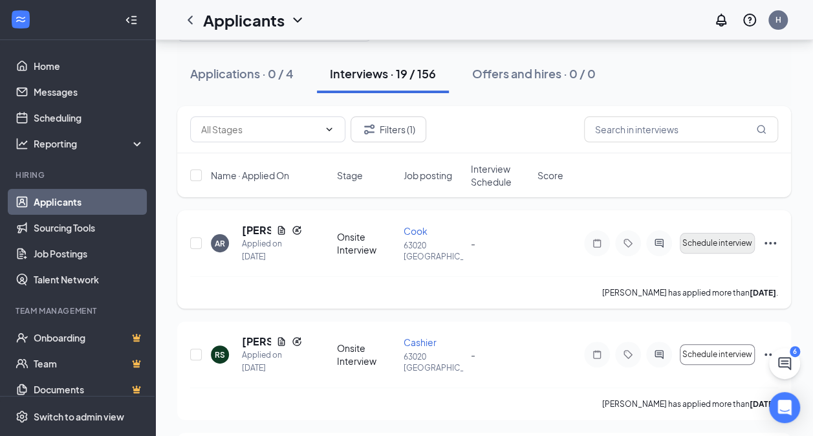
click at [740, 242] on span "Schedule interview" at bounding box center [717, 243] width 70 height 9
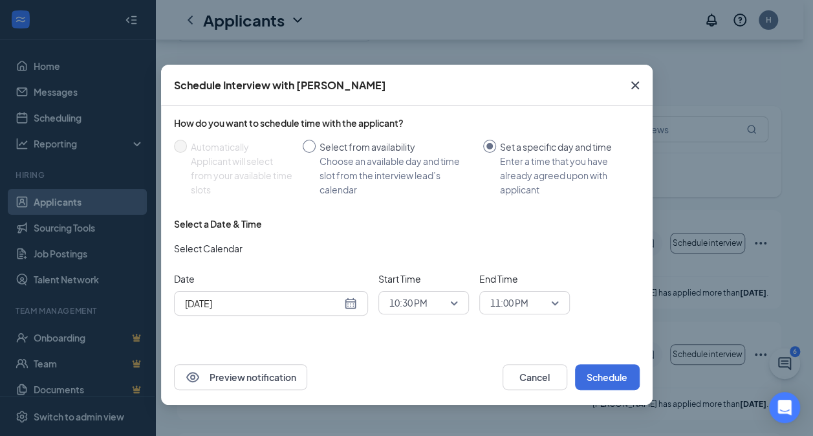
click at [385, 177] on div "Choose an available day and time slot from the interview lead’s calendar" at bounding box center [395, 175] width 153 height 43
click at [315, 153] on input "Select from availability Choose an available day and time slot from the intervi…" at bounding box center [309, 146] width 13 height 13
radio input "true"
radio input "false"
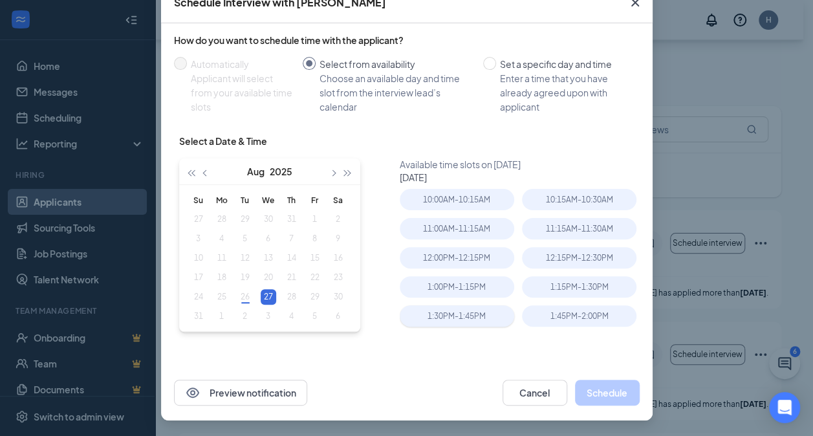
click at [465, 306] on div "1:30PM - 1:45PM" at bounding box center [457, 315] width 114 height 21
click at [610, 387] on button "Schedule" at bounding box center [607, 392] width 65 height 26
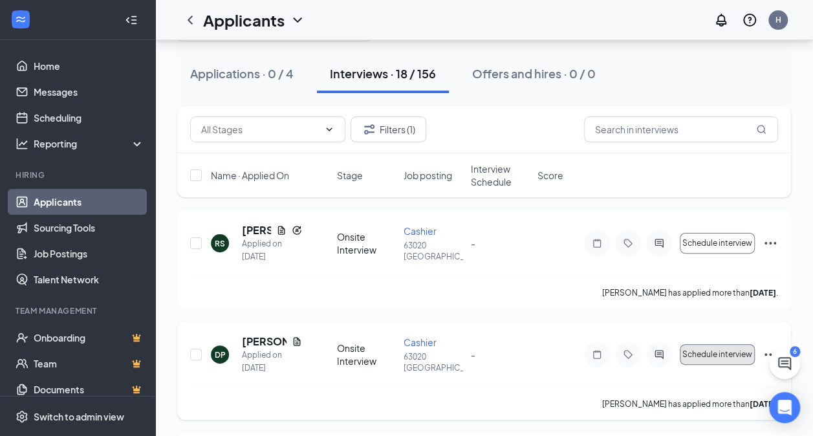
click at [732, 352] on span "Schedule interview" at bounding box center [717, 354] width 70 height 9
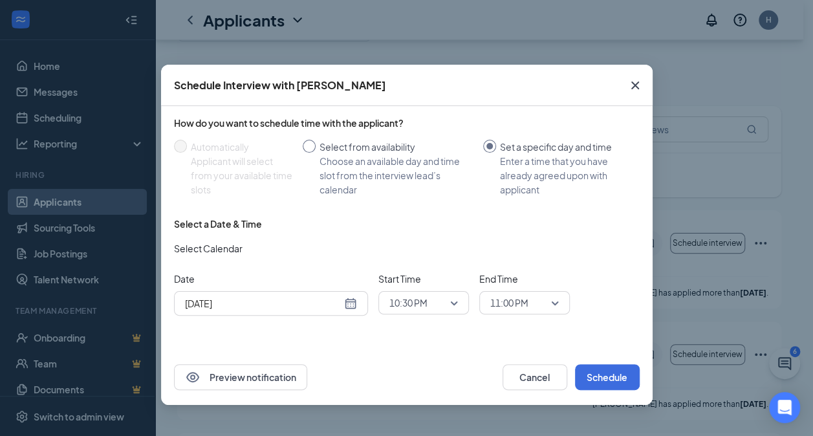
click at [431, 163] on div "Choose an available day and time slot from the interview lead’s calendar" at bounding box center [395, 175] width 153 height 43
click at [315, 153] on input "Select from availability Choose an available day and time slot from the intervi…" at bounding box center [309, 146] width 13 height 13
radio input "true"
radio input "false"
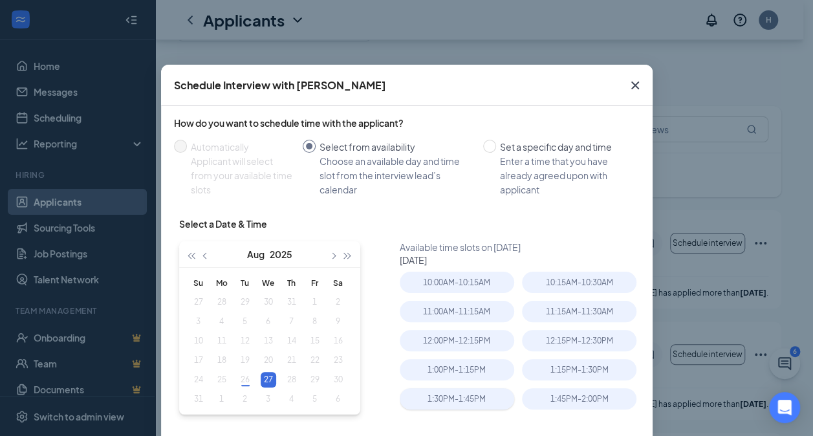
click at [451, 389] on div "1:30PM - 1:45PM" at bounding box center [457, 398] width 114 height 21
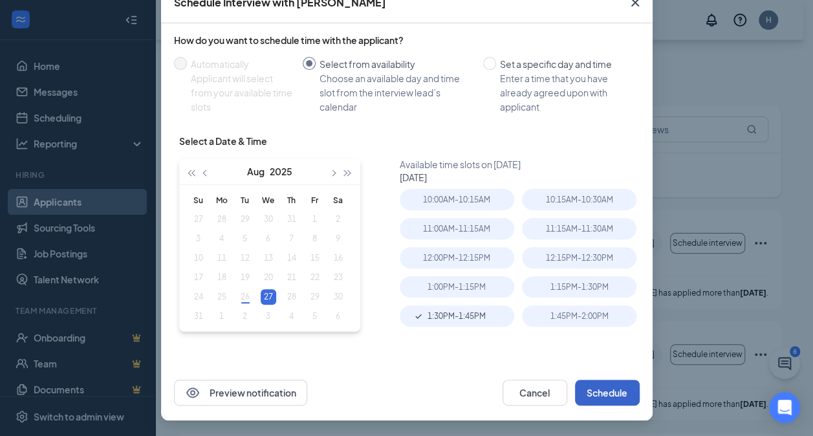
click at [608, 398] on button "Schedule" at bounding box center [607, 392] width 65 height 26
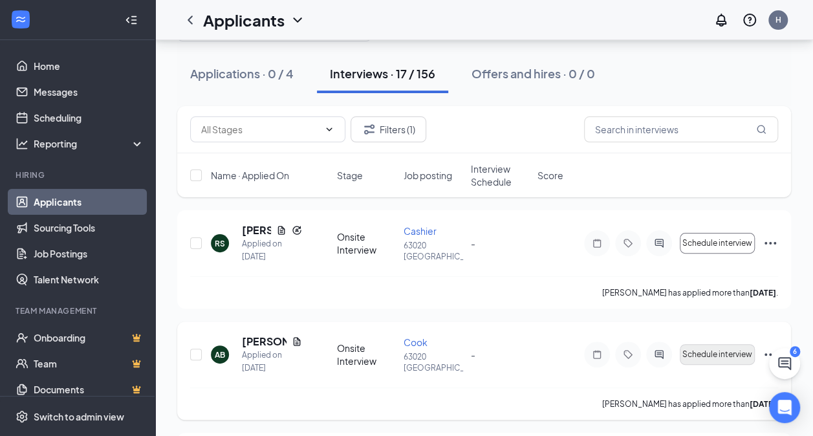
click at [720, 350] on span "Schedule interview" at bounding box center [717, 354] width 70 height 9
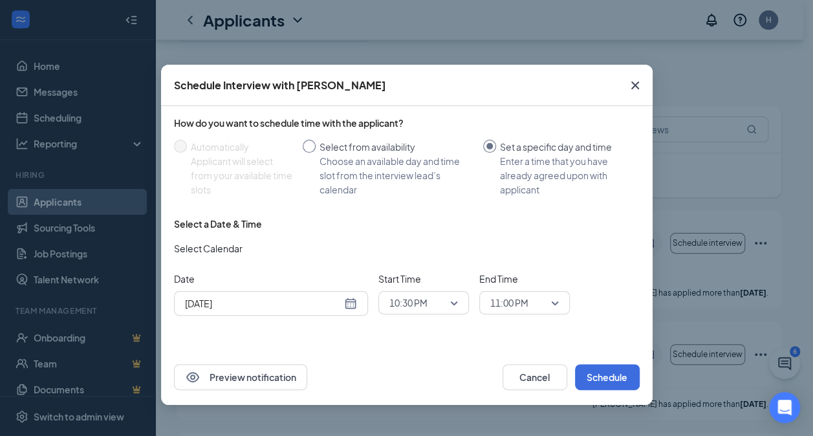
click at [406, 156] on div "Choose an available day and time slot from the interview lead’s calendar" at bounding box center [395, 175] width 153 height 43
click at [315, 153] on input "Select from availability Choose an available day and time slot from the intervi…" at bounding box center [309, 146] width 13 height 13
radio input "true"
radio input "false"
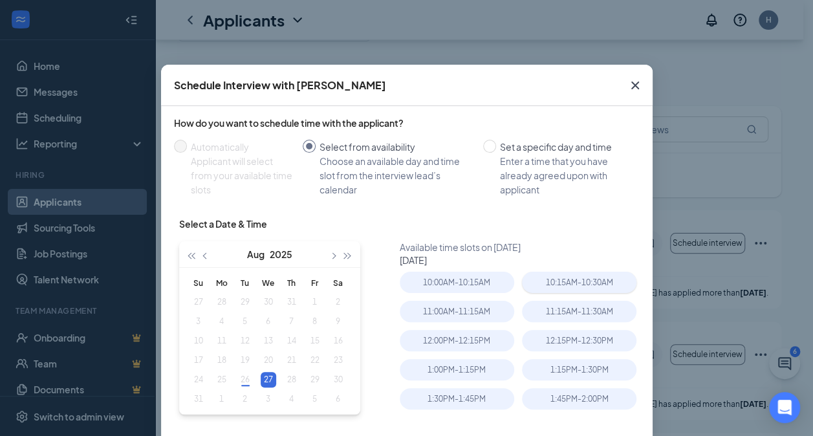
click at [606, 286] on div "10:15AM - 10:30AM" at bounding box center [579, 282] width 114 height 21
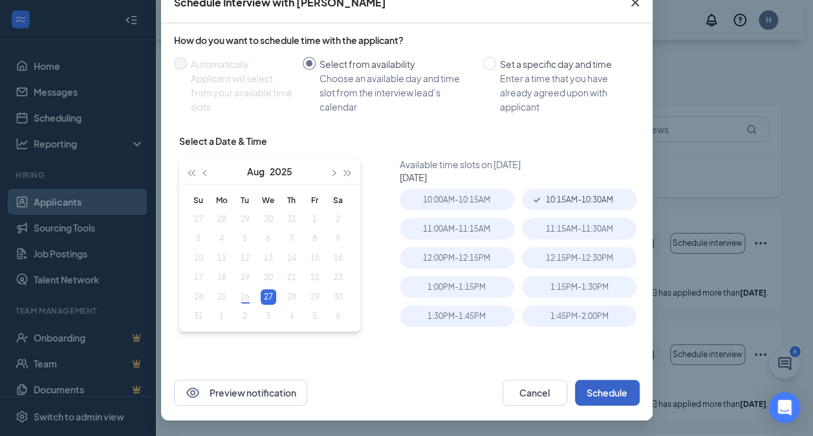
click at [606, 387] on button "Schedule" at bounding box center [607, 392] width 65 height 26
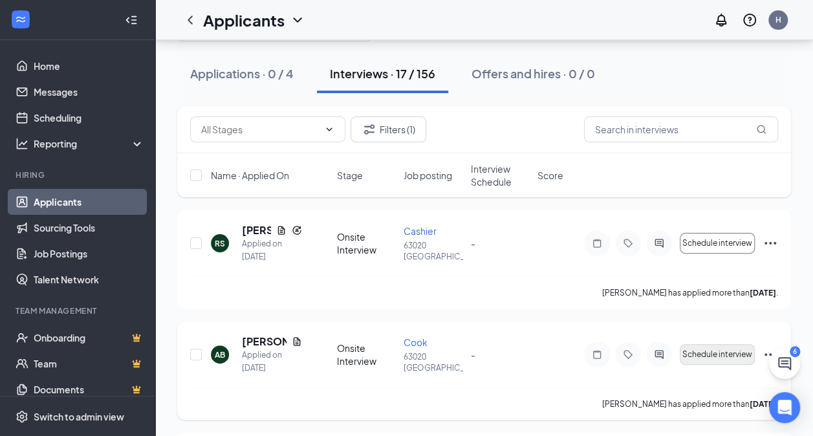
click at [716, 361] on button "Schedule interview" at bounding box center [716, 354] width 75 height 21
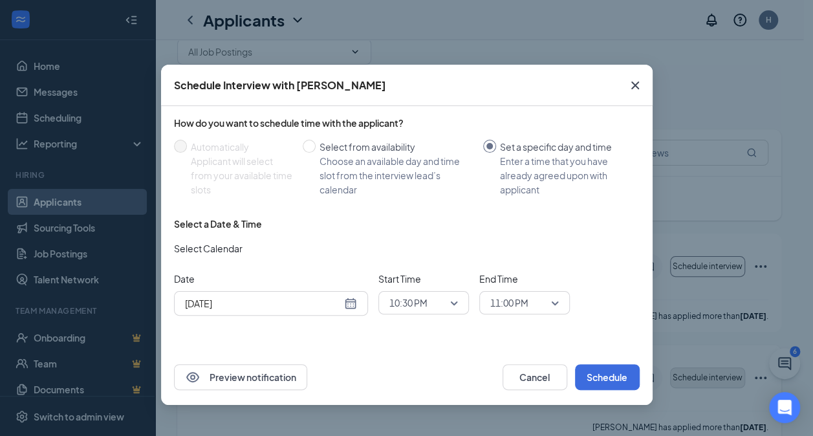
scroll to position [27, 0]
click at [376, 172] on div "Choose an available day and time slot from the interview lead’s calendar" at bounding box center [395, 175] width 153 height 43
click at [315, 153] on input "Select from availability Choose an available day and time slot from the intervi…" at bounding box center [309, 146] width 13 height 13
radio input "true"
radio input "false"
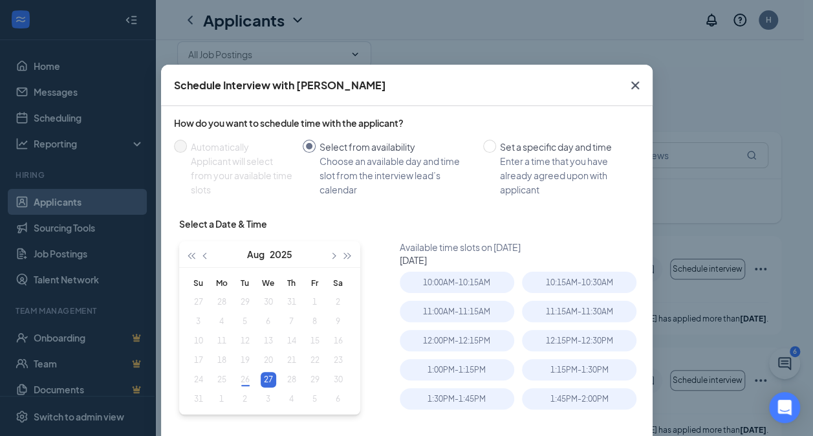
scroll to position [83, 0]
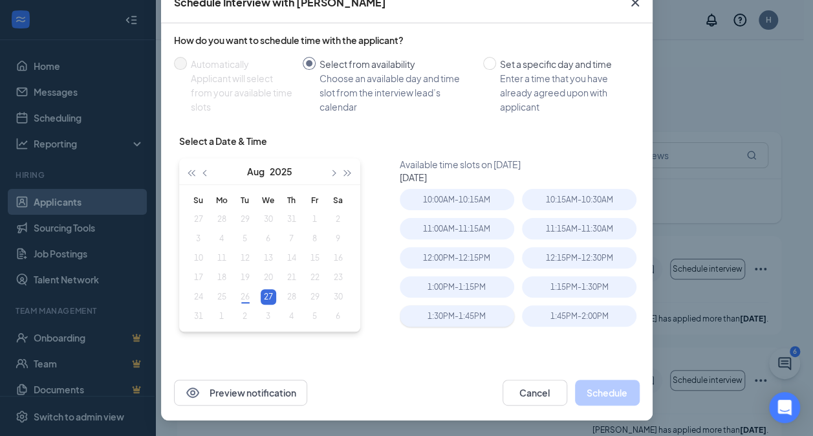
click at [461, 321] on div "1:30PM - 1:45PM" at bounding box center [457, 315] width 114 height 21
click at [626, 385] on button "Schedule" at bounding box center [607, 392] width 65 height 26
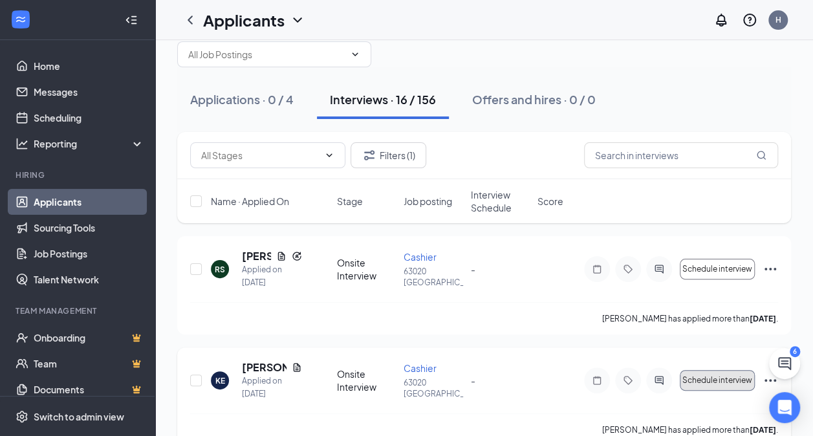
click at [715, 372] on button "Schedule interview" at bounding box center [716, 380] width 75 height 21
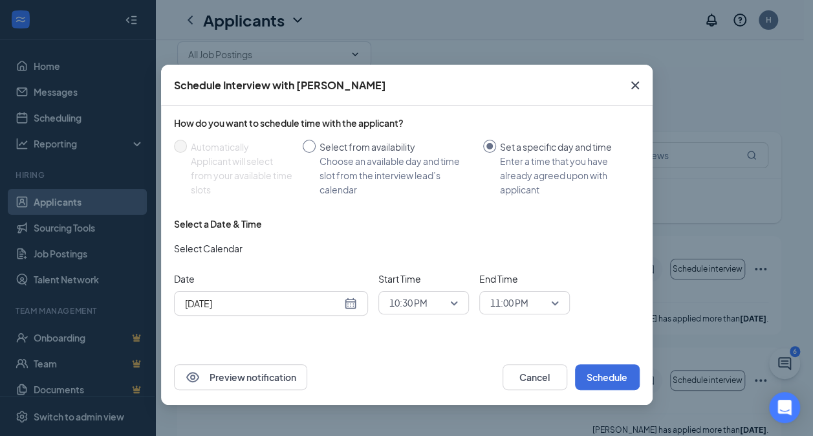
click at [381, 156] on div "Choose an available day and time slot from the interview lead’s calendar" at bounding box center [395, 175] width 153 height 43
click at [315, 153] on input "Select from availability Choose an available day and time slot from the intervi…" at bounding box center [309, 146] width 13 height 13
radio input "true"
radio input "false"
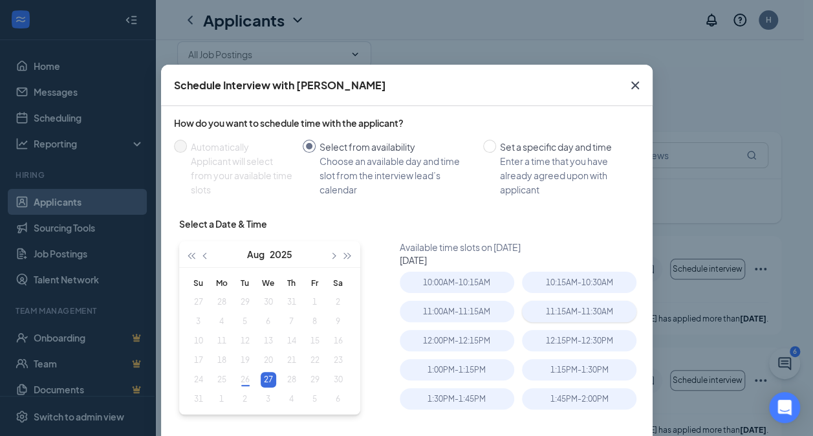
click at [587, 319] on div "11:15AM - 11:30AM" at bounding box center [579, 311] width 114 height 21
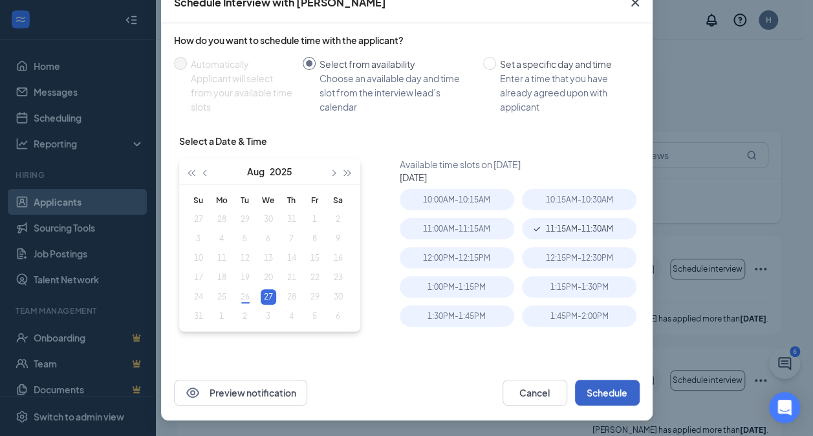
click at [605, 380] on button "Schedule" at bounding box center [607, 392] width 65 height 26
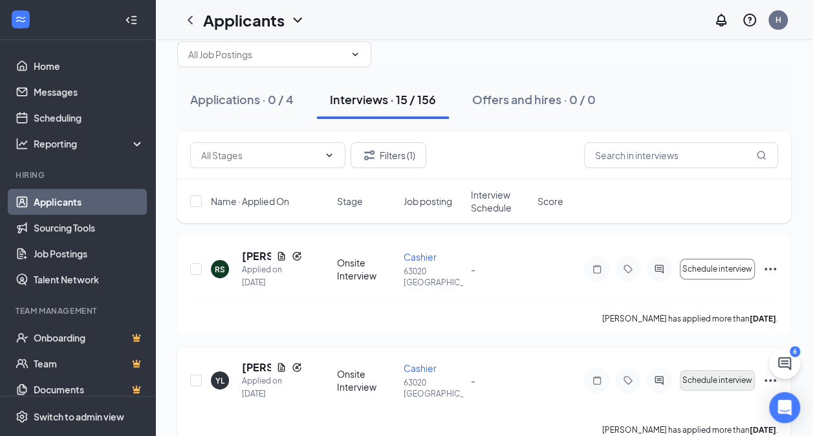
click at [714, 370] on button "Schedule interview" at bounding box center [716, 380] width 75 height 21
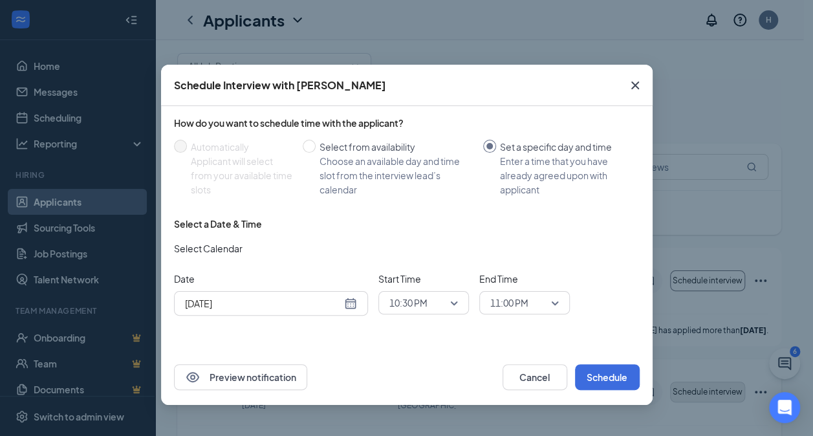
scroll to position [0, 0]
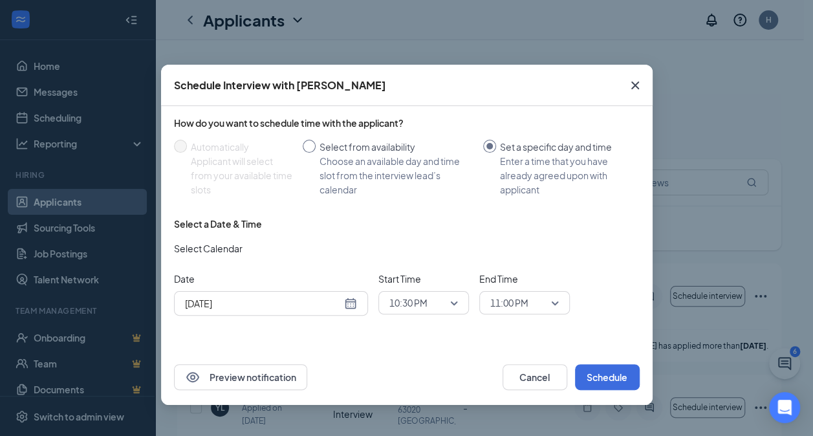
click at [368, 165] on div "Choose an available day and time slot from the interview lead’s calendar" at bounding box center [395, 175] width 153 height 43
click at [315, 153] on input "Select from availability Choose an available day and time slot from the intervi…" at bounding box center [309, 146] width 13 height 13
radio input "true"
radio input "false"
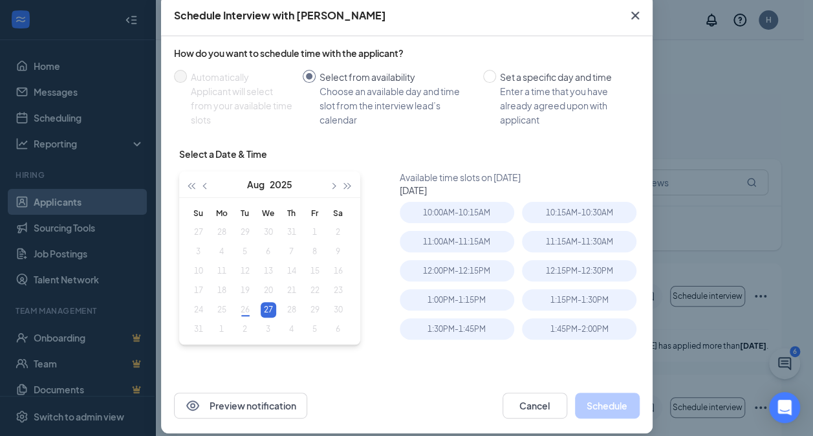
scroll to position [83, 0]
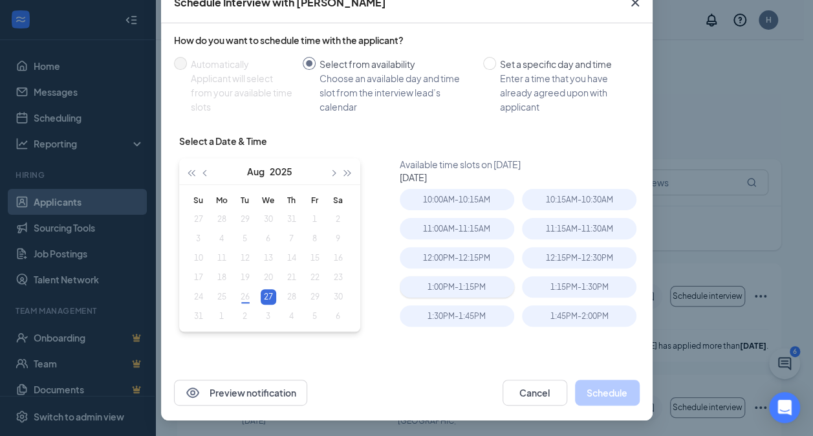
click at [464, 295] on div "1:00PM - 1:15PM" at bounding box center [457, 286] width 114 height 21
click at [605, 393] on button "Schedule" at bounding box center [607, 392] width 65 height 26
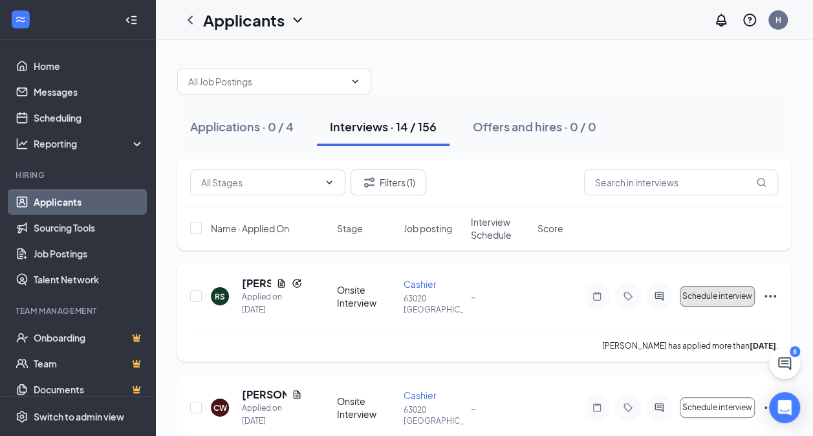
click at [714, 286] on button "Schedule interview" at bounding box center [716, 296] width 75 height 21
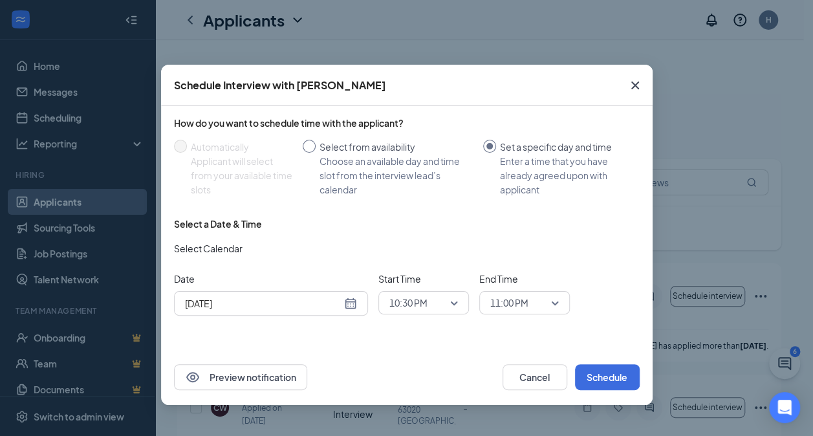
click at [423, 184] on div "Choose an available day and time slot from the interview lead’s calendar" at bounding box center [395, 175] width 153 height 43
click at [315, 153] on input "Select from availability Choose an available day and time slot from the intervi…" at bounding box center [309, 146] width 13 height 13
radio input "true"
radio input "false"
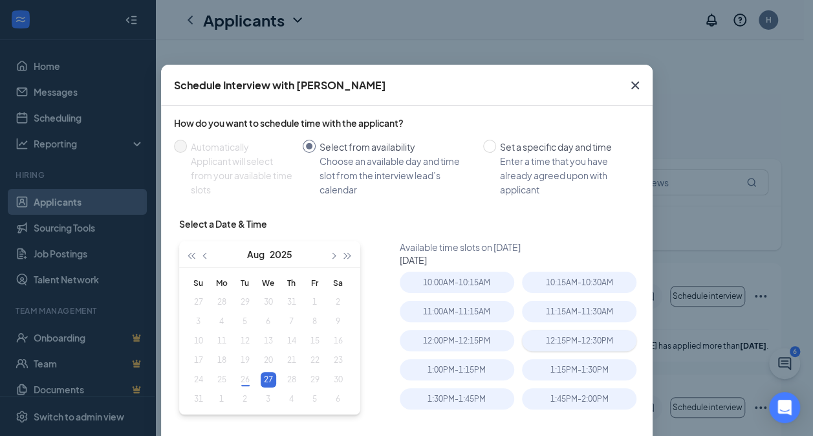
click at [608, 341] on div "12:15PM - 12:30PM" at bounding box center [579, 340] width 114 height 21
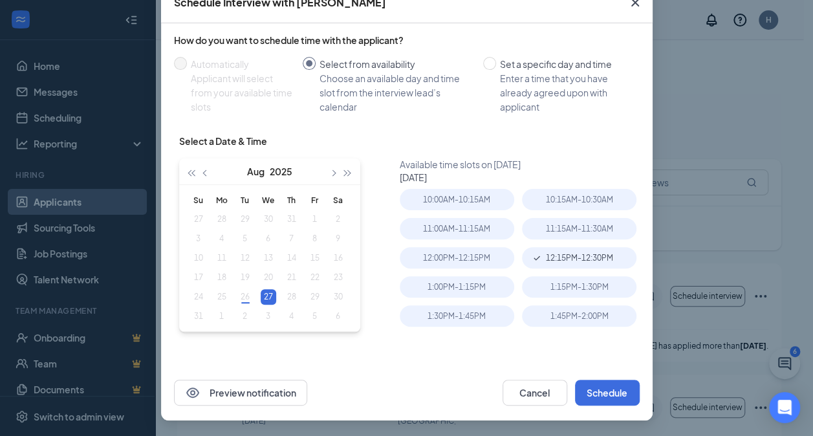
click at [599, 370] on div "Preview notification Cancel Schedule" at bounding box center [406, 393] width 491 height 56
click at [615, 390] on button "Schedule" at bounding box center [607, 392] width 65 height 26
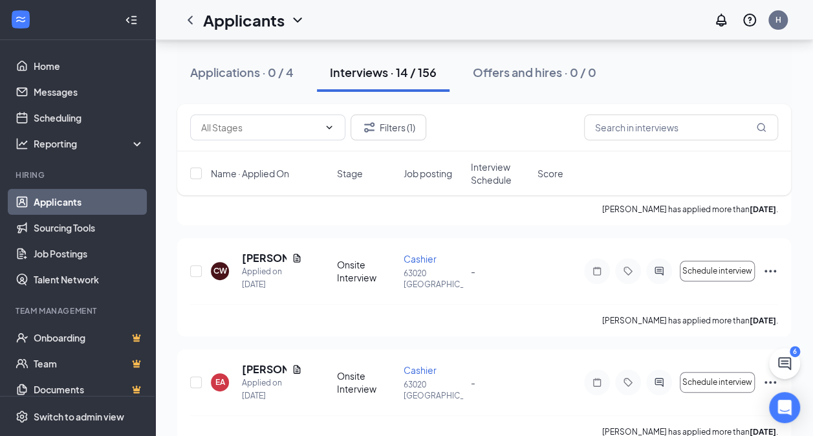
scroll to position [151, 0]
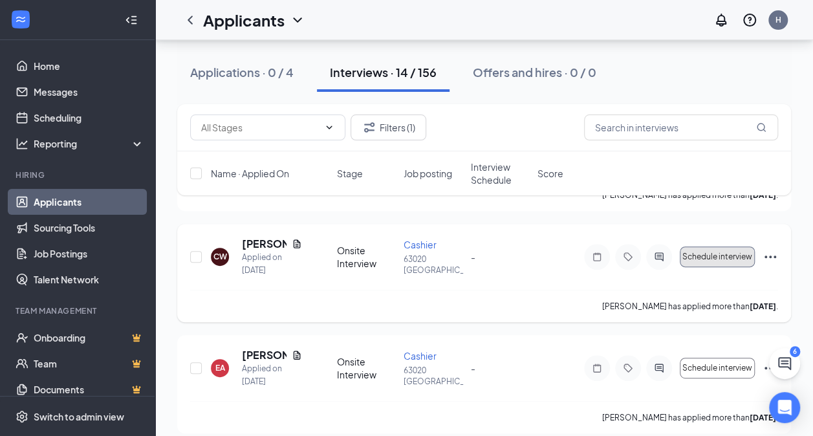
click at [729, 246] on button "Schedule interview" at bounding box center [716, 256] width 75 height 21
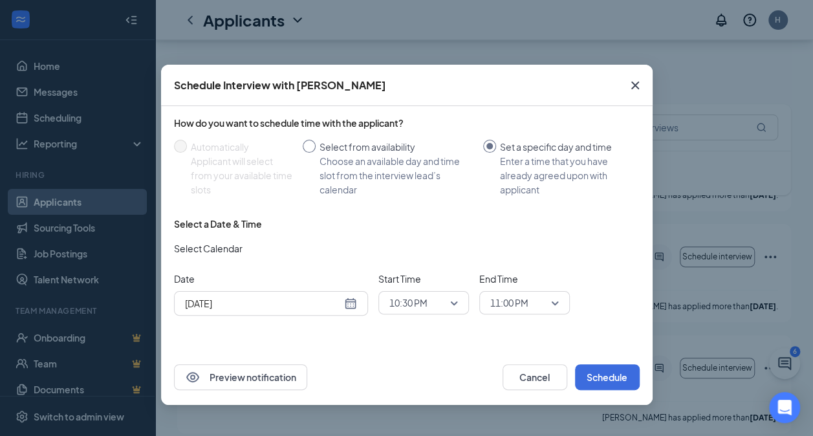
click at [390, 164] on div "Choose an available day and time slot from the interview lead’s calendar" at bounding box center [395, 175] width 153 height 43
click at [315, 153] on input "Select from availability Choose an available day and time slot from the intervi…" at bounding box center [309, 146] width 13 height 13
radio input "true"
radio input "false"
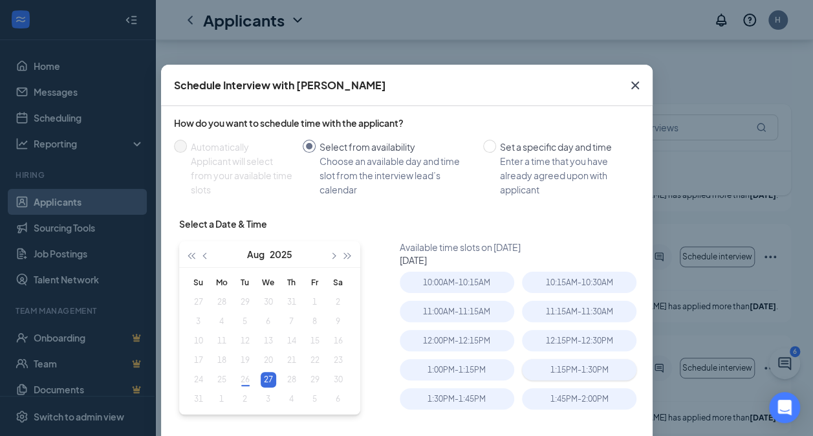
click at [575, 362] on div "1:15PM - 1:30PM" at bounding box center [579, 369] width 114 height 21
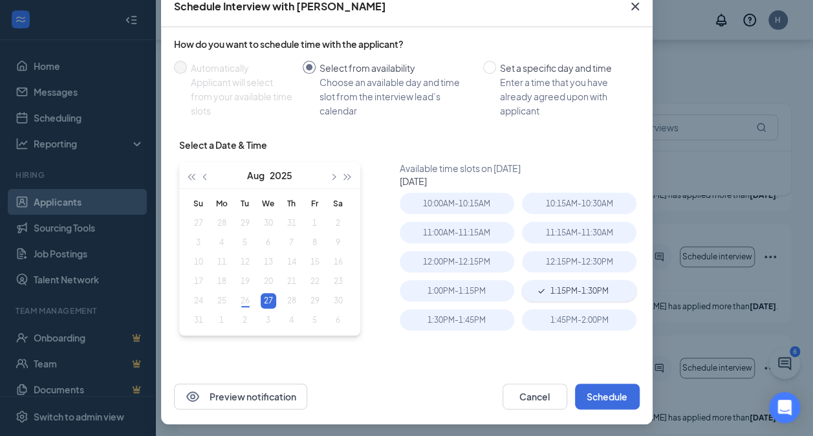
scroll to position [83, 0]
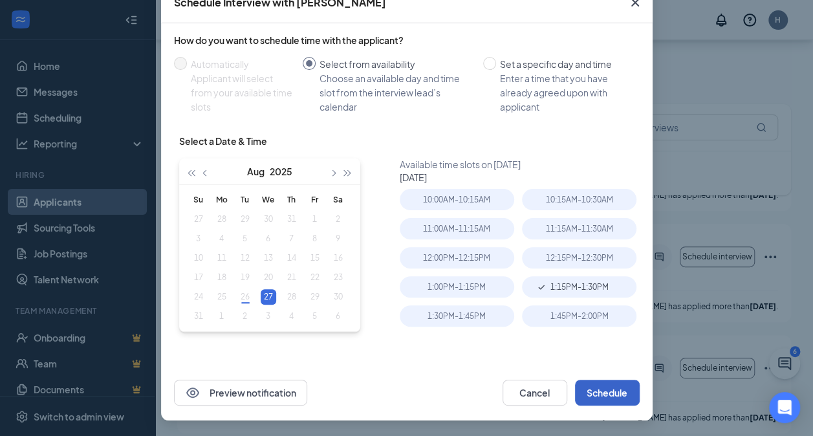
click at [621, 385] on button "Schedule" at bounding box center [607, 392] width 65 height 26
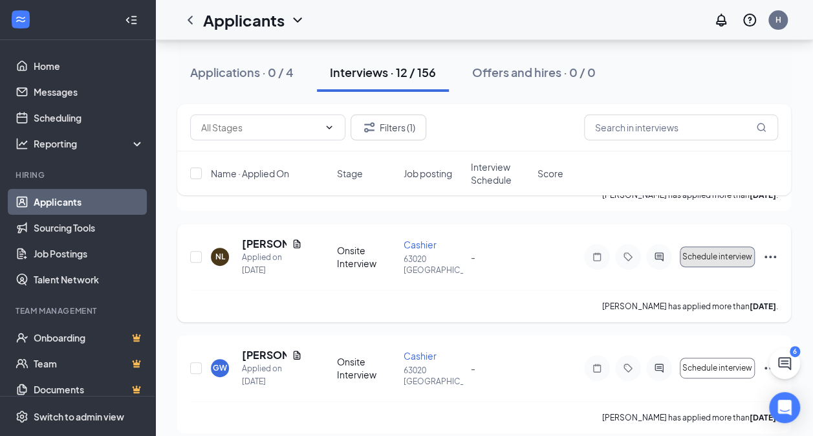
click at [718, 255] on span "Schedule interview" at bounding box center [717, 256] width 70 height 9
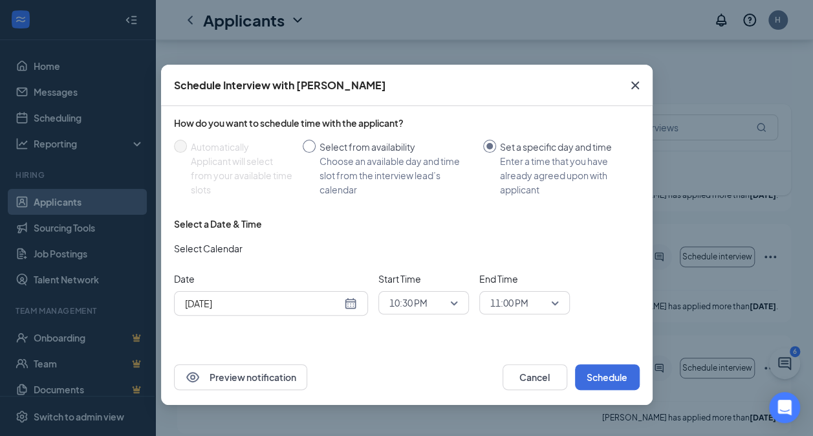
click at [401, 141] on div "Select from availability" at bounding box center [395, 147] width 153 height 14
click at [315, 141] on input "Select from availability Choose an available day and time slot from the intervi…" at bounding box center [309, 146] width 13 height 13
radio input "true"
radio input "false"
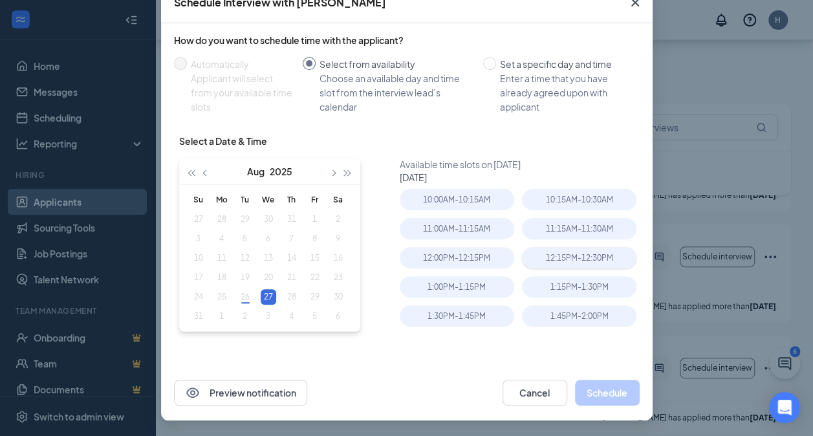
click at [592, 255] on div "12:15PM - 12:30PM" at bounding box center [579, 257] width 114 height 21
click at [599, 384] on button "Schedule" at bounding box center [607, 392] width 65 height 26
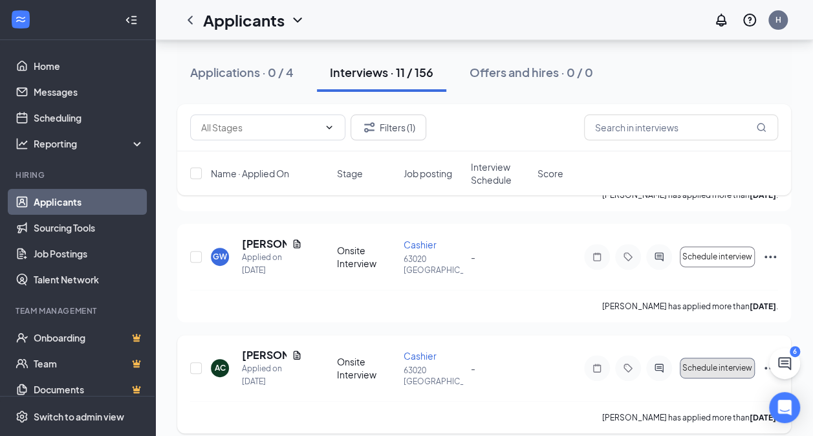
click at [725, 363] on span "Schedule interview" at bounding box center [717, 367] width 70 height 9
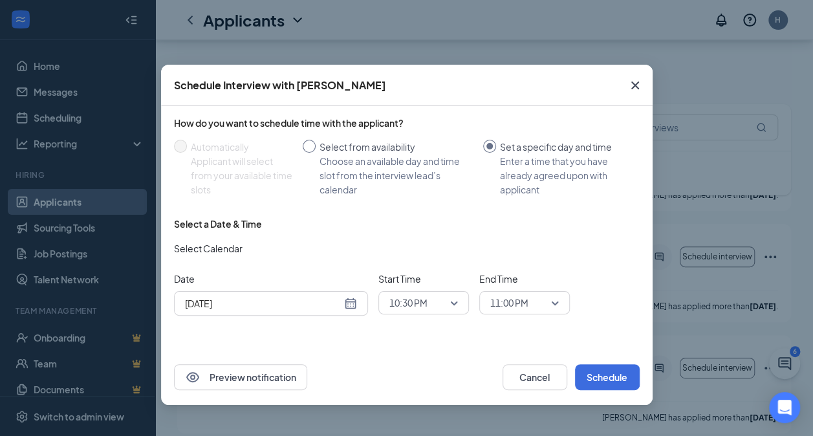
click at [387, 145] on div "Select from availability" at bounding box center [395, 147] width 153 height 14
click at [315, 145] on input "Select from availability Choose an available day and time slot from the intervi…" at bounding box center [309, 146] width 13 height 13
radio input "true"
radio input "false"
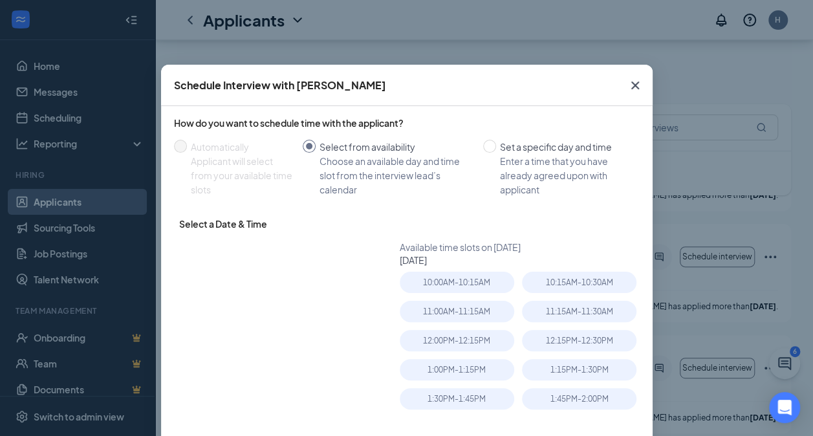
type input "Aug 27, 2025"
click at [602, 308] on div "11:15AM - 11:30AM" at bounding box center [579, 311] width 114 height 21
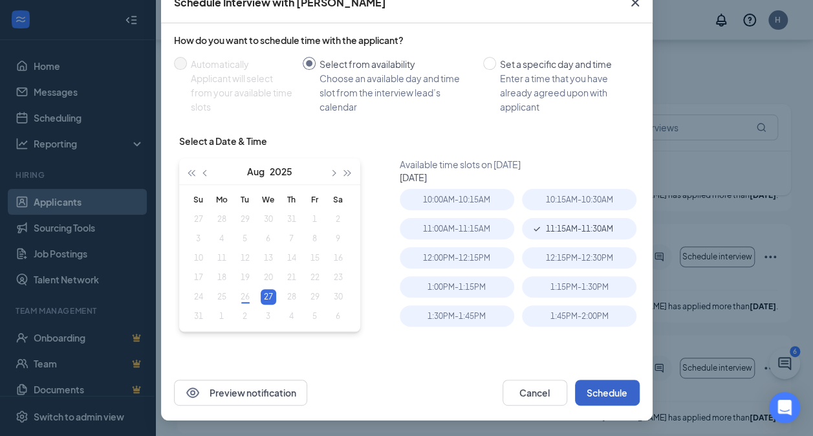
click at [612, 401] on button "Schedule" at bounding box center [607, 392] width 65 height 26
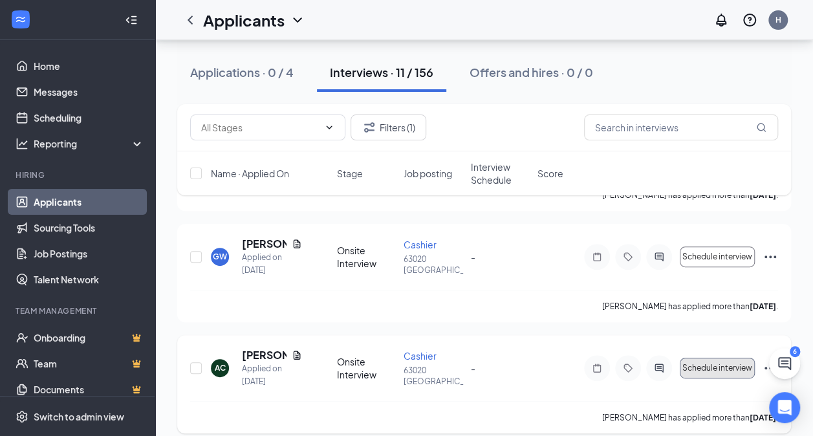
click at [721, 366] on span "Schedule interview" at bounding box center [717, 367] width 70 height 9
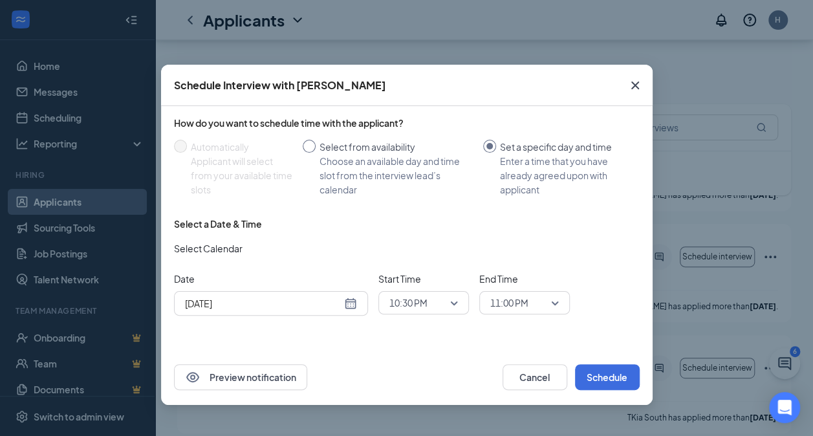
click at [368, 158] on div "Choose an available day and time slot from the interview lead’s calendar" at bounding box center [395, 175] width 153 height 43
click at [315, 153] on input "Select from availability Choose an available day and time slot from the intervi…" at bounding box center [309, 146] width 13 height 13
radio input "true"
radio input "false"
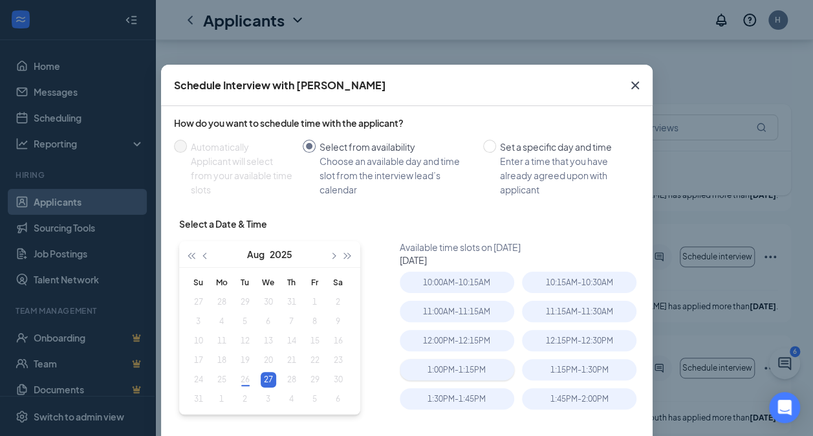
click at [451, 370] on div "1:00PM - 1:15PM" at bounding box center [457, 369] width 114 height 21
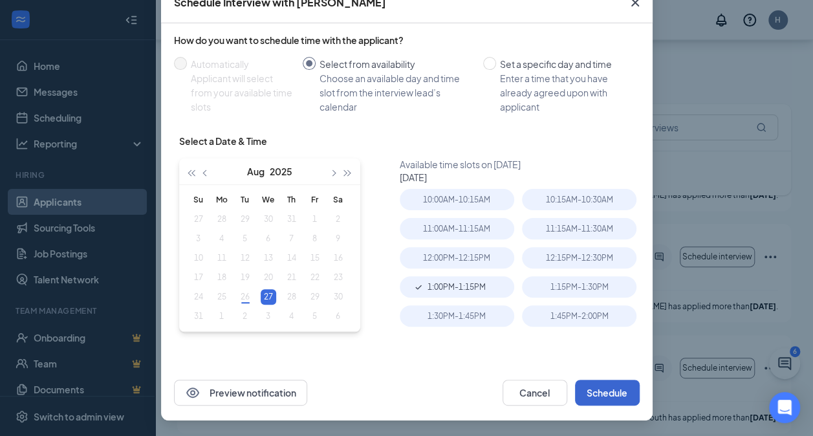
click at [617, 403] on button "Schedule" at bounding box center [607, 392] width 65 height 26
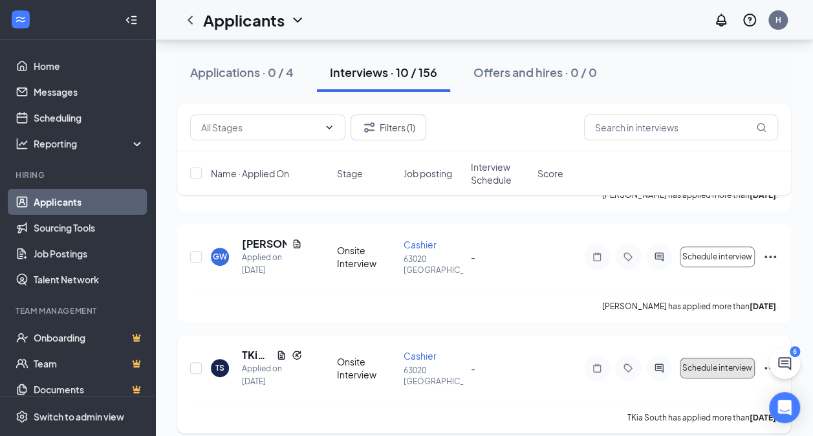
click at [713, 369] on span "Schedule interview" at bounding box center [717, 367] width 70 height 9
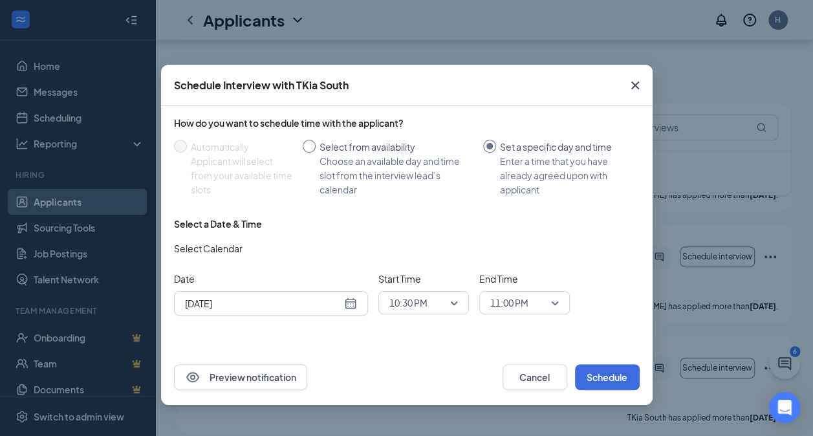
click at [383, 156] on div "Choose an available day and time slot from the interview lead’s calendar" at bounding box center [395, 175] width 153 height 43
click at [315, 153] on input "Select from availability Choose an available day and time slot from the intervi…" at bounding box center [309, 146] width 13 height 13
radio input "true"
radio input "false"
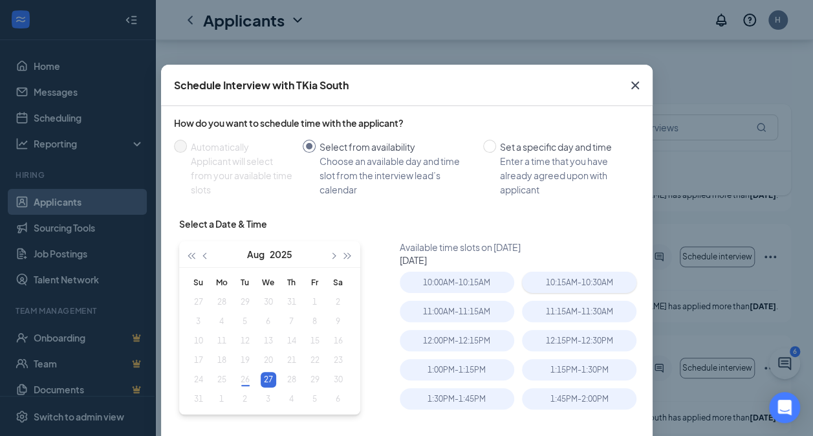
click at [595, 291] on div "10:15AM - 10:30AM" at bounding box center [579, 282] width 114 height 21
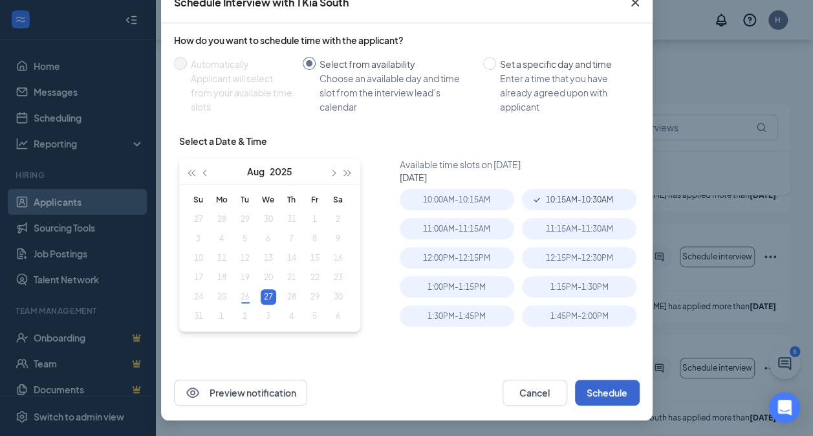
click at [613, 394] on button "Schedule" at bounding box center [607, 392] width 65 height 26
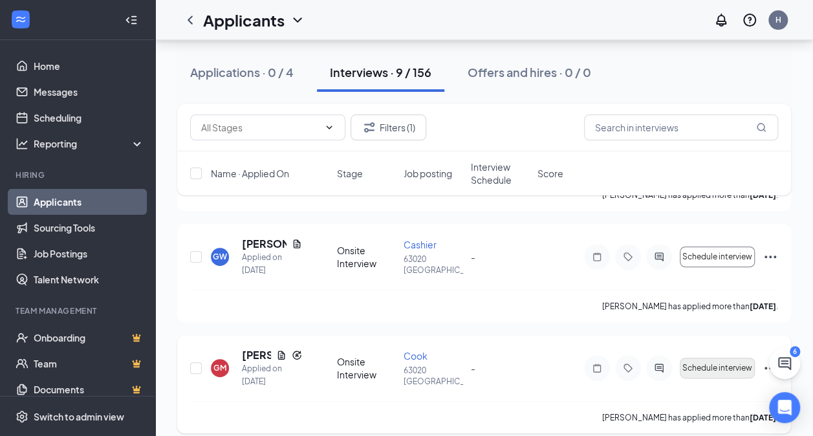
click at [721, 376] on button "Schedule interview" at bounding box center [716, 367] width 75 height 21
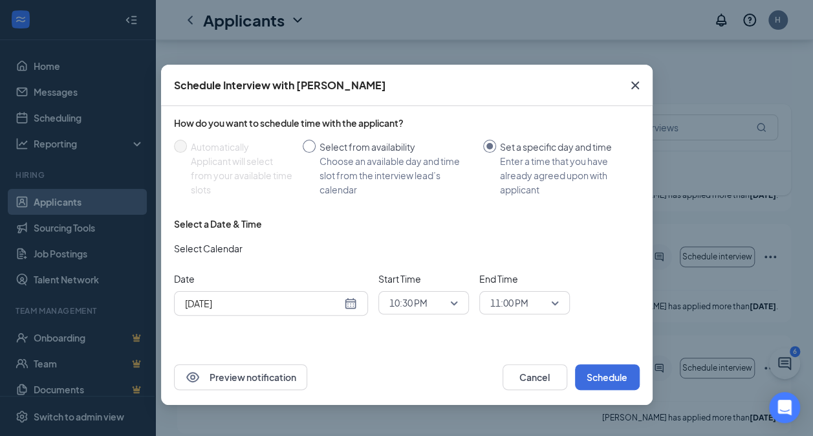
click at [388, 175] on div "Choose an available day and time slot from the interview lead’s calendar" at bounding box center [395, 175] width 153 height 43
click at [315, 153] on input "Select from availability Choose an available day and time slot from the intervi…" at bounding box center [309, 146] width 13 height 13
radio input "true"
radio input "false"
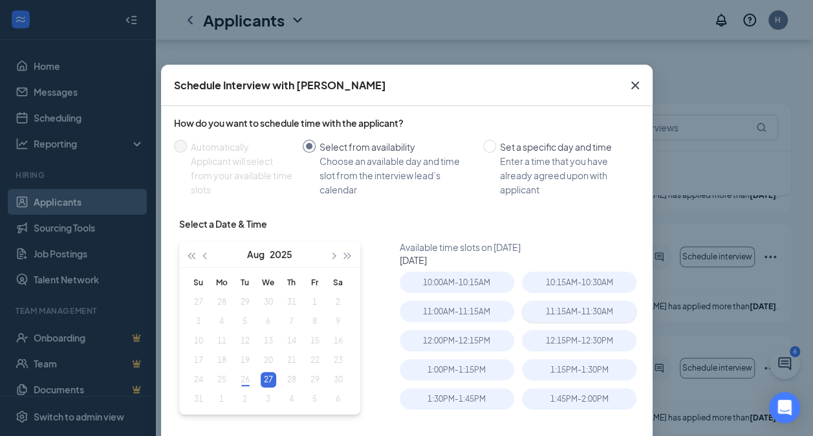
click at [573, 311] on div "11:15AM - 11:30AM" at bounding box center [579, 311] width 114 height 21
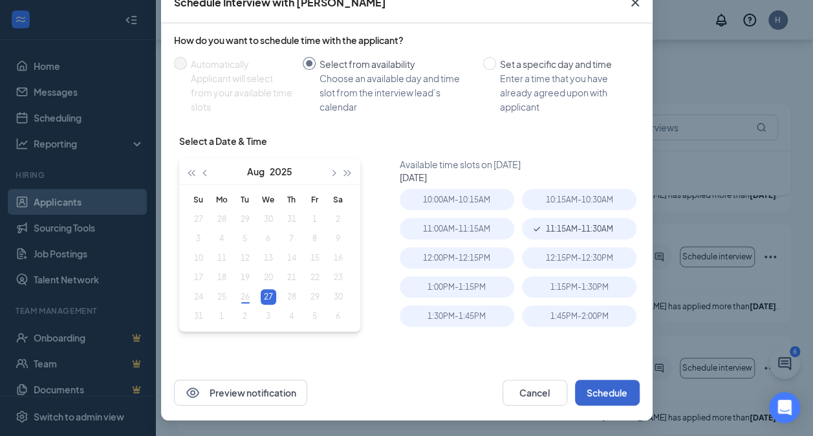
click at [597, 397] on button "Schedule" at bounding box center [607, 392] width 65 height 26
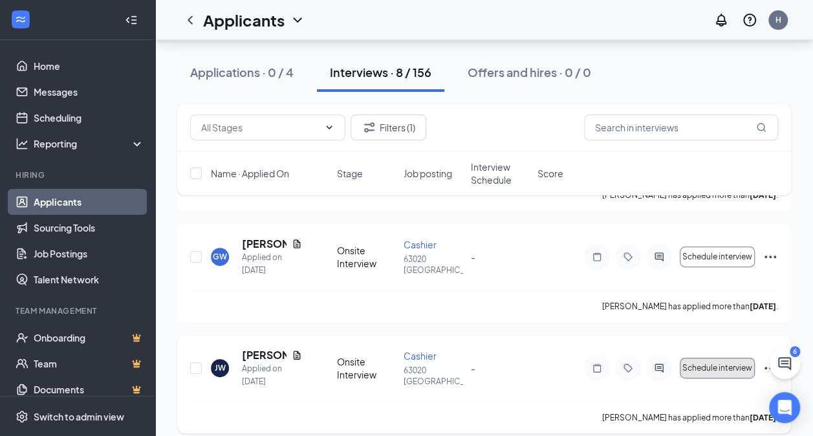
click at [715, 363] on span "Schedule interview" at bounding box center [717, 367] width 70 height 9
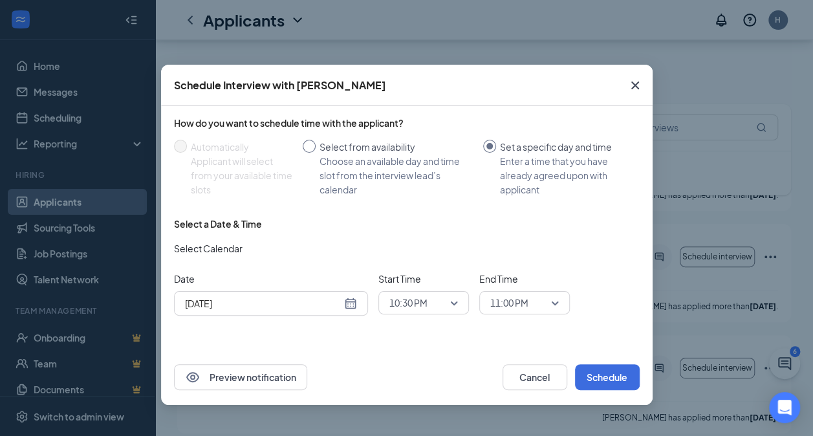
click at [374, 167] on div "Choose an available day and time slot from the interview lead’s calendar" at bounding box center [395, 175] width 153 height 43
click at [315, 153] on input "Select from availability Choose an available day and time slot from the intervi…" at bounding box center [309, 146] width 13 height 13
radio input "true"
radio input "false"
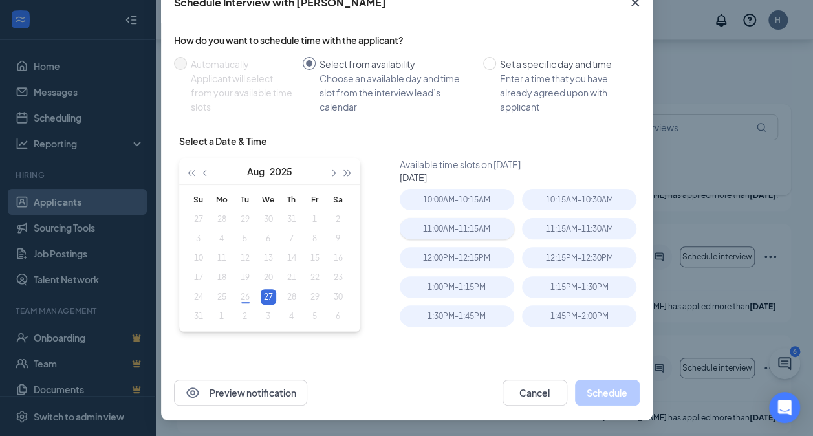
click at [476, 231] on div "11:00AM - 11:15AM" at bounding box center [457, 228] width 114 height 21
click at [612, 396] on button "Schedule" at bounding box center [607, 392] width 65 height 26
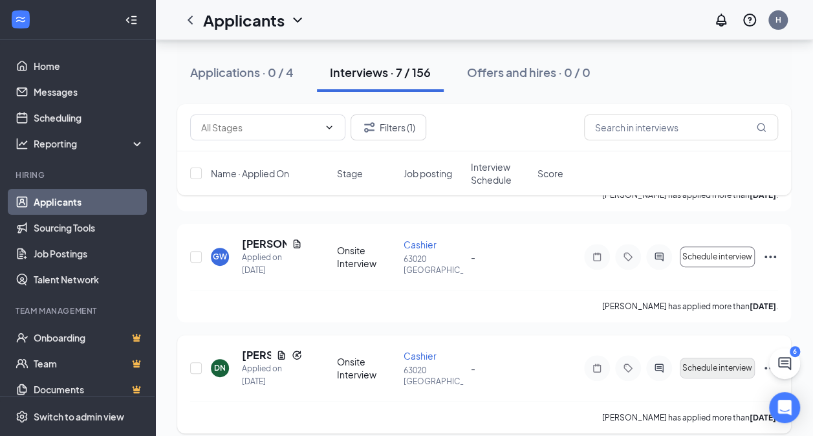
click at [721, 367] on span "Schedule interview" at bounding box center [717, 367] width 70 height 9
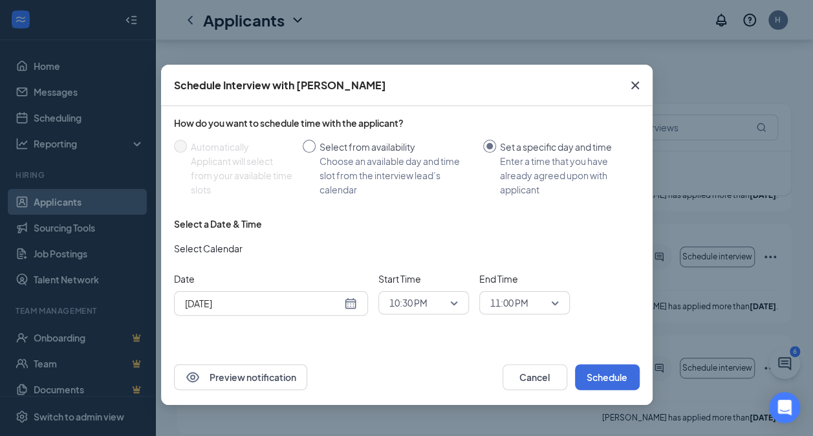
click at [381, 172] on div "Choose an available day and time slot from the interview lead’s calendar" at bounding box center [395, 175] width 153 height 43
click at [315, 153] on input "Select from availability Choose an available day and time slot from the intervi…" at bounding box center [309, 146] width 13 height 13
radio input "true"
radio input "false"
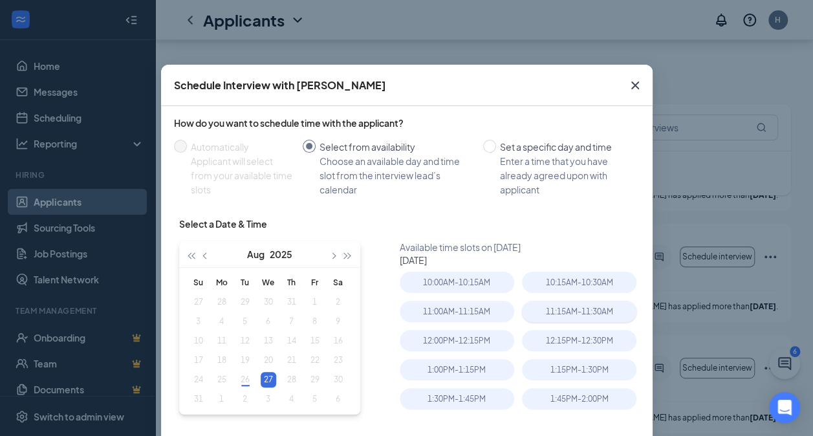
click at [596, 312] on div "11:15AM - 11:30AM" at bounding box center [579, 311] width 114 height 21
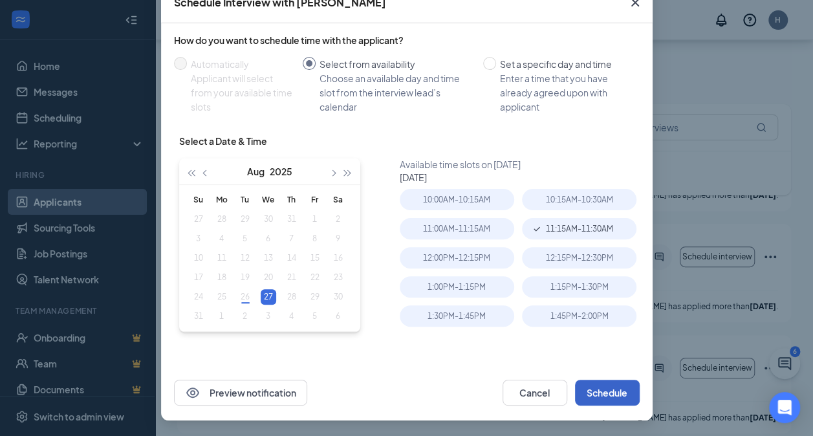
click at [609, 394] on button "Schedule" at bounding box center [607, 392] width 65 height 26
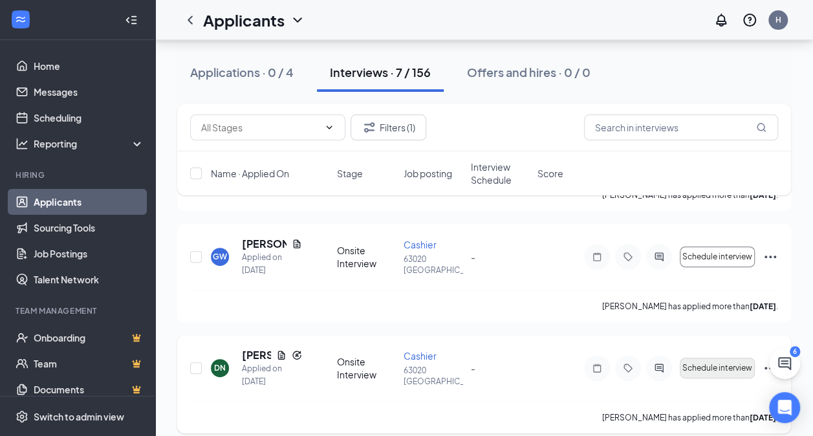
click at [711, 363] on span "Schedule interview" at bounding box center [717, 367] width 70 height 9
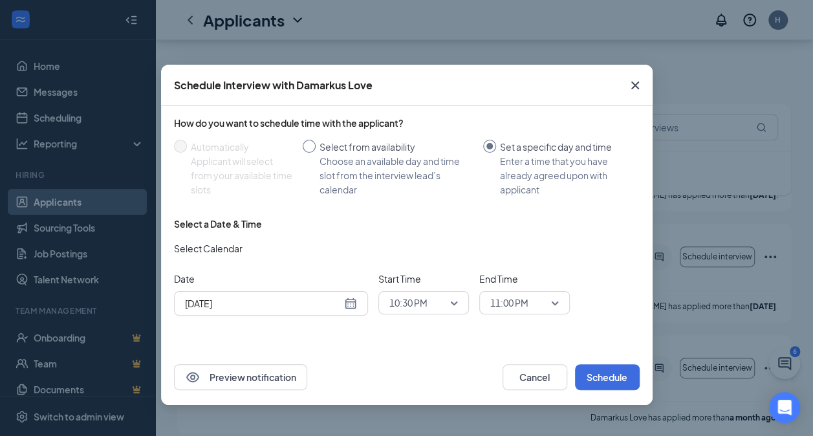
click at [381, 176] on div "Choose an available day and time slot from the interview lead’s calendar" at bounding box center [395, 175] width 153 height 43
click at [315, 153] on input "Select from availability Choose an available day and time slot from the intervi…" at bounding box center [309, 146] width 13 height 13
radio input "true"
radio input "false"
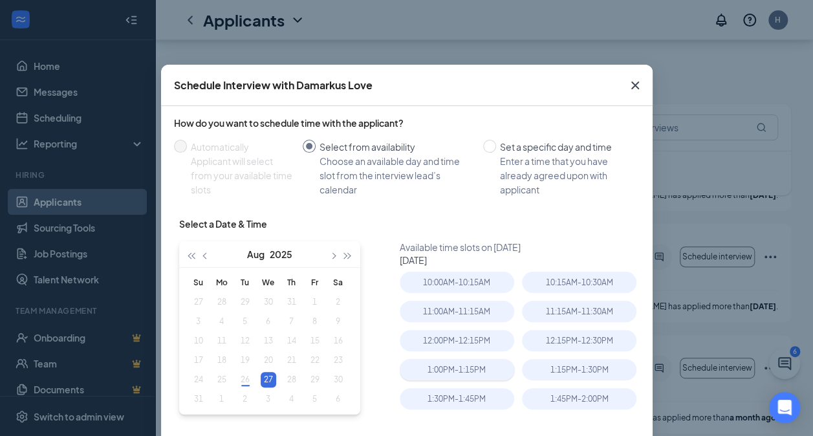
click at [491, 376] on div "1:00PM - 1:15PM" at bounding box center [457, 369] width 114 height 21
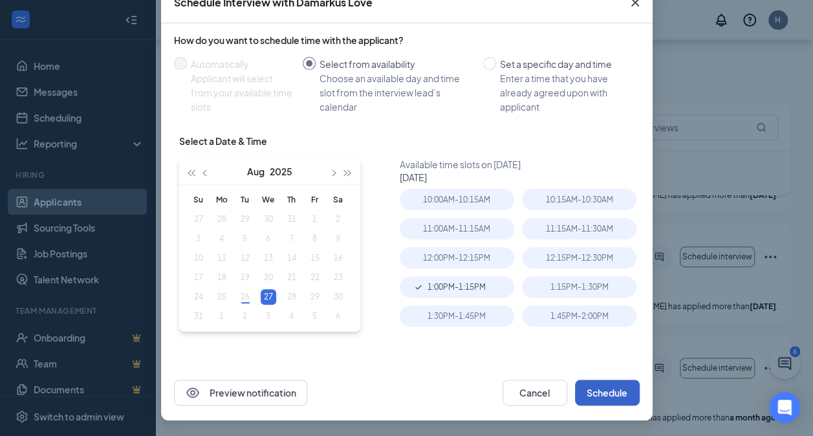
click at [619, 390] on button "Schedule" at bounding box center [607, 392] width 65 height 26
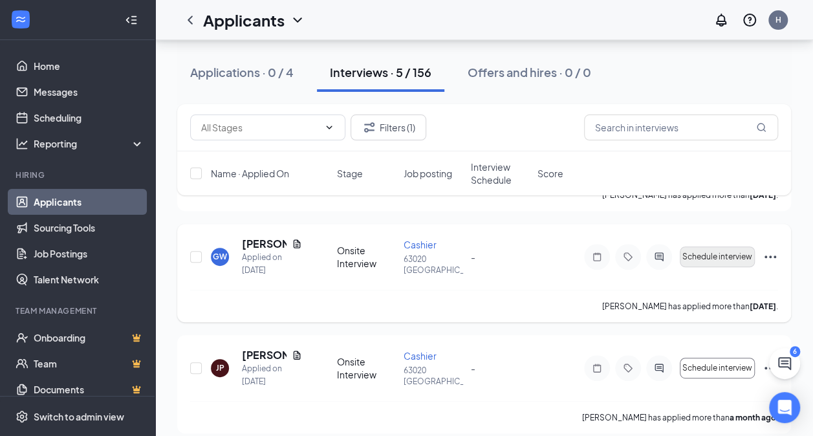
click at [706, 248] on button "Schedule interview" at bounding box center [716, 256] width 75 height 21
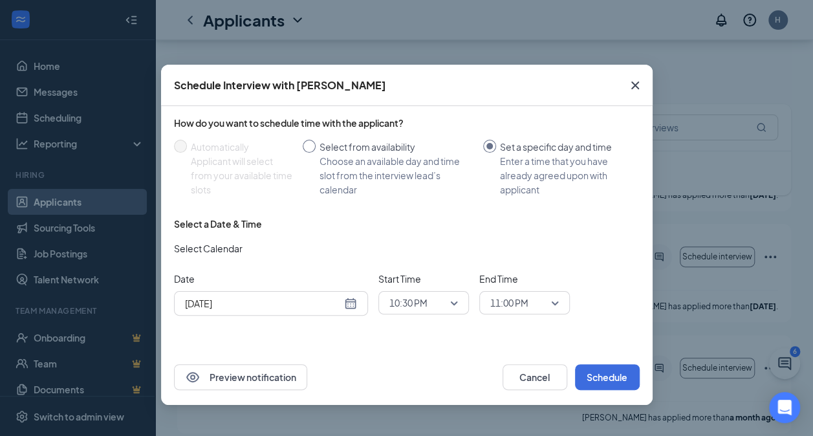
click at [388, 160] on div "Choose an available day and time slot from the interview lead’s calendar" at bounding box center [395, 175] width 153 height 43
click at [315, 153] on input "Select from availability Choose an available day and time slot from the intervi…" at bounding box center [309, 146] width 13 height 13
radio input "true"
radio input "false"
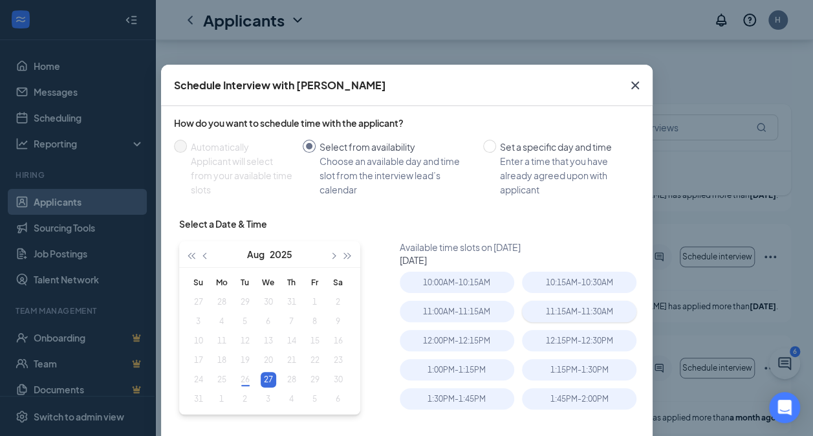
click at [586, 310] on div "11:15AM - 11:30AM" at bounding box center [579, 311] width 114 height 21
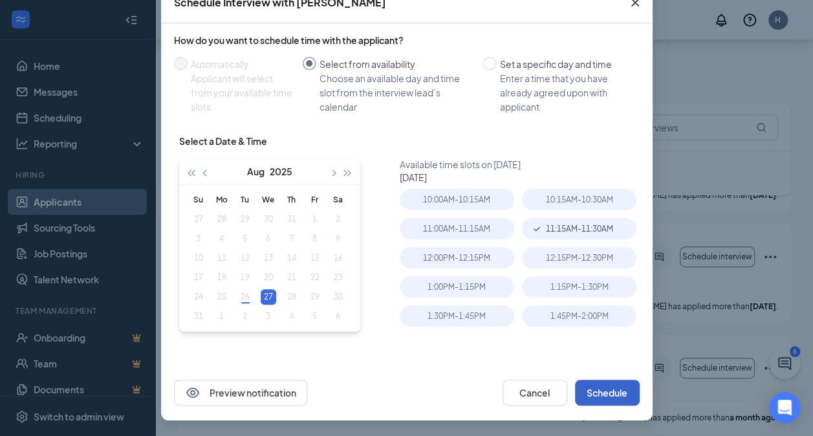
click at [606, 396] on button "Schedule" at bounding box center [607, 392] width 65 height 26
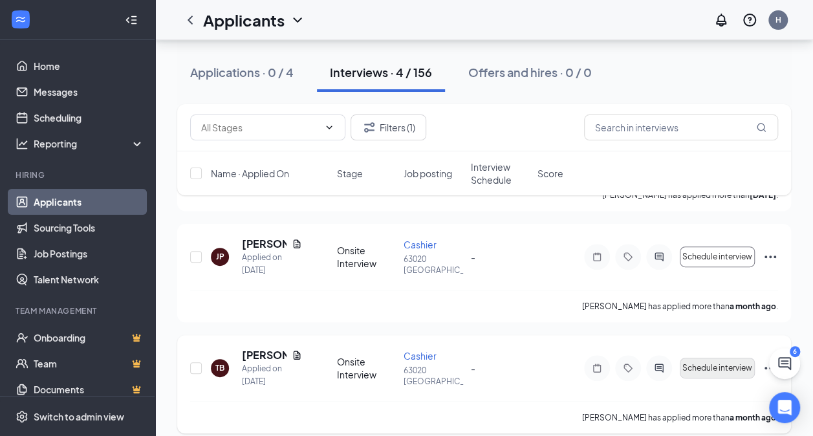
click at [720, 363] on span "Schedule interview" at bounding box center [717, 367] width 70 height 9
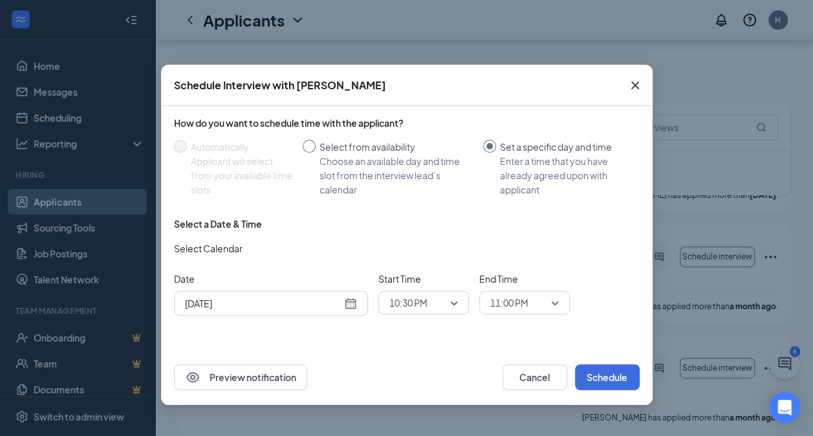
click at [363, 169] on div "Choose an available day and time slot from the interview lead’s calendar" at bounding box center [395, 175] width 153 height 43
click at [315, 153] on input "Select from availability Choose an available day and time slot from the intervi…" at bounding box center [309, 146] width 13 height 13
radio input "true"
radio input "false"
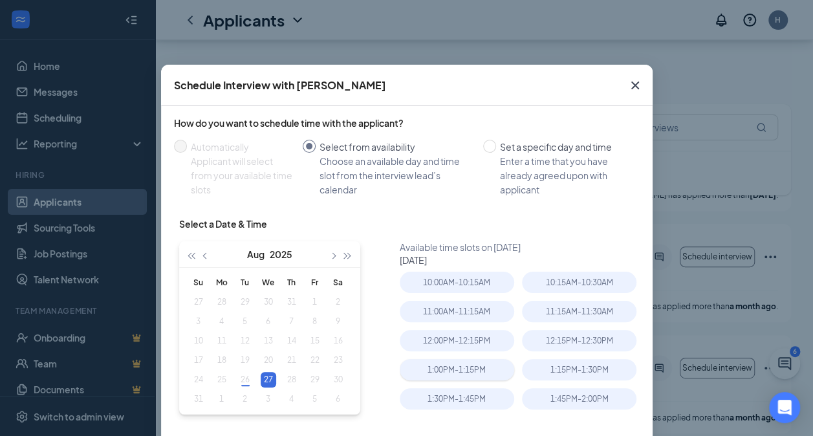
click at [443, 376] on div "1:00PM - 1:15PM" at bounding box center [457, 369] width 114 height 21
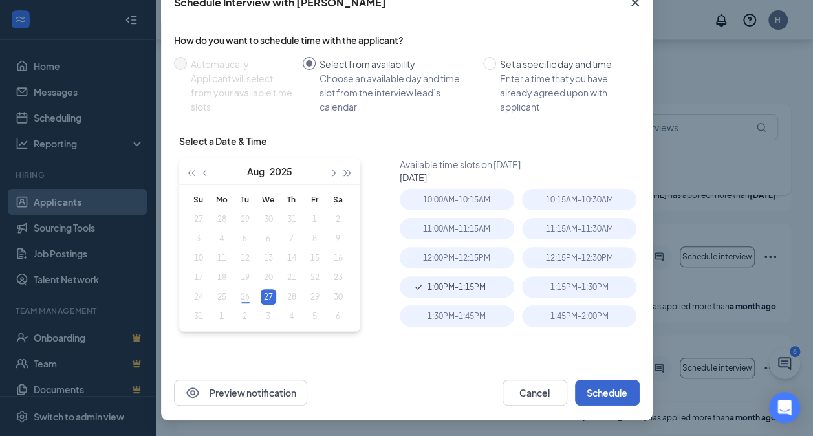
click at [615, 392] on button "Schedule" at bounding box center [607, 392] width 65 height 26
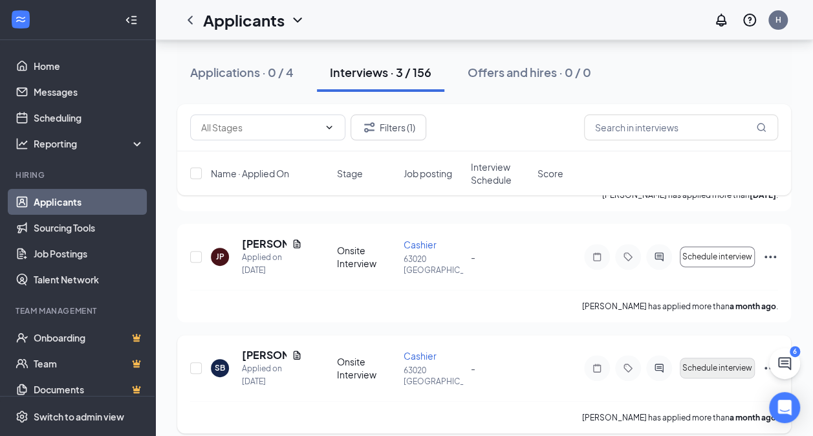
click at [716, 374] on button "Schedule interview" at bounding box center [716, 367] width 75 height 21
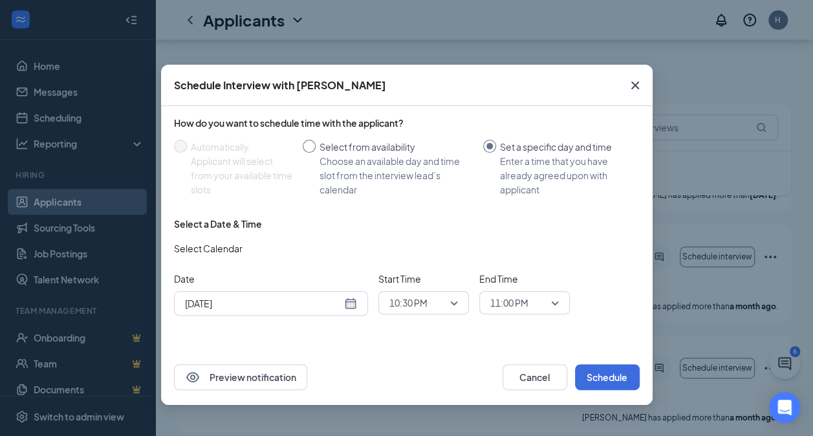
click at [365, 163] on div "Choose an available day and time slot from the interview lead’s calendar" at bounding box center [395, 175] width 153 height 43
click at [315, 153] on input "Select from availability Choose an available day and time slot from the intervi…" at bounding box center [309, 146] width 13 height 13
radio input "true"
radio input "false"
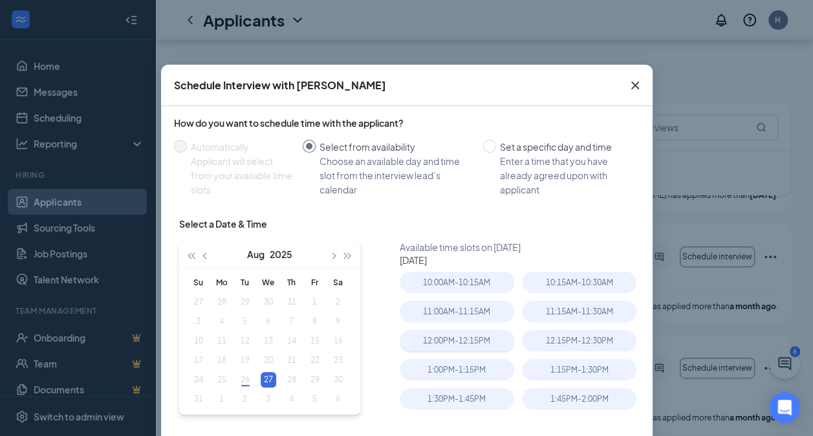
click at [460, 348] on div "12:00PM - 12:15PM" at bounding box center [457, 340] width 114 height 21
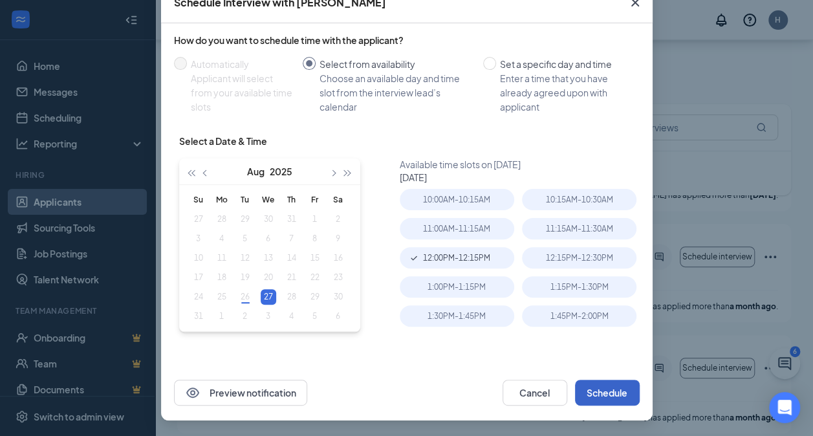
click at [603, 392] on button "Schedule" at bounding box center [607, 392] width 65 height 26
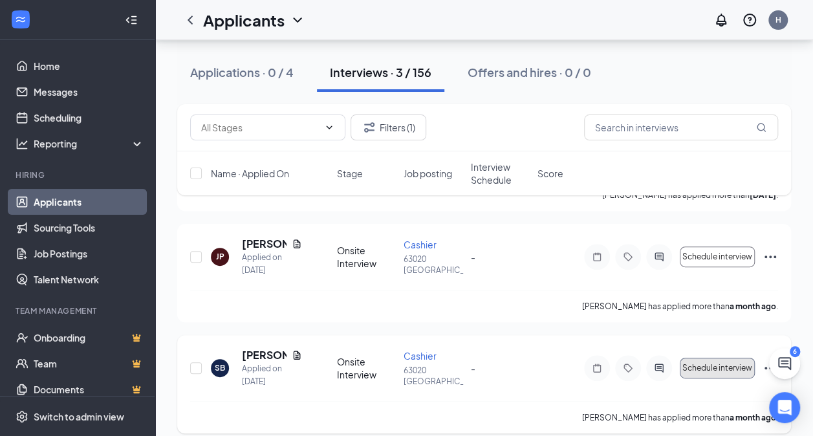
click at [722, 365] on span "Schedule interview" at bounding box center [717, 367] width 70 height 9
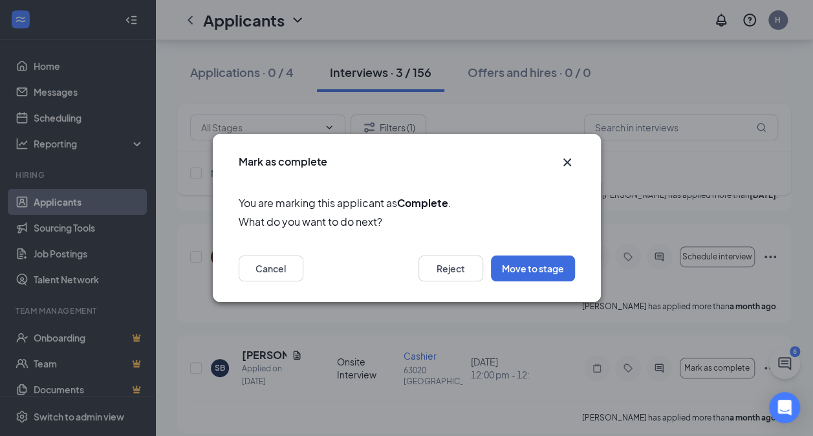
click at [560, 157] on icon "Cross" at bounding box center [567, 163] width 16 height 16
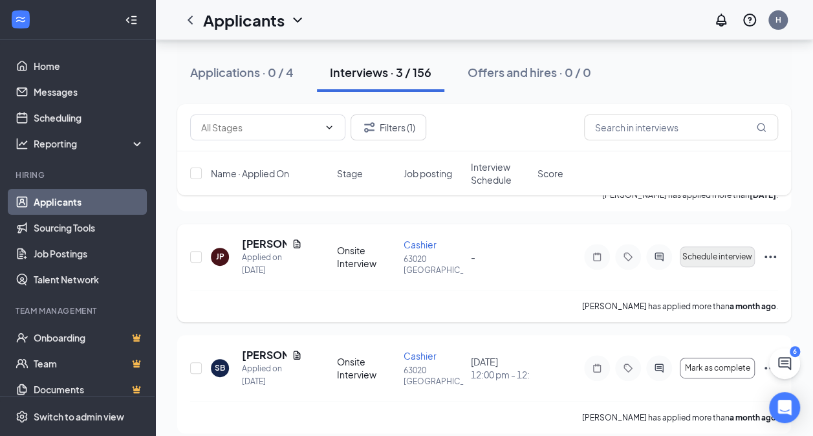
click at [706, 257] on span "Schedule interview" at bounding box center [717, 256] width 70 height 9
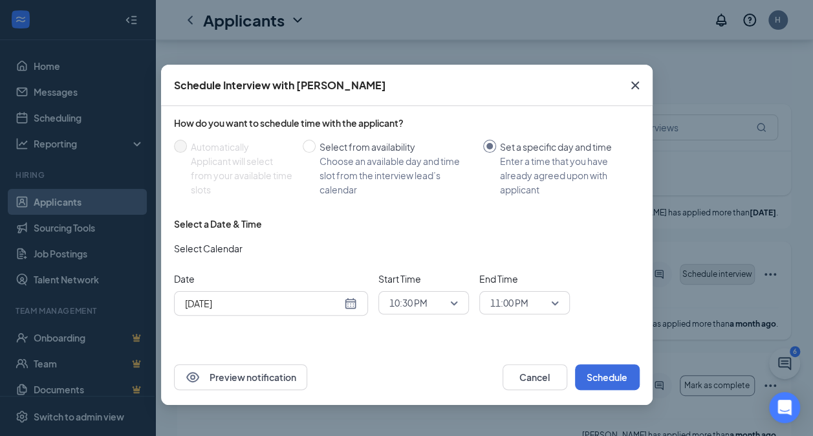
scroll to position [133, 0]
click at [368, 186] on div "Choose an available day and time slot from the interview lead’s calendar" at bounding box center [395, 175] width 153 height 43
click at [315, 153] on input "Select from availability Choose an available day and time slot from the intervi…" at bounding box center [309, 146] width 13 height 13
radio input "true"
radio input "false"
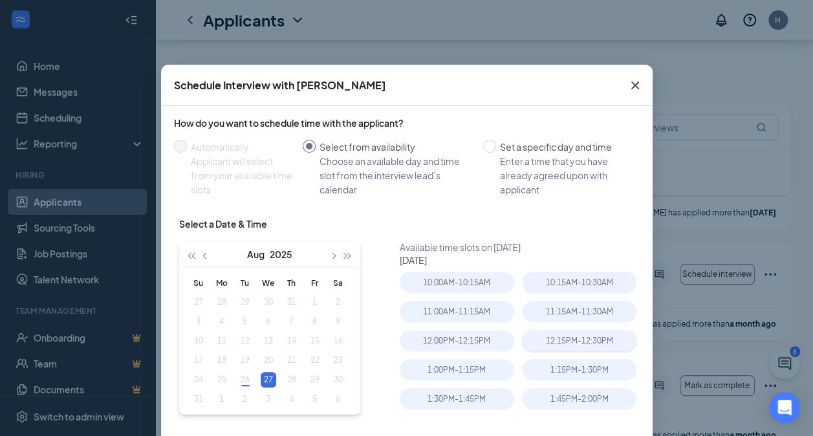
click at [581, 339] on div "12:15PM - 12:30PM" at bounding box center [579, 340] width 114 height 21
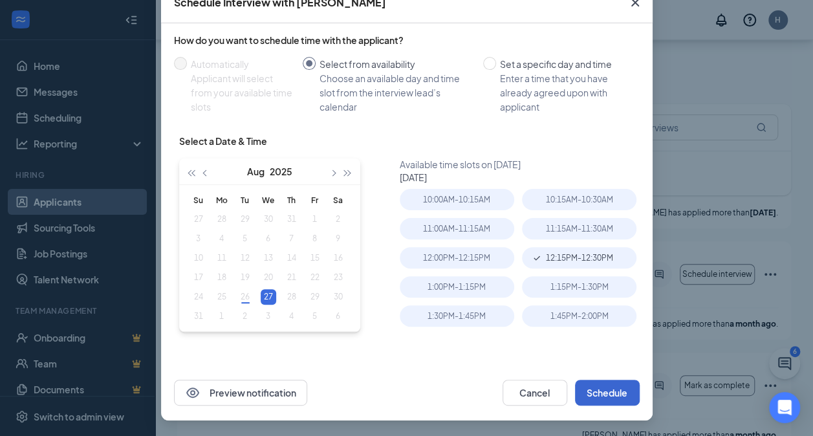
click at [608, 398] on button "Schedule" at bounding box center [607, 392] width 65 height 26
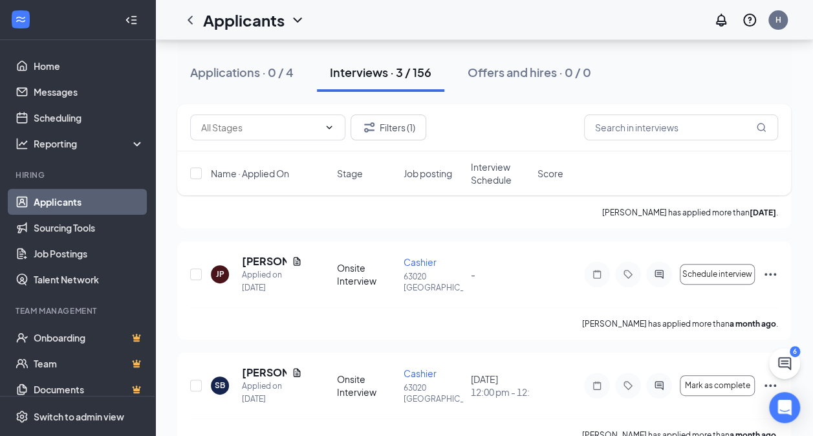
scroll to position [51, 0]
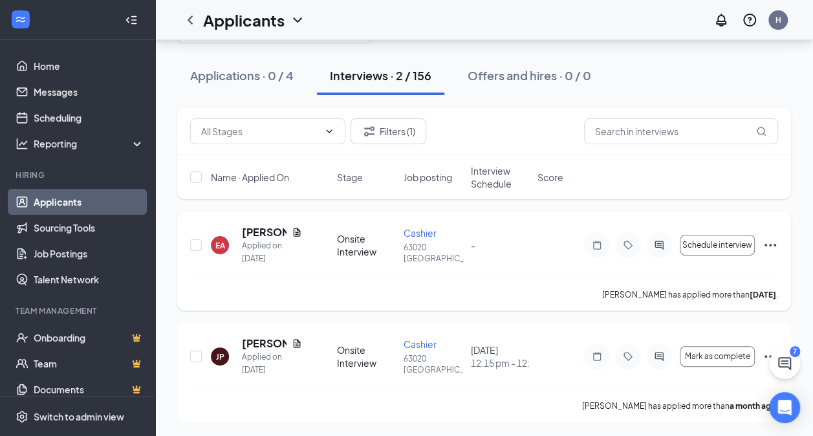
click at [722, 225] on div "EA Erika Arrington Applied on Aug 7 Onsite Interview Cashier 63020 Hattiesburg …" at bounding box center [484, 251] width 588 height 53
click at [724, 243] on span "Schedule interview" at bounding box center [717, 244] width 70 height 9
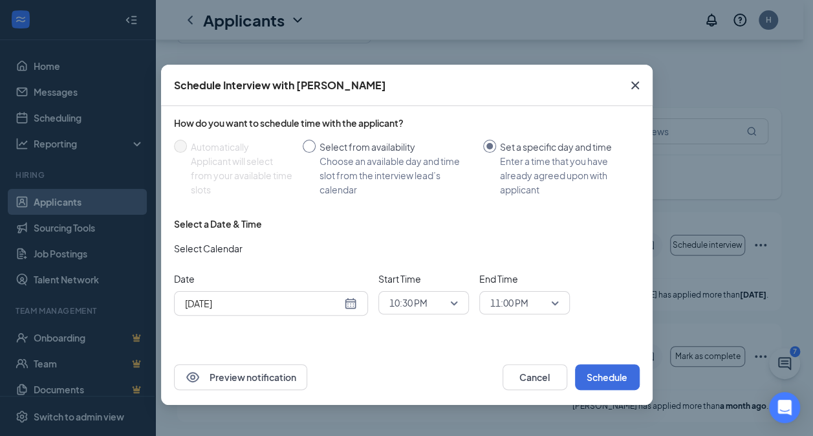
click at [366, 180] on div "Choose an available day and time slot from the interview lead’s calendar" at bounding box center [395, 175] width 153 height 43
click at [315, 153] on input "Select from availability Choose an available day and time slot from the intervi…" at bounding box center [309, 146] width 13 height 13
radio input "true"
radio input "false"
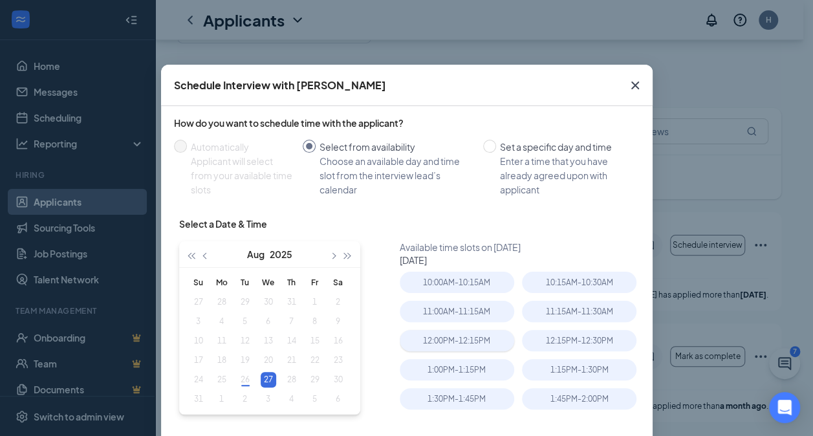
click at [467, 349] on div "12:00PM - 12:15PM" at bounding box center [457, 340] width 114 height 21
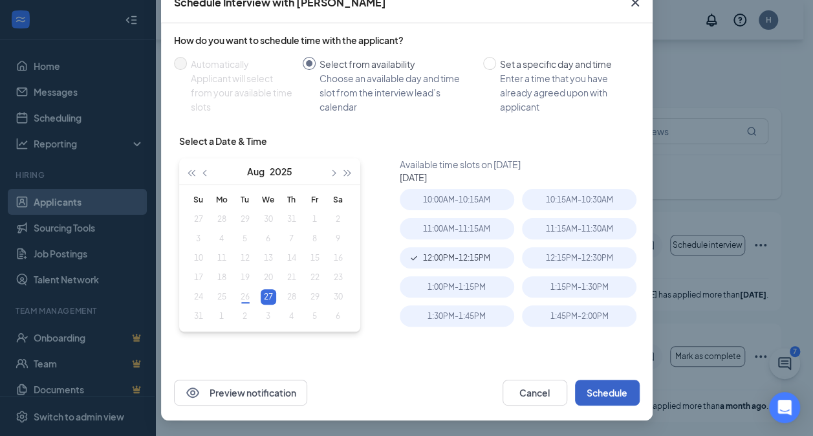
click at [621, 394] on button "Schedule" at bounding box center [607, 392] width 65 height 26
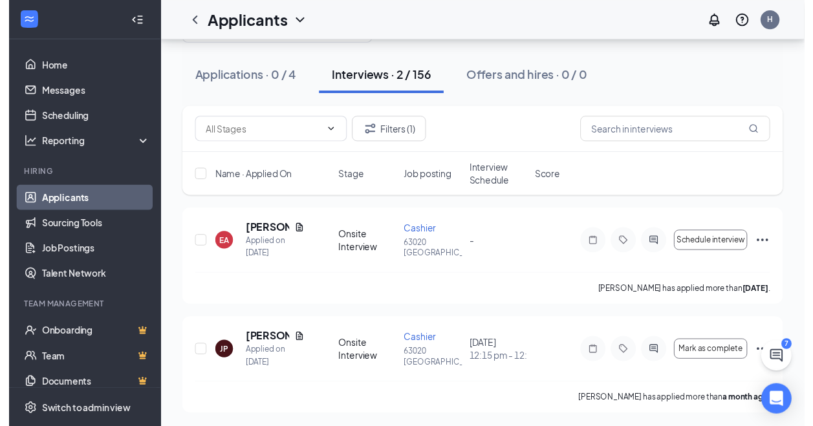
scroll to position [0, 0]
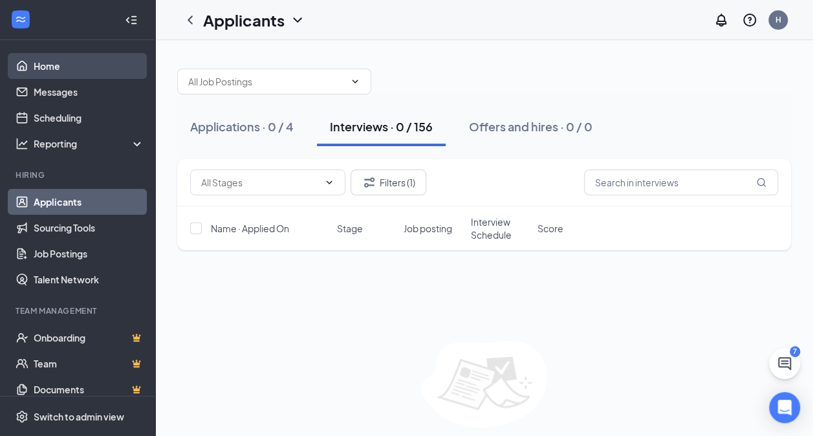
click at [69, 62] on link "Home" at bounding box center [89, 66] width 111 height 26
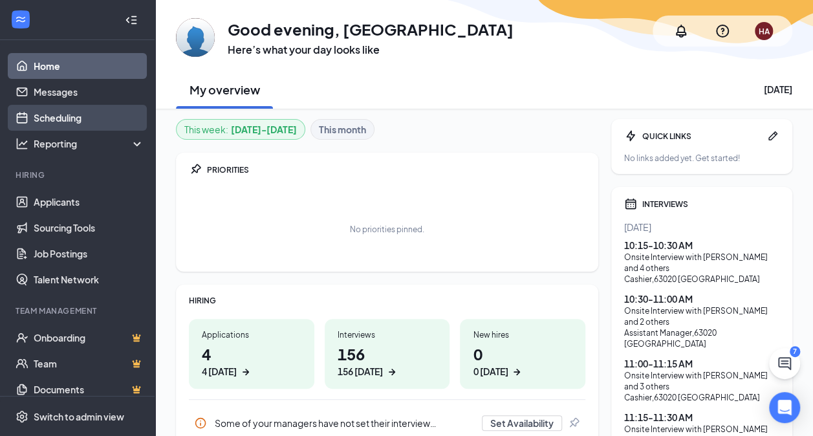
click at [93, 116] on link "Scheduling" at bounding box center [89, 118] width 111 height 26
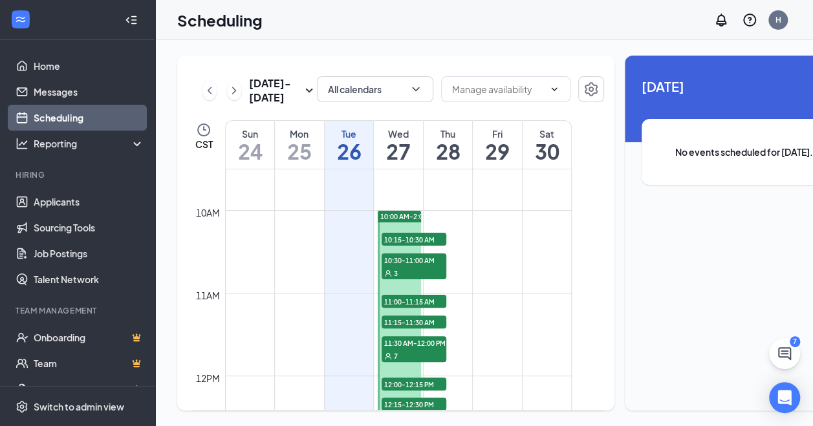
scroll to position [769, 0]
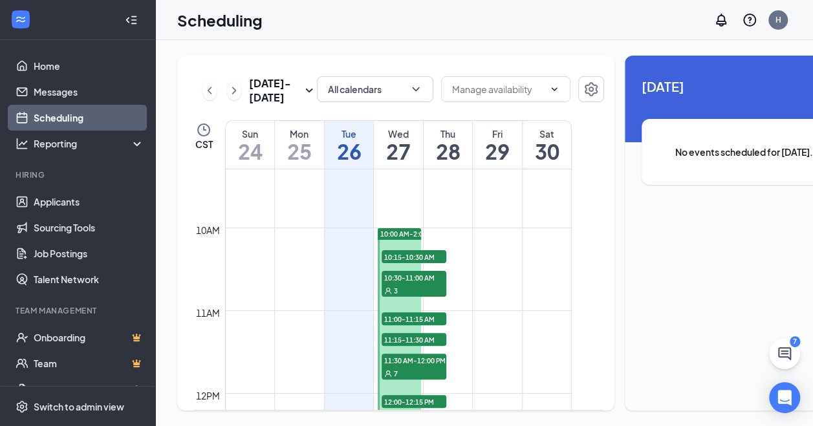
click at [403, 239] on span "10:00 AM-2:00 PM" at bounding box center [409, 233] width 58 height 9
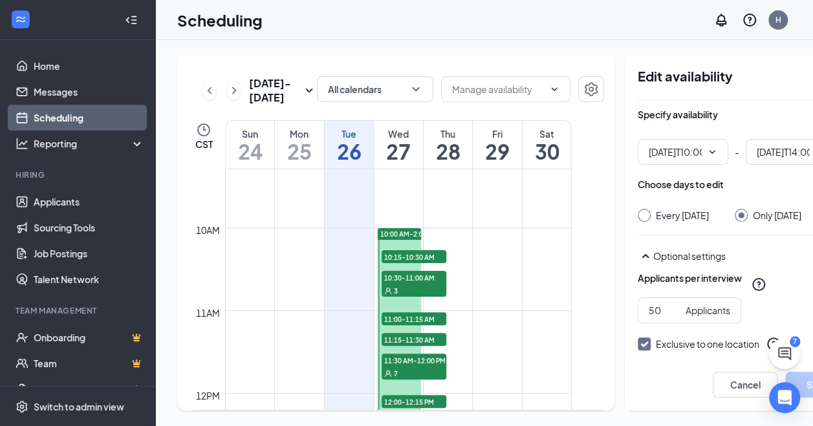
type input "10:00 AM"
type input "02:00 PM"
click at [707, 153] on icon "ChevronDown" at bounding box center [712, 152] width 10 height 10
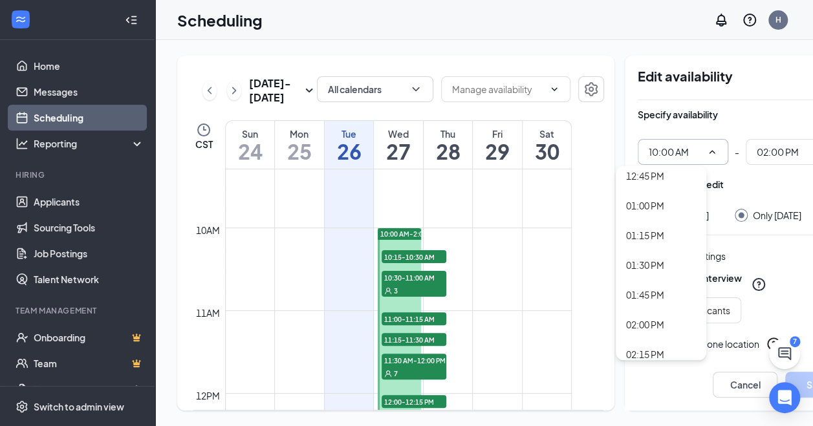
scroll to position [1533, 0]
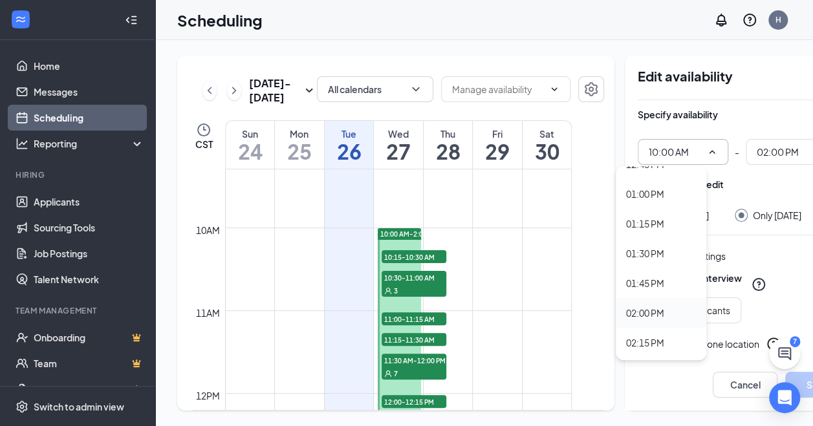
click at [676, 317] on div "02:00 PM" at bounding box center [661, 313] width 70 height 14
type input "02:00 PM"
type input "06:00 PM"
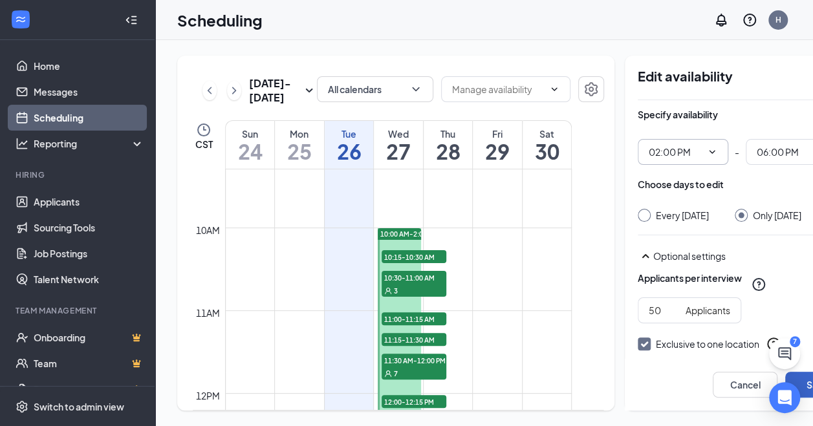
click at [808, 381] on button "Save" at bounding box center [817, 385] width 65 height 26
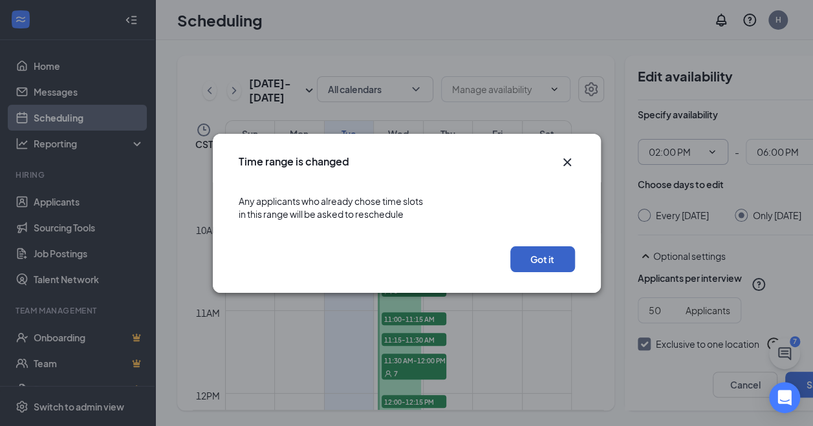
click at [539, 268] on button "Got it" at bounding box center [542, 259] width 65 height 26
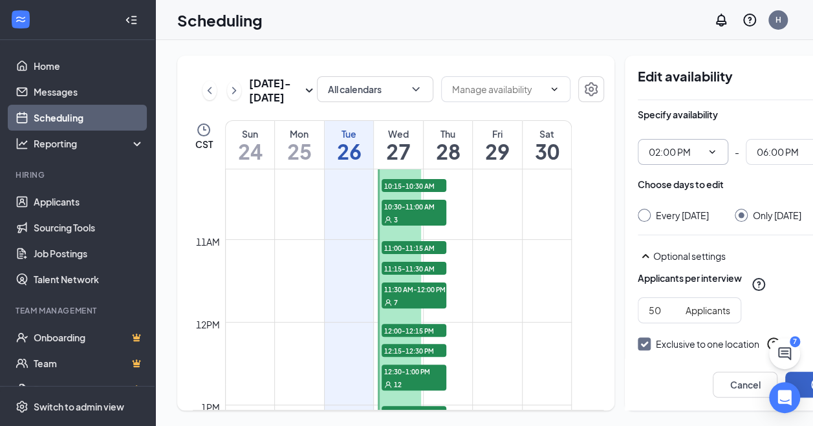
scroll to position [19, 0]
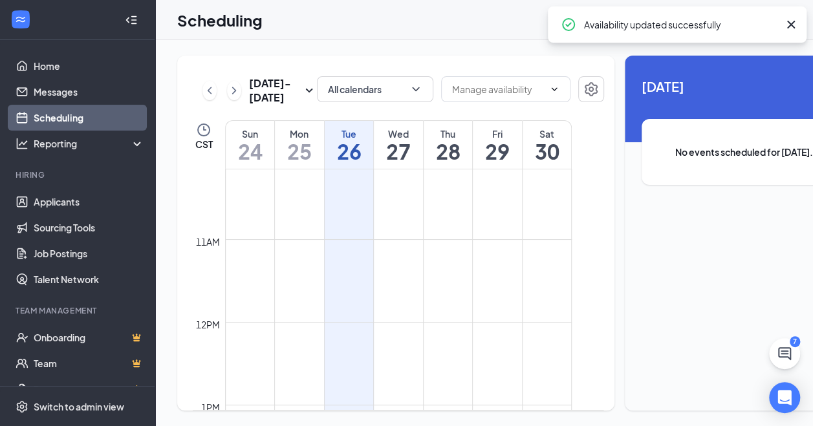
click at [791, 23] on icon "Cross" at bounding box center [791, 25] width 8 height 8
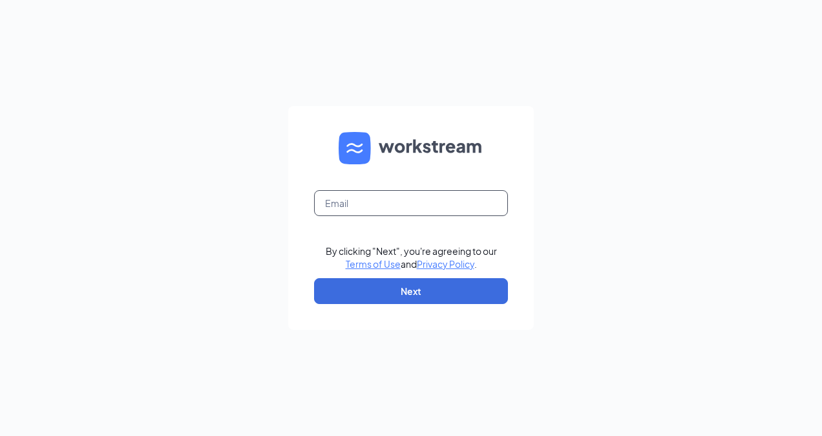
click at [385, 191] on input "text" at bounding box center [411, 203] width 194 height 26
type input "leigh.harriss@yahoo.com"
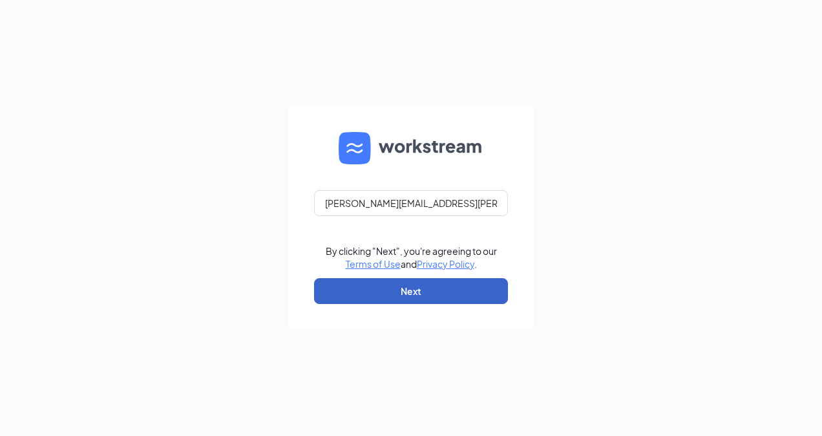
click at [403, 293] on button "Next" at bounding box center [411, 291] width 194 height 26
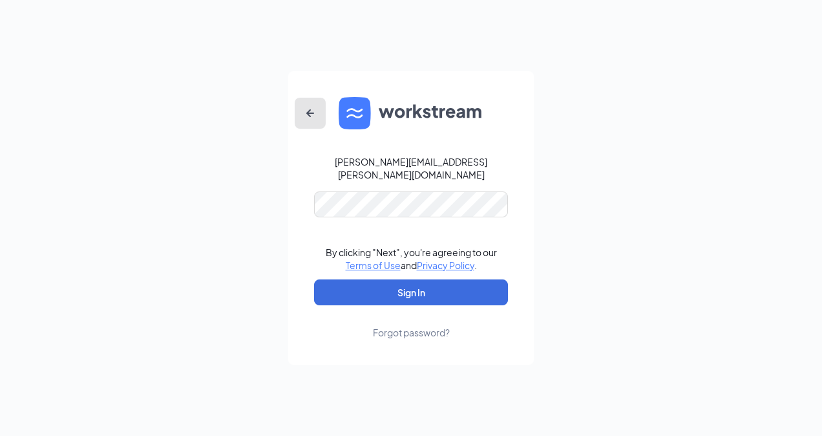
click at [306, 110] on button "button" at bounding box center [310, 113] width 31 height 31
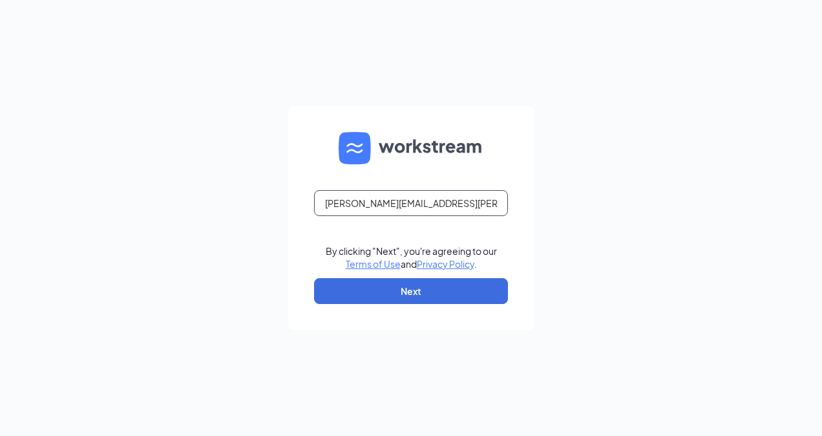
click at [435, 199] on input "leigh.harriss@yahoo.com" at bounding box center [411, 203] width 194 height 26
type input "leigh@1788chicken.com"
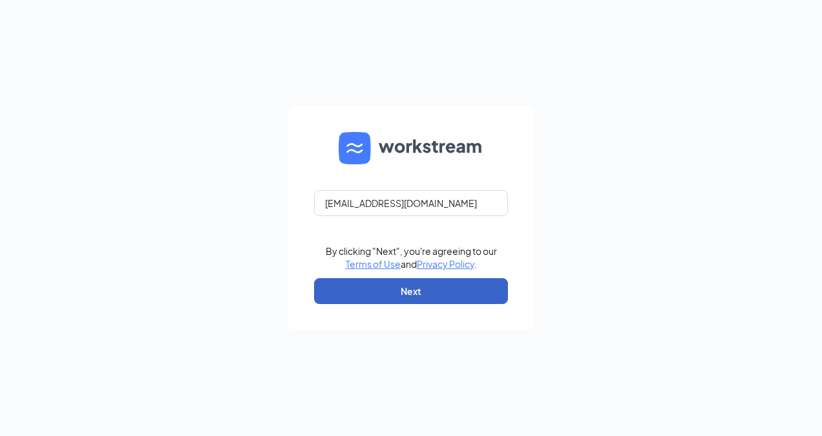
click at [461, 297] on button "Next" at bounding box center [411, 291] width 194 height 26
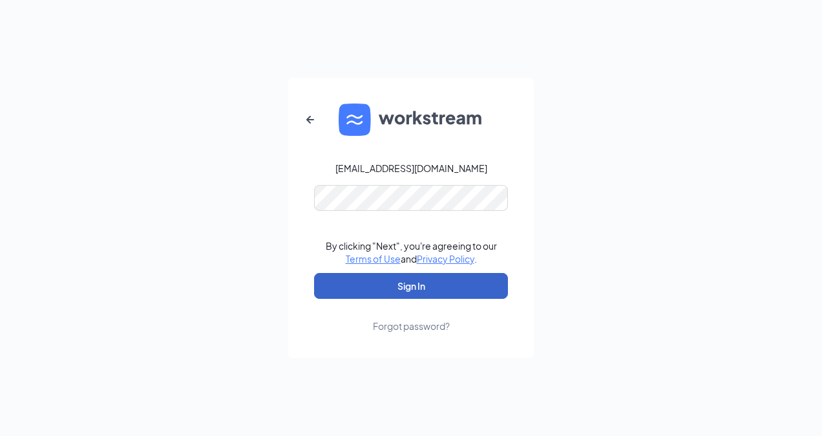
click at [445, 276] on button "Sign In" at bounding box center [411, 286] width 194 height 26
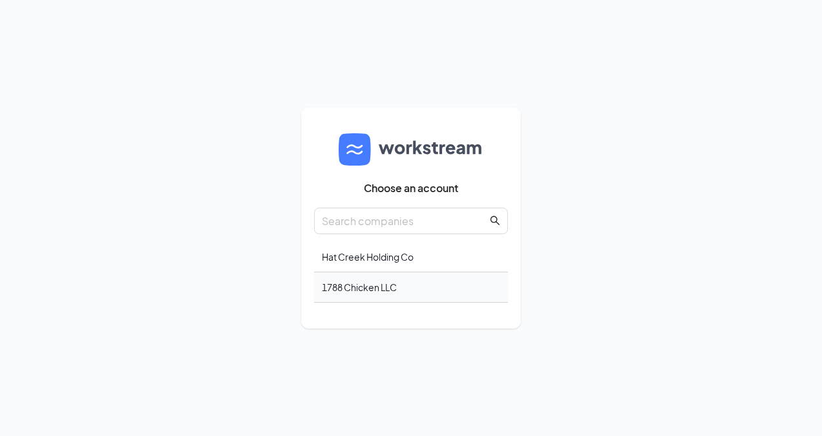
click at [416, 283] on div "1788 Chicken LLC" at bounding box center [411, 287] width 194 height 30
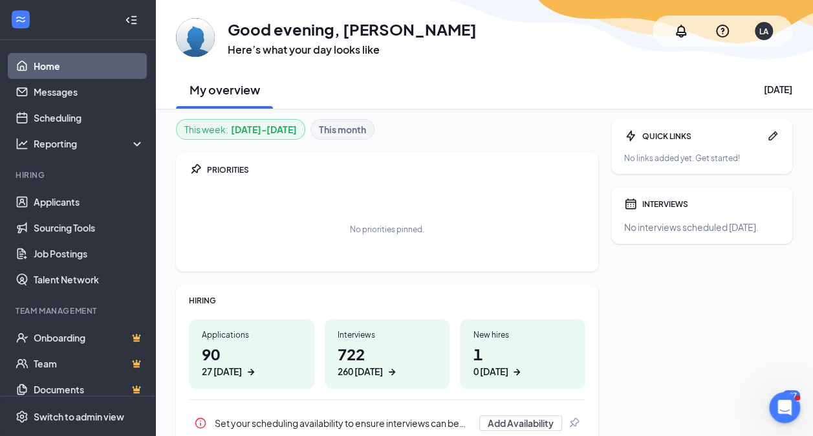
click at [155, 381] on div "This week : [DATE] - [DATE] This month PRIORITIES No priorities pinned. HIRING …" at bounding box center [483, 390] width 657 height 562
click at [144, 383] on ul "Onboarding Team Documents Surveys" at bounding box center [77, 376] width 155 height 103
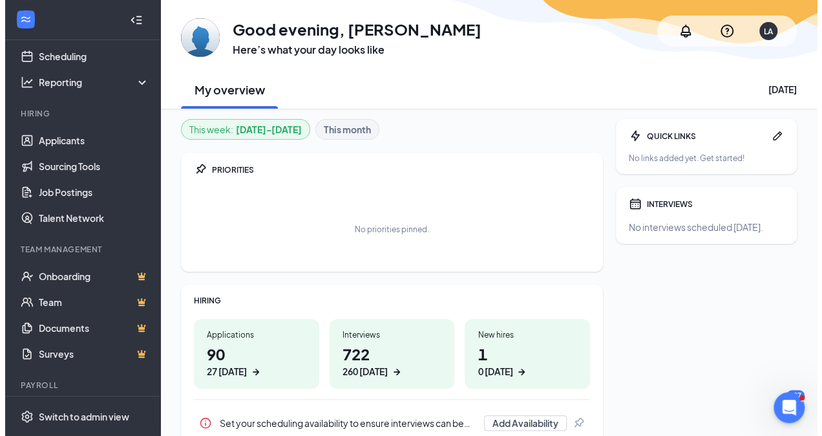
scroll to position [96, 0]
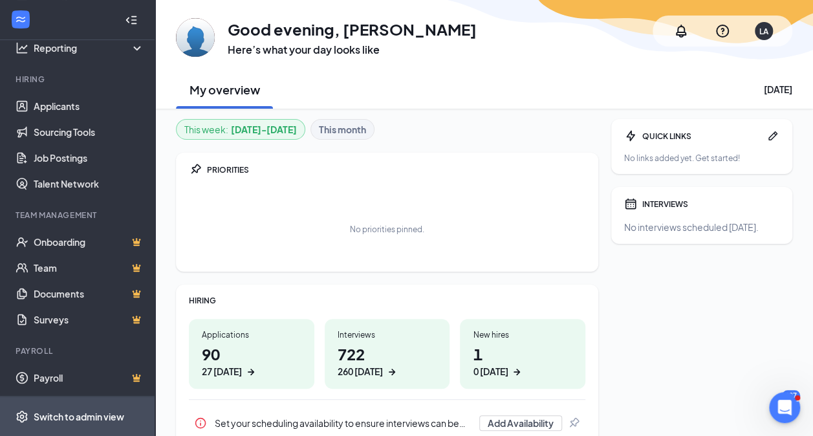
click at [99, 411] on div "Switch to admin view" at bounding box center [79, 416] width 91 height 13
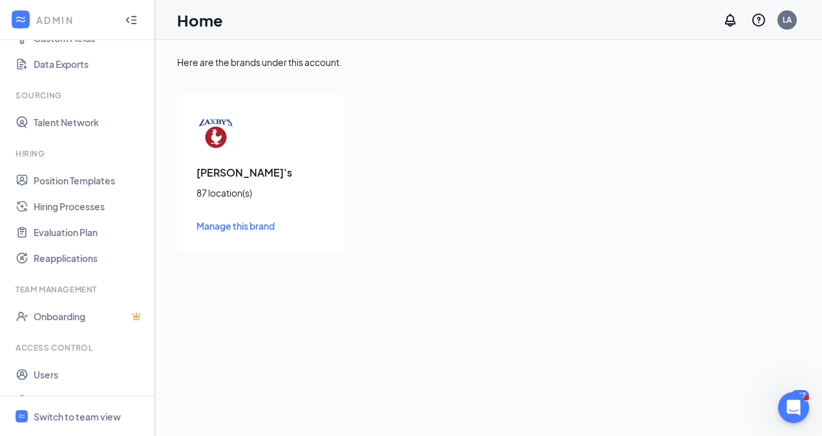
scroll to position [212, 0]
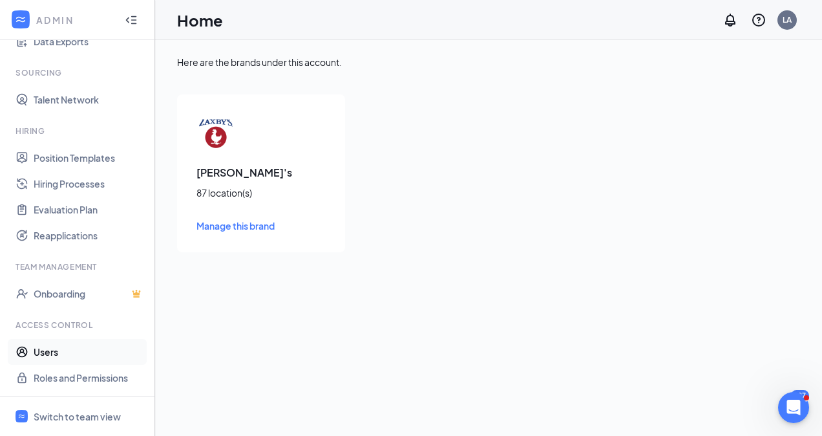
click at [92, 356] on link "Users" at bounding box center [89, 352] width 111 height 26
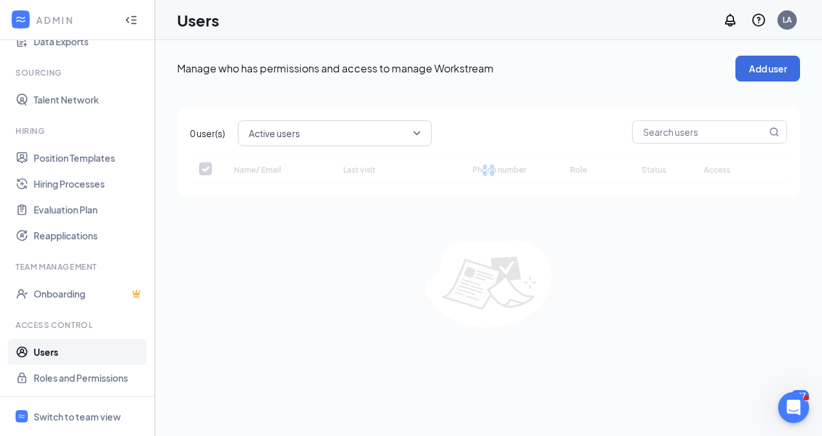
checkbox input "false"
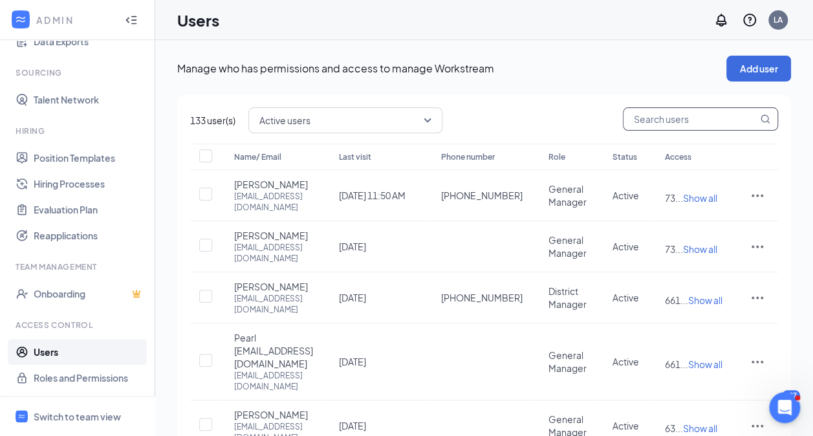
click at [652, 124] on input "text" at bounding box center [690, 119] width 134 height 22
type input "huey"
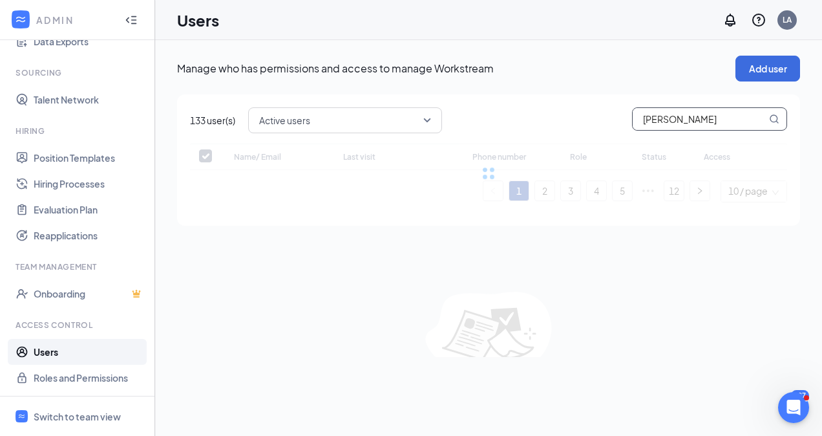
checkbox input "false"
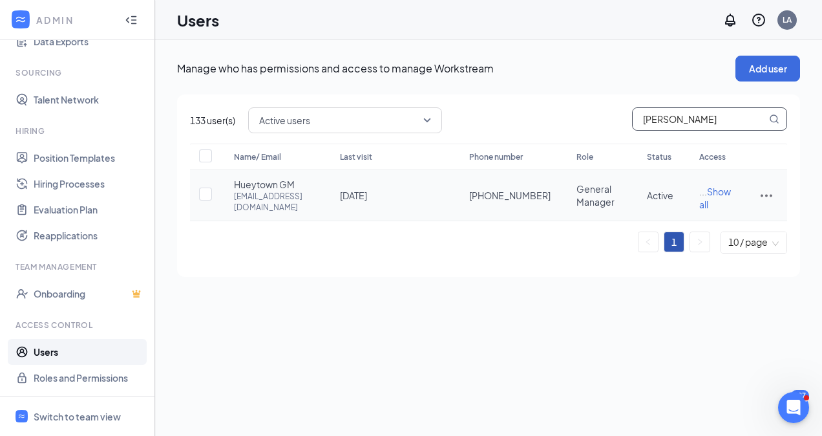
type input "huey"
click at [770, 202] on icon "ActionsIcon" at bounding box center [767, 195] width 16 height 16
click at [743, 255] on span "Reset password" at bounding box center [717, 257] width 69 height 12
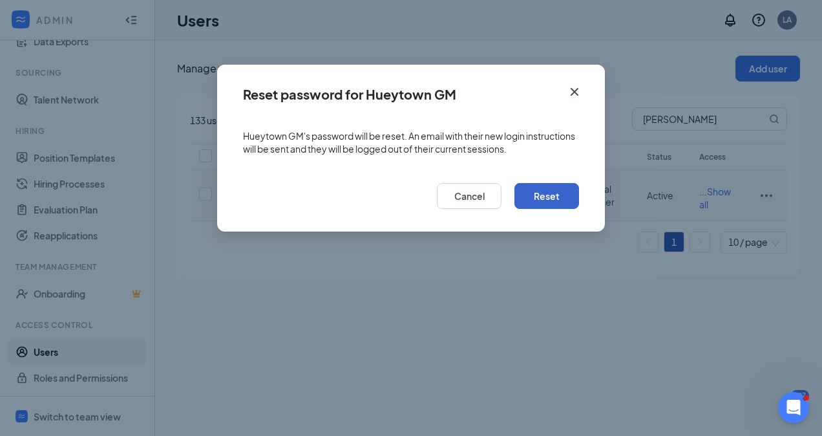
click at [552, 195] on button "Reset" at bounding box center [547, 196] width 65 height 26
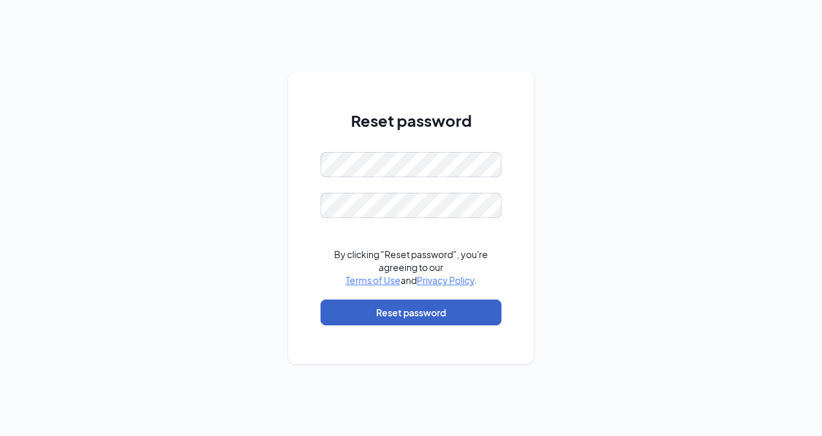
click at [463, 319] on button "Reset password" at bounding box center [411, 312] width 181 height 26
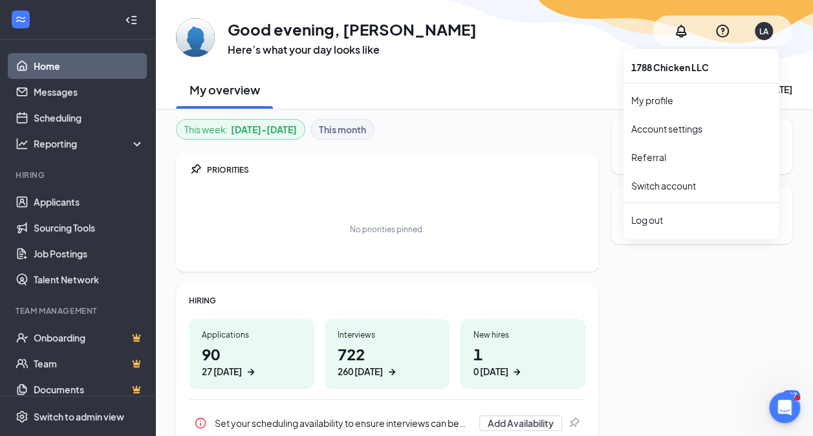
click at [769, 33] on div "LA" at bounding box center [763, 31] width 18 height 18
click at [696, 217] on div "Log out" at bounding box center [701, 219] width 140 height 13
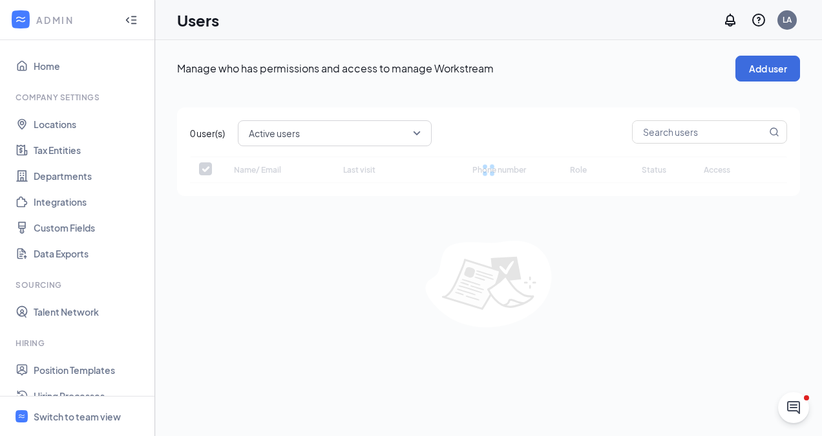
checkbox input "false"
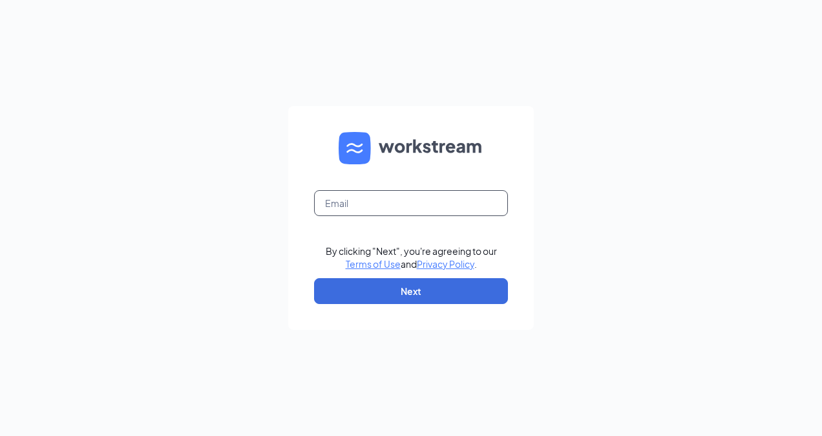
click at [363, 203] on input "text" at bounding box center [411, 203] width 194 height 26
type input "[EMAIL_ADDRESS][DOMAIN_NAME]"
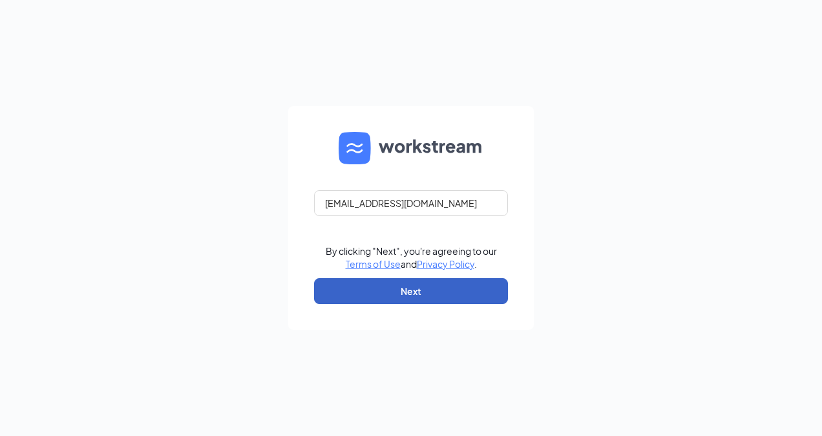
click at [397, 285] on button "Next" at bounding box center [411, 291] width 194 height 26
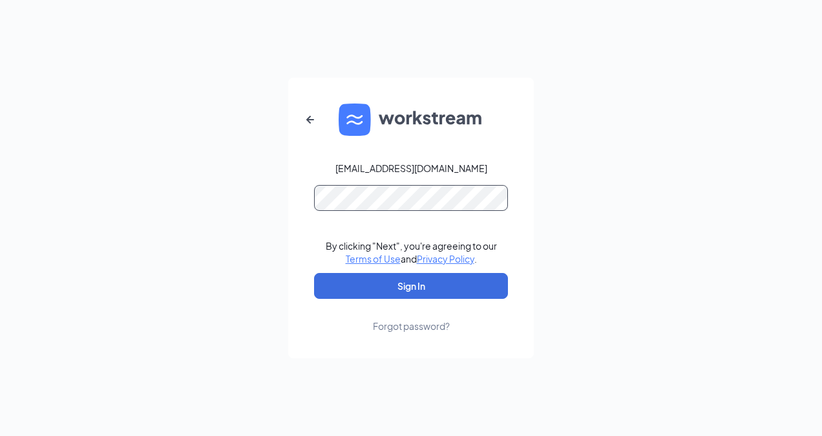
click at [266, 198] on div "[EMAIL_ADDRESS][DOMAIN_NAME] By clicking "Next", you're agreeing to our Terms o…" at bounding box center [411, 218] width 822 height 436
click at [277, 202] on div "hr@1788chicken.com By clicking "Next", you're agreeing to our Terms of Use and …" at bounding box center [411, 218] width 822 height 436
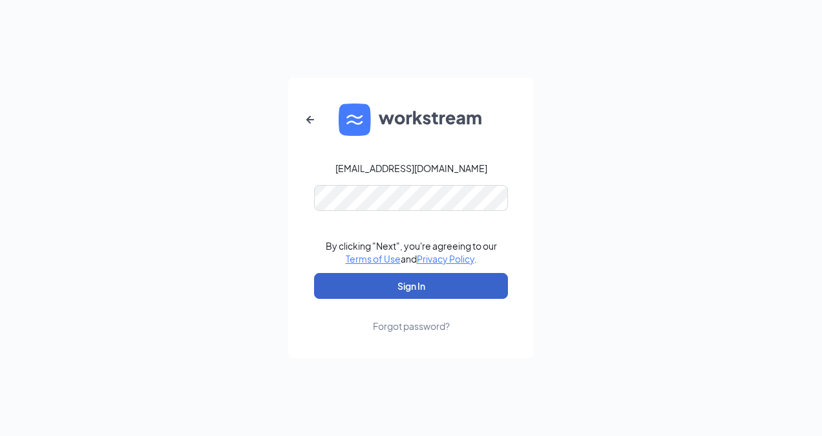
click at [389, 285] on button "Sign In" at bounding box center [411, 286] width 194 height 26
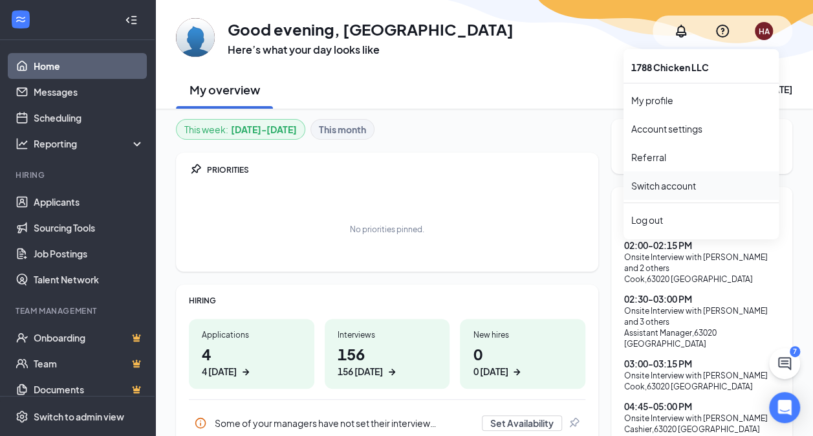
click at [687, 189] on link "Switch account" at bounding box center [663, 186] width 65 height 12
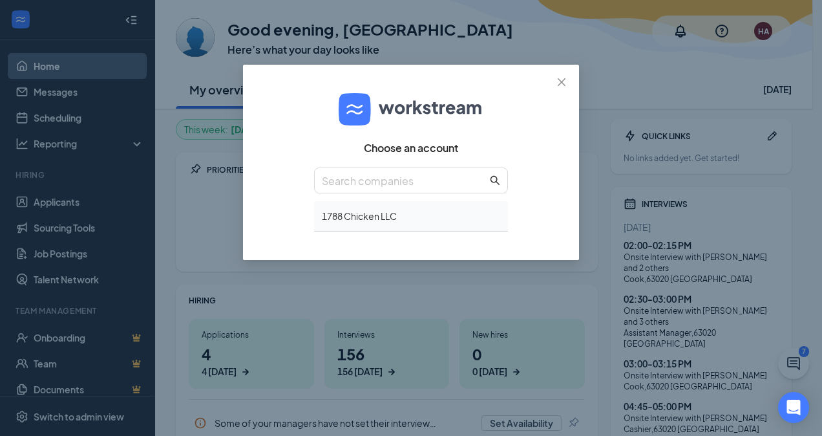
click at [419, 220] on div "1788 Chicken LLC" at bounding box center [411, 216] width 194 height 30
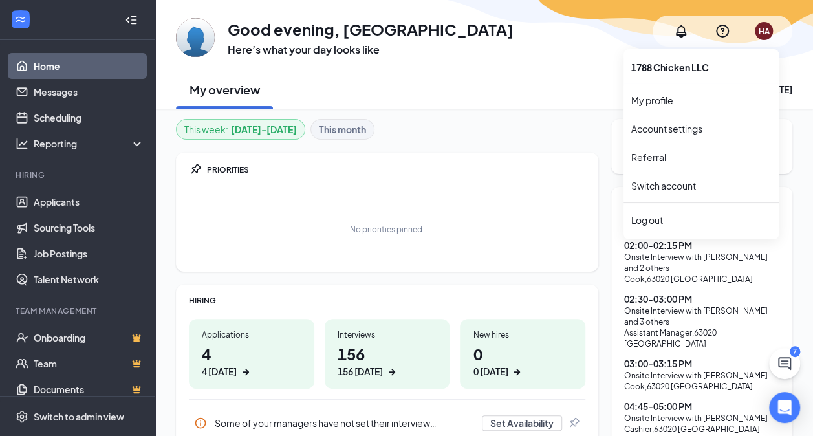
click at [765, 34] on div "HA" at bounding box center [763, 31] width 11 height 11
click at [697, 215] on div "Log out" at bounding box center [701, 219] width 140 height 13
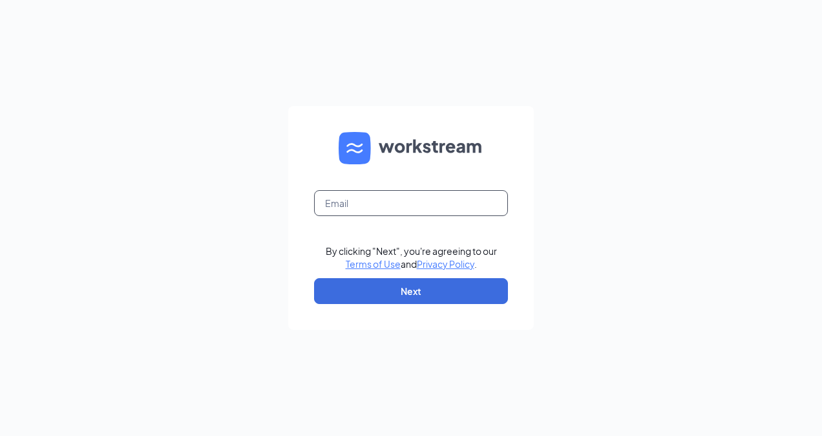
click at [354, 199] on input "text" at bounding box center [411, 203] width 194 height 26
type input "[EMAIL_ADDRESS][DOMAIN_NAME]"
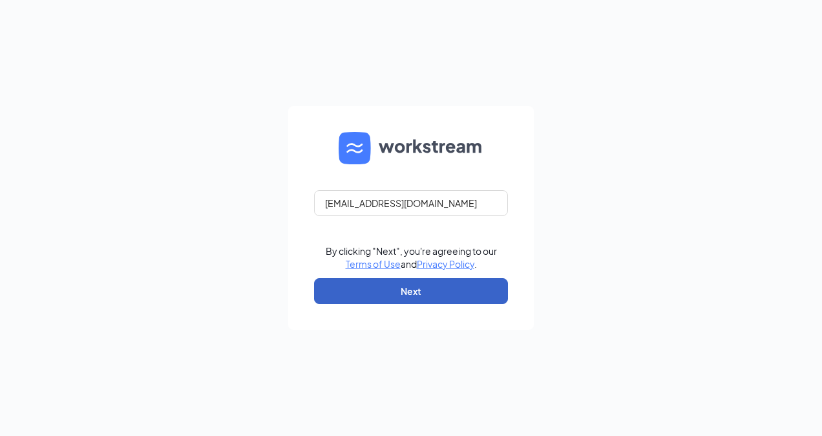
click at [439, 283] on button "Next" at bounding box center [411, 291] width 194 height 26
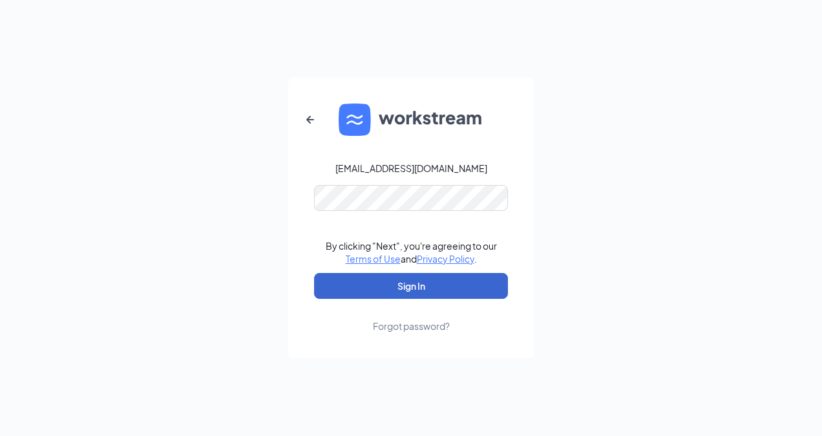
click at [429, 279] on button "Sign In" at bounding box center [411, 286] width 194 height 26
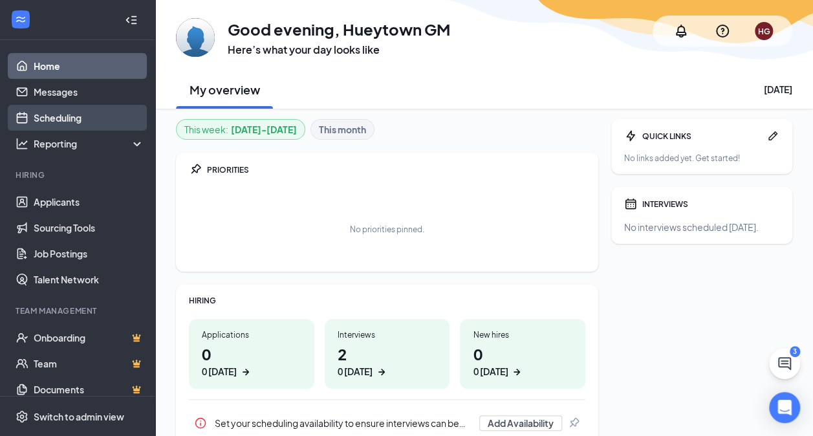
click at [99, 120] on link "Scheduling" at bounding box center [89, 118] width 111 height 26
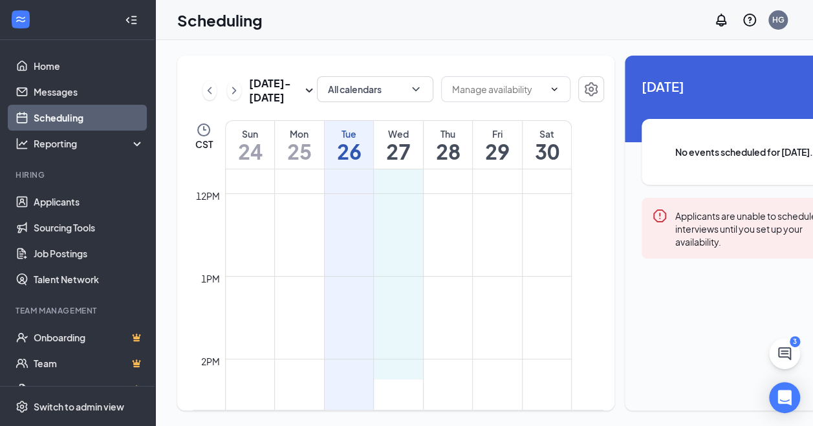
scroll to position [970, 0]
drag, startPoint x: 409, startPoint y: 211, endPoint x: 399, endPoint y: 379, distance: 168.4
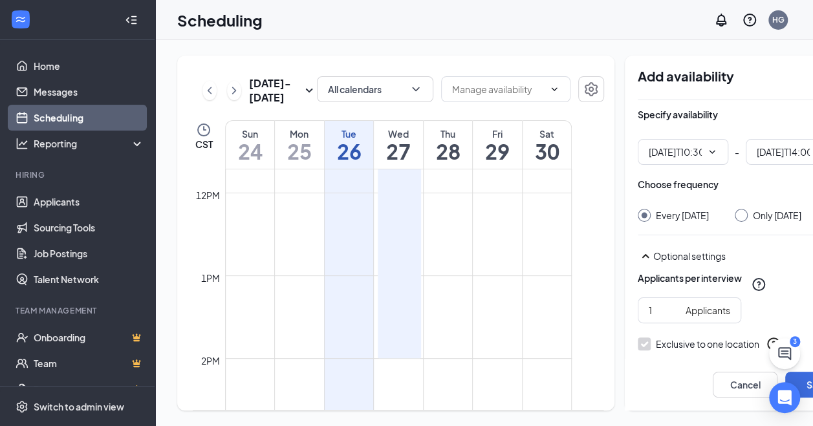
type input "10:30 AM"
type input "02:00 PM"
click at [734, 209] on input "Only Wednesday, Aug 27" at bounding box center [738, 213] width 9 height 9
radio input "true"
radio input "false"
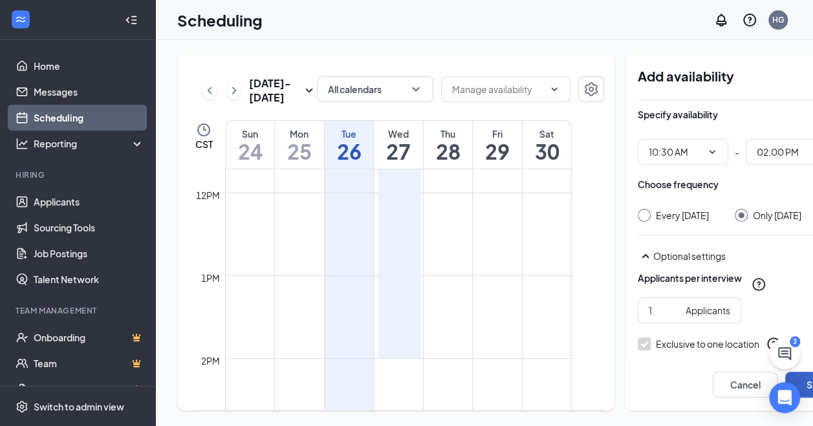
click at [802, 390] on button "Save" at bounding box center [817, 385] width 65 height 26
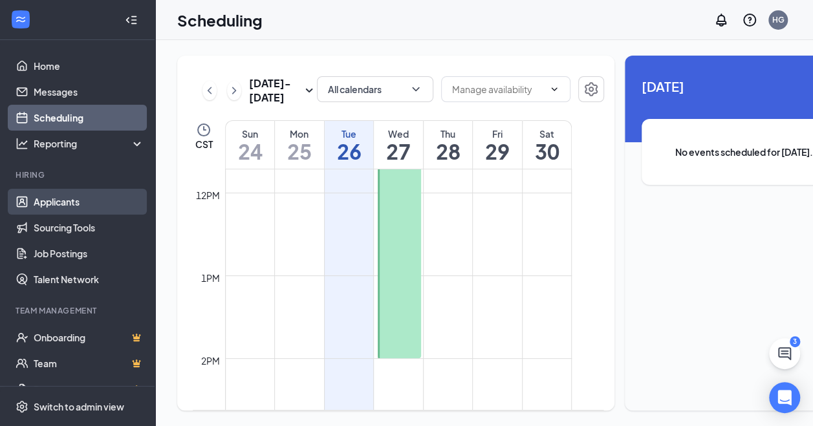
click at [72, 203] on link "Applicants" at bounding box center [89, 202] width 111 height 26
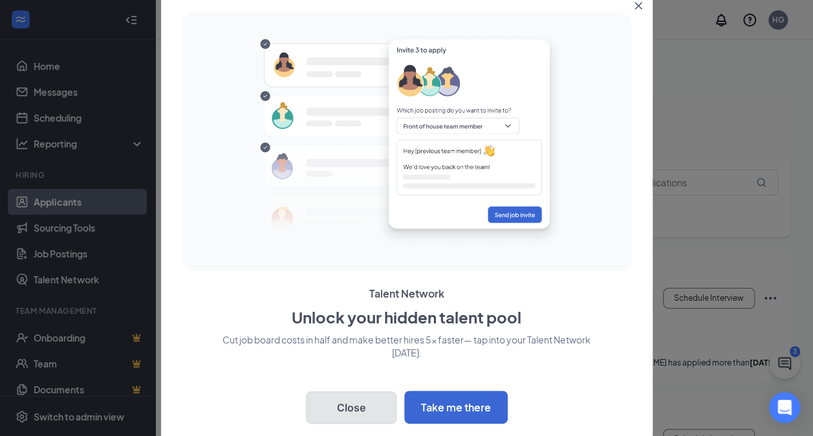
click at [356, 411] on button "Close" at bounding box center [351, 407] width 91 height 32
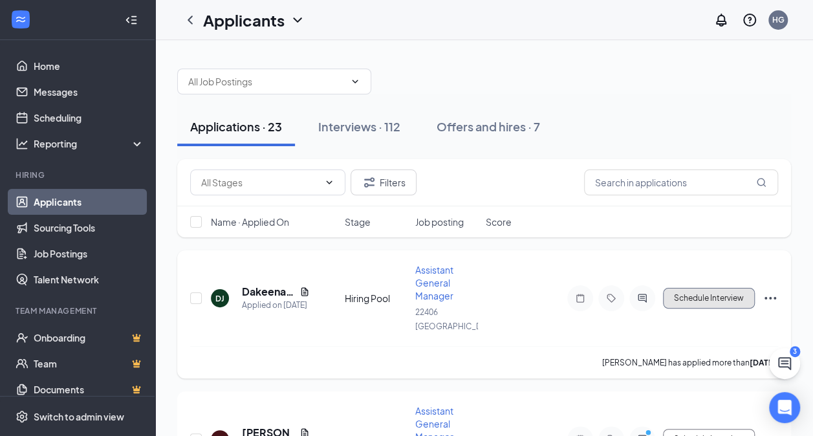
click at [693, 290] on button "Schedule Interview" at bounding box center [709, 298] width 92 height 21
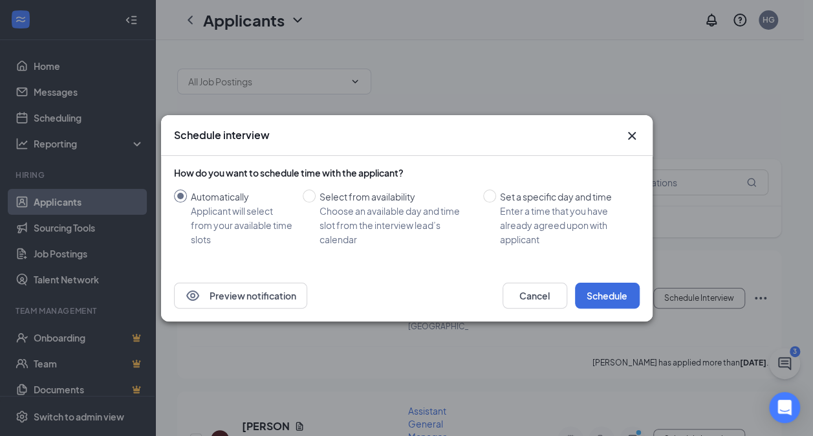
click at [375, 219] on div "Choose an available day and time slot from the interview lead’s calendar" at bounding box center [395, 225] width 153 height 43
click at [315, 202] on input "Select from availability Choose an available day and time slot from the intervi…" at bounding box center [309, 195] width 13 height 13
radio input "true"
radio input "false"
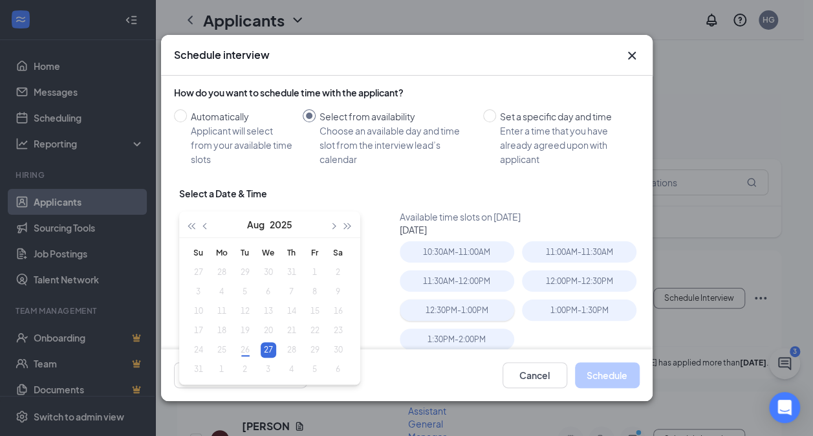
click at [487, 312] on div "12:30PM - 1:00PM" at bounding box center [457, 309] width 114 height 21
click at [596, 374] on button "Schedule" at bounding box center [607, 375] width 65 height 26
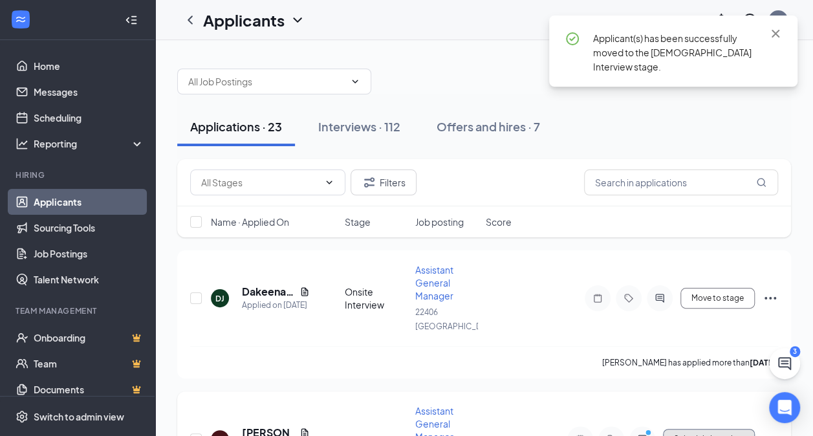
click at [703, 429] on button "Schedule Interview" at bounding box center [709, 439] width 92 height 21
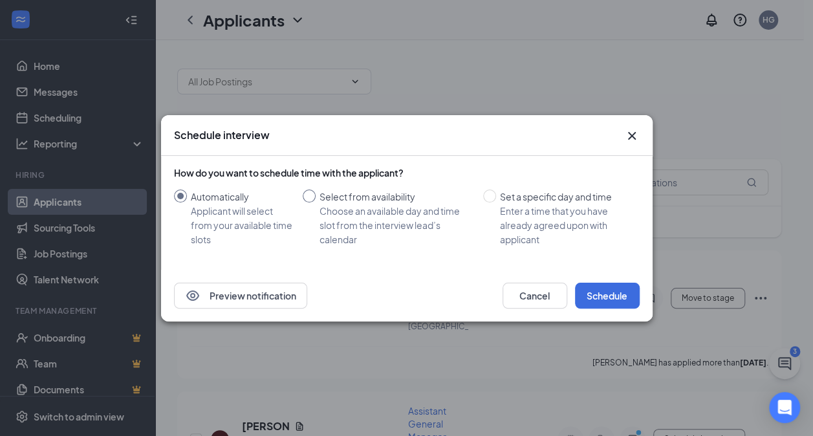
click at [376, 201] on div "Select from availability" at bounding box center [395, 196] width 153 height 14
click at [315, 201] on input "Select from availability Choose an available day and time slot from the intervi…" at bounding box center [309, 195] width 13 height 13
radio input "true"
radio input "false"
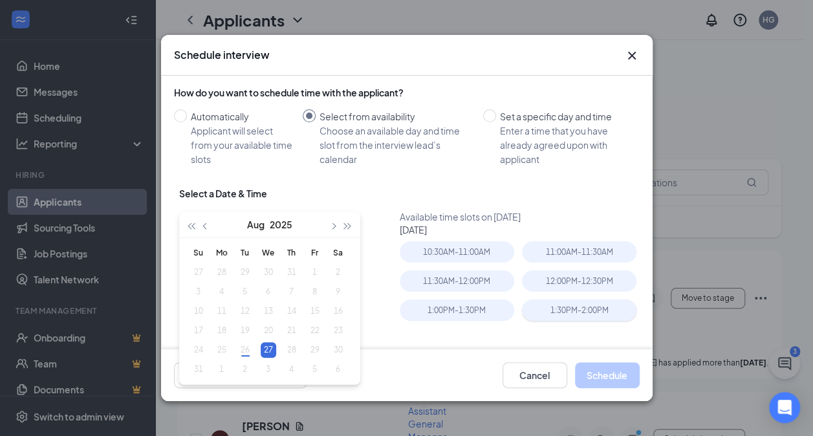
click at [547, 315] on div "1:30PM - 2:00PM" at bounding box center [579, 309] width 114 height 21
click at [623, 372] on button "Schedule" at bounding box center [607, 375] width 65 height 26
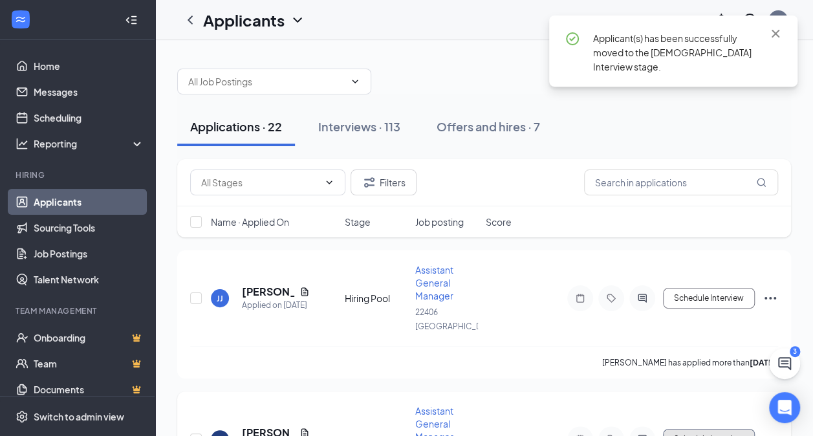
click at [728, 429] on button "Schedule Interview" at bounding box center [709, 439] width 92 height 21
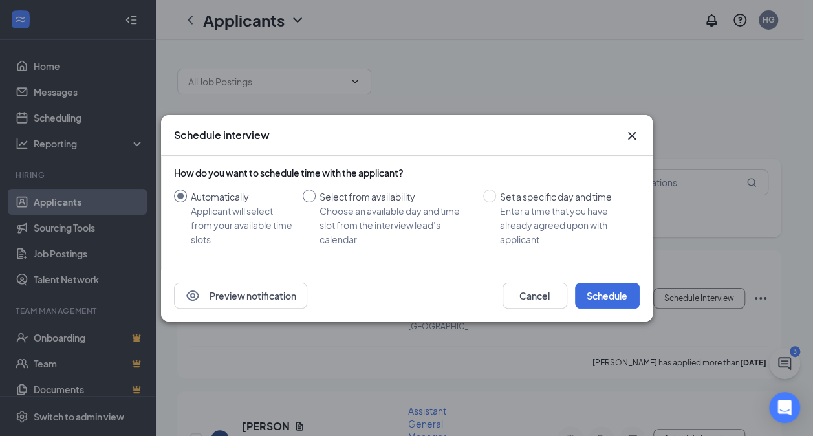
click at [373, 219] on div "Choose an available day and time slot from the interview lead’s calendar" at bounding box center [395, 225] width 153 height 43
click at [315, 202] on input "Select from availability Choose an available day and time slot from the intervi…" at bounding box center [309, 195] width 13 height 13
radio input "true"
radio input "false"
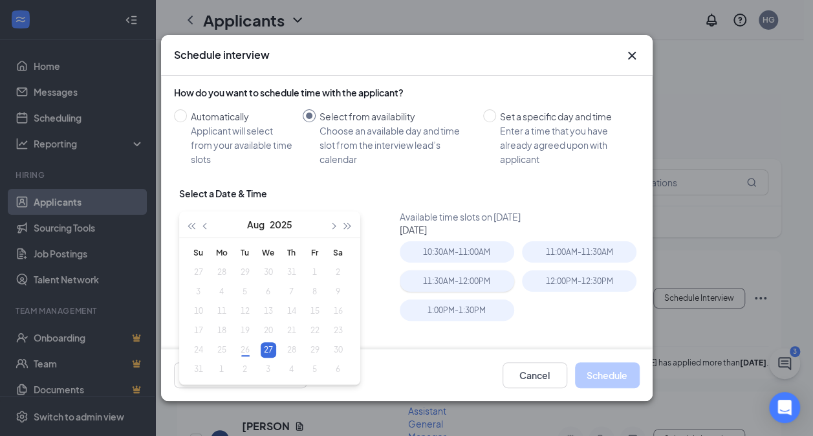
click at [475, 288] on div "11:30AM - 12:00PM" at bounding box center [457, 280] width 114 height 21
click at [621, 372] on button "Schedule" at bounding box center [607, 375] width 65 height 26
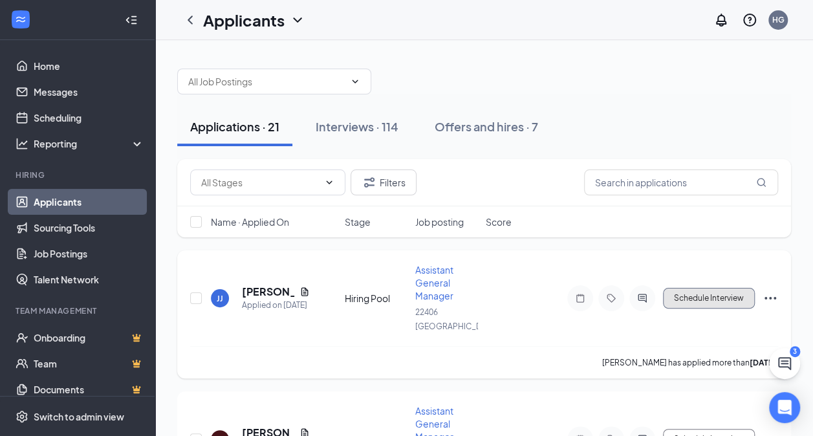
click at [707, 288] on button "Schedule Interview" at bounding box center [709, 298] width 92 height 21
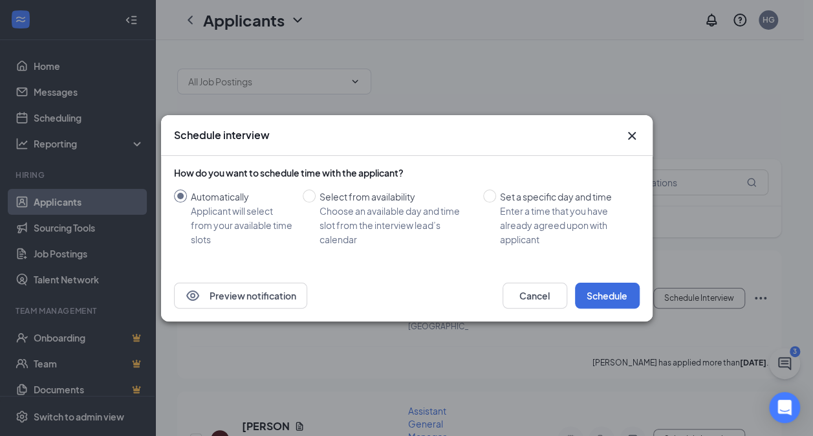
click at [383, 211] on div "Choose an available day and time slot from the interview lead’s calendar" at bounding box center [395, 225] width 153 height 43
click at [315, 202] on input "Select from availability Choose an available day and time slot from the intervi…" at bounding box center [309, 195] width 13 height 13
radio input "true"
radio input "false"
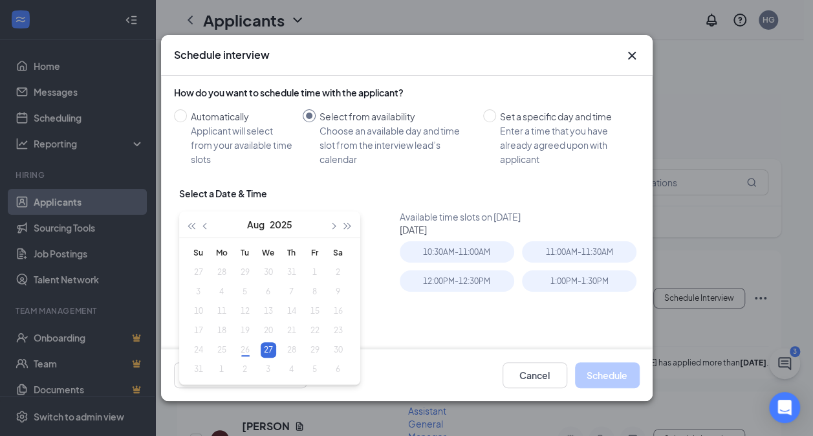
click at [569, 265] on div "11:00AM - 11:30AM" at bounding box center [583, 255] width 122 height 29
click at [562, 282] on div "1:00PM - 1:30PM" at bounding box center [579, 280] width 114 height 21
click at [621, 380] on button "Schedule" at bounding box center [607, 375] width 65 height 26
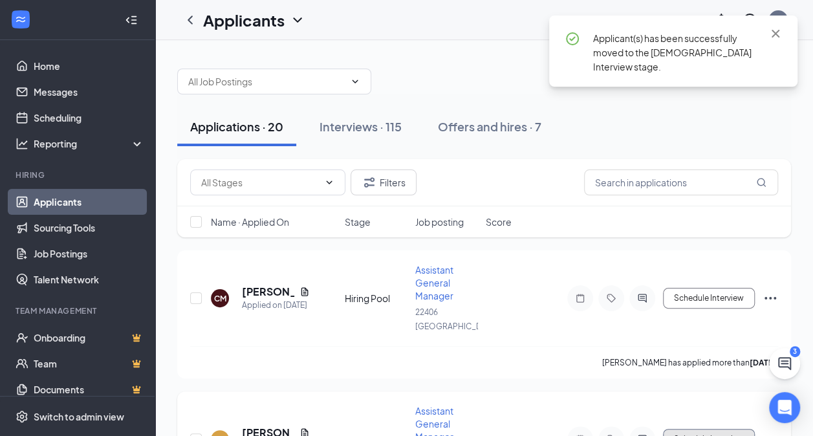
click at [684, 429] on button "Schedule Interview" at bounding box center [709, 439] width 92 height 21
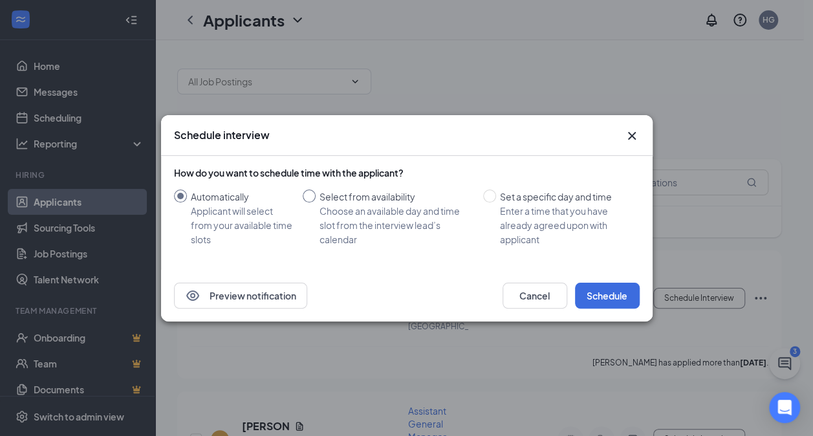
click at [411, 216] on div "Choose an available day and time slot from the interview lead’s calendar" at bounding box center [395, 225] width 153 height 43
click at [315, 202] on input "Select from availability Choose an available day and time slot from the intervi…" at bounding box center [309, 195] width 13 height 13
radio input "true"
radio input "false"
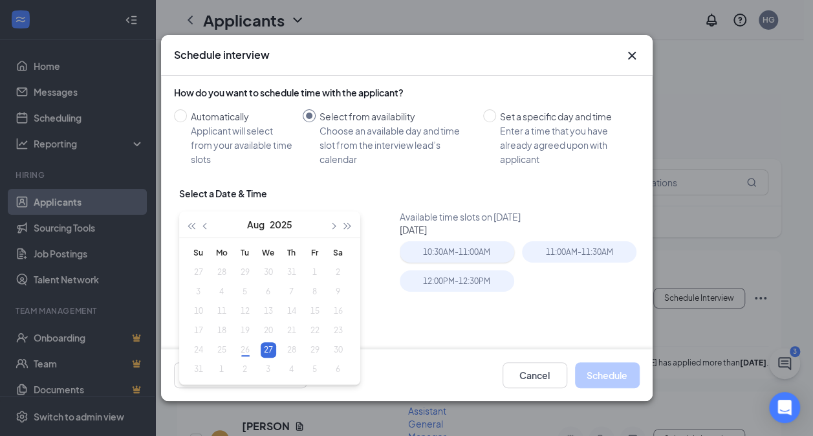
click at [476, 252] on div "10:30AM - 11:00AM" at bounding box center [457, 251] width 114 height 21
click at [610, 379] on button "Schedule" at bounding box center [607, 375] width 65 height 26
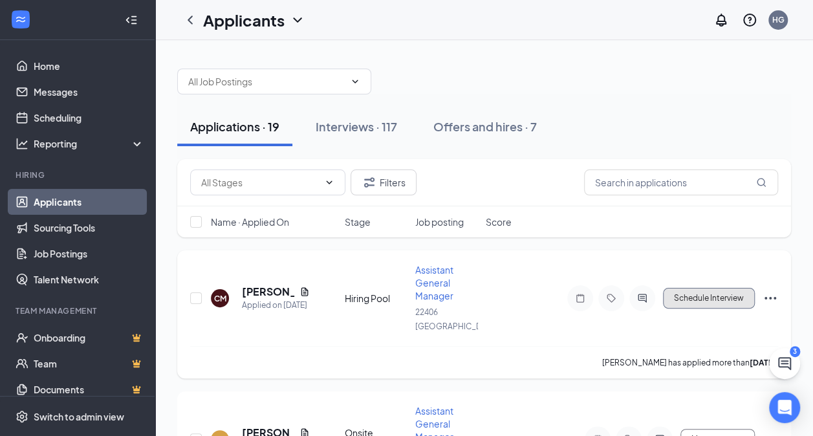
click at [675, 299] on button "Schedule Interview" at bounding box center [709, 298] width 92 height 21
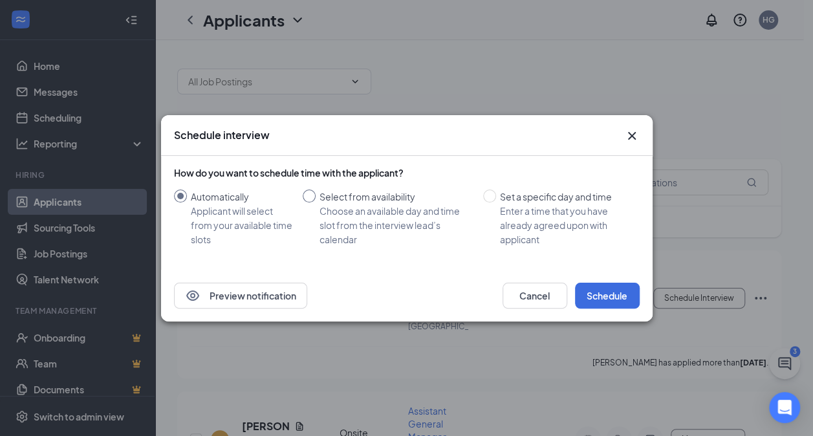
click at [409, 219] on div "Choose an available day and time slot from the interview lead’s calendar" at bounding box center [395, 225] width 153 height 43
click at [315, 202] on input "Select from availability Choose an available day and time slot from the intervi…" at bounding box center [309, 195] width 13 height 13
radio input "true"
radio input "false"
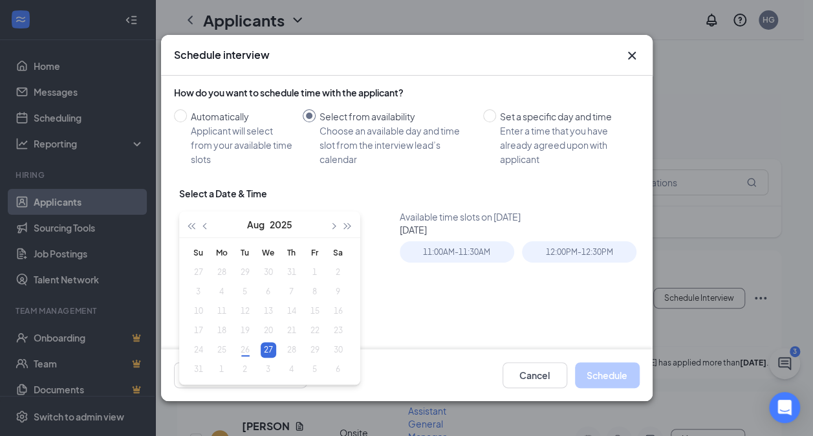
click at [559, 239] on div "Available time slots on August 27, 2025 August 27, 2025 11:00AM - 11:30AM 12:00…" at bounding box center [522, 307] width 245 height 194
click at [558, 253] on div "12:00PM - 12:30PM" at bounding box center [579, 251] width 114 height 21
click at [614, 376] on button "Schedule" at bounding box center [607, 375] width 65 height 26
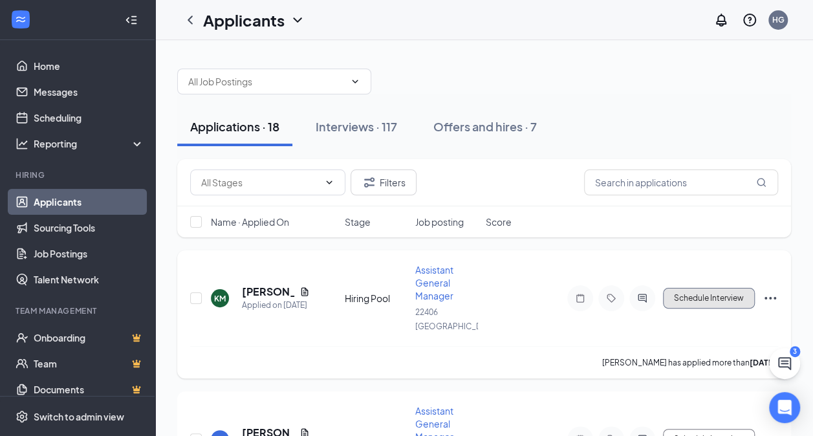
click at [701, 291] on button "Schedule Interview" at bounding box center [709, 298] width 92 height 21
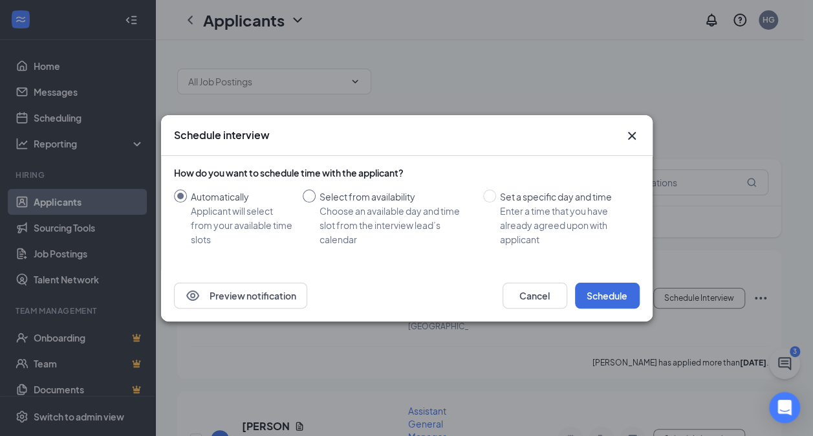
click at [346, 222] on div "Choose an available day and time slot from the interview lead’s calendar" at bounding box center [395, 225] width 153 height 43
click at [315, 202] on input "Select from availability Choose an available day and time slot from the intervi…" at bounding box center [309, 195] width 13 height 13
radio input "true"
radio input "false"
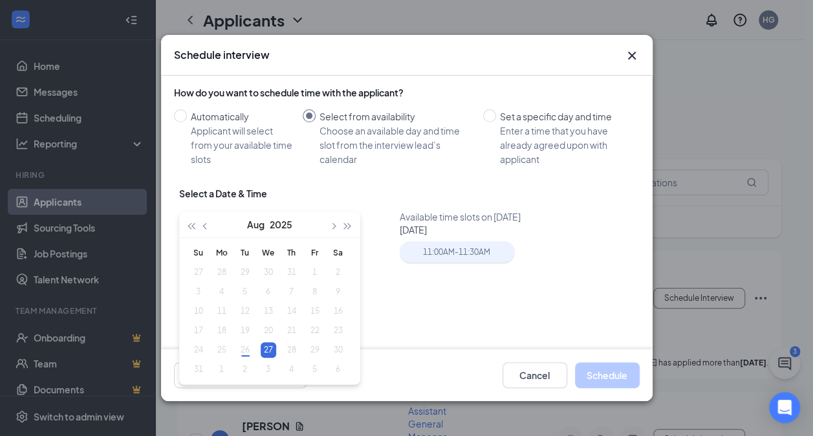
click at [446, 259] on div "11:00AM - 11:30AM" at bounding box center [457, 251] width 114 height 21
click at [595, 372] on button "Schedule" at bounding box center [607, 375] width 65 height 26
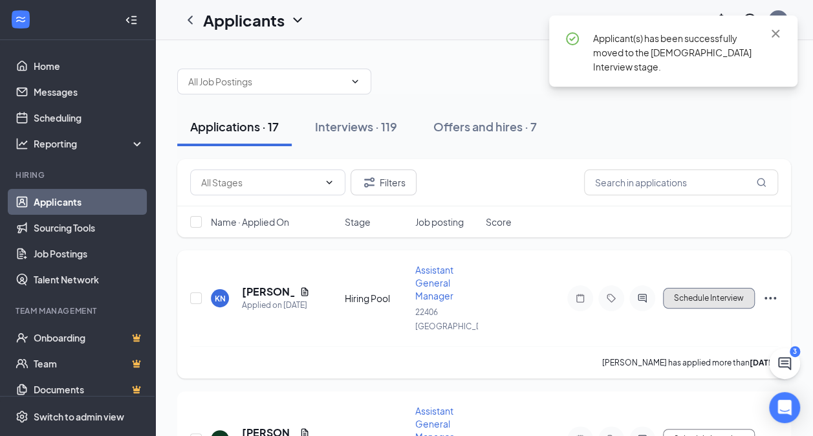
click at [720, 288] on button "Schedule Interview" at bounding box center [709, 298] width 92 height 21
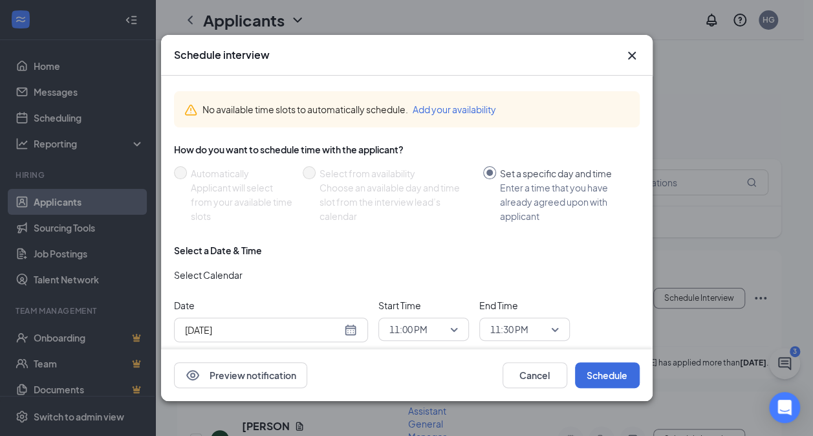
click at [639, 52] on div "Schedule interview" at bounding box center [406, 55] width 491 height 41
click at [636, 53] on icon "Cross" at bounding box center [632, 56] width 16 height 16
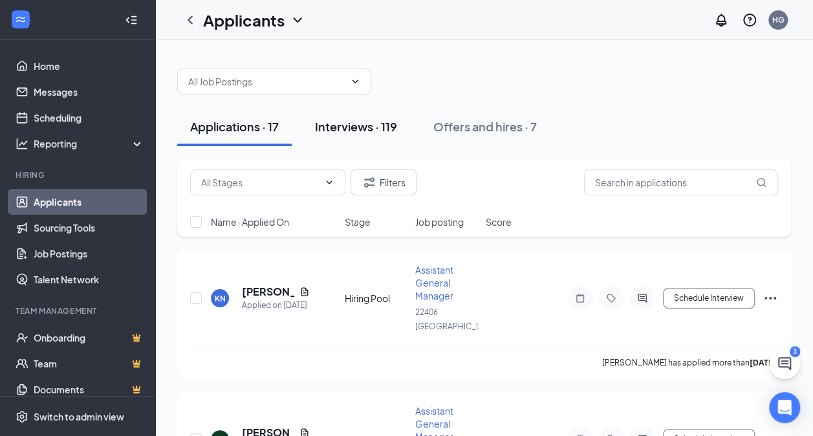
click at [365, 132] on div "Interviews · 119" at bounding box center [356, 126] width 82 height 16
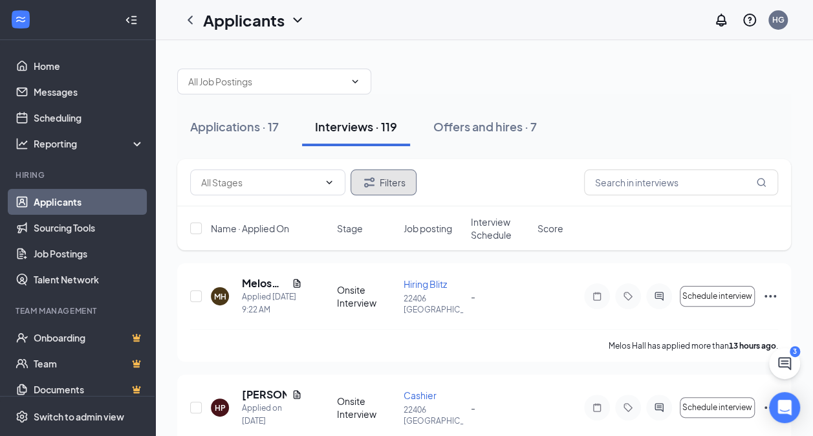
click at [368, 177] on icon "Filter" at bounding box center [369, 183] width 16 height 16
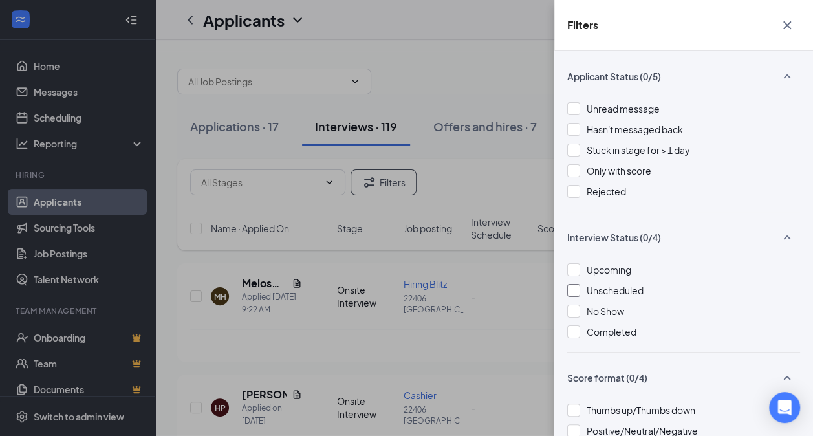
click at [623, 284] on span "Unscheduled" at bounding box center [614, 290] width 57 height 12
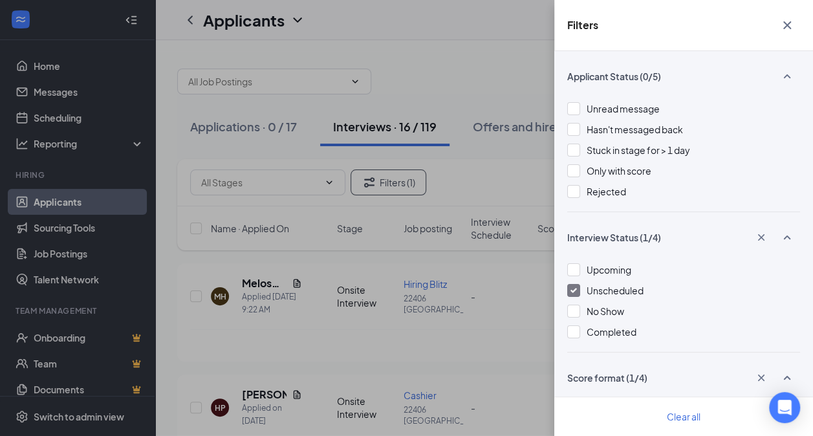
click at [507, 92] on div "Filters Applicant Status (0/5) Unread message Hasn't messaged back Stuck in sta…" at bounding box center [406, 218] width 813 height 436
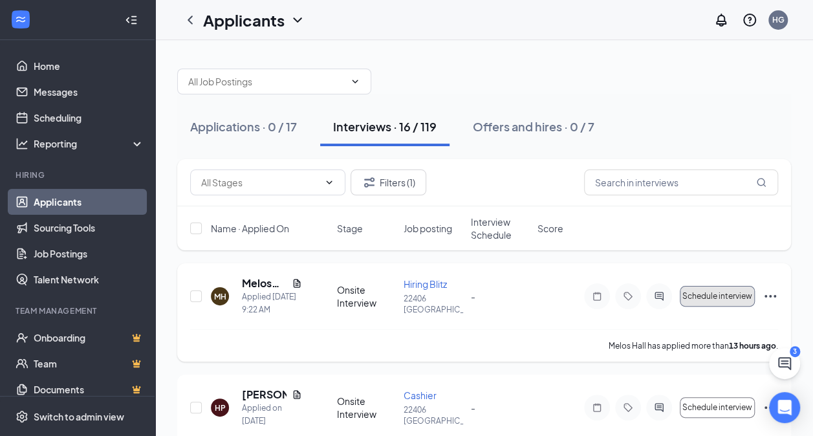
click at [721, 296] on span "Schedule interview" at bounding box center [717, 296] width 70 height 9
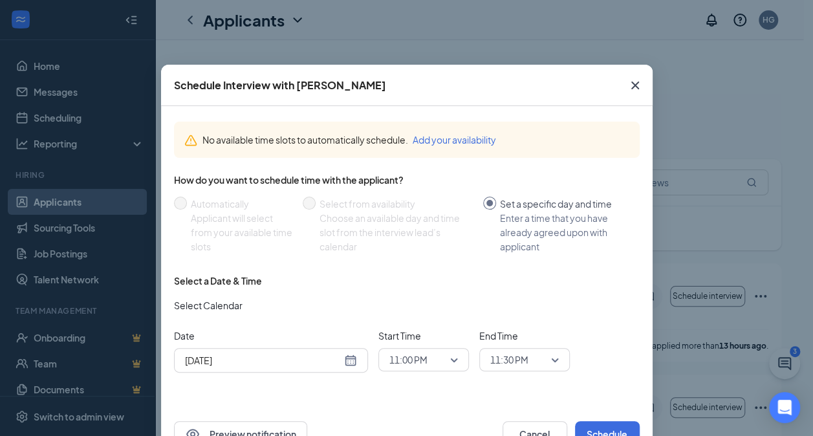
click at [635, 72] on span "Close" at bounding box center [634, 85] width 35 height 35
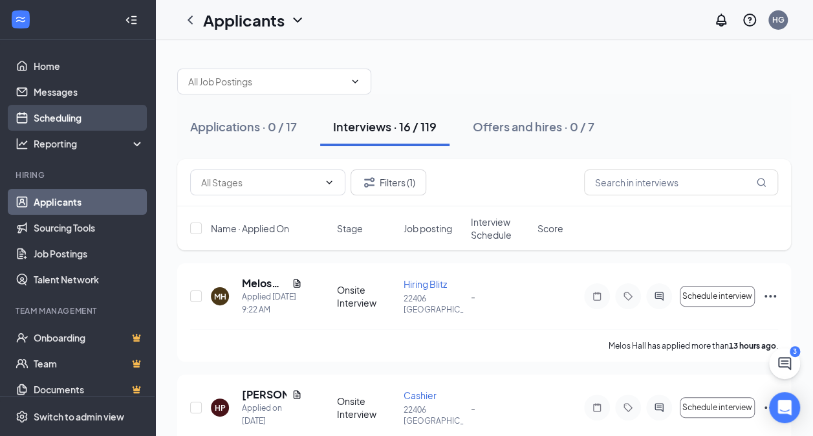
click at [107, 113] on link "Scheduling" at bounding box center [89, 118] width 111 height 26
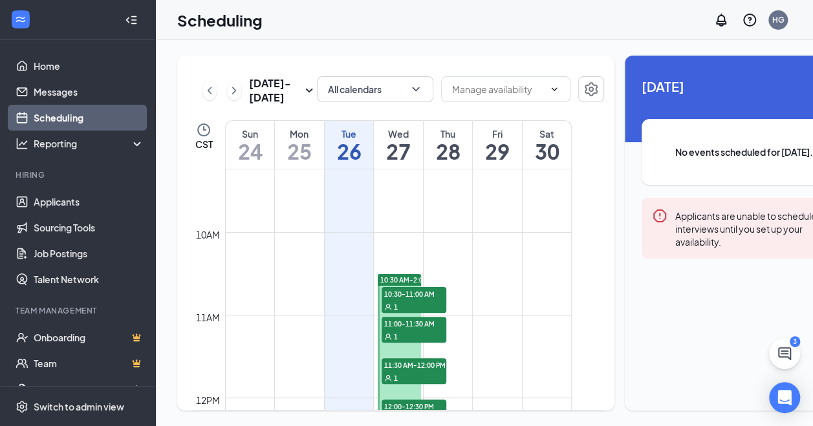
scroll to position [778, 0]
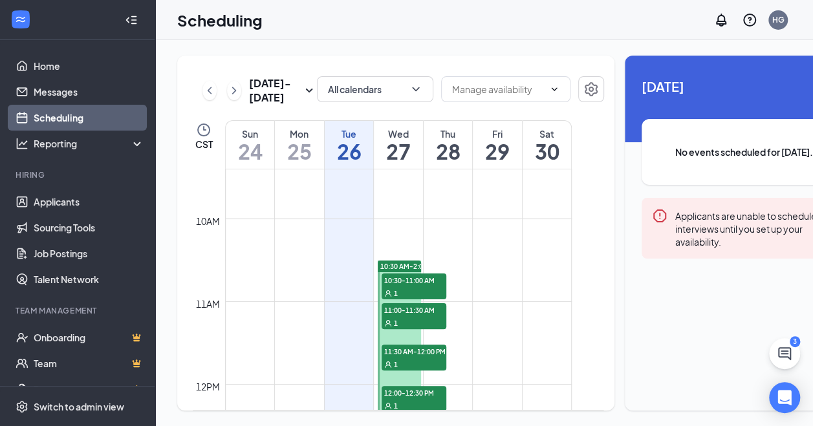
click at [385, 271] on span "10:30 AM-2:00 PM" at bounding box center [409, 266] width 58 height 9
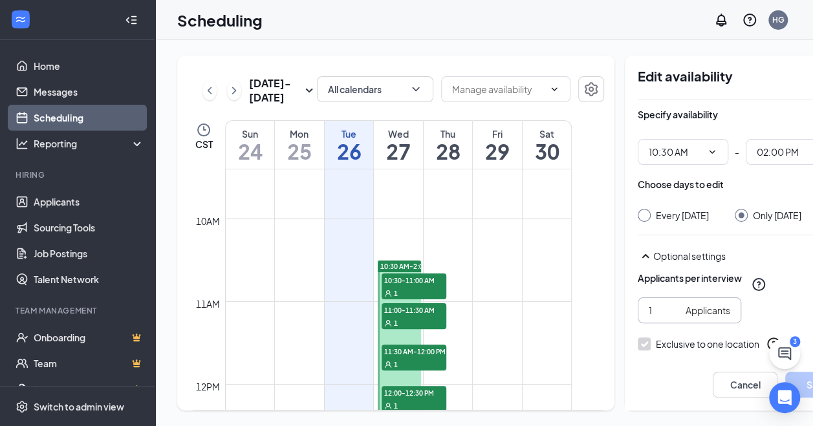
click at [648, 315] on input "1" at bounding box center [664, 310] width 32 height 14
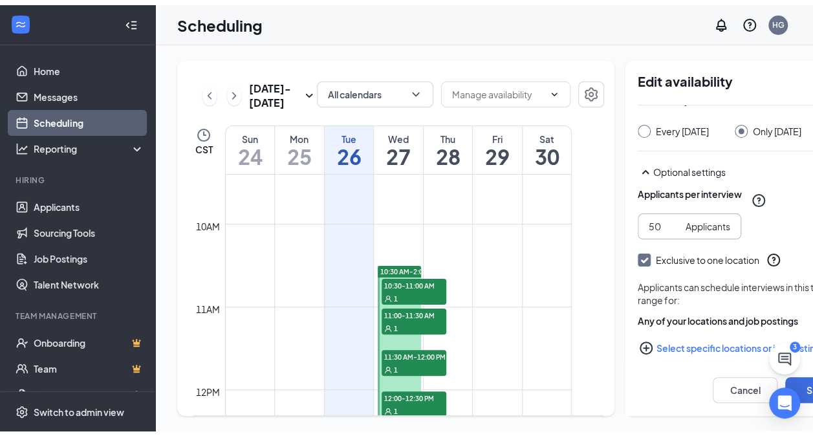
scroll to position [91, 0]
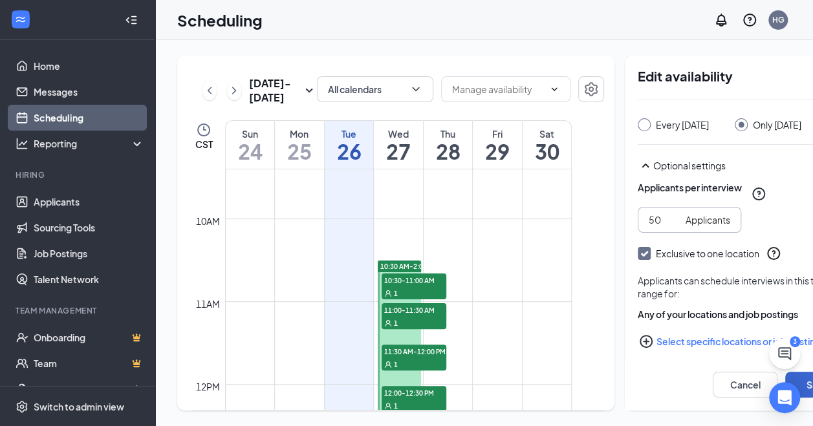
type input "50"
click at [802, 398] on button "Save" at bounding box center [817, 385] width 65 height 26
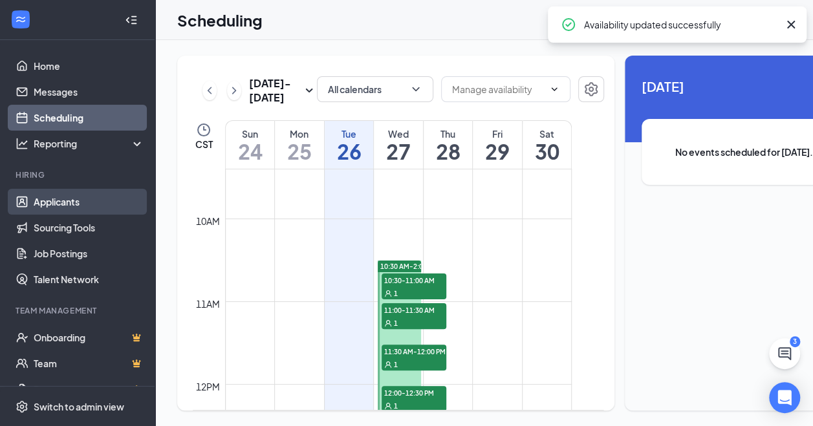
click at [83, 200] on link "Applicants" at bounding box center [89, 202] width 111 height 26
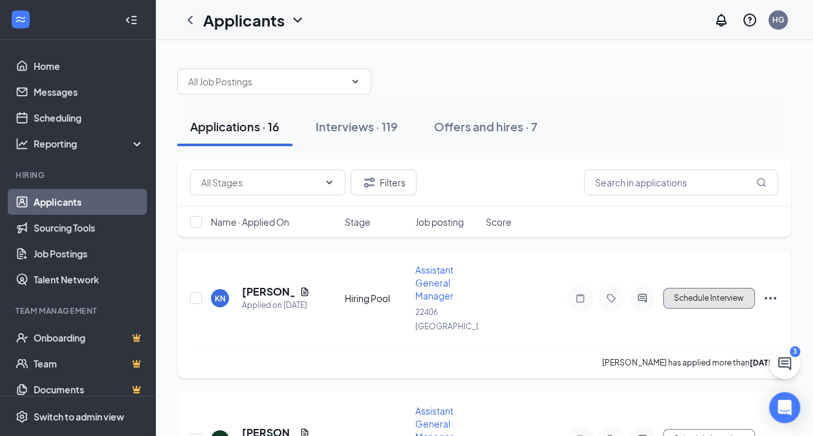
click at [699, 290] on button "Schedule Interview" at bounding box center [709, 298] width 92 height 21
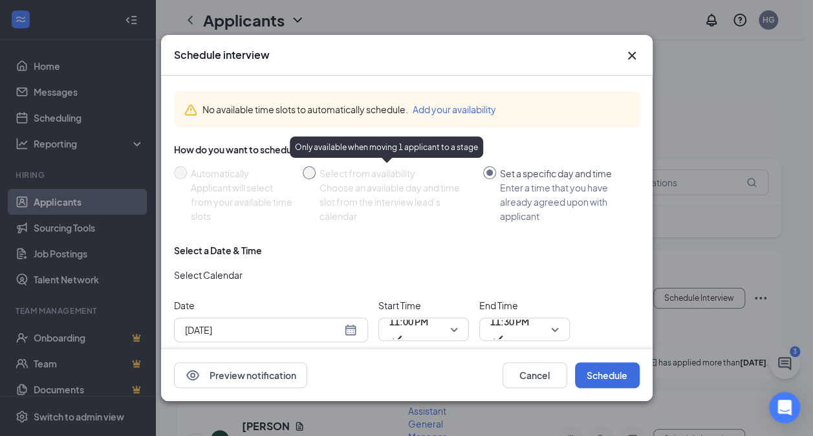
radio input "false"
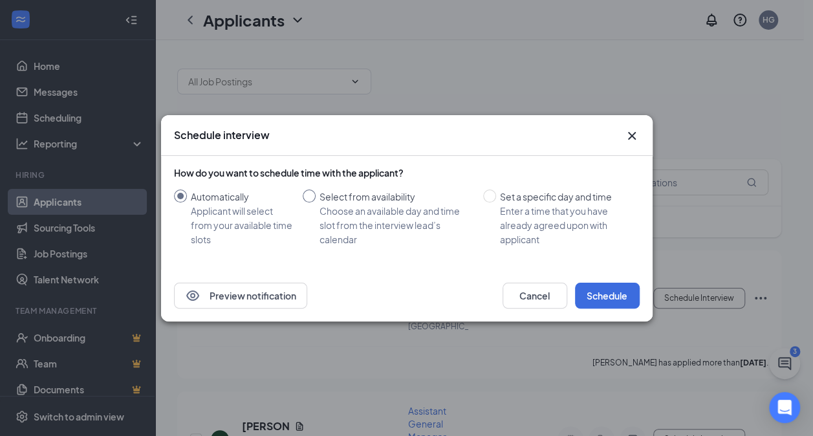
click at [335, 201] on div "Select from availability" at bounding box center [395, 196] width 153 height 14
click at [315, 201] on input "Select from availability Choose an available day and time slot from the intervi…" at bounding box center [309, 195] width 13 height 13
radio input "true"
radio input "false"
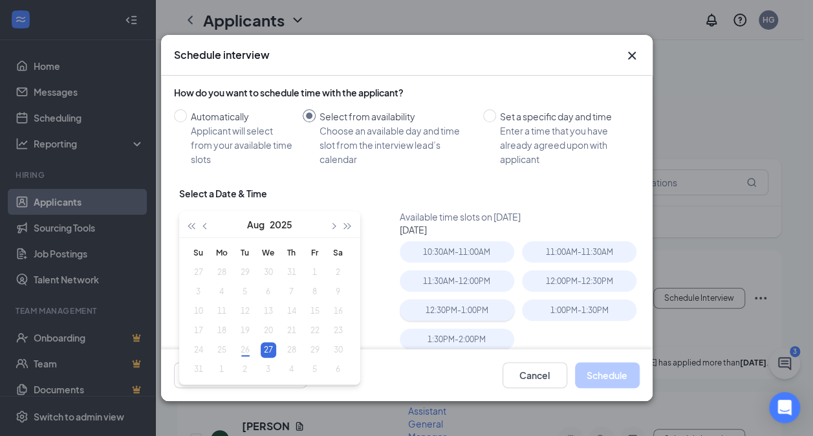
click at [438, 306] on div "12:30PM - 1:00PM" at bounding box center [457, 309] width 114 height 21
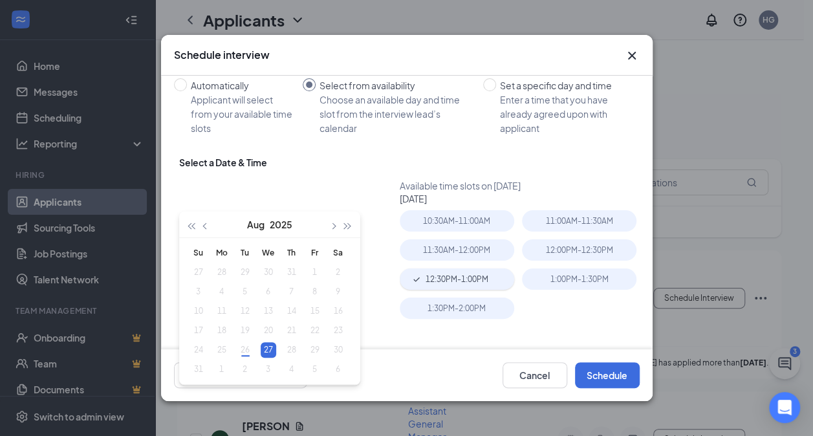
scroll to position [67, 0]
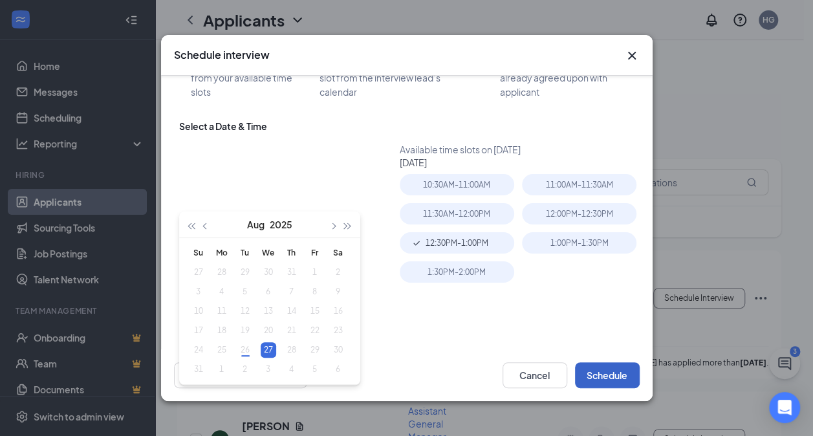
click at [604, 367] on button "Schedule" at bounding box center [607, 375] width 65 height 26
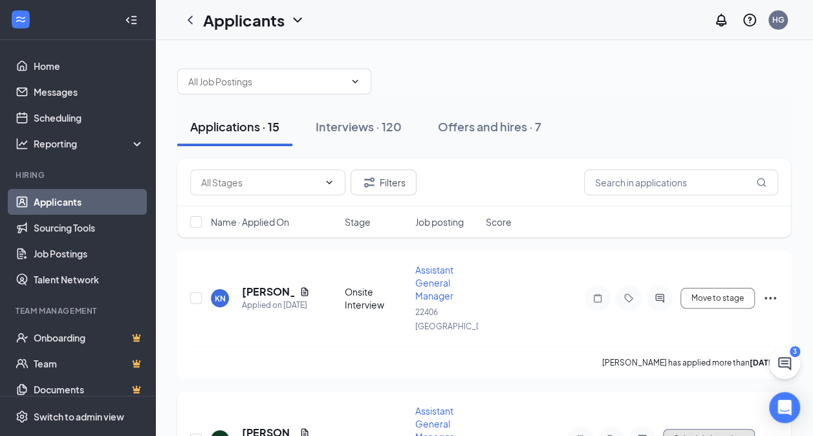
click at [712, 429] on button "Schedule Interview" at bounding box center [709, 439] width 92 height 21
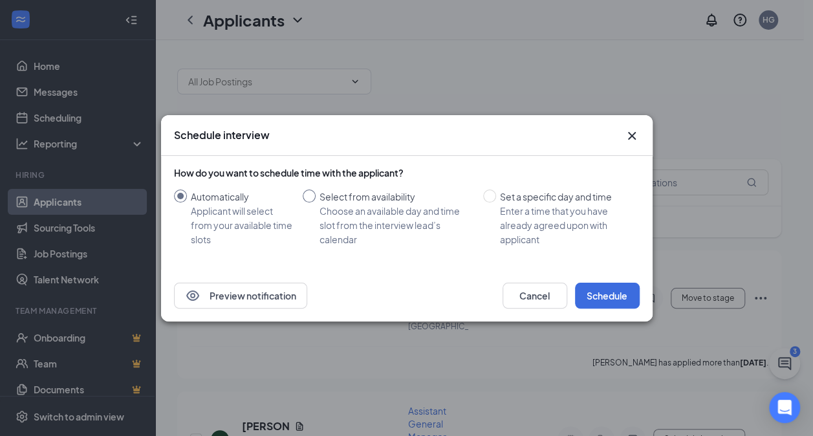
click at [391, 224] on div "Choose an available day and time slot from the interview lead’s calendar" at bounding box center [395, 225] width 153 height 43
click at [315, 202] on input "Select from availability Choose an available day and time slot from the intervi…" at bounding box center [309, 195] width 13 height 13
radio input "true"
radio input "false"
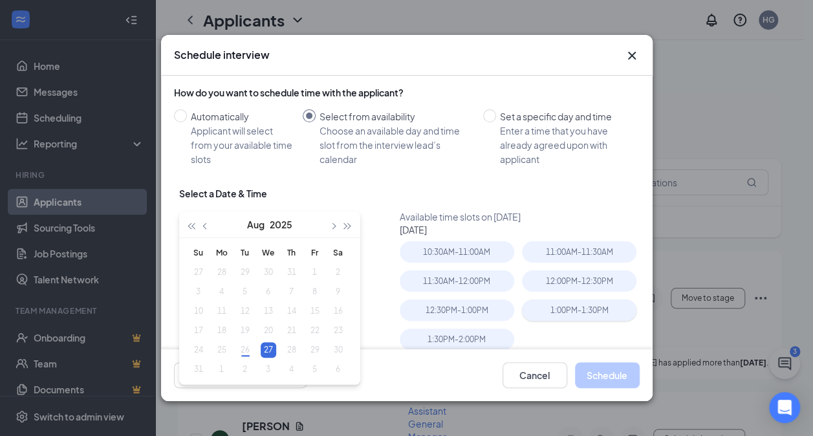
click at [583, 312] on div "1:00PM - 1:30PM" at bounding box center [579, 309] width 114 height 21
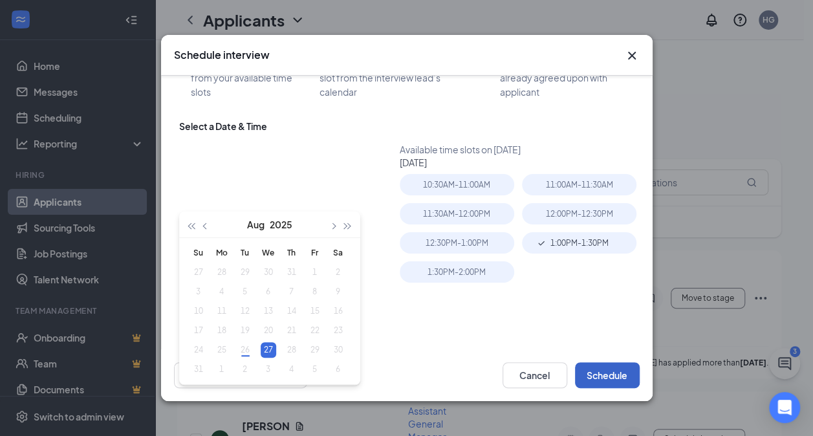
click at [615, 375] on button "Schedule" at bounding box center [607, 375] width 65 height 26
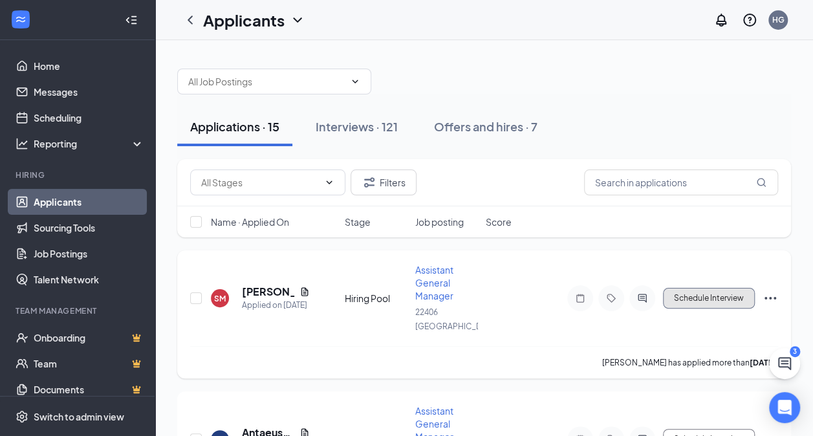
click at [727, 295] on button "Schedule Interview" at bounding box center [709, 298] width 92 height 21
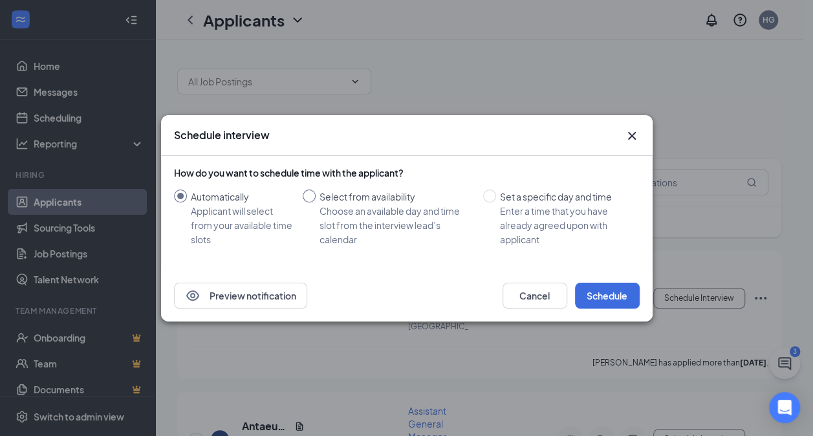
click at [372, 228] on div "Choose an available day and time slot from the interview lead’s calendar" at bounding box center [395, 225] width 153 height 43
click at [315, 202] on input "Select from availability Choose an available day and time slot from the intervi…" at bounding box center [309, 195] width 13 height 13
radio input "true"
radio input "false"
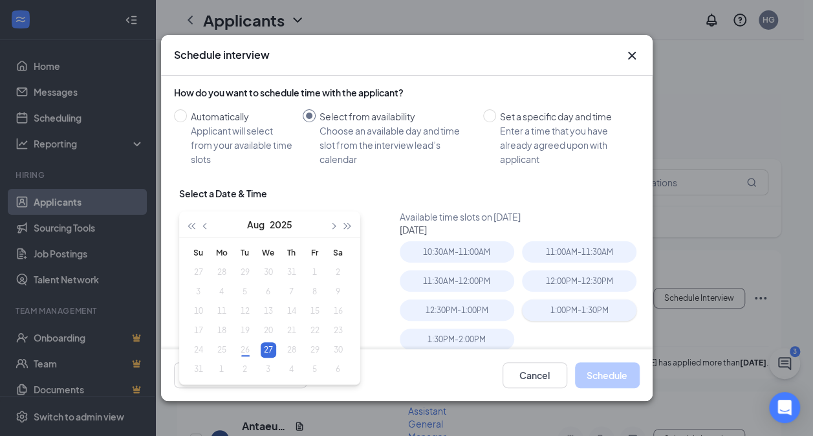
click at [587, 319] on div "1:00PM - 1:30PM" at bounding box center [579, 309] width 114 height 21
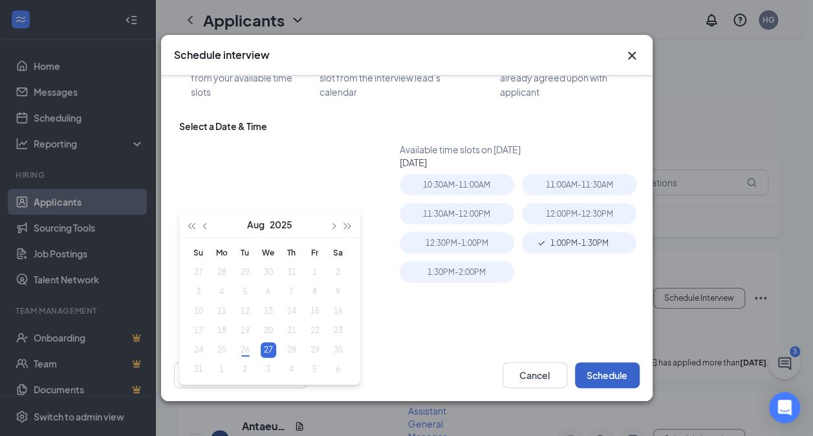
click at [626, 370] on button "Schedule" at bounding box center [607, 375] width 65 height 26
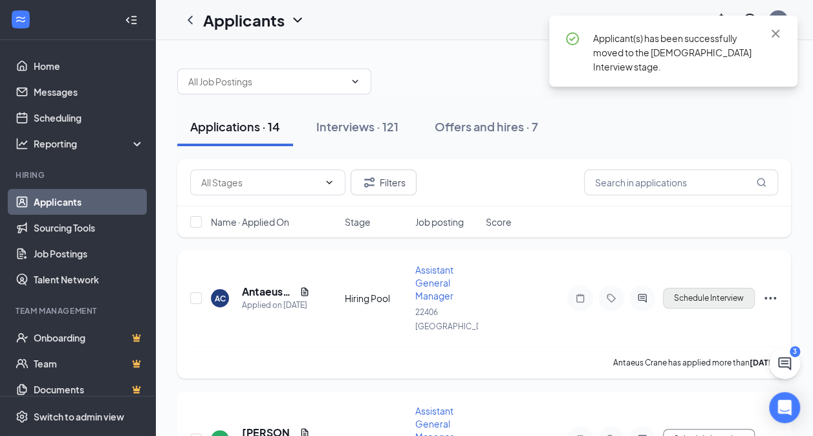
click at [706, 296] on button "Schedule Interview" at bounding box center [709, 298] width 92 height 21
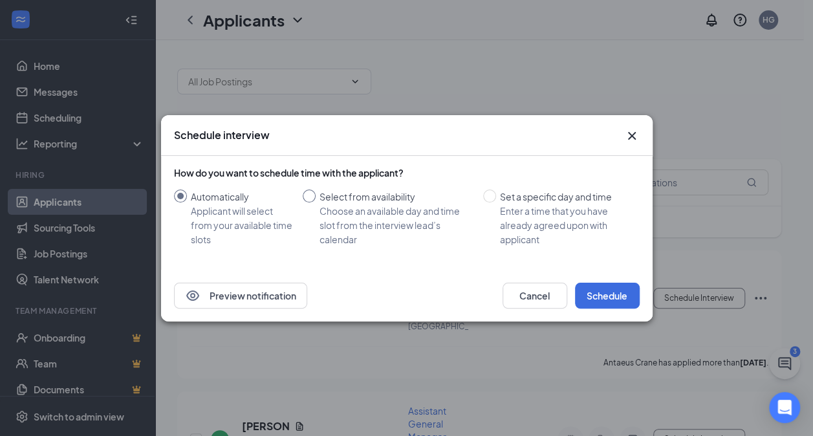
click at [379, 229] on div "Choose an available day and time slot from the interview lead’s calendar" at bounding box center [395, 225] width 153 height 43
click at [315, 202] on input "Select from availability Choose an available day and time slot from the intervi…" at bounding box center [309, 195] width 13 height 13
radio input "true"
radio input "false"
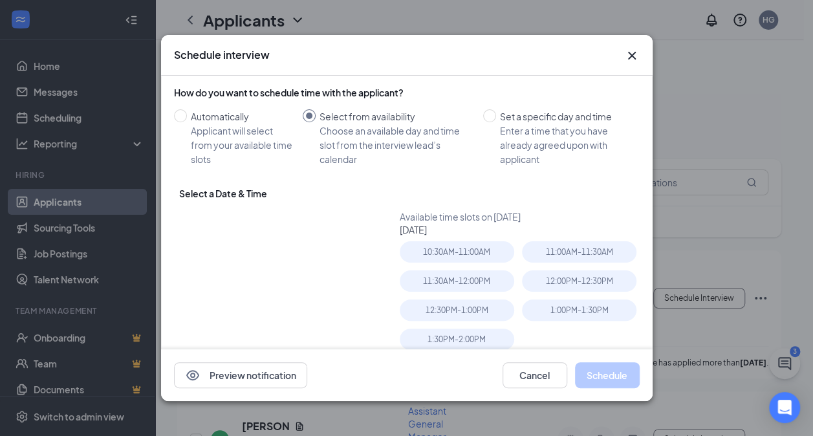
type input "Aug 27, 2025"
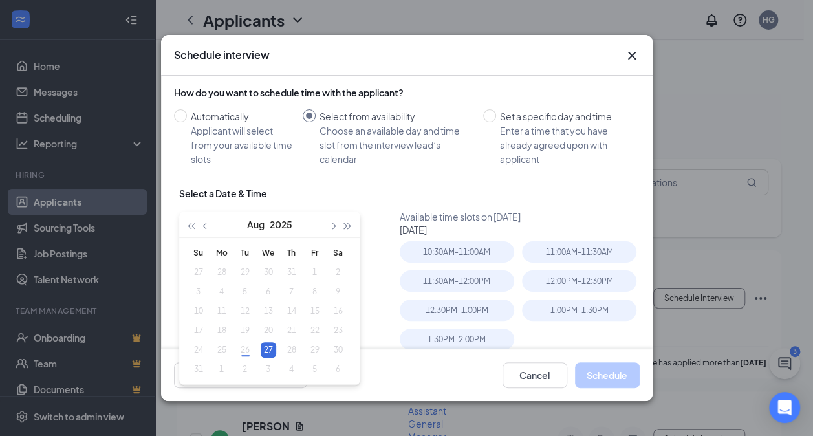
click at [484, 360] on div "Preview notification Cancel Schedule" at bounding box center [406, 375] width 491 height 52
click at [471, 347] on div "1:30PM - 2:00PM" at bounding box center [457, 338] width 114 height 21
click at [626, 378] on button "Schedule" at bounding box center [607, 375] width 65 height 26
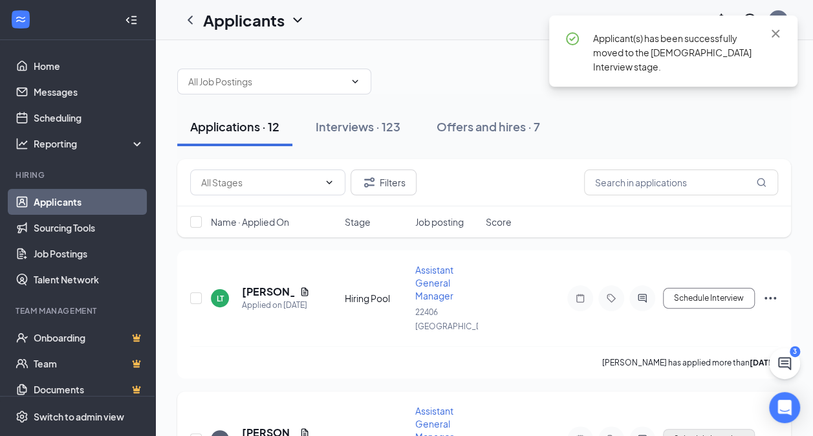
click at [732, 429] on button "Schedule Interview" at bounding box center [709, 439] width 92 height 21
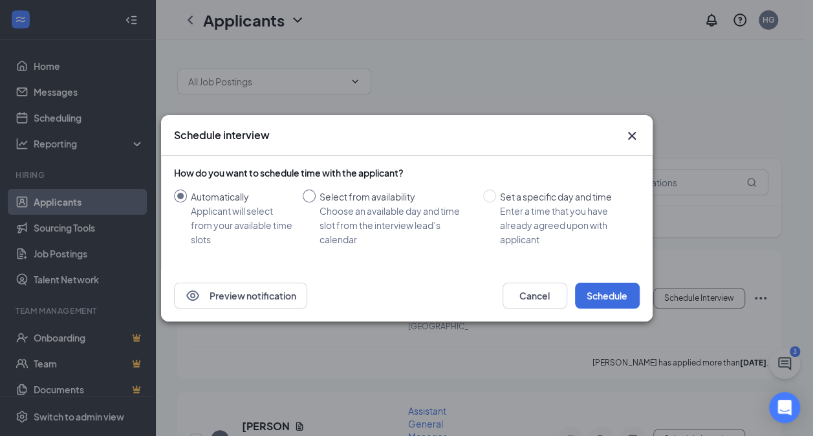
click at [381, 213] on div "Choose an available day and time slot from the interview lead’s calendar" at bounding box center [395, 225] width 153 height 43
click at [315, 202] on input "Select from availability Choose an available day and time slot from the intervi…" at bounding box center [309, 195] width 13 height 13
radio input "true"
radio input "false"
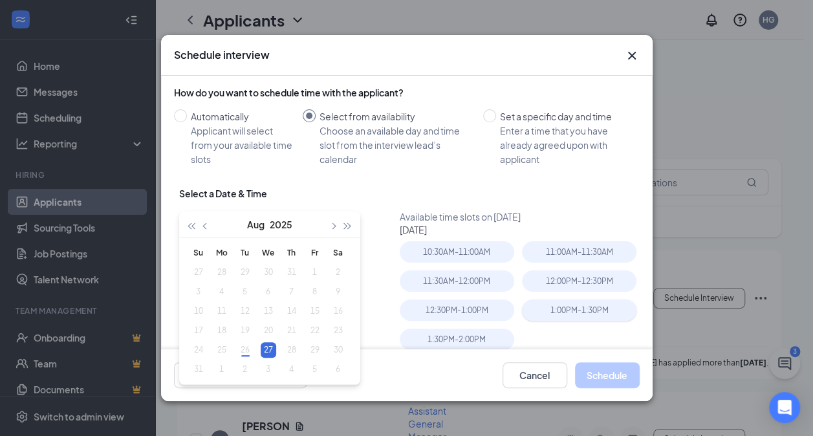
click at [574, 305] on div "1:00PM - 1:30PM" at bounding box center [579, 309] width 114 height 21
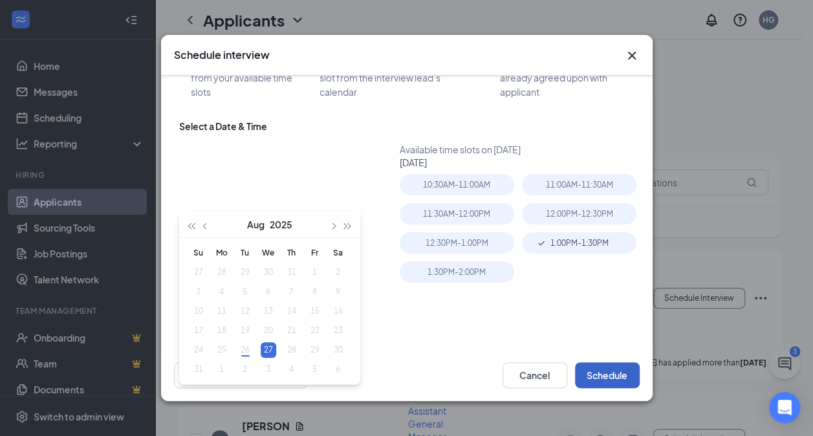
click at [622, 372] on button "Schedule" at bounding box center [607, 375] width 65 height 26
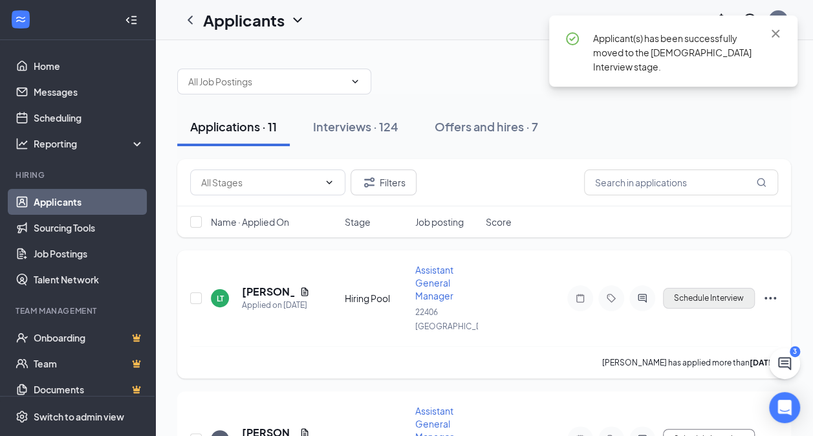
click at [714, 297] on button "Schedule Interview" at bounding box center [709, 298] width 92 height 21
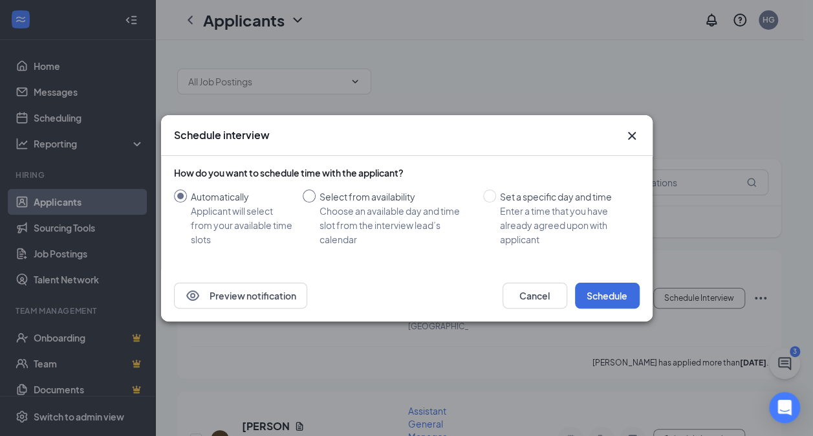
click at [400, 210] on div "Choose an available day and time slot from the interview lead’s calendar" at bounding box center [395, 225] width 153 height 43
click at [315, 202] on input "Select from availability Choose an available day and time slot from the intervi…" at bounding box center [309, 195] width 13 height 13
radio input "true"
radio input "false"
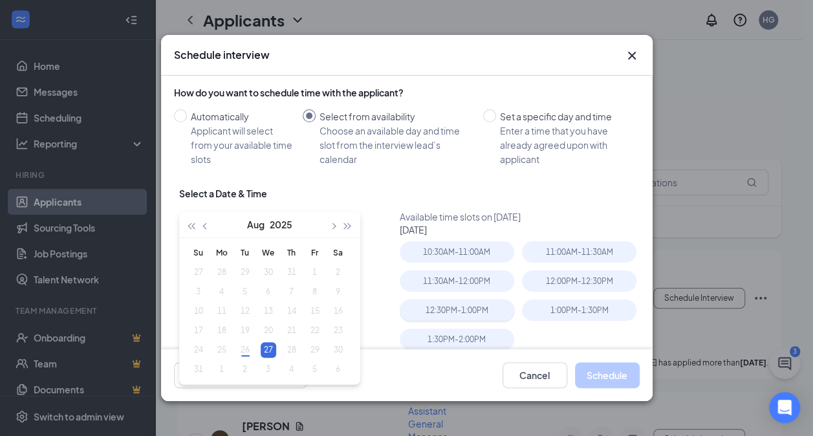
click at [479, 315] on div "12:30PM - 1:00PM" at bounding box center [457, 309] width 114 height 21
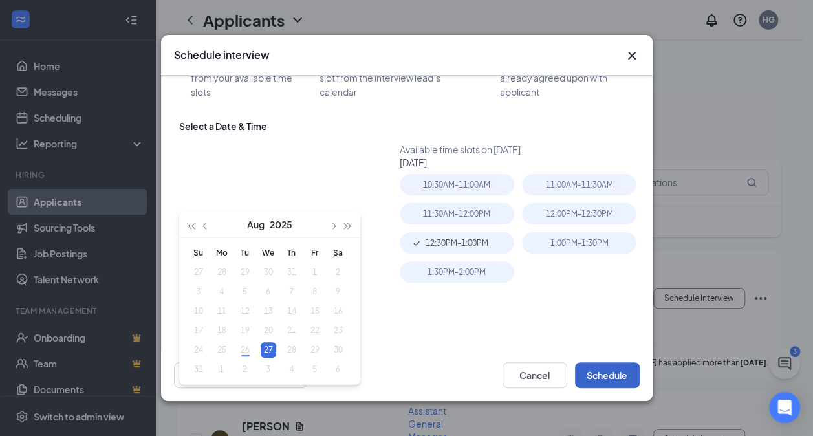
click at [604, 370] on button "Schedule" at bounding box center [607, 375] width 65 height 26
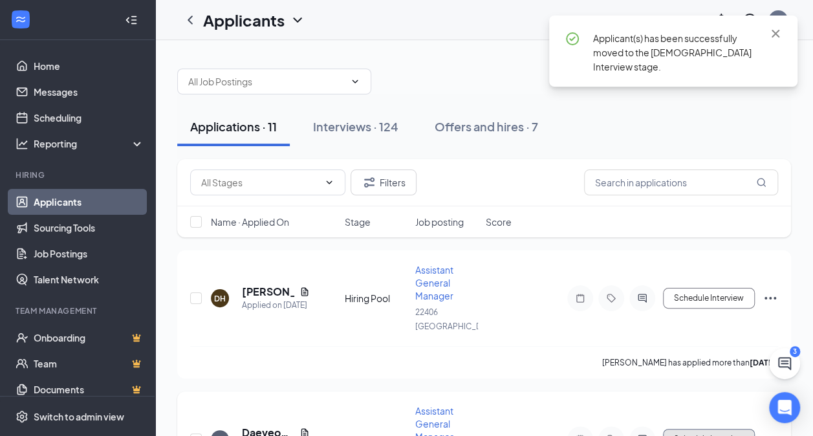
click at [714, 429] on button "Schedule Interview" at bounding box center [709, 439] width 92 height 21
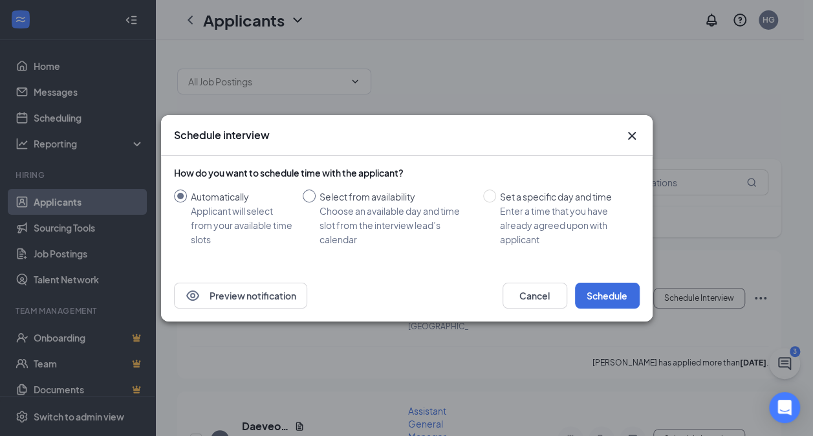
click at [389, 229] on div "Choose an available day and time slot from the interview lead’s calendar" at bounding box center [395, 225] width 153 height 43
click at [315, 202] on input "Select from availability Choose an available day and time slot from the intervi…" at bounding box center [309, 195] width 13 height 13
radio input "true"
radio input "false"
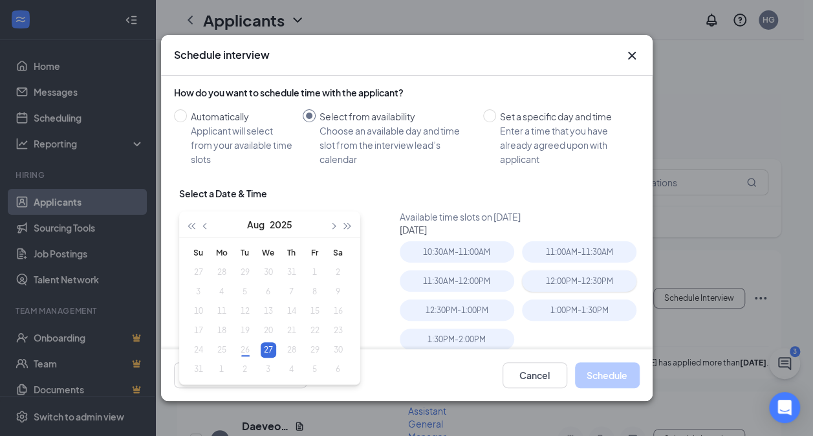
click at [584, 277] on div "12:00PM - 12:30PM" at bounding box center [579, 280] width 114 height 21
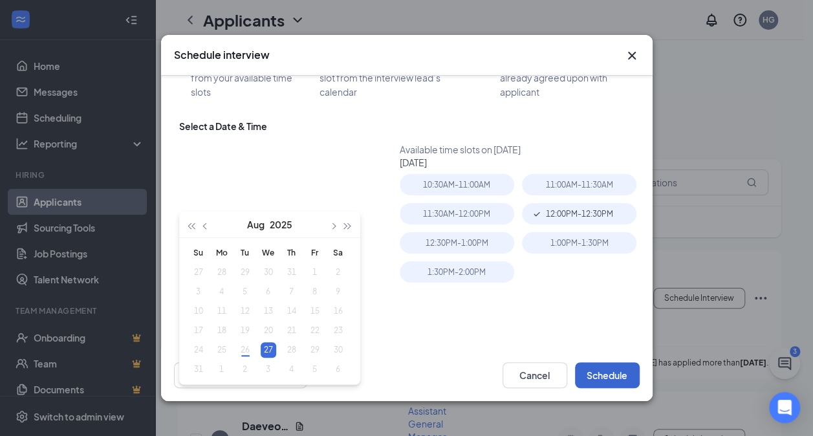
click at [610, 367] on button "Schedule" at bounding box center [607, 375] width 65 height 26
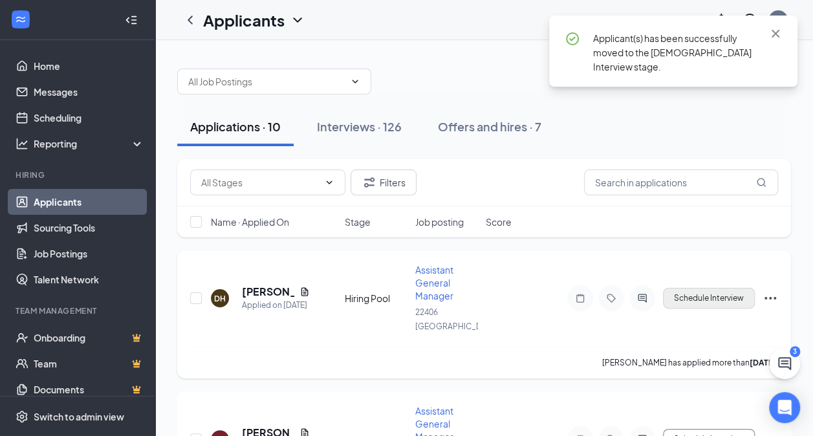
click at [706, 294] on button "Schedule Interview" at bounding box center [709, 298] width 92 height 21
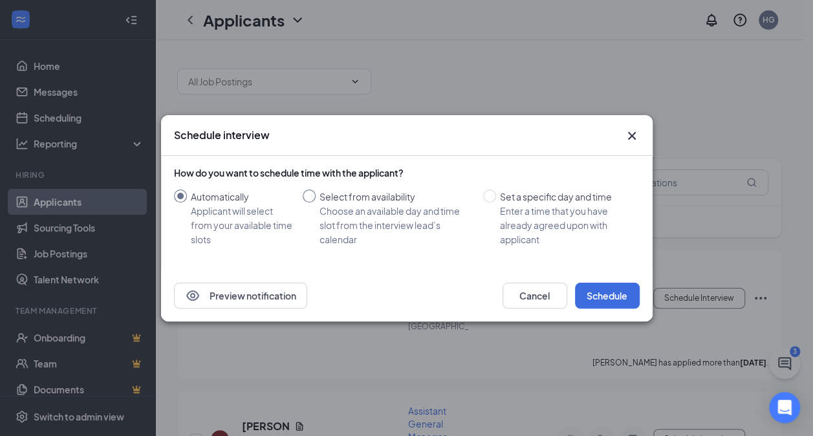
click at [386, 220] on div "Choose an available day and time slot from the interview lead’s calendar" at bounding box center [395, 225] width 153 height 43
click at [315, 202] on input "Select from availability Choose an available day and time slot from the intervi…" at bounding box center [309, 195] width 13 height 13
radio input "true"
radio input "false"
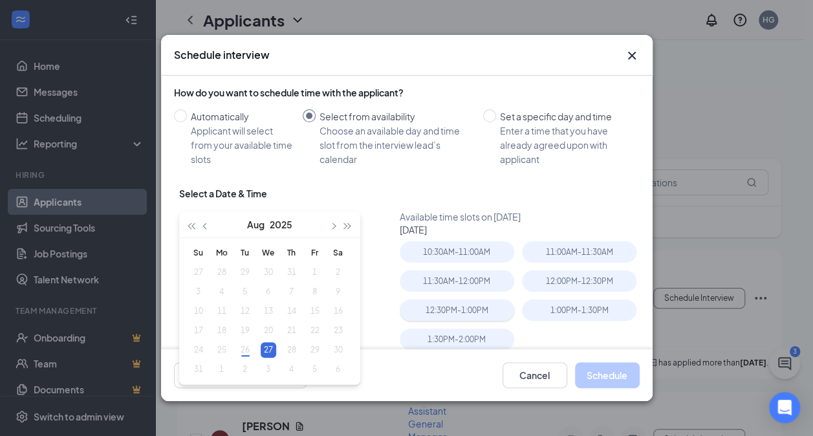
click at [484, 315] on div "12:30PM - 1:00PM" at bounding box center [457, 309] width 114 height 21
click at [626, 384] on button "Schedule" at bounding box center [607, 375] width 65 height 26
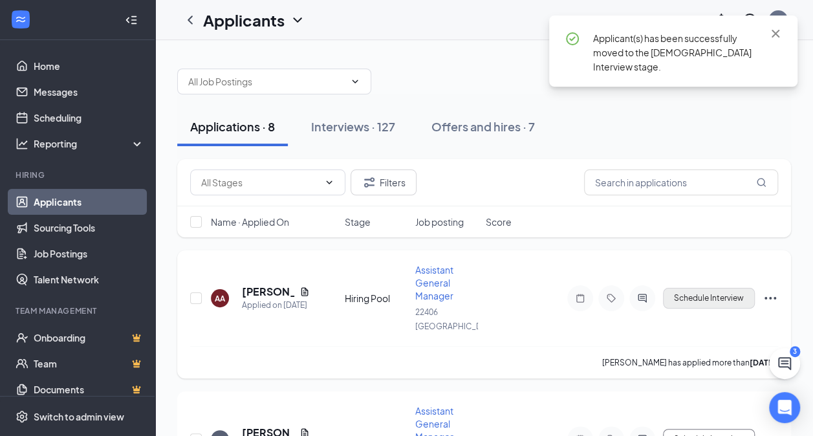
click at [682, 288] on button "Schedule Interview" at bounding box center [709, 298] width 92 height 21
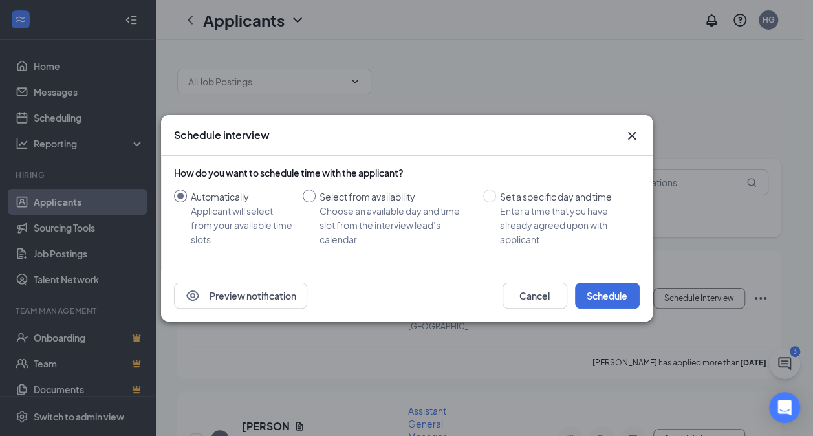
click at [387, 218] on div "Choose an available day and time slot from the interview lead’s calendar" at bounding box center [395, 225] width 153 height 43
click at [315, 202] on input "Select from availability Choose an available day and time slot from the intervi…" at bounding box center [309, 195] width 13 height 13
radio input "true"
radio input "false"
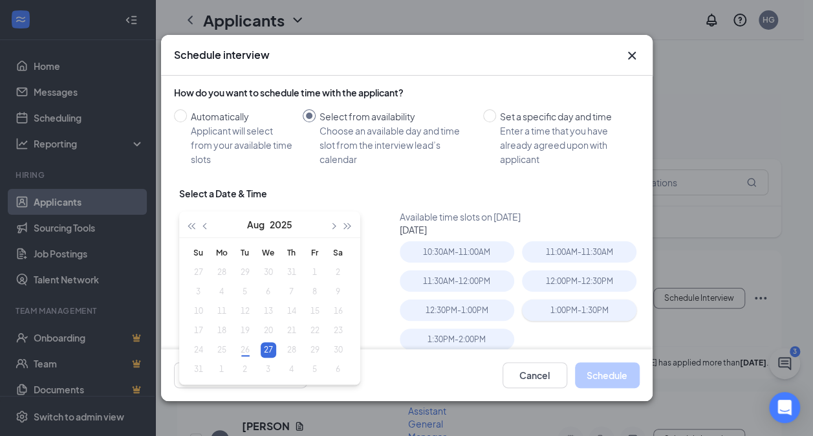
click at [555, 309] on div "1:00PM - 1:30PM" at bounding box center [579, 309] width 114 height 21
click at [630, 383] on button "Schedule" at bounding box center [607, 375] width 65 height 26
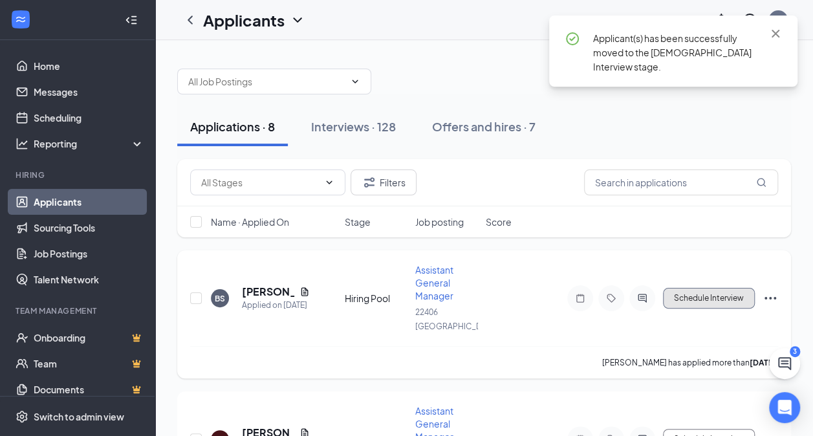
click at [701, 297] on button "Schedule Interview" at bounding box center [709, 298] width 92 height 21
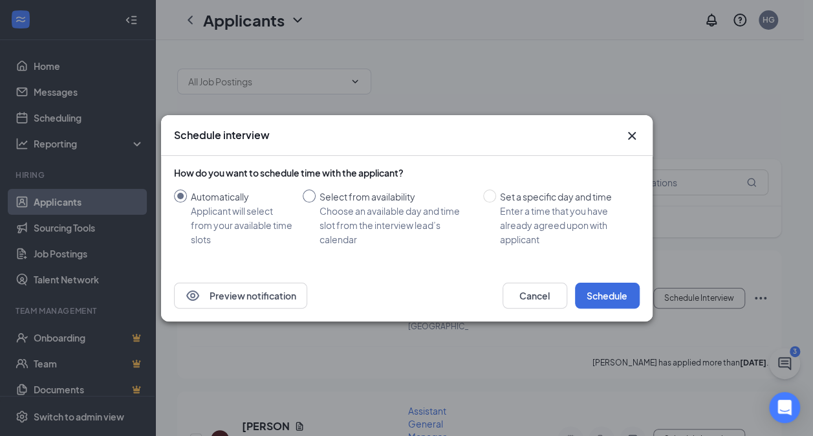
click at [372, 229] on div "Choose an available day and time slot from the interview lead’s calendar" at bounding box center [395, 225] width 153 height 43
click at [315, 202] on input "Select from availability Choose an available day and time slot from the intervi…" at bounding box center [309, 195] width 13 height 13
radio input "true"
radio input "false"
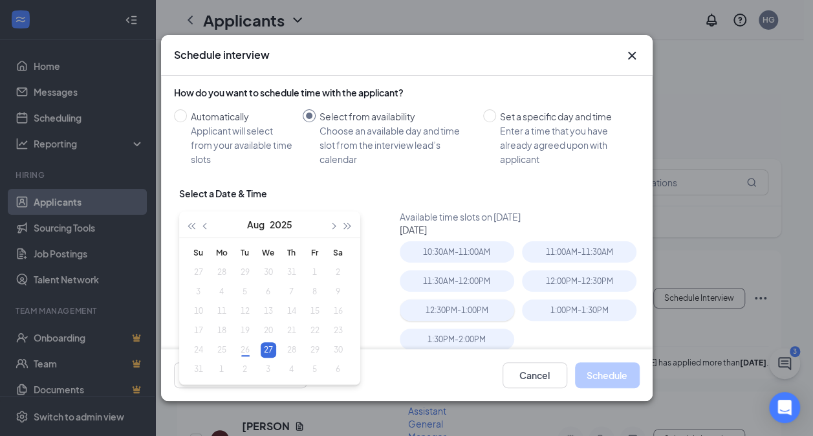
click at [480, 314] on div "12:30PM - 1:00PM" at bounding box center [457, 309] width 114 height 21
click at [592, 385] on button "Schedule" at bounding box center [607, 375] width 65 height 26
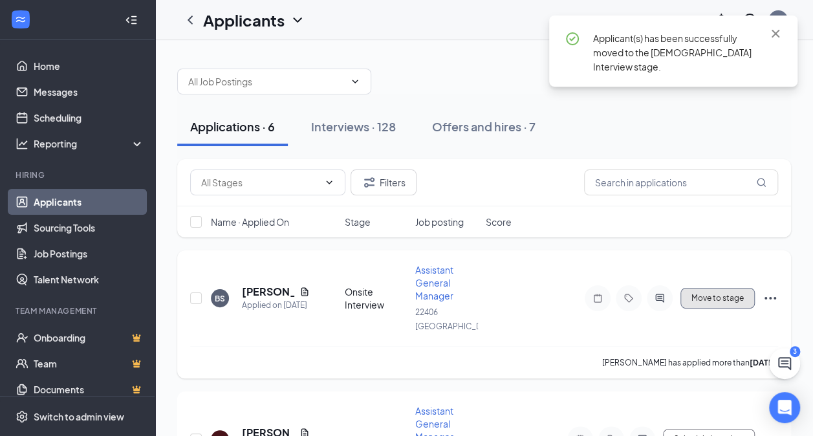
click at [719, 288] on button "Move to stage" at bounding box center [717, 298] width 74 height 21
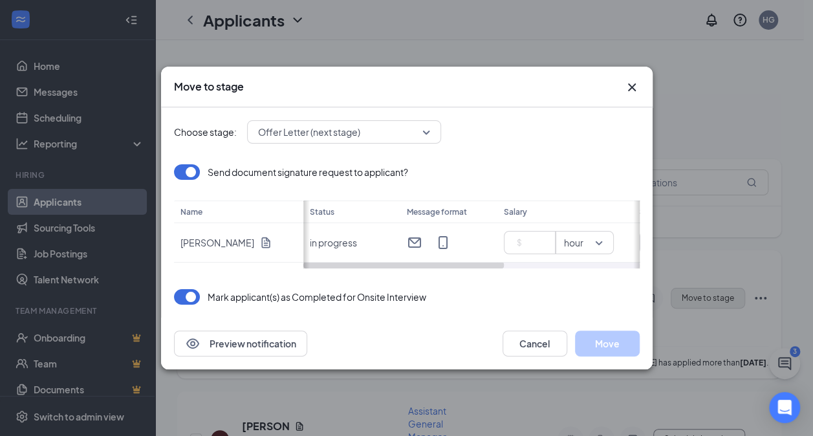
scroll to position [6, 0]
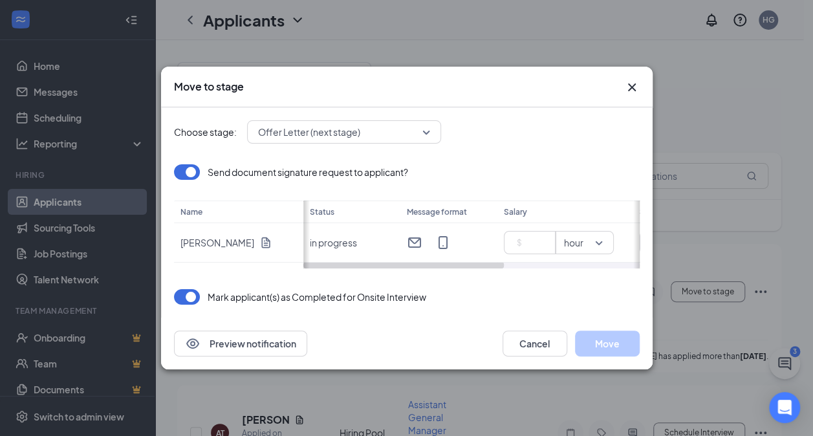
click at [627, 94] on icon "Cross" at bounding box center [632, 88] width 16 height 16
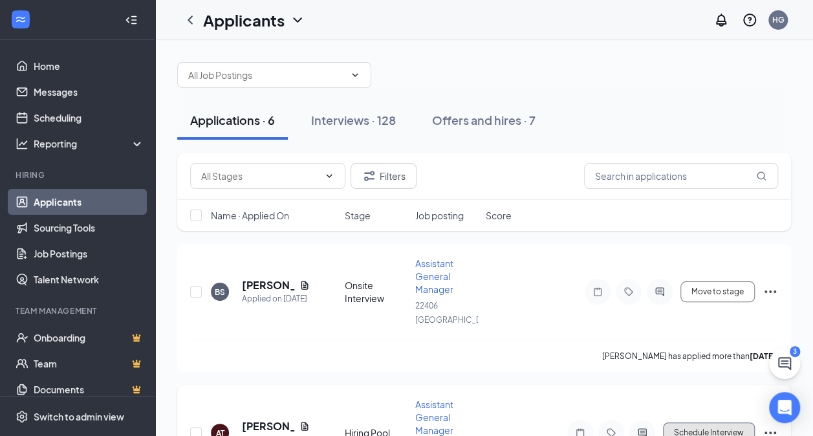
click at [732, 422] on button "Schedule Interview" at bounding box center [709, 432] width 92 height 21
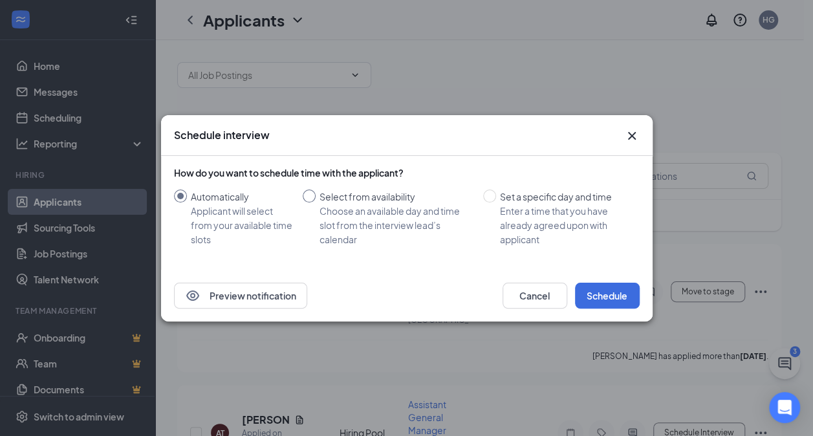
click at [385, 199] on div "Select from availability" at bounding box center [395, 196] width 153 height 14
click at [315, 199] on input "Select from availability Choose an available day and time slot from the intervi…" at bounding box center [309, 195] width 13 height 13
radio input "true"
radio input "false"
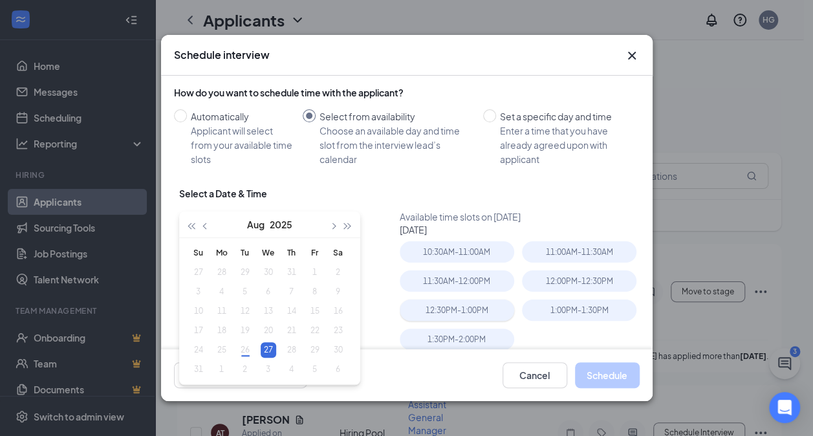
click at [471, 314] on div "12:30PM - 1:00PM" at bounding box center [457, 309] width 114 height 21
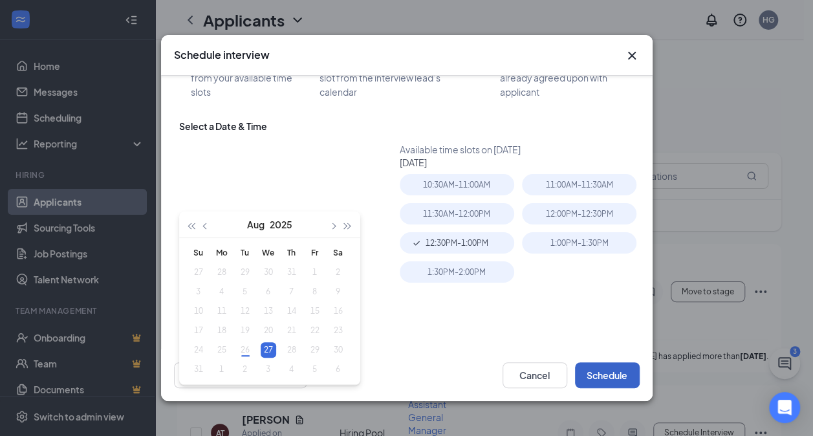
click at [594, 368] on button "Schedule" at bounding box center [607, 375] width 65 height 26
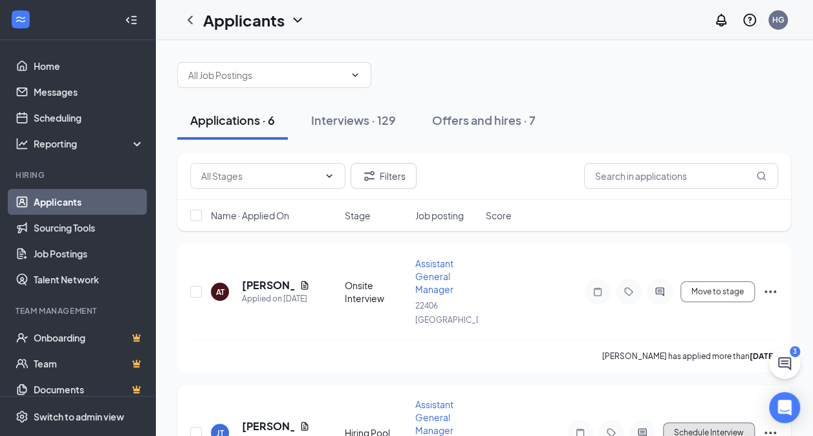
click at [732, 422] on button "Schedule Interview" at bounding box center [709, 432] width 92 height 21
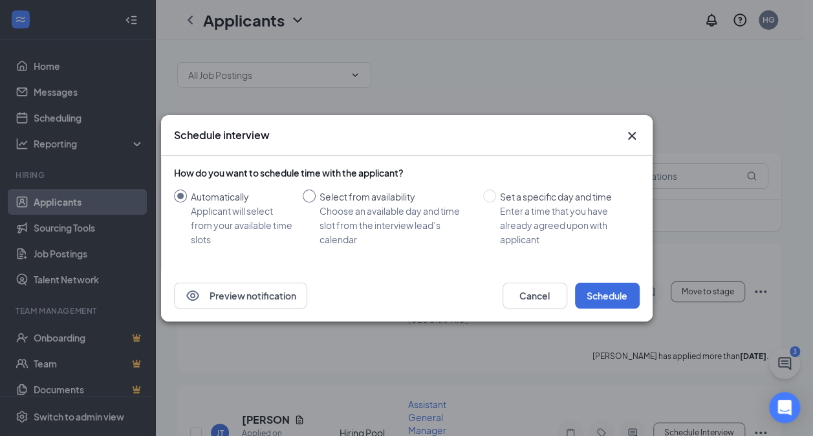
click at [365, 207] on div "Choose an available day and time slot from the interview lead’s calendar" at bounding box center [395, 225] width 153 height 43
click at [315, 202] on input "Select from availability Choose an available day and time slot from the intervi…" at bounding box center [309, 195] width 13 height 13
radio input "true"
radio input "false"
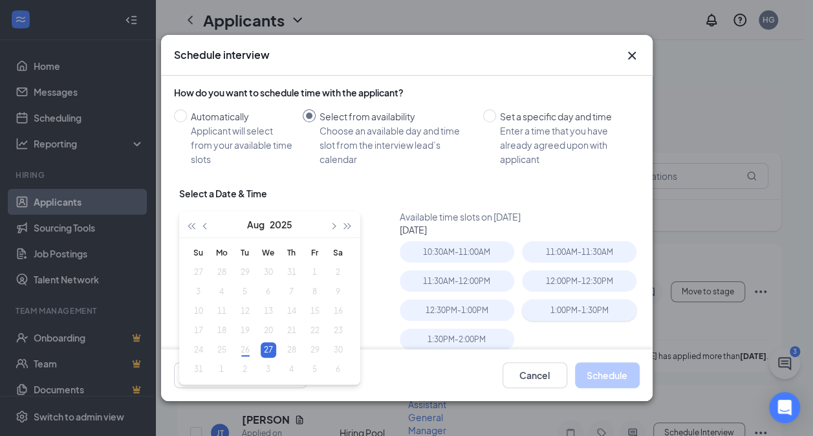
click at [564, 312] on div "1:00PM - 1:30PM" at bounding box center [579, 309] width 114 height 21
click at [615, 387] on button "Schedule" at bounding box center [607, 375] width 65 height 26
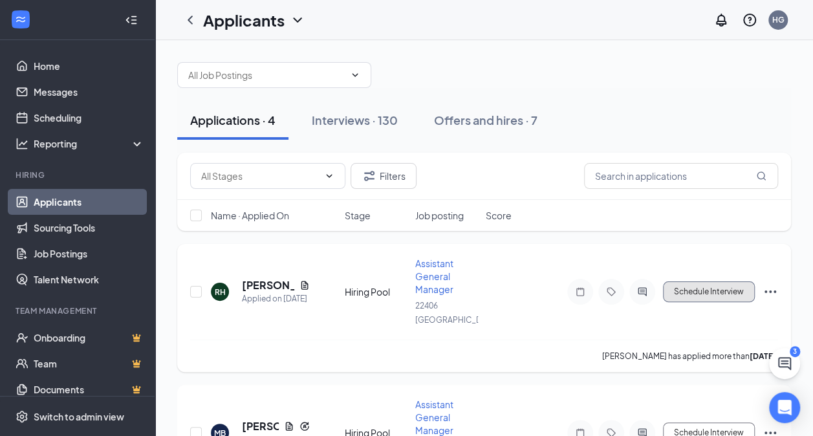
click at [724, 281] on button "Schedule Interview" at bounding box center [709, 291] width 92 height 21
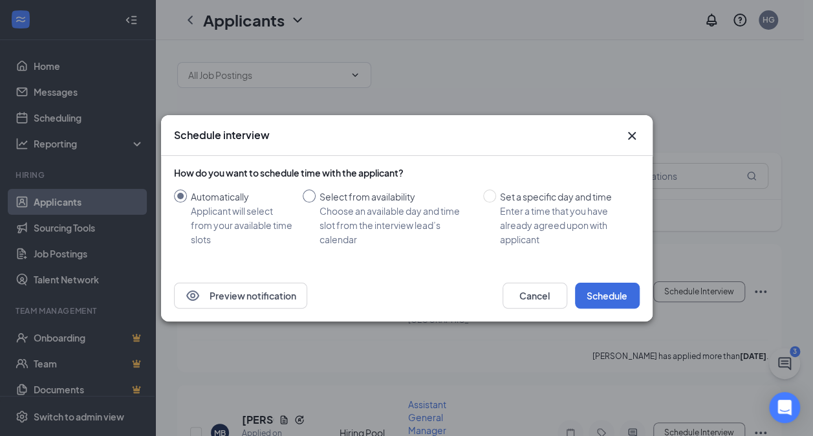
click at [375, 217] on div "Choose an available day and time slot from the interview lead’s calendar" at bounding box center [395, 225] width 153 height 43
click at [315, 202] on input "Select from availability Choose an available day and time slot from the intervi…" at bounding box center [309, 195] width 13 height 13
radio input "true"
radio input "false"
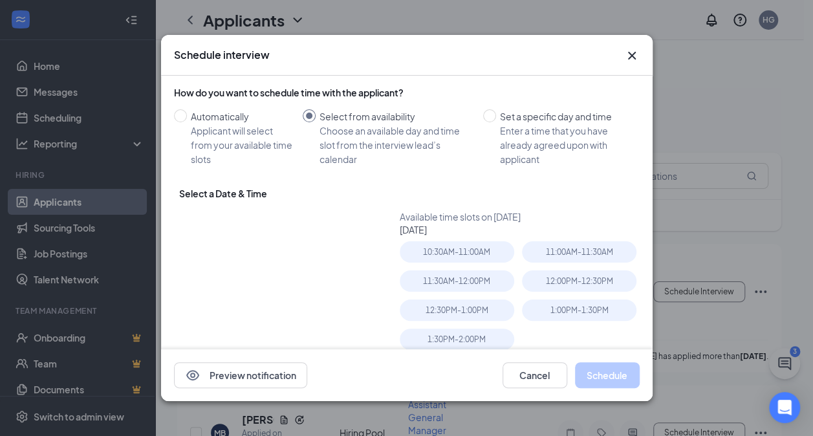
type input "Aug 27, 2025"
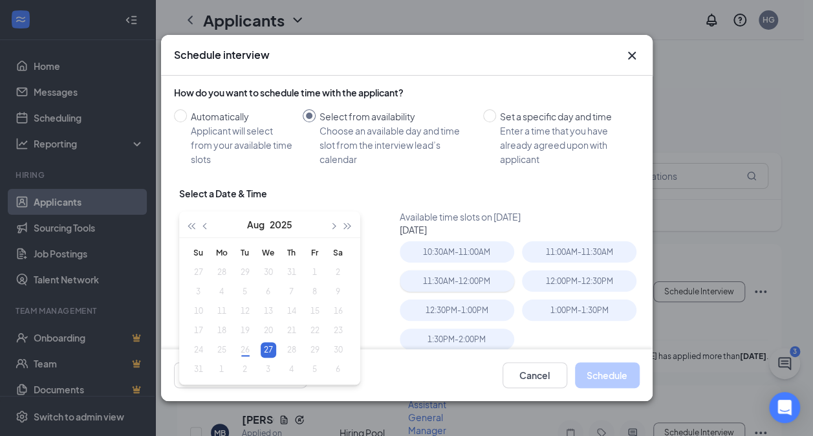
click at [433, 291] on div "11:30AM - 12:00PM" at bounding box center [457, 280] width 114 height 21
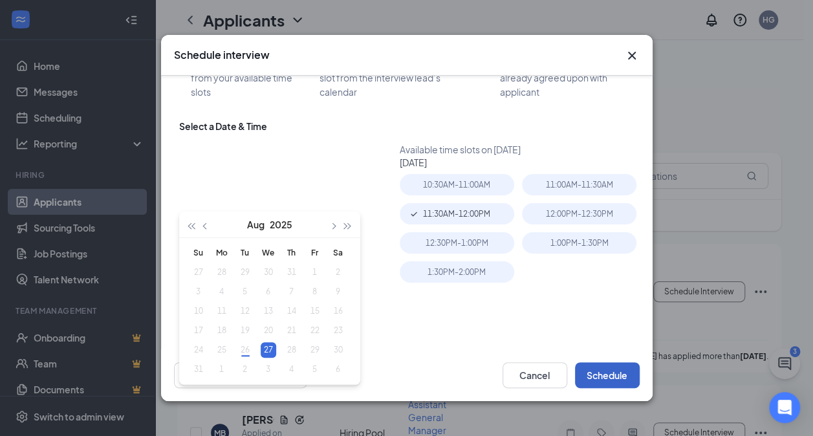
click at [610, 370] on button "Schedule" at bounding box center [607, 375] width 65 height 26
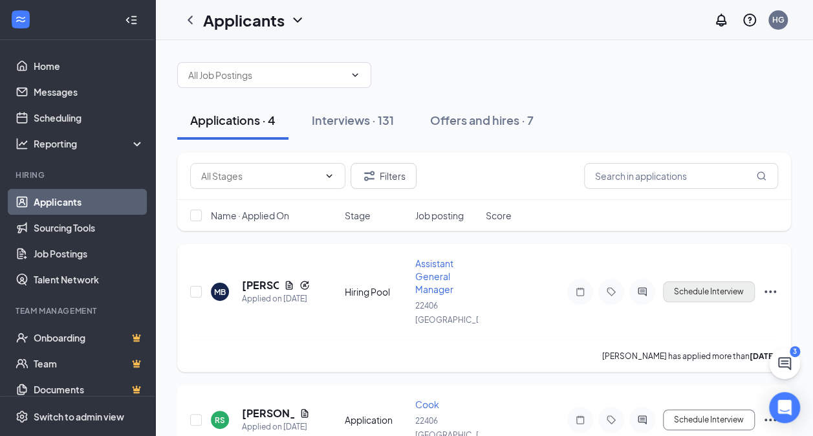
click at [732, 281] on button "Schedule Interview" at bounding box center [709, 291] width 92 height 21
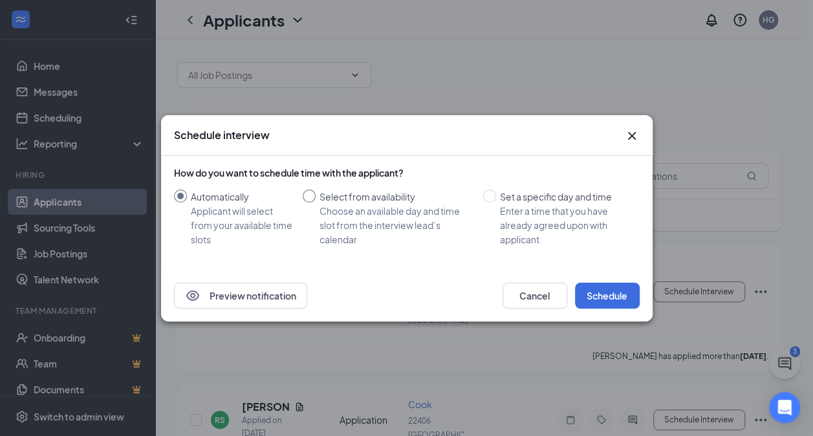
click at [409, 198] on div "Select from availability" at bounding box center [395, 196] width 153 height 14
click at [315, 198] on input "Select from availability Choose an available day and time slot from the intervi…" at bounding box center [309, 195] width 13 height 13
radio input "true"
radio input "false"
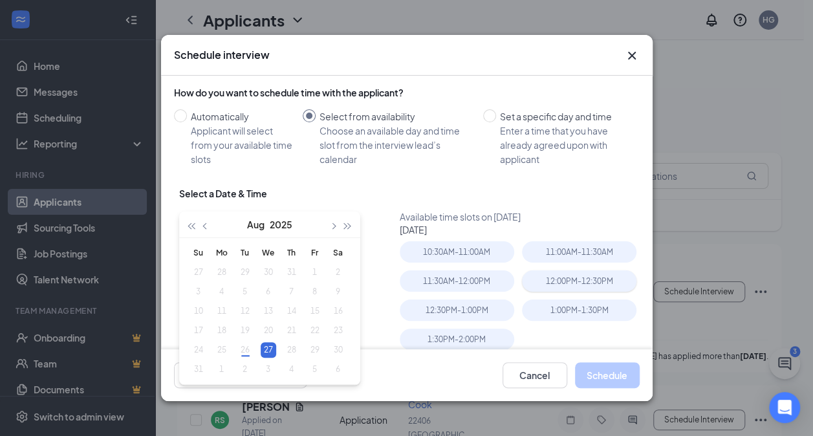
click at [595, 273] on div "12:00PM - 12:30PM" at bounding box center [579, 280] width 114 height 21
click at [619, 376] on button "Schedule" at bounding box center [607, 375] width 65 height 26
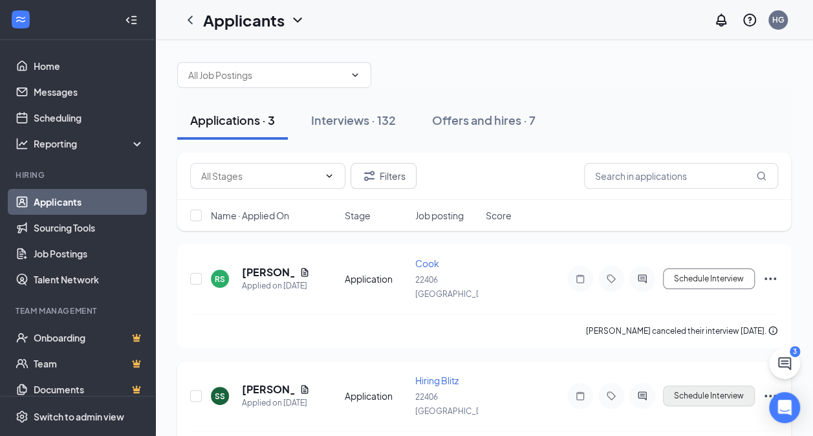
click at [725, 385] on button "Schedule Interview" at bounding box center [709, 395] width 92 height 21
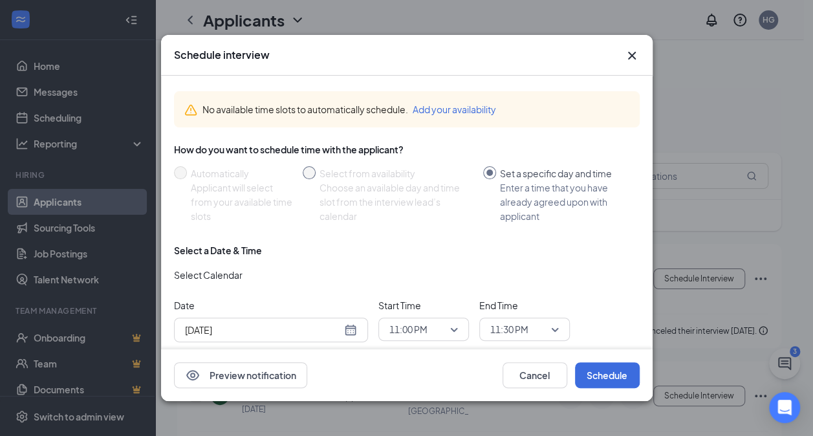
click at [411, 204] on div "Choose an available day and time slot from the interview lead’s calendar" at bounding box center [395, 201] width 153 height 43
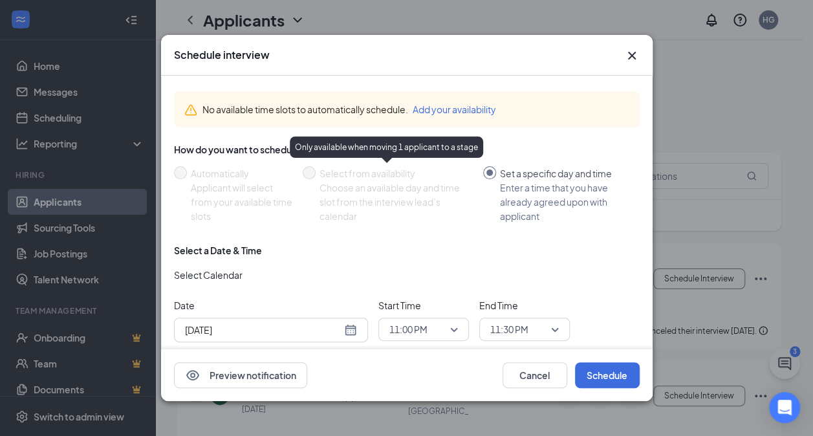
click at [630, 59] on icon "Cross" at bounding box center [632, 56] width 16 height 16
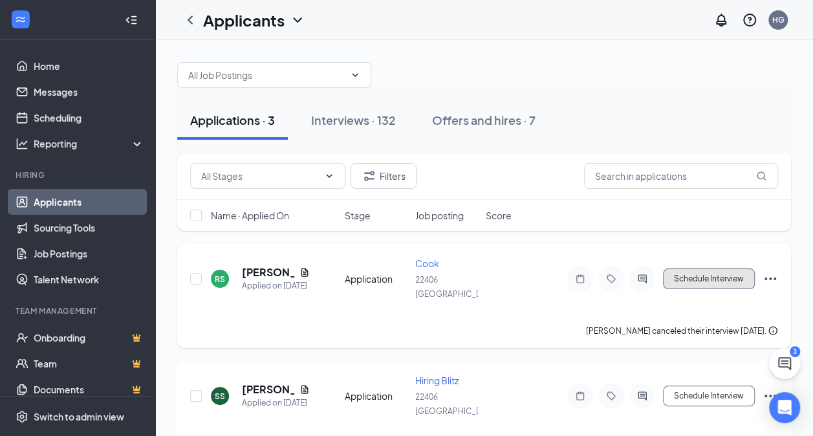
click at [719, 274] on button "Schedule Interview" at bounding box center [709, 278] width 92 height 21
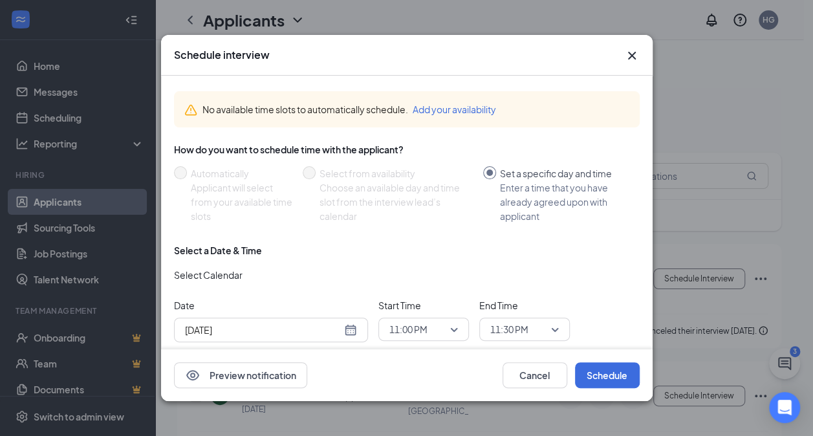
click at [637, 58] on icon "Cross" at bounding box center [632, 56] width 16 height 16
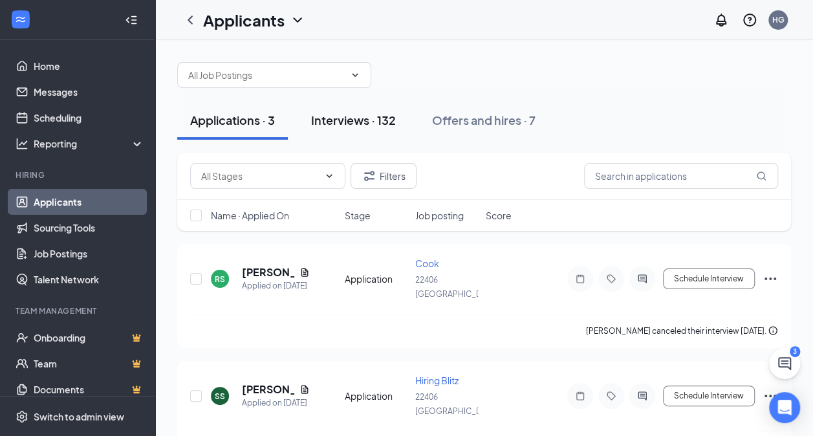
click at [365, 120] on div "Interviews · 132" at bounding box center [353, 120] width 85 height 16
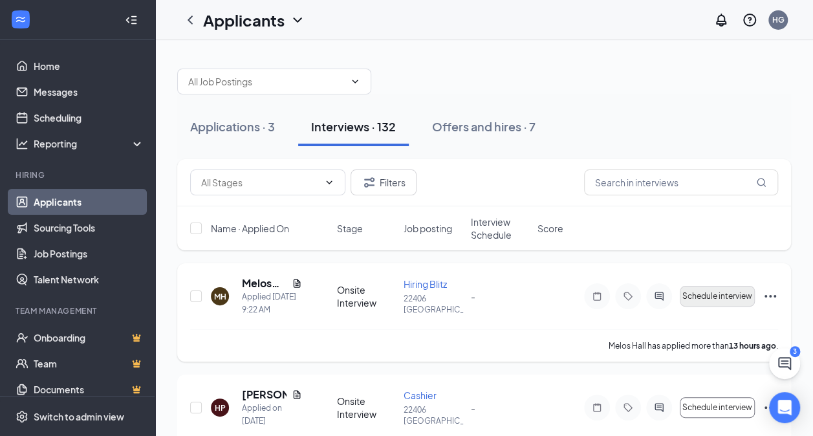
click at [717, 287] on button "Schedule interview" at bounding box center [716, 296] width 75 height 21
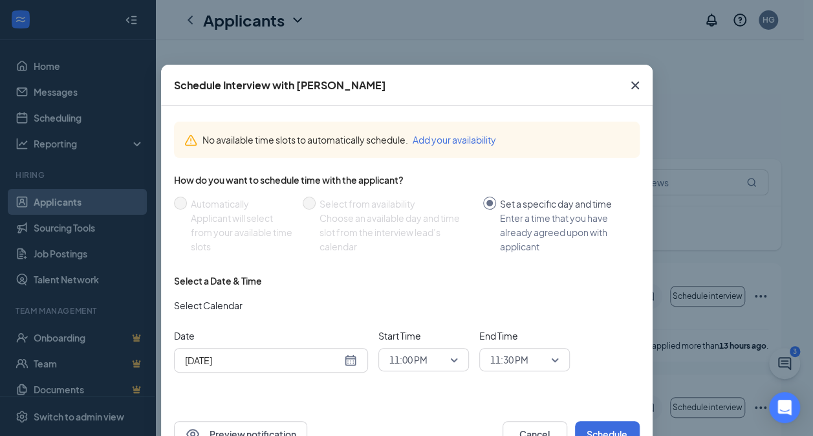
click at [632, 73] on span "Close" at bounding box center [634, 85] width 35 height 35
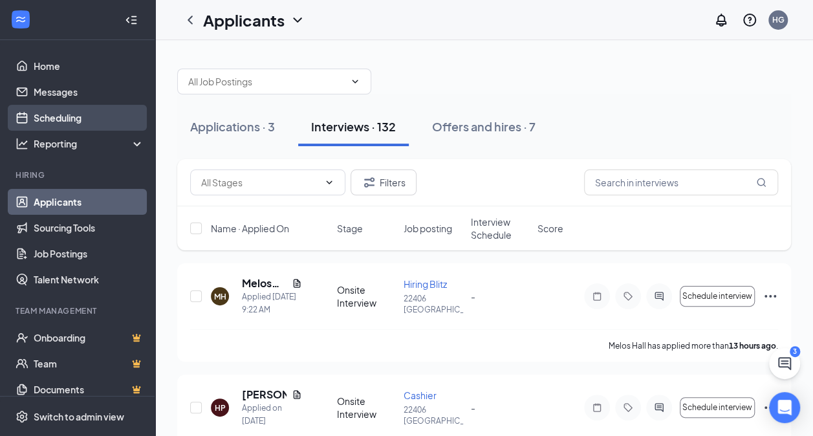
click at [75, 112] on link "Scheduling" at bounding box center [89, 118] width 111 height 26
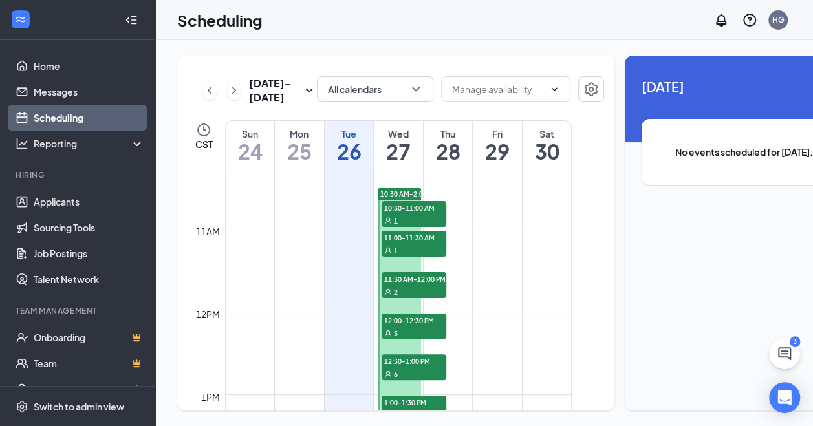
scroll to position [850, 0]
click at [398, 229] on link "10:30 AM-2:00 PM 10:30-11:00 AM 1 11:00-11:30 AM 1 11:30 AM-12:00 PM 2 12:00-12…" at bounding box center [398, 333] width 47 height 290
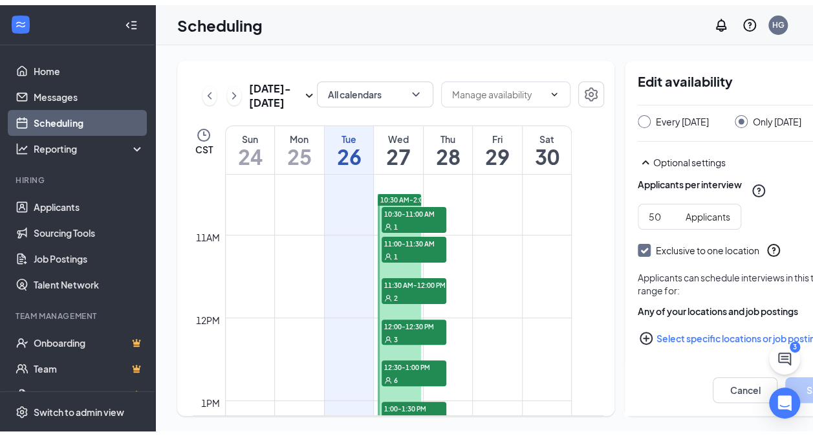
scroll to position [19, 0]
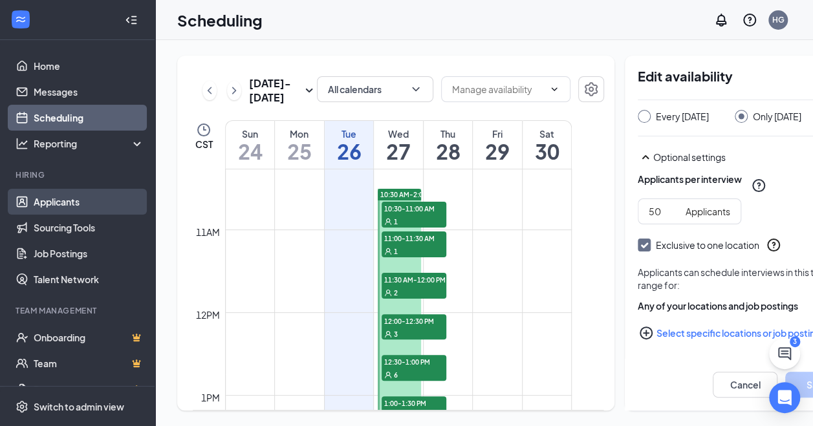
click at [100, 194] on link "Applicants" at bounding box center [89, 202] width 111 height 26
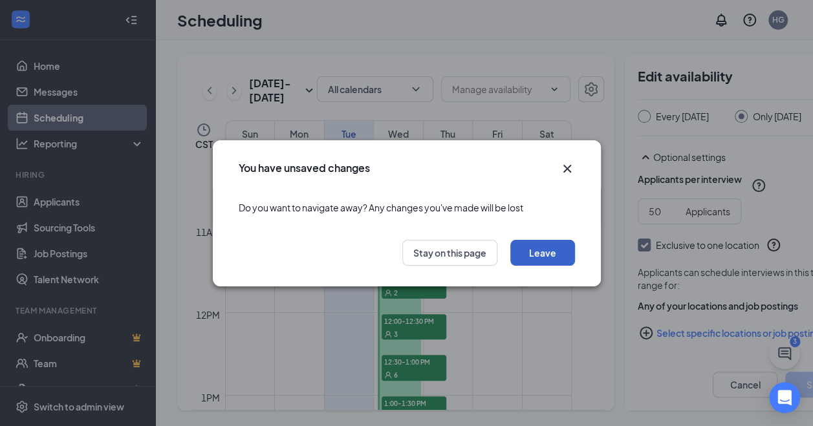
click at [538, 258] on button "Leave" at bounding box center [542, 253] width 65 height 26
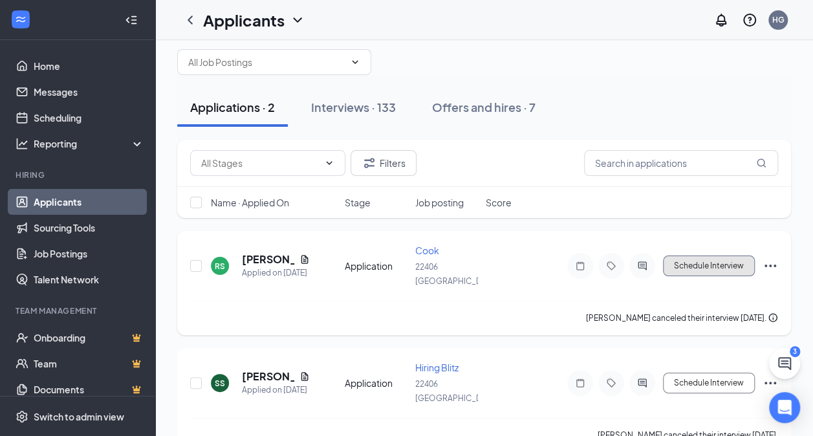
click at [689, 261] on button "Schedule Interview" at bounding box center [709, 265] width 92 height 21
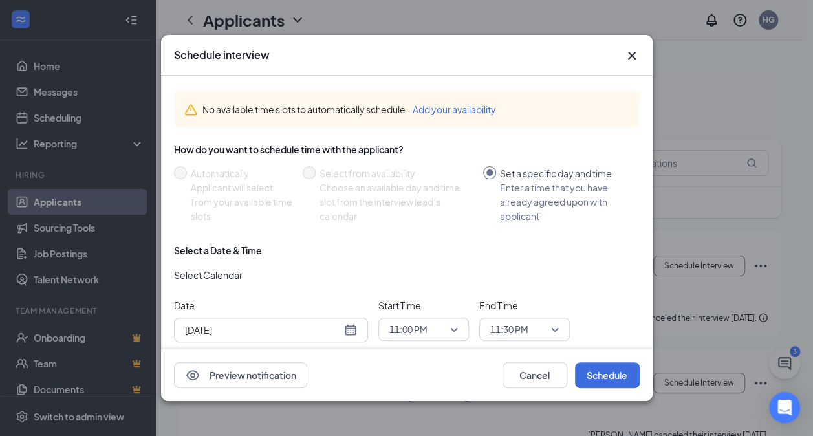
click at [481, 107] on button "Add your availability" at bounding box center [453, 109] width 83 height 14
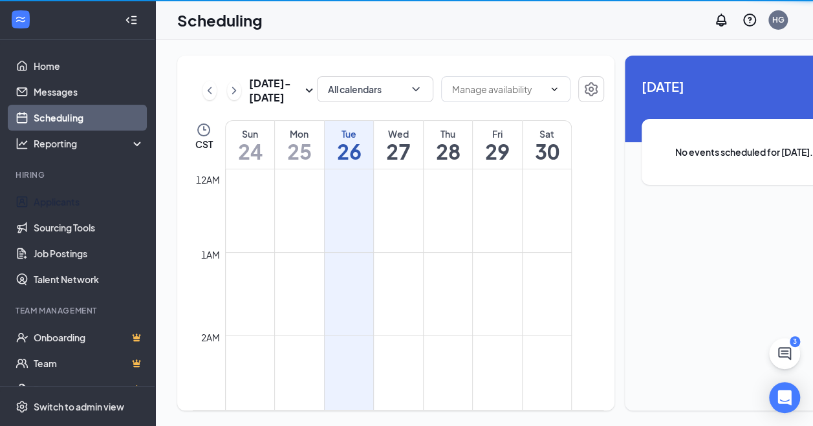
scroll to position [635, 0]
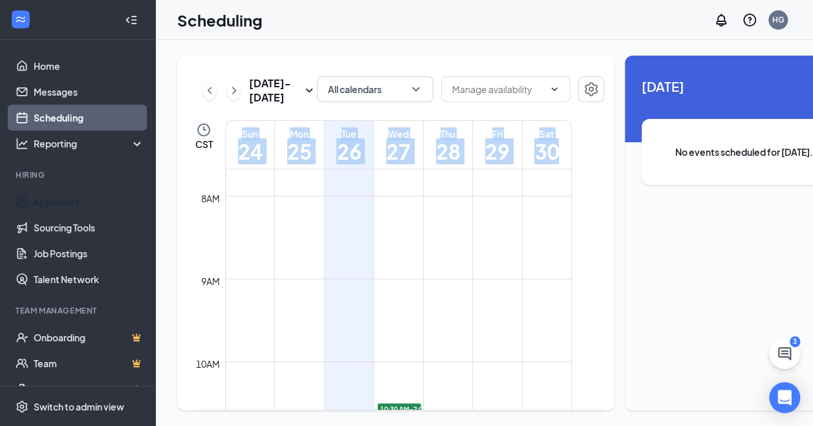
drag, startPoint x: 581, startPoint y: 272, endPoint x: 597, endPoint y: 331, distance: 61.6
click at [597, 331] on div "Aug 24 - Aug 30 All calendars CST Sun 24 Mon 25 Tue 26 Wed 27 Thu 28 Fri 29 Sat…" at bounding box center [519, 233] width 685 height 355
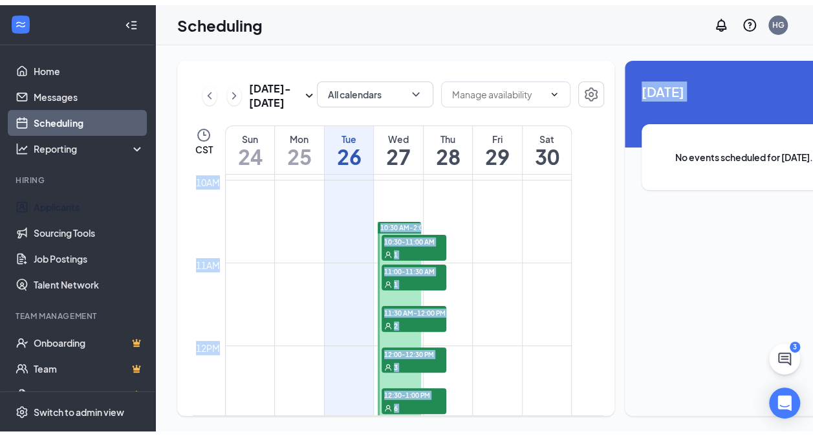
scroll to position [791, 0]
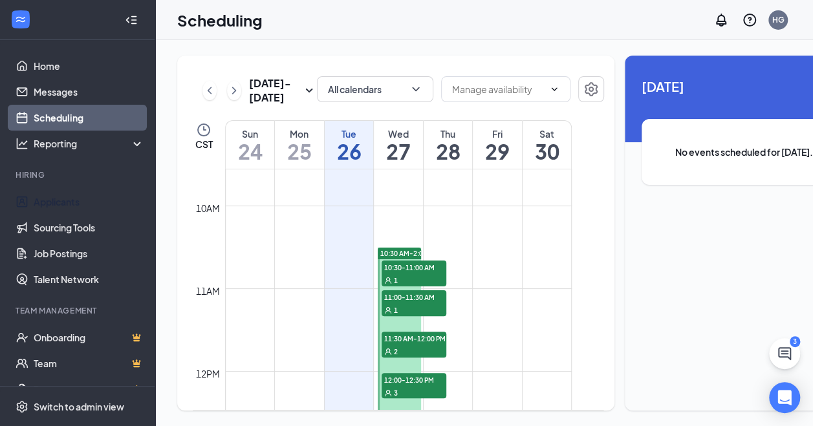
click at [401, 258] on span "10:30 AM-2:00 PM" at bounding box center [409, 253] width 58 height 9
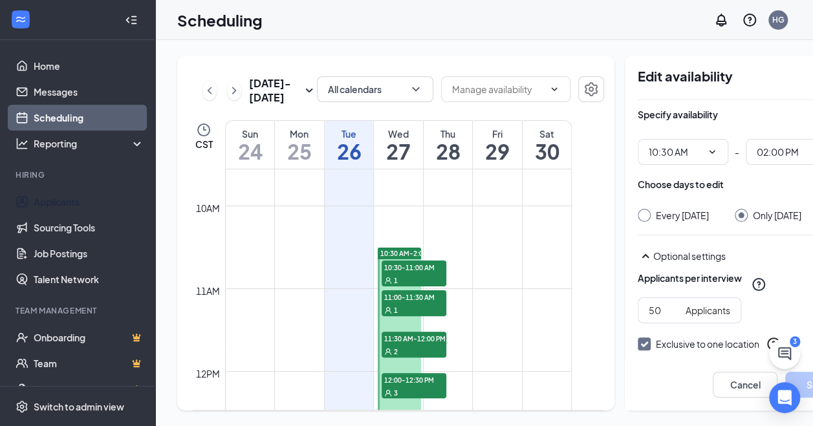
click at [656, 219] on div "Every Wednesday" at bounding box center [682, 215] width 53 height 13
click at [646, 218] on input "Every Wednesday" at bounding box center [641, 213] width 9 height 9
radio input "true"
click at [755, 209] on div "Only Wednesday, Aug 27" at bounding box center [776, 215] width 48 height 13
click at [743, 209] on input "Only Wednesday, Aug 27" at bounding box center [738, 213] width 9 height 9
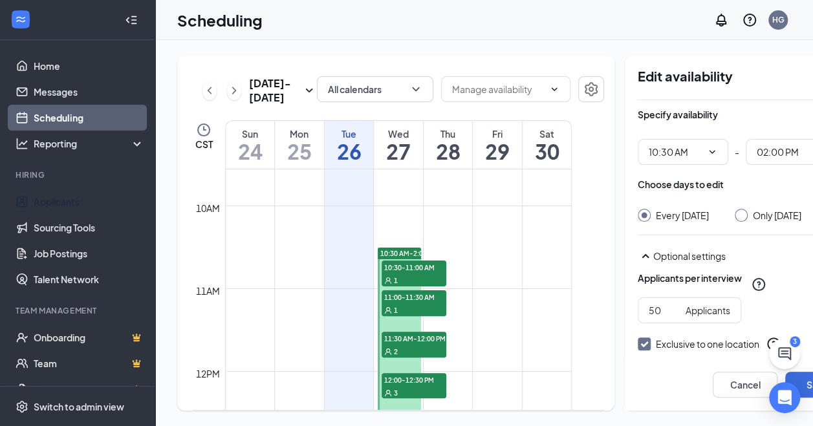
radio input "true"
radio input "false"
click at [648, 312] on input "50" at bounding box center [664, 310] width 32 height 14
type input "51"
click at [788, 374] on button "Save" at bounding box center [817, 385] width 65 height 26
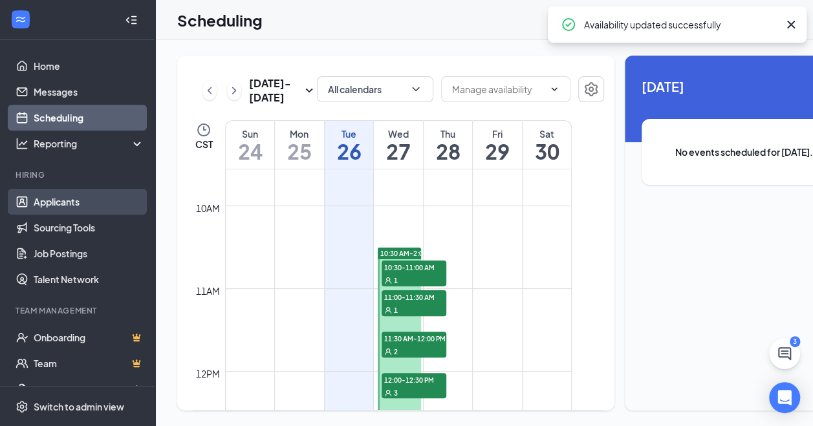
click at [66, 207] on link "Applicants" at bounding box center [89, 202] width 111 height 26
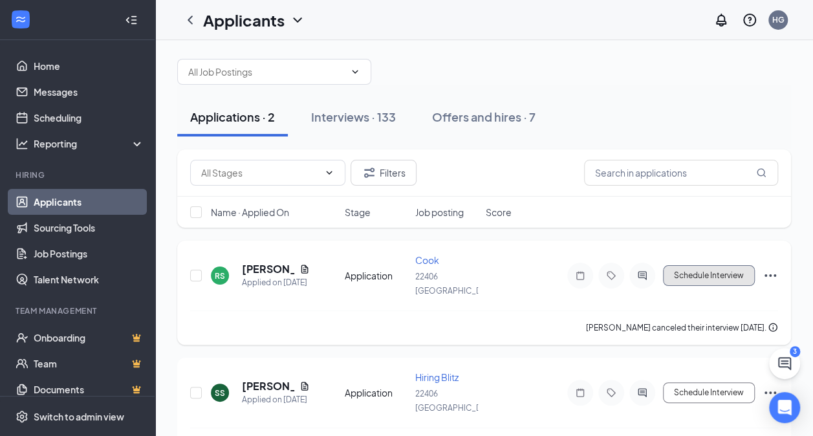
click at [701, 265] on button "Schedule Interview" at bounding box center [709, 275] width 92 height 21
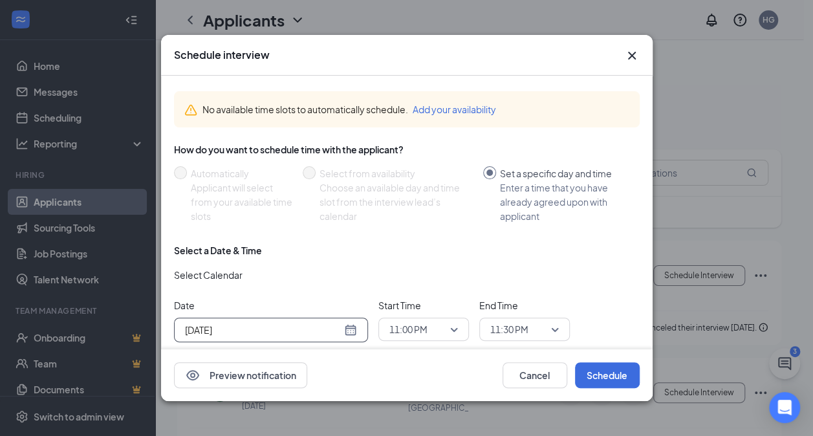
click at [345, 328] on div "Aug 26, 2025" at bounding box center [271, 330] width 172 height 14
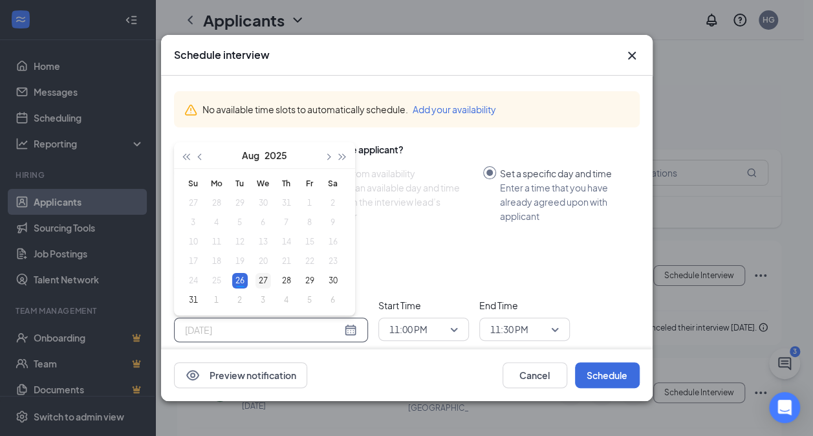
type input "Aug 27, 2025"
click at [266, 275] on div "27" at bounding box center [263, 281] width 16 height 16
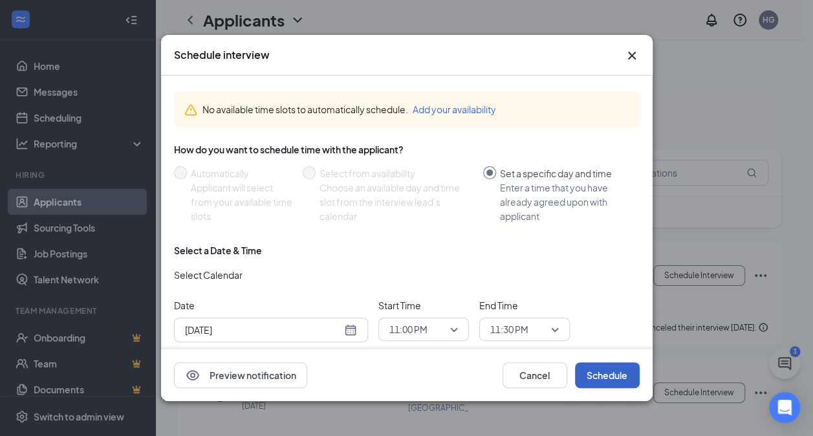
click at [592, 372] on button "Schedule" at bounding box center [607, 375] width 65 height 26
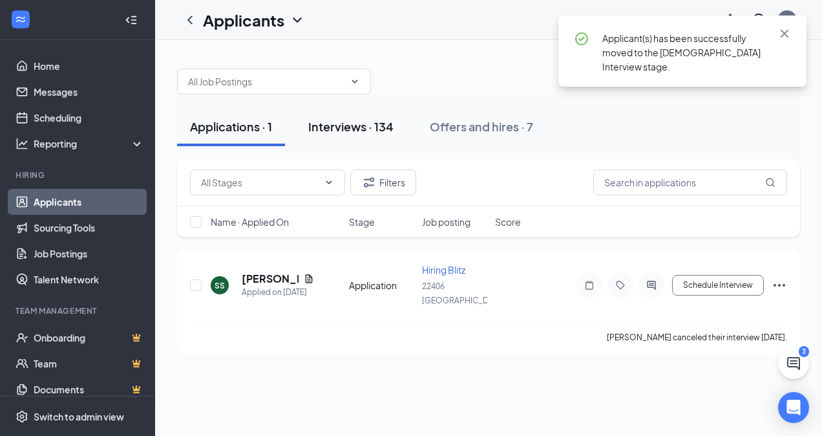
click at [377, 124] on div "Interviews · 134" at bounding box center [350, 126] width 85 height 16
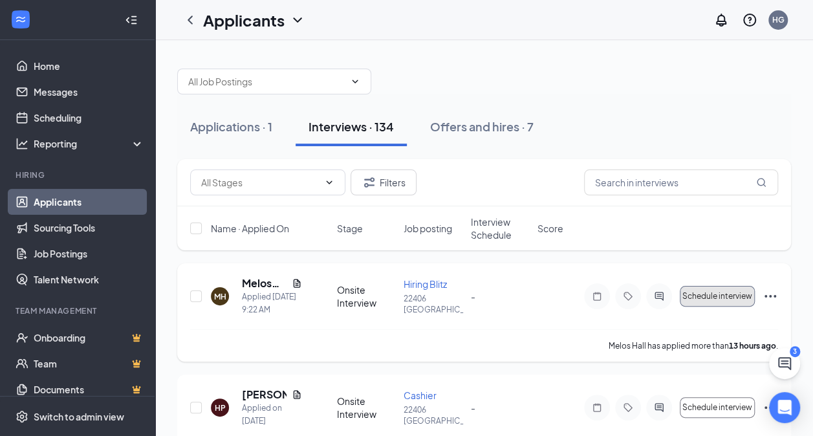
click at [724, 296] on span "Schedule interview" at bounding box center [717, 296] width 70 height 9
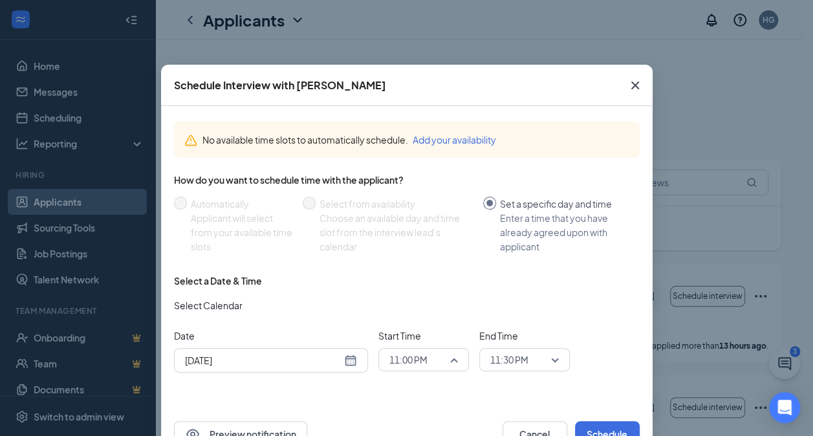
click at [451, 357] on span "11:00 PM" at bounding box center [423, 359] width 69 height 19
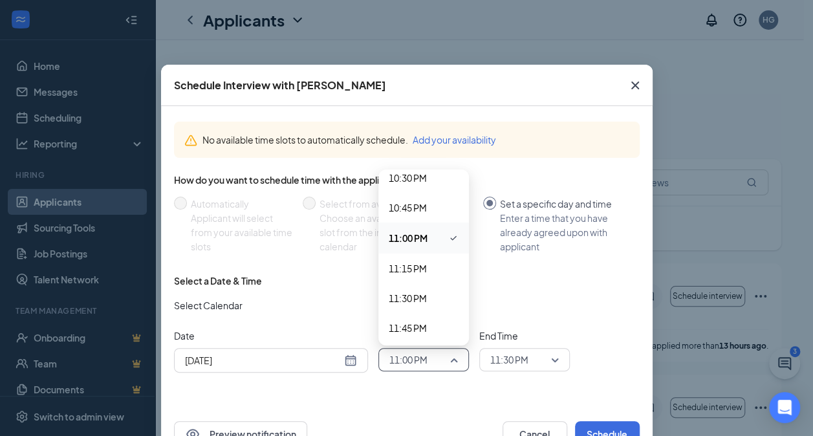
scroll to position [2691, 0]
click at [411, 329] on span "11:45 PM" at bounding box center [408, 325] width 38 height 14
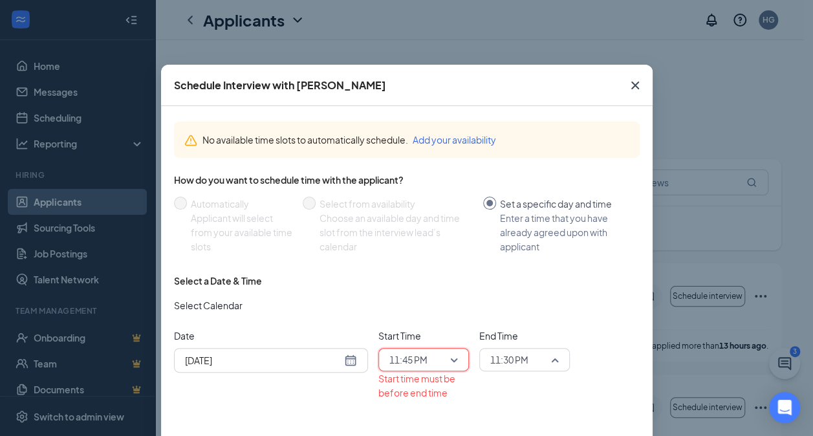
click at [546, 355] on span "11:30 PM" at bounding box center [524, 359] width 69 height 19
click at [434, 358] on span "11:45 PM" at bounding box center [417, 359] width 57 height 19
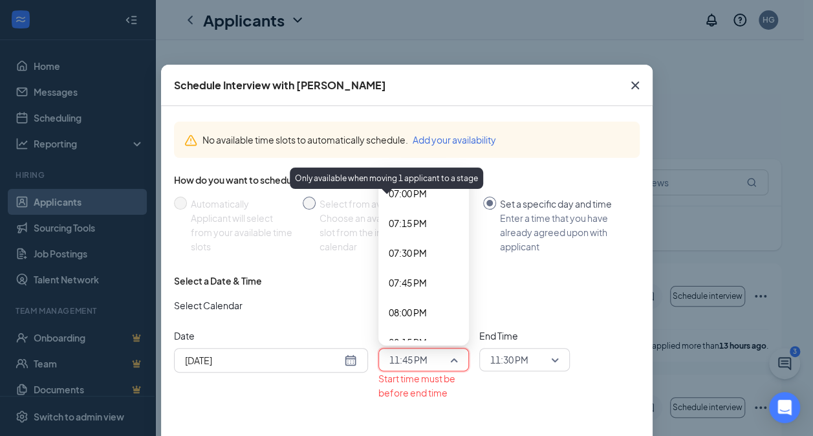
click at [463, 218] on div "Choose an available day and time slot from the interview lead’s calendar" at bounding box center [395, 232] width 153 height 43
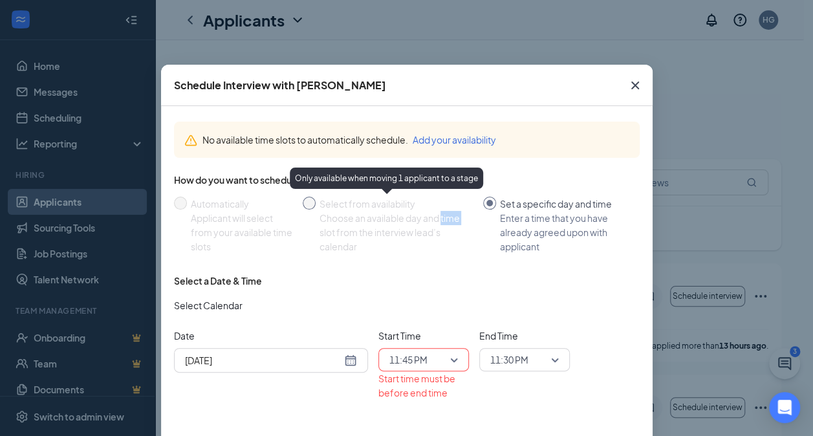
click at [463, 218] on div "Choose an available day and time slot from the interview lead’s calendar" at bounding box center [395, 232] width 153 height 43
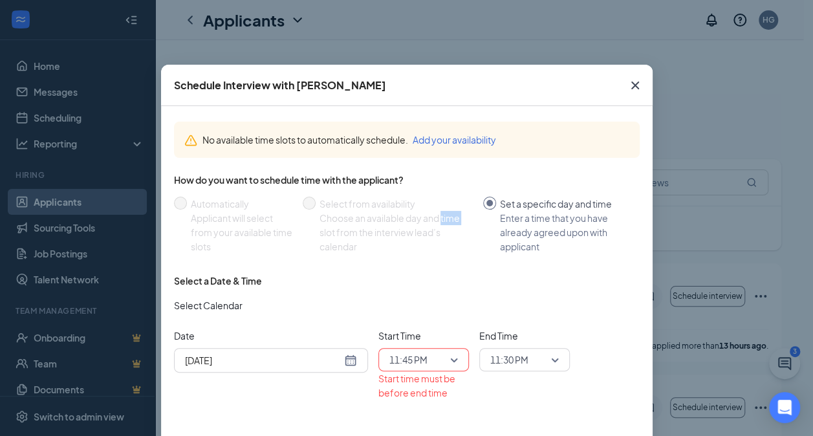
click at [417, 350] on span "11:45 PM" at bounding box center [408, 359] width 38 height 19
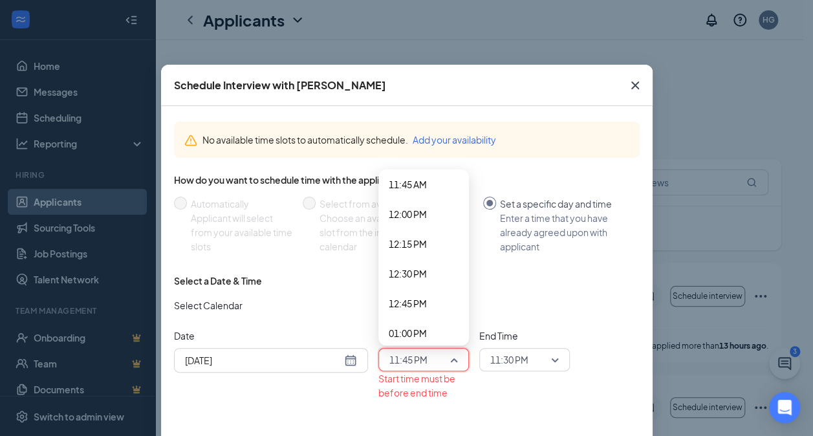
scroll to position [1387, 0]
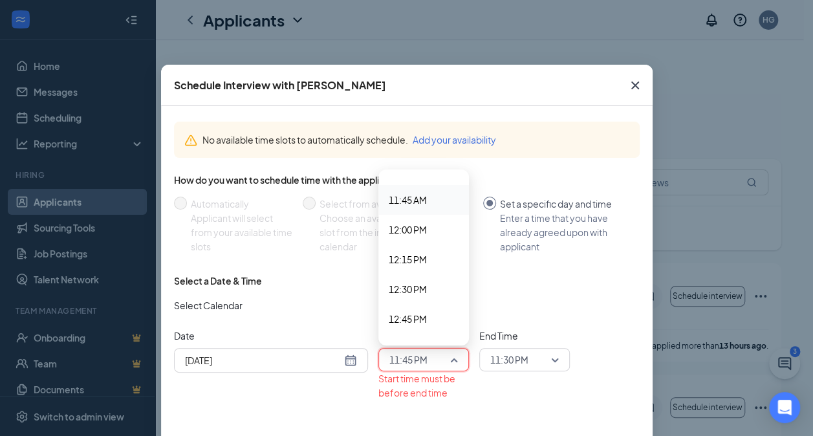
click at [415, 194] on span "11:45 AM" at bounding box center [408, 200] width 38 height 14
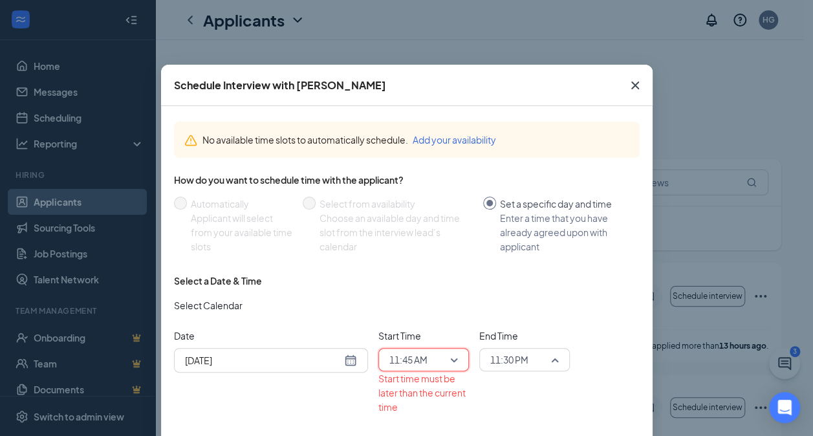
click at [506, 366] on span "11:30 PM" at bounding box center [509, 359] width 38 height 19
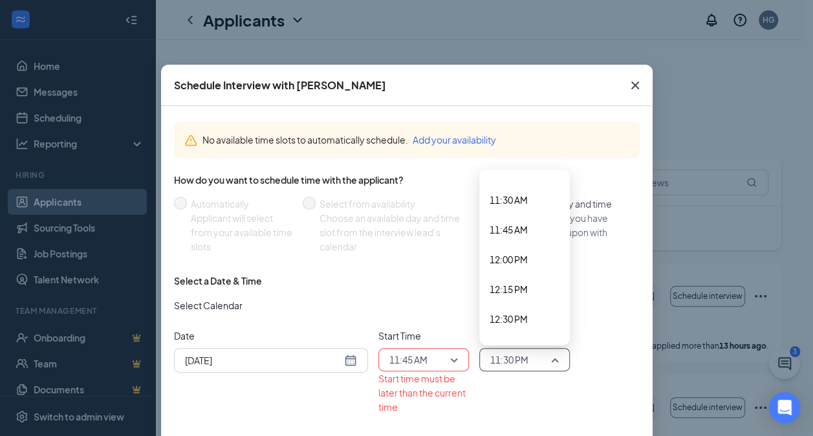
scroll to position [1339, 0]
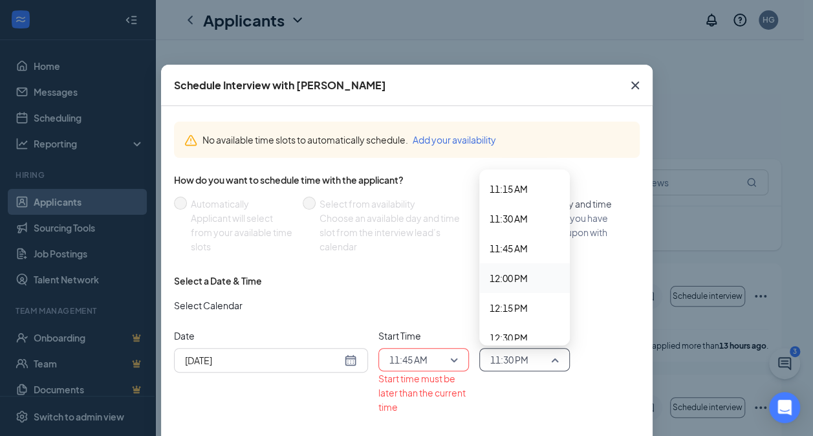
click at [513, 284] on span "12:00 PM" at bounding box center [508, 278] width 38 height 14
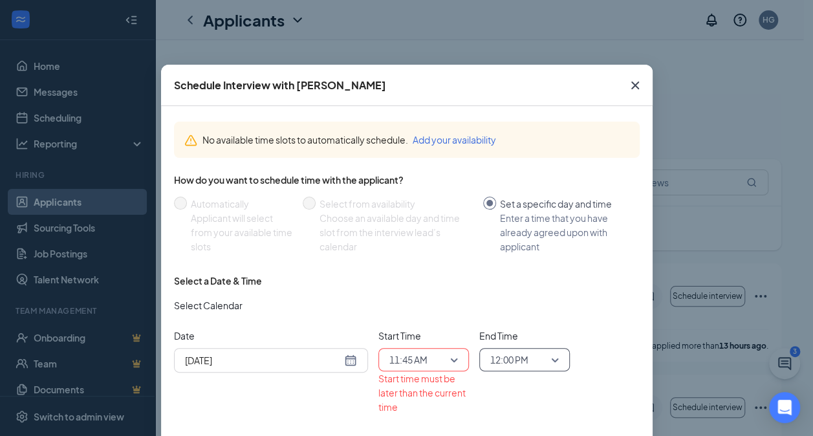
scroll to position [83, 0]
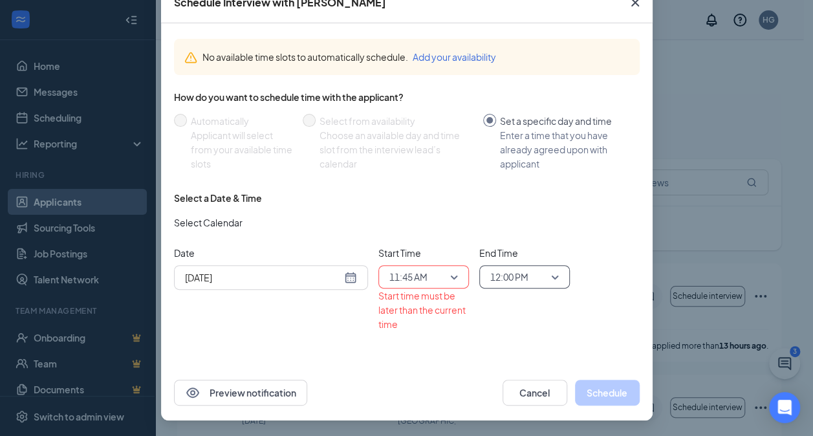
click at [609, 324] on div "Date Aug 26, 2025 Start Time 11:45 AM 11:30 AM 11:45 AM 12:00 PM 12:00 AM 12:15…" at bounding box center [406, 288] width 465 height 85
click at [444, 274] on span "11:45 AM" at bounding box center [423, 276] width 69 height 19
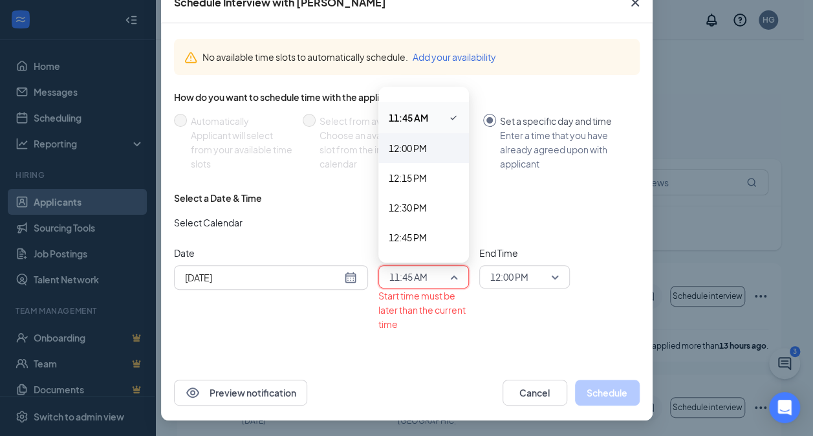
click at [418, 146] on span "12:00 PM" at bounding box center [408, 148] width 38 height 14
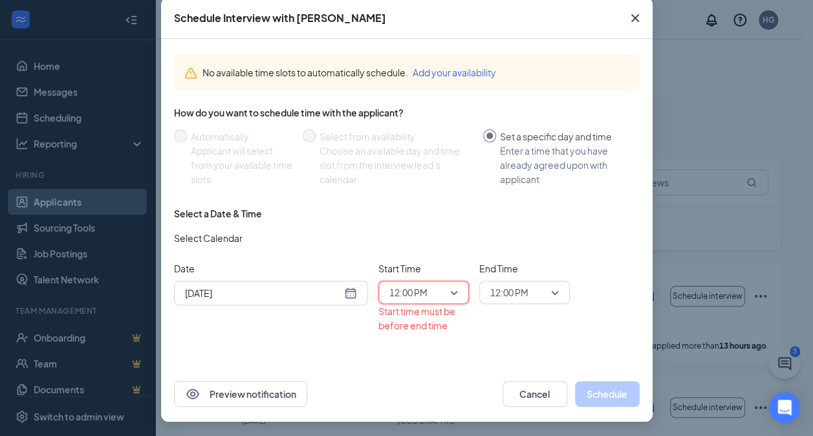
scroll to position [69, 0]
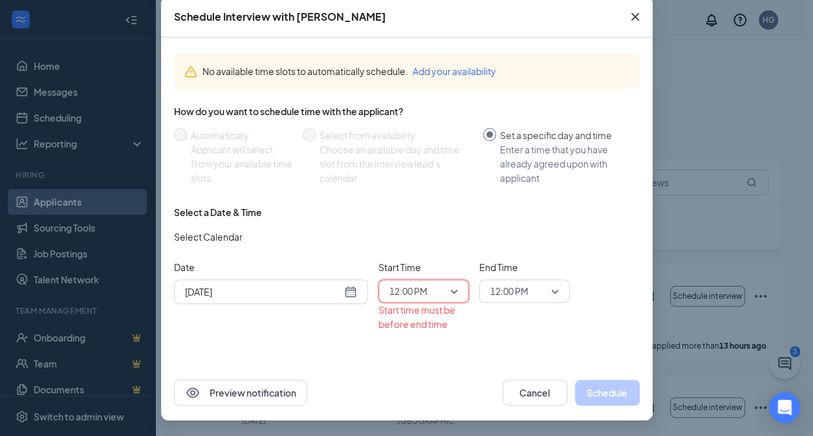
click at [531, 299] on span "12:00 PM" at bounding box center [518, 290] width 57 height 19
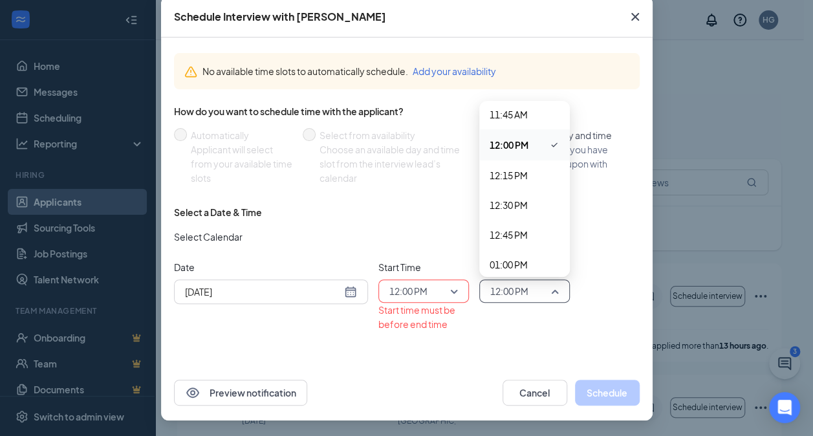
scroll to position [1405, 0]
click at [528, 175] on span "12:15 PM" at bounding box center [524, 174] width 70 height 14
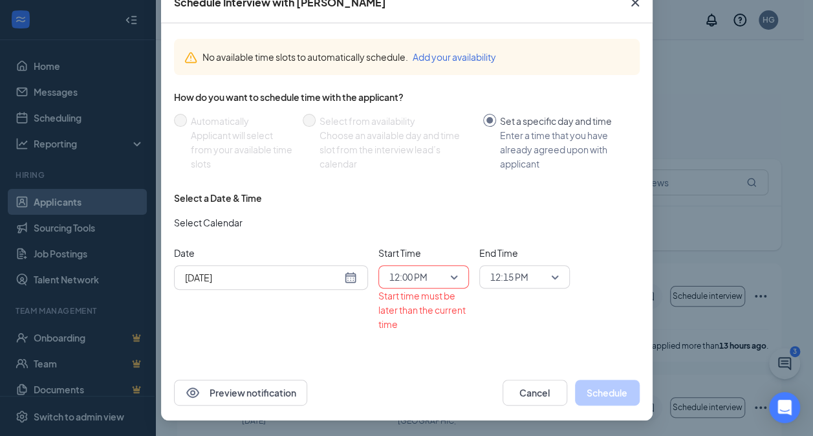
scroll to position [0, 0]
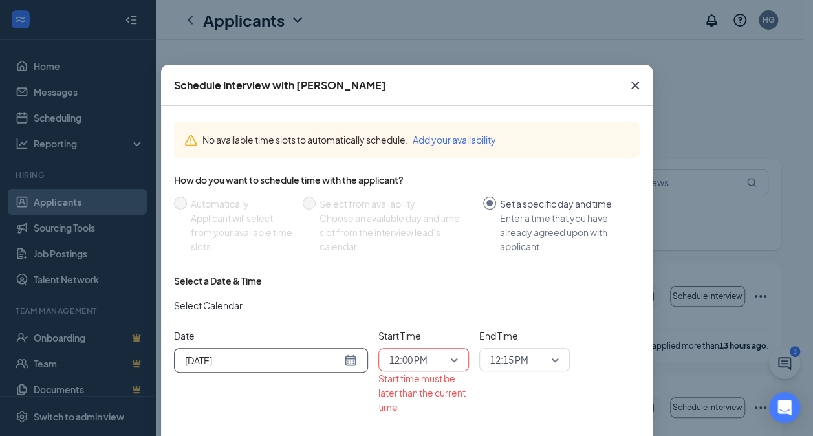
click at [343, 361] on div "Aug 26, 2025" at bounding box center [271, 360] width 172 height 14
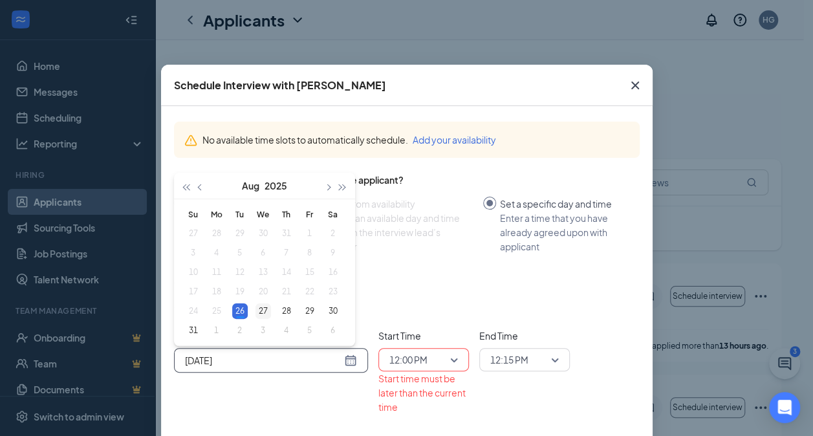
click at [260, 308] on div "27" at bounding box center [263, 311] width 16 height 16
type input "Aug 27, 2025"
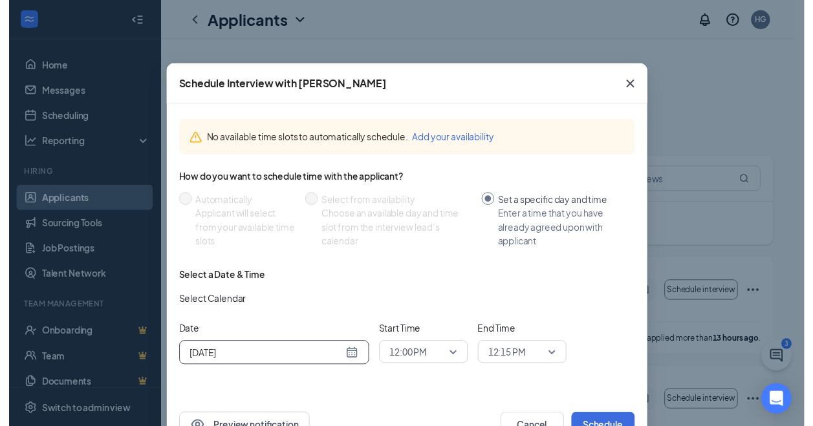
scroll to position [41, 0]
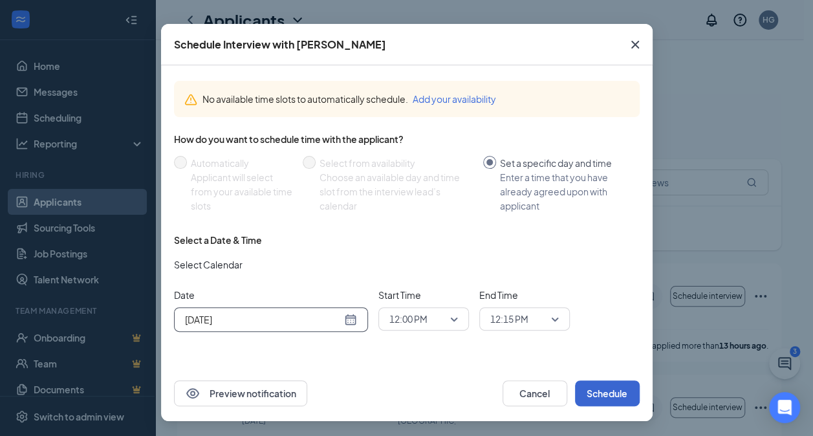
click at [609, 403] on button "Schedule" at bounding box center [607, 393] width 65 height 26
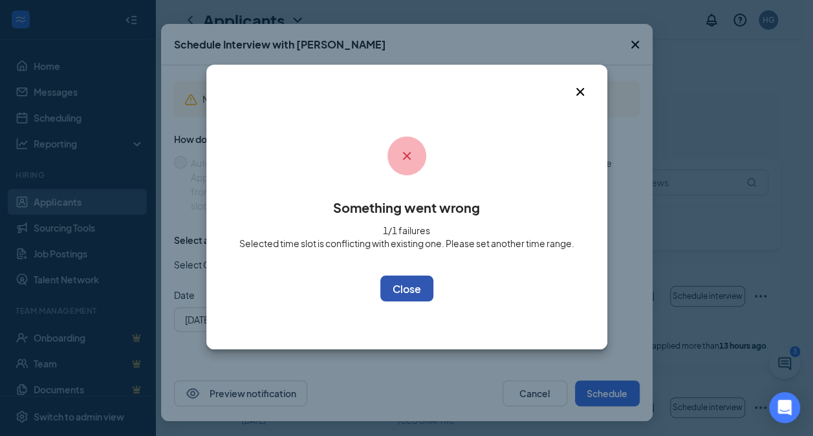
click at [393, 293] on button "OK" at bounding box center [406, 288] width 53 height 26
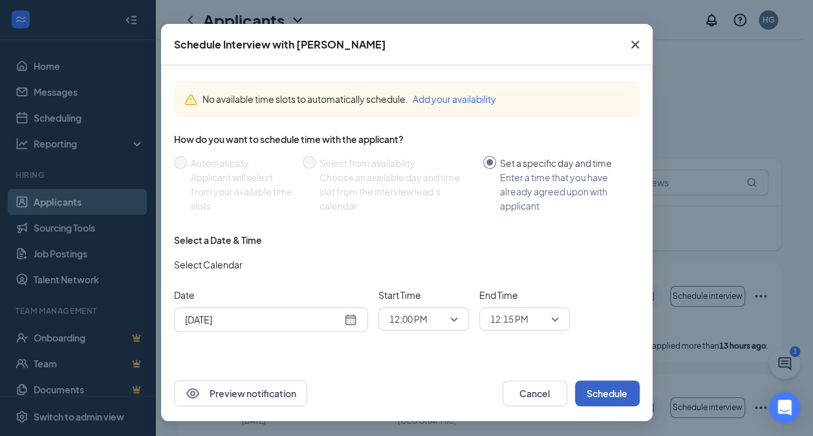
click at [608, 400] on button "Schedule" at bounding box center [607, 393] width 65 height 26
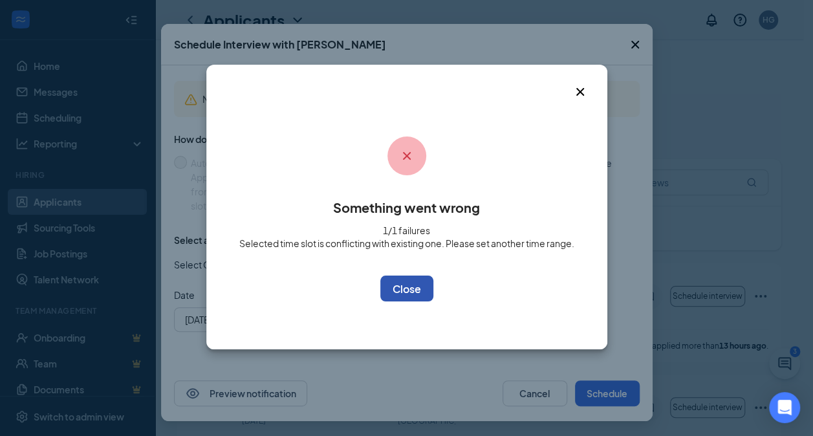
click at [416, 282] on button "OK" at bounding box center [406, 288] width 53 height 26
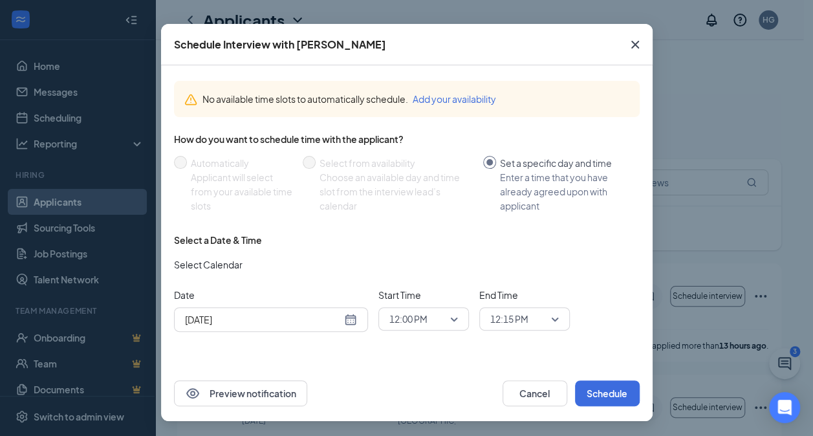
click at [627, 43] on icon "Cross" at bounding box center [635, 45] width 16 height 16
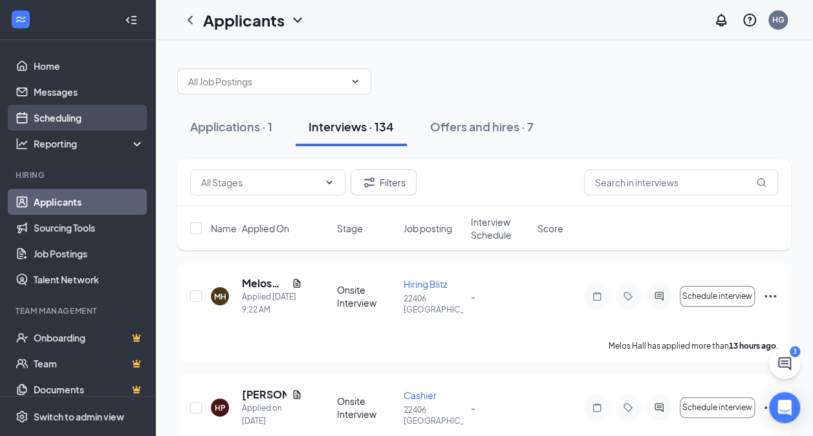
click at [103, 111] on link "Scheduling" at bounding box center [89, 118] width 111 height 26
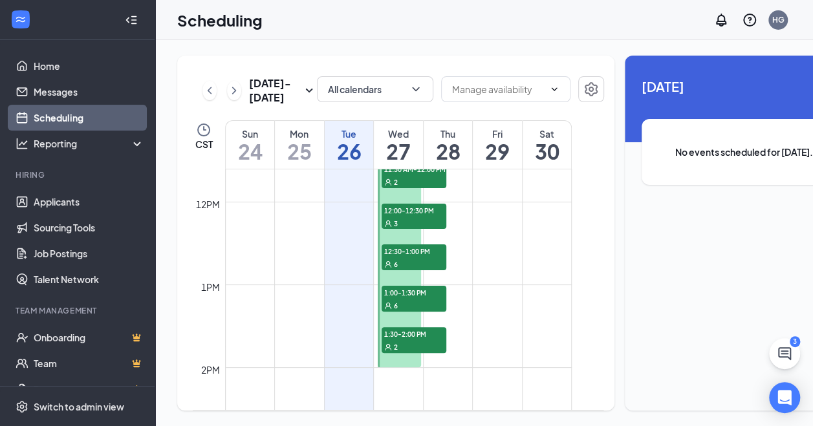
scroll to position [800, 0]
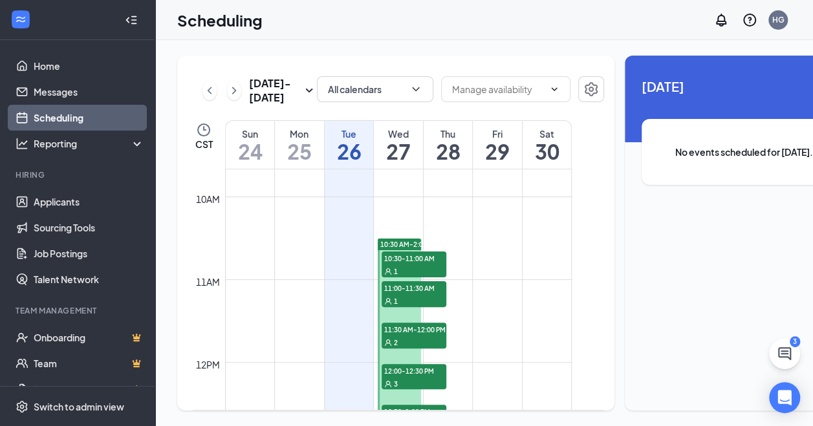
click at [411, 238] on td at bounding box center [398, 227] width 347 height 21
click at [409, 248] on span "10:30 AM-2:00 PM" at bounding box center [409, 244] width 58 height 9
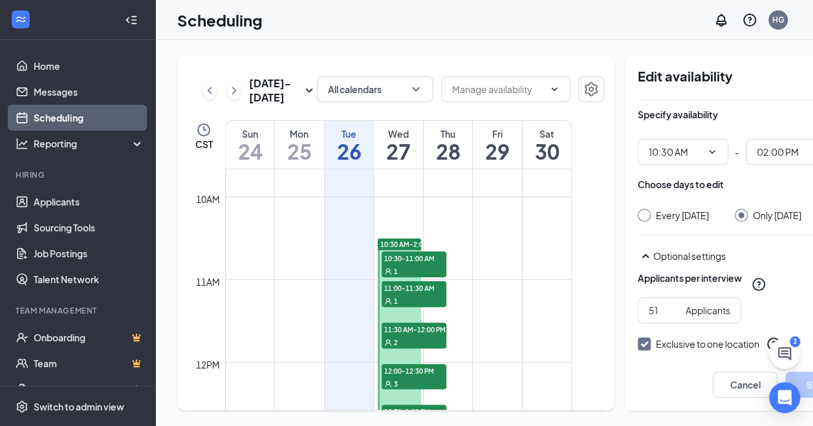
click at [637, 337] on input "Exclusive to one location" at bounding box center [641, 341] width 9 height 9
checkbox input "false"
click at [798, 374] on button "Save" at bounding box center [817, 385] width 65 height 26
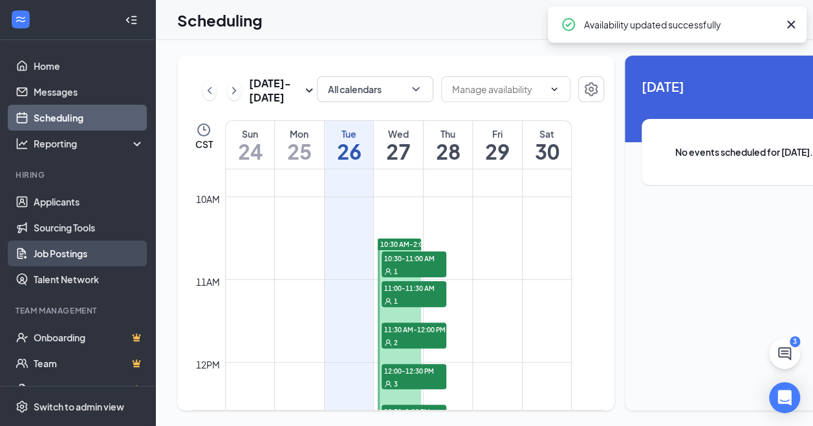
click at [97, 240] on link "Job Postings" at bounding box center [89, 253] width 111 height 26
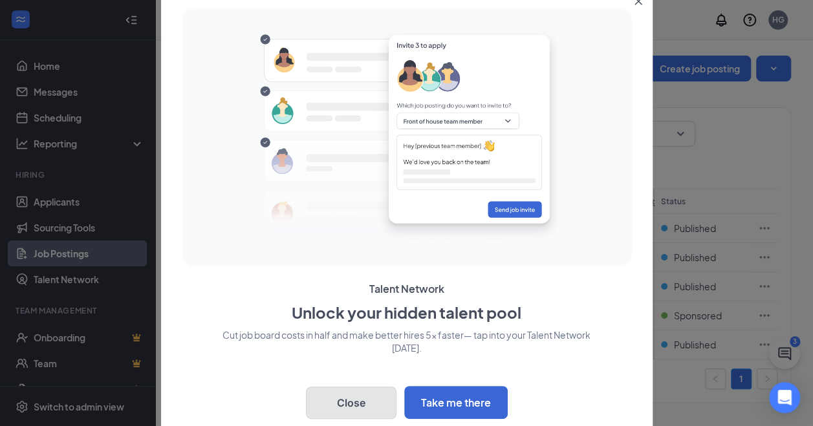
click at [361, 401] on button "Close" at bounding box center [351, 403] width 91 height 32
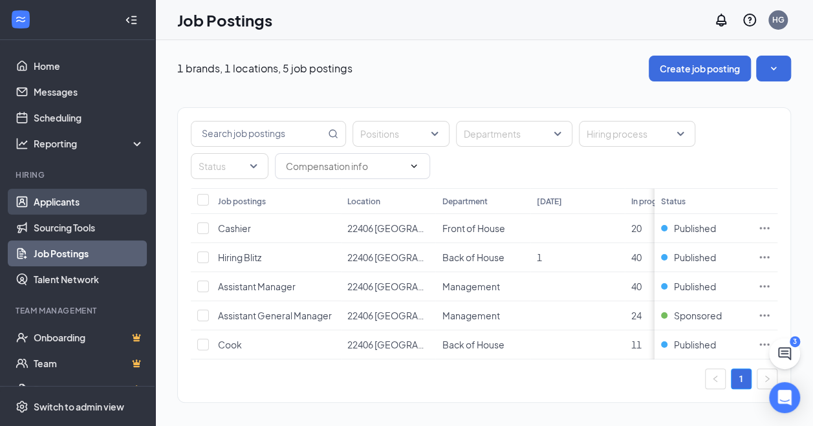
click at [107, 195] on link "Applicants" at bounding box center [89, 202] width 111 height 26
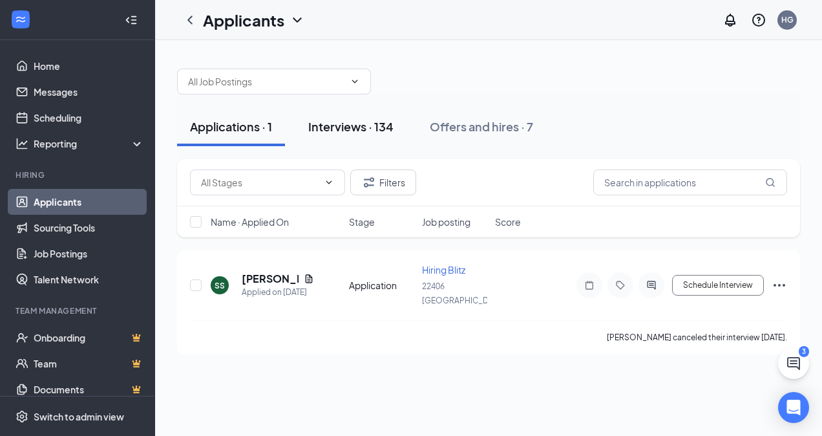
click at [383, 125] on div "Interviews · 134" at bounding box center [350, 126] width 85 height 16
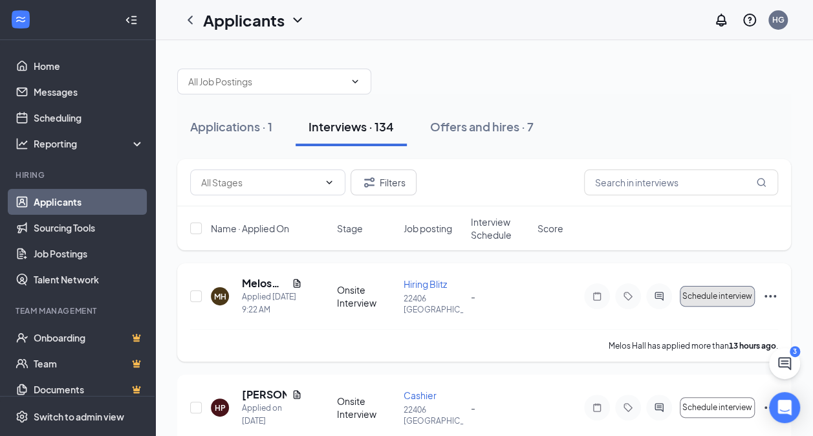
click at [724, 288] on button "Schedule interview" at bounding box center [716, 296] width 75 height 21
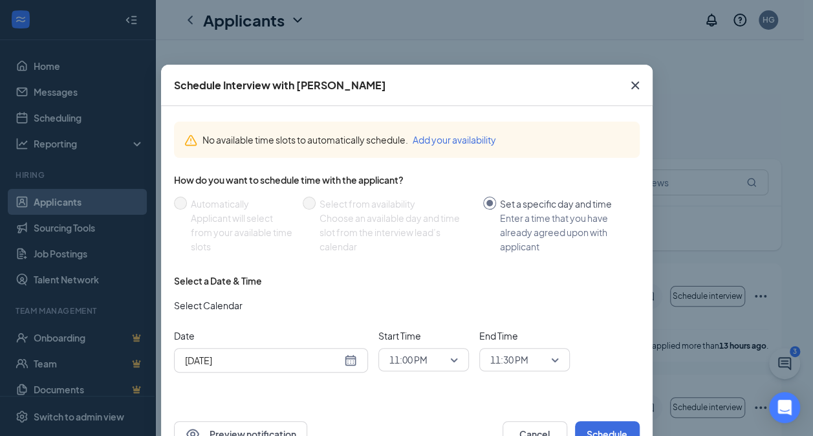
click at [468, 135] on button "Add your availability" at bounding box center [453, 140] width 83 height 14
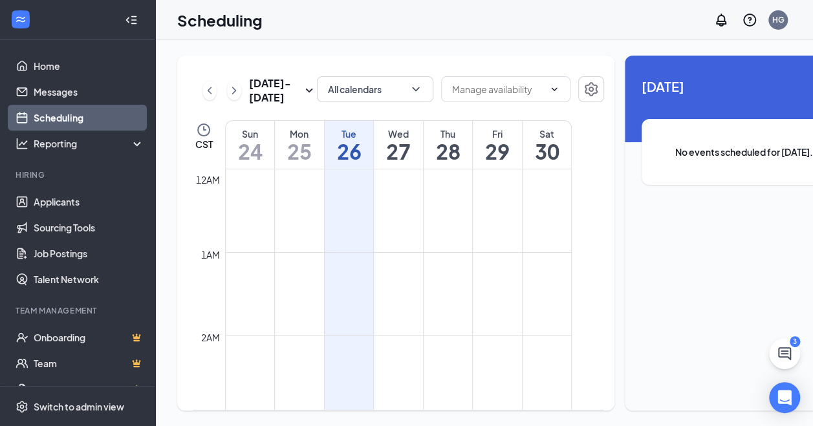
scroll to position [635, 0]
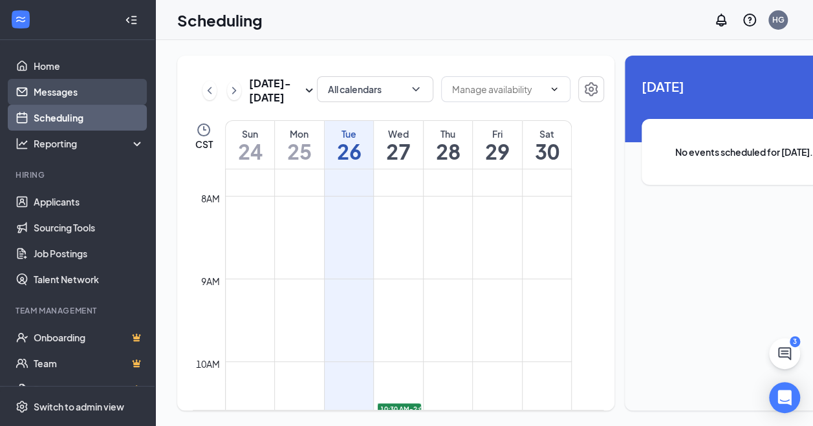
click at [60, 93] on link "Messages" at bounding box center [89, 92] width 111 height 26
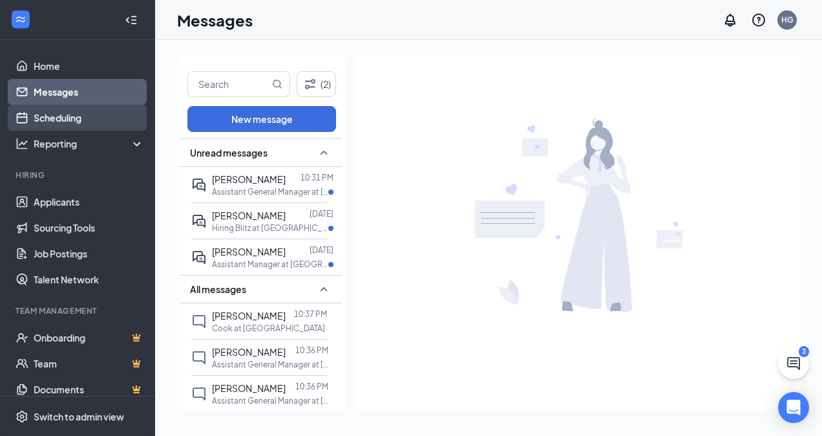
click at [67, 116] on link "Scheduling" at bounding box center [89, 118] width 111 height 26
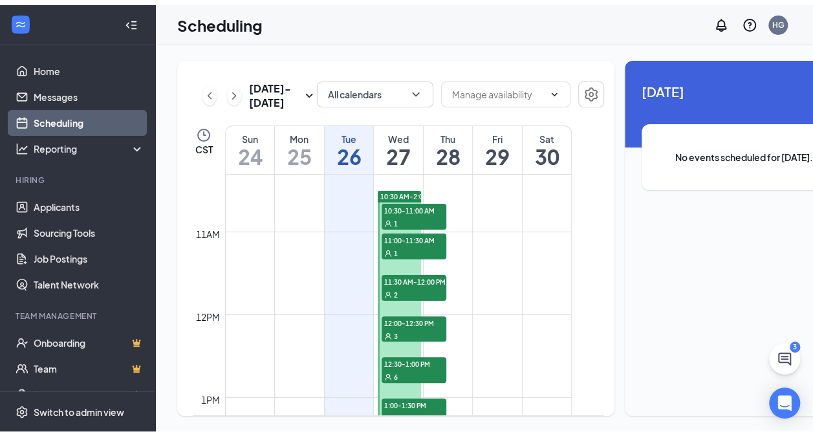
scroll to position [849, 0]
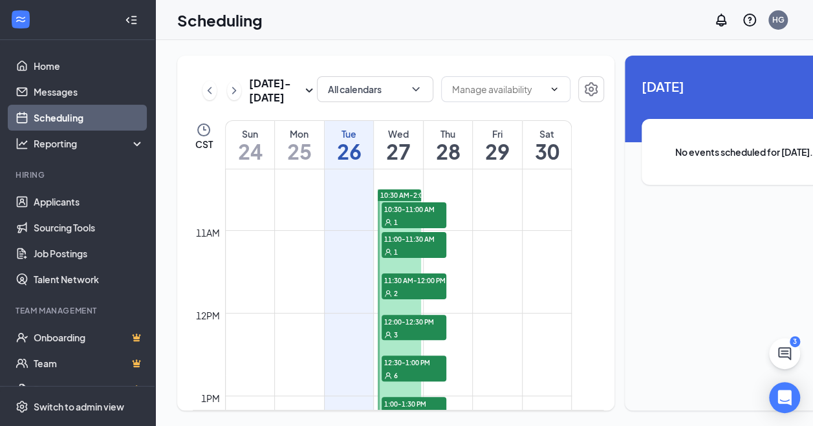
click at [407, 189] on td at bounding box center [398, 178] width 347 height 21
click at [405, 200] on span "10:30 AM-2:00 PM" at bounding box center [409, 195] width 58 height 9
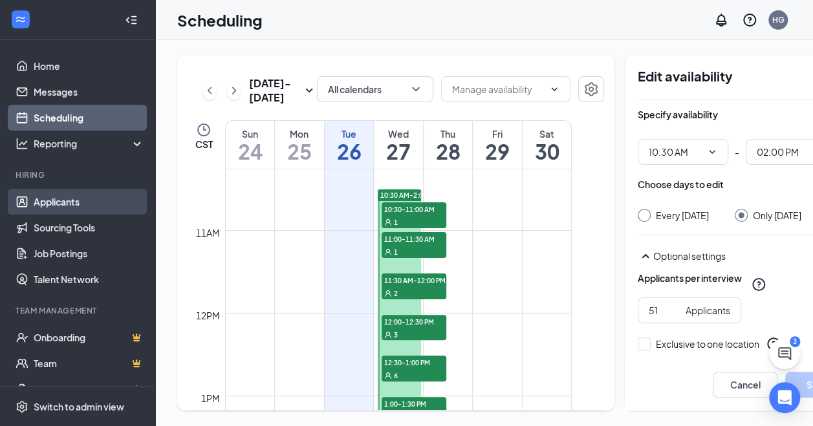
click at [75, 208] on link "Applicants" at bounding box center [89, 202] width 111 height 26
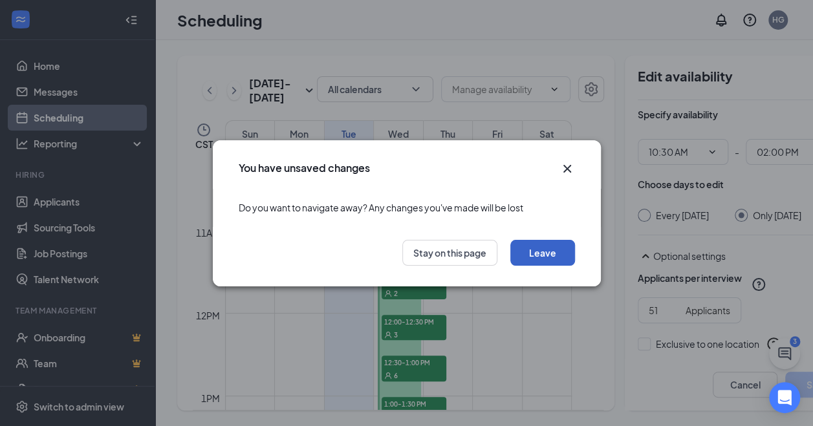
click at [551, 255] on button "Leave" at bounding box center [542, 253] width 65 height 26
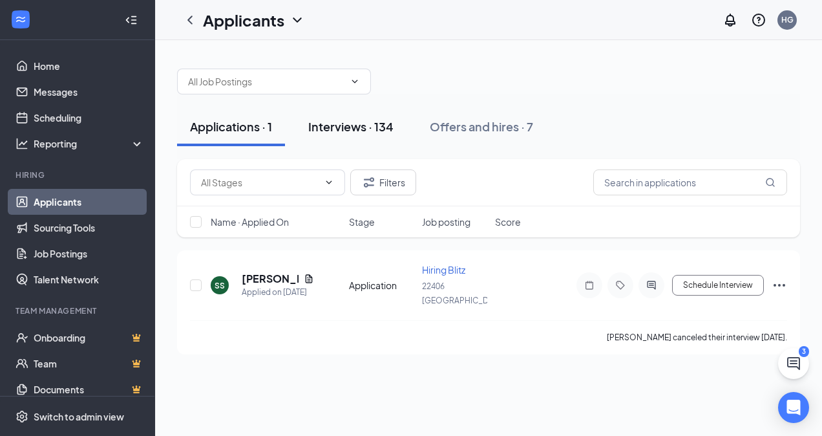
click at [360, 110] on button "Interviews · 134" at bounding box center [350, 126] width 111 height 39
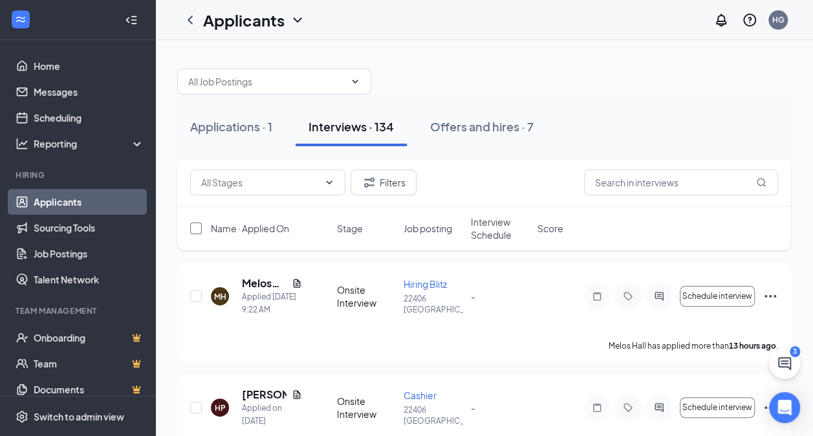
click at [199, 226] on input "checkbox" at bounding box center [196, 228] width 12 height 12
checkbox input "true"
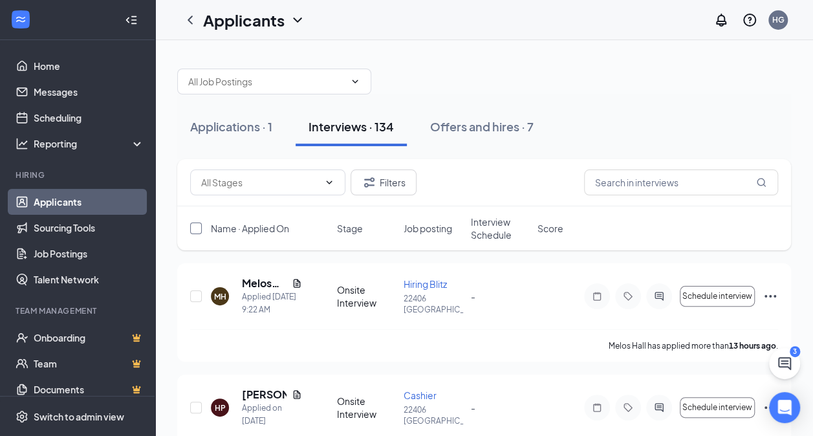
checkbox input "true"
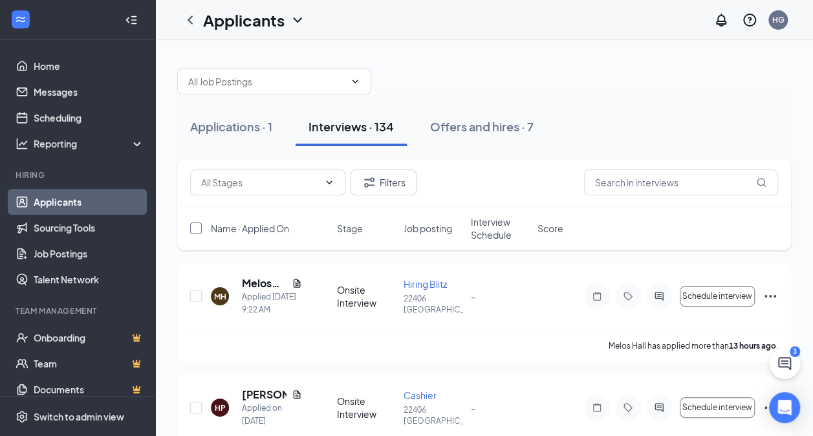
checkbox input "true"
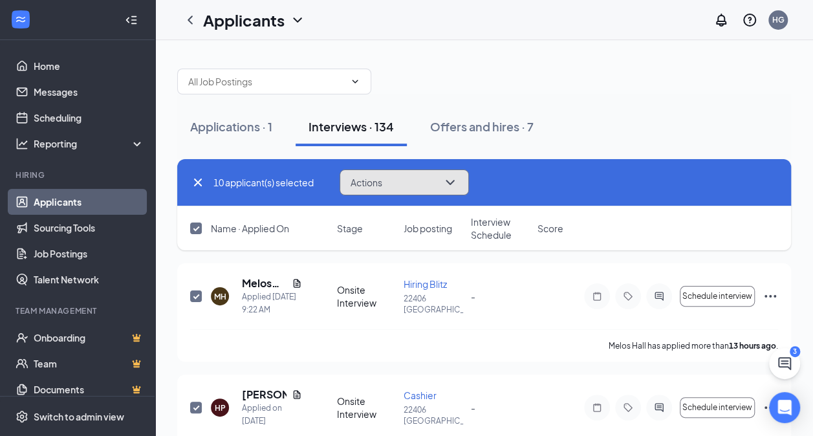
click at [373, 186] on span "Actions" at bounding box center [366, 182] width 32 height 9
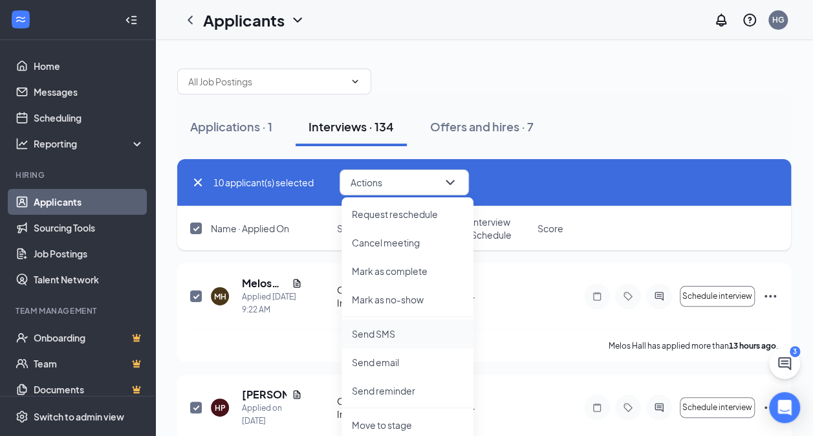
click at [406, 340] on li "Send SMS" at bounding box center [407, 333] width 132 height 28
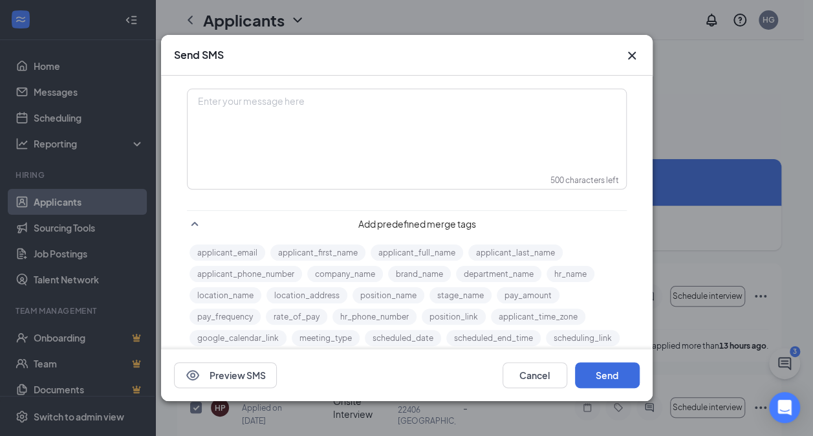
click at [285, 141] on div "Enter your message here" at bounding box center [406, 122] width 437 height 65
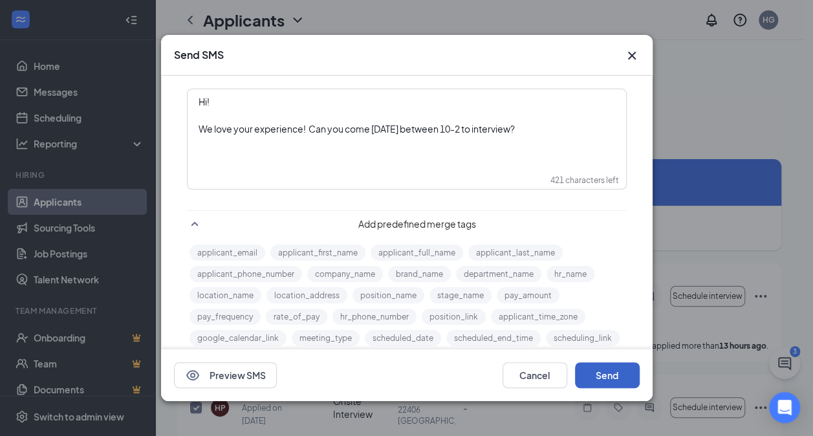
click at [610, 378] on button "Send" at bounding box center [607, 375] width 65 height 26
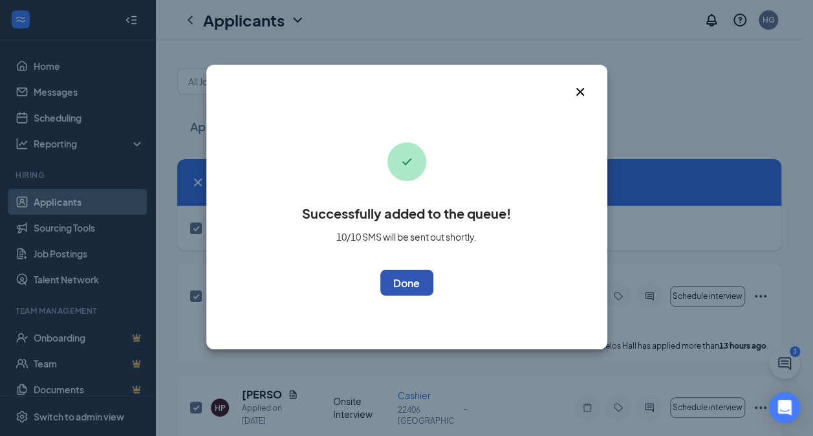
click at [420, 288] on button "OK" at bounding box center [406, 283] width 53 height 26
